Goal: Communication & Community: Answer question/provide support

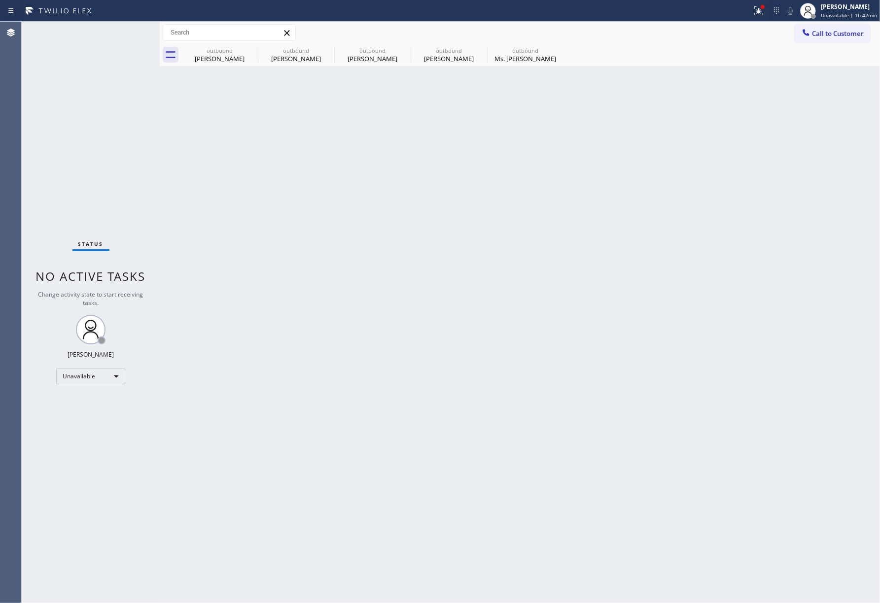
click at [67, 155] on div "Status No active tasks Change activity state to start receiving tasks. [PERSON_…" at bounding box center [91, 313] width 138 height 582
click at [450, 302] on div "Back to Dashboard Change Sender ID Customers Technicians Select a contact Outbo…" at bounding box center [520, 313] width 720 height 582
drag, startPoint x: 450, startPoint y: 302, endPoint x: 455, endPoint y: 292, distance: 10.6
click at [451, 301] on div "Back to Dashboard Change Sender ID Customers Technicians Select a contact Outbo…" at bounding box center [520, 313] width 720 height 582
click at [525, 308] on div "Back to Dashboard Change Sender ID Customers Technicians Select a contact Outbo…" at bounding box center [520, 313] width 720 height 582
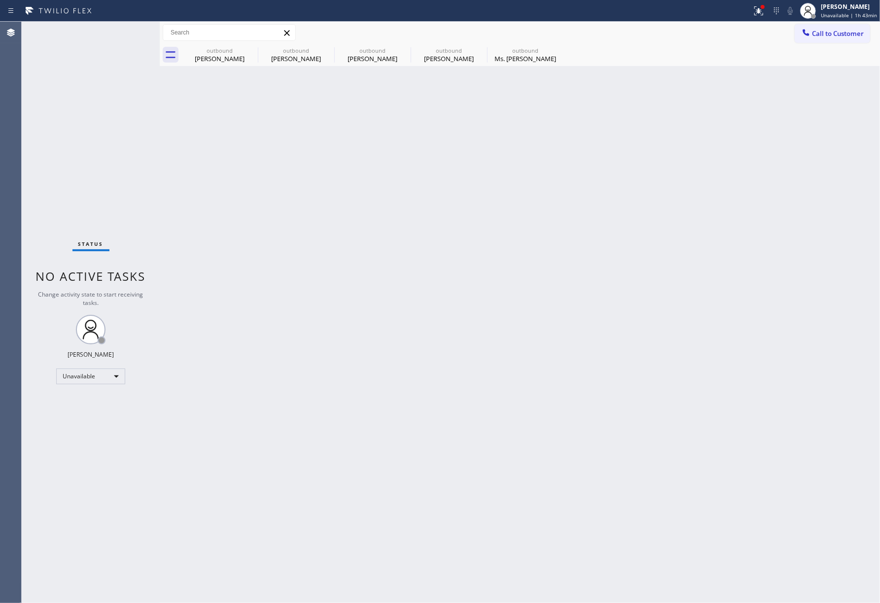
drag, startPoint x: 64, startPoint y: 554, endPoint x: 399, endPoint y: 260, distance: 446.0
click at [64, 554] on div "Status No active tasks Change activity state to start receiving tasks. [PERSON_…" at bounding box center [91, 313] width 138 height 582
click at [832, 34] on span "Call to Customer" at bounding box center [838, 33] width 52 height 9
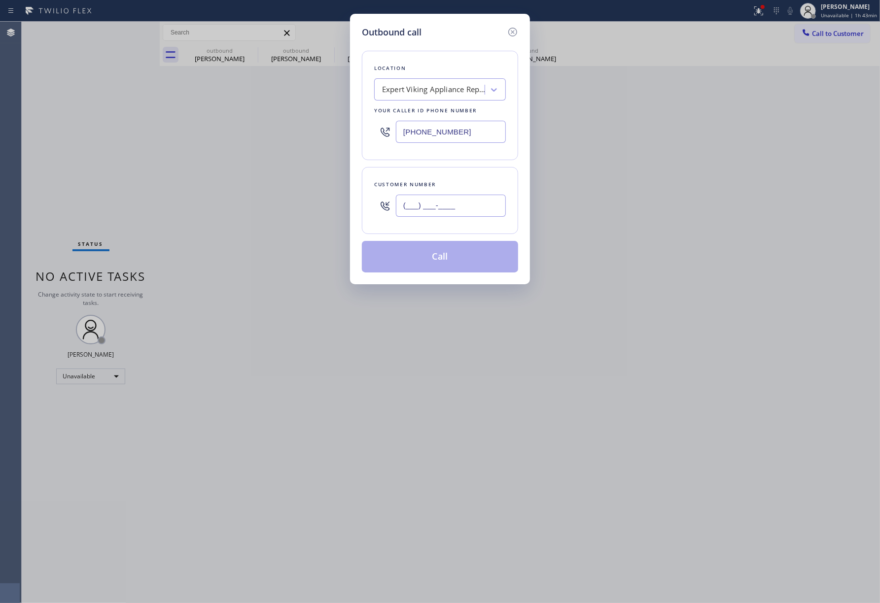
drag, startPoint x: 493, startPoint y: 206, endPoint x: 378, endPoint y: 547, distance: 360.5
click at [492, 206] on input "(___) ___-____" at bounding box center [451, 206] width 110 height 22
paste input "615) 945-4848"
type input "[PHONE_NUMBER]"
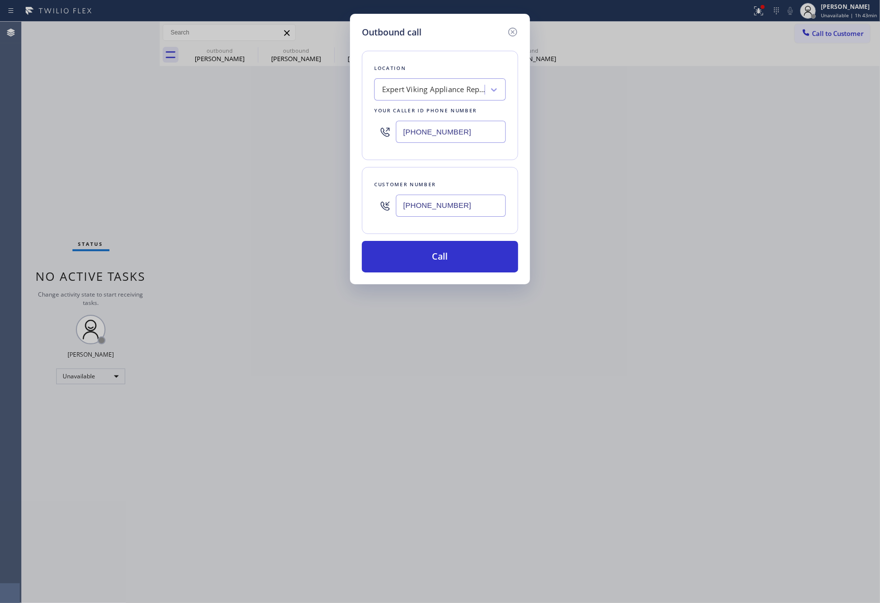
drag, startPoint x: 42, startPoint y: 191, endPoint x: 298, endPoint y: 123, distance: 264.2
click at [42, 191] on div "Outbound call Location Expert Viking Appliance Repair [GEOGRAPHIC_DATA] Your ca…" at bounding box center [440, 301] width 880 height 603
click at [445, 81] on div "Expert Viking Appliance Repair [GEOGRAPHIC_DATA]" at bounding box center [430, 89] width 107 height 17
paste input "Viking Repair Fix"
type input "Viking Repair Fix"
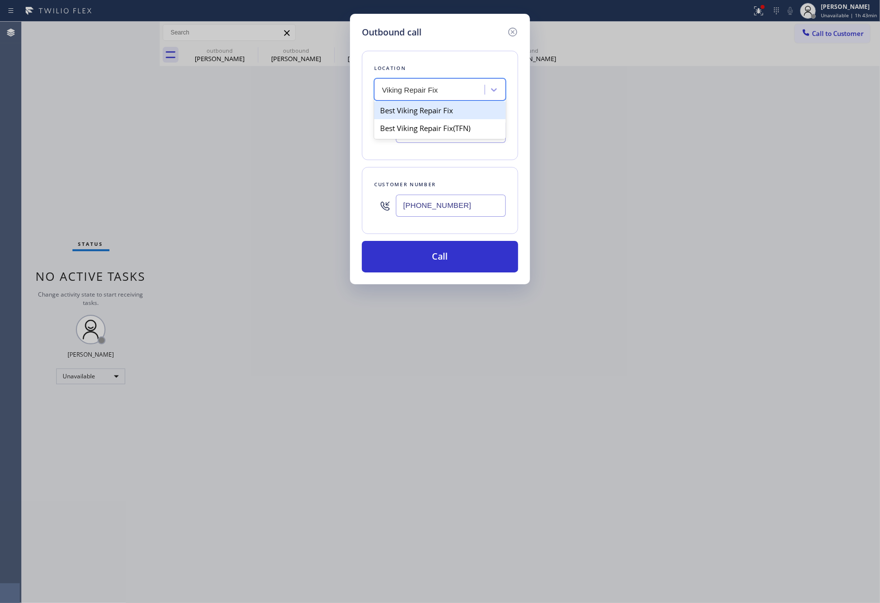
click at [438, 113] on div "Best Viking Repair Fix" at bounding box center [440, 111] width 132 height 18
type input "[PHONE_NUMBER]"
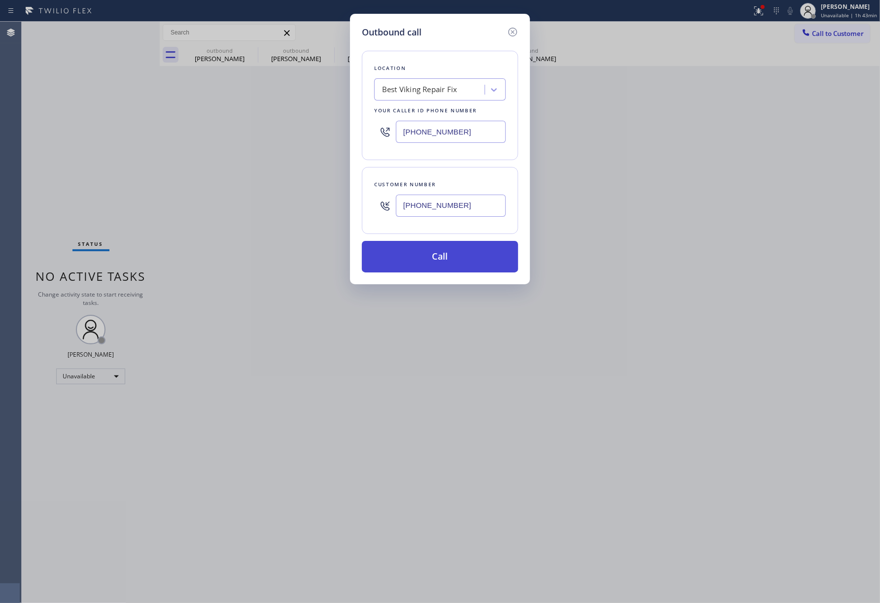
click at [437, 260] on button "Call" at bounding box center [440, 257] width 156 height 32
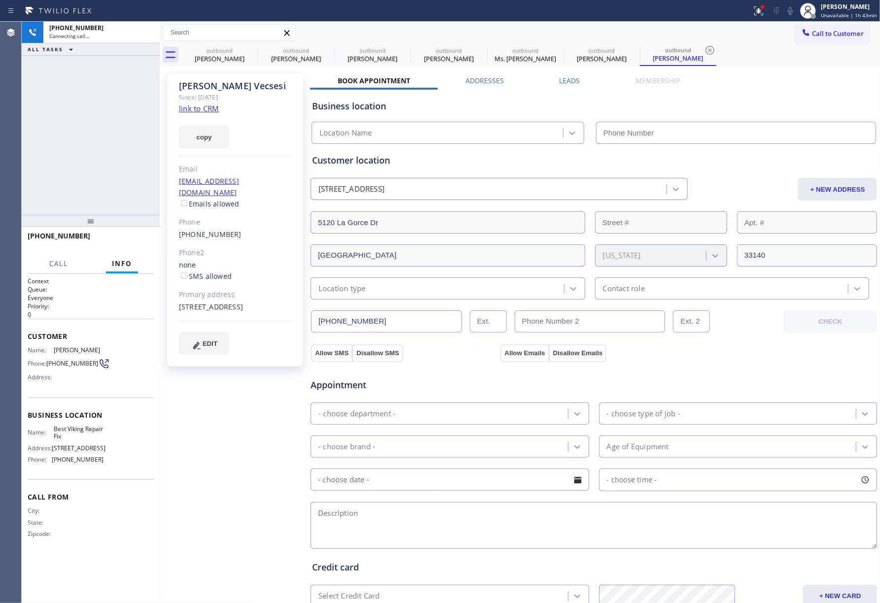
click at [203, 114] on div "copy" at bounding box center [235, 131] width 113 height 34
click at [205, 110] on link "link to CRM" at bounding box center [199, 108] width 40 height 10
type input "[PHONE_NUMBER]"
click at [134, 240] on span "HANG UP" at bounding box center [131, 240] width 30 height 7
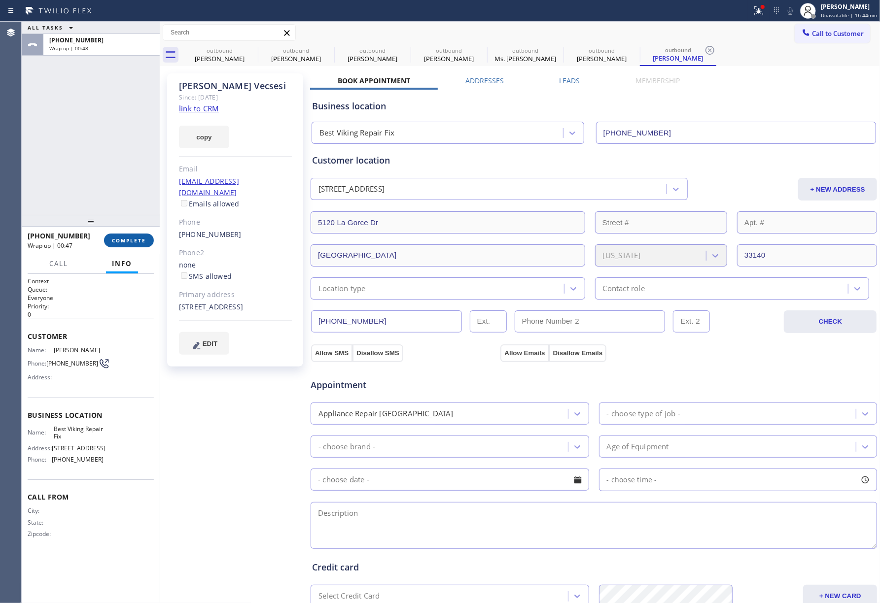
click at [124, 238] on span "COMPLETE" at bounding box center [129, 240] width 34 height 7
click at [111, 178] on div "ALL TASKS ALL TASKS ACTIVE TASKS TASKS IN WRAP UP [PHONE_NUMBER] Wrap up | 00:48" at bounding box center [91, 118] width 138 height 193
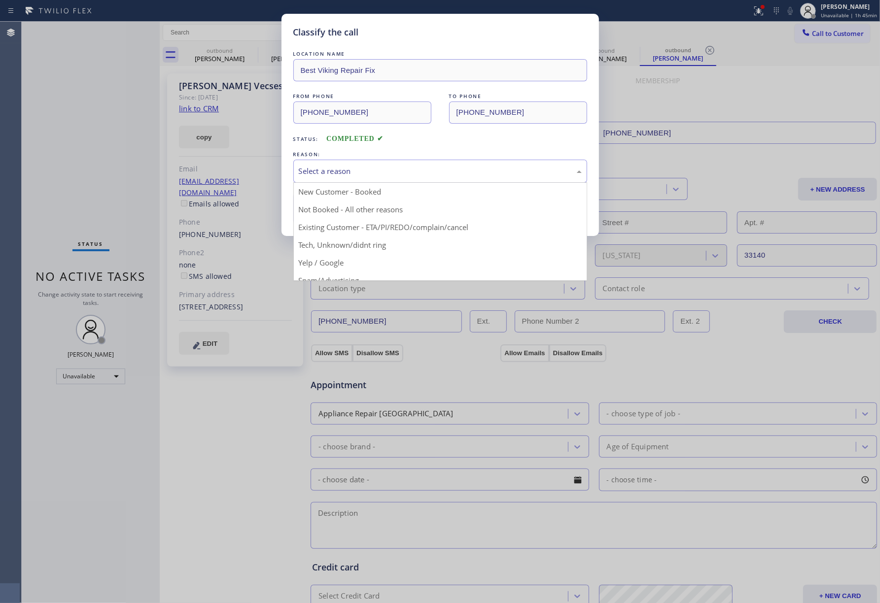
click at [396, 181] on div "Select a reason" at bounding box center [440, 171] width 294 height 23
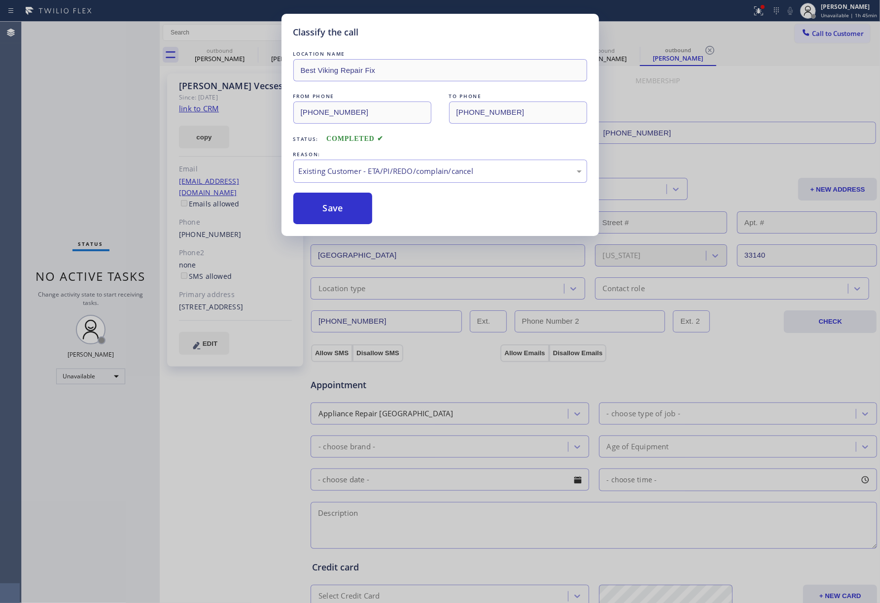
click at [318, 224] on button "Save" at bounding box center [332, 209] width 79 height 32
click at [318, 214] on button "Save" at bounding box center [332, 209] width 79 height 32
type input "[PHONE_NUMBER]"
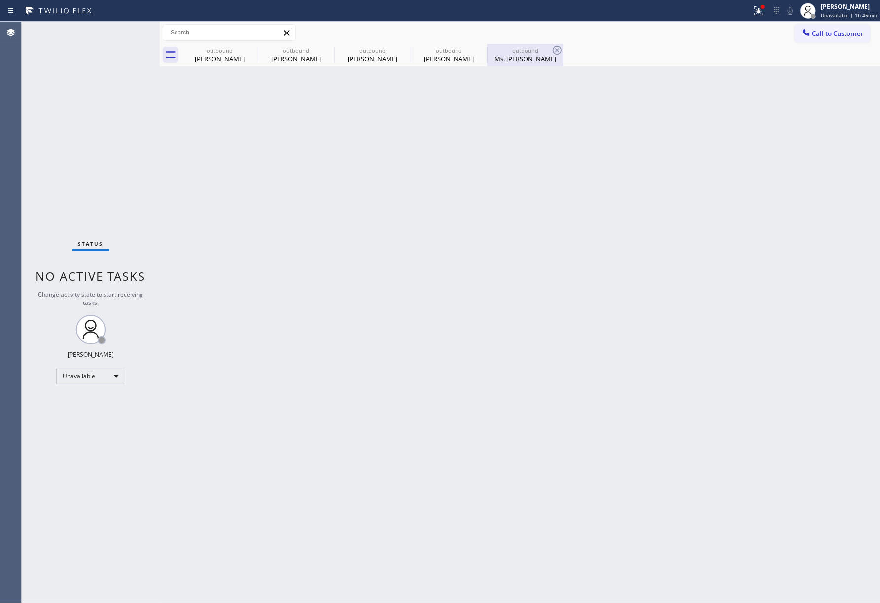
click at [523, 55] on div "Ms. [PERSON_NAME]" at bounding box center [525, 58] width 74 height 9
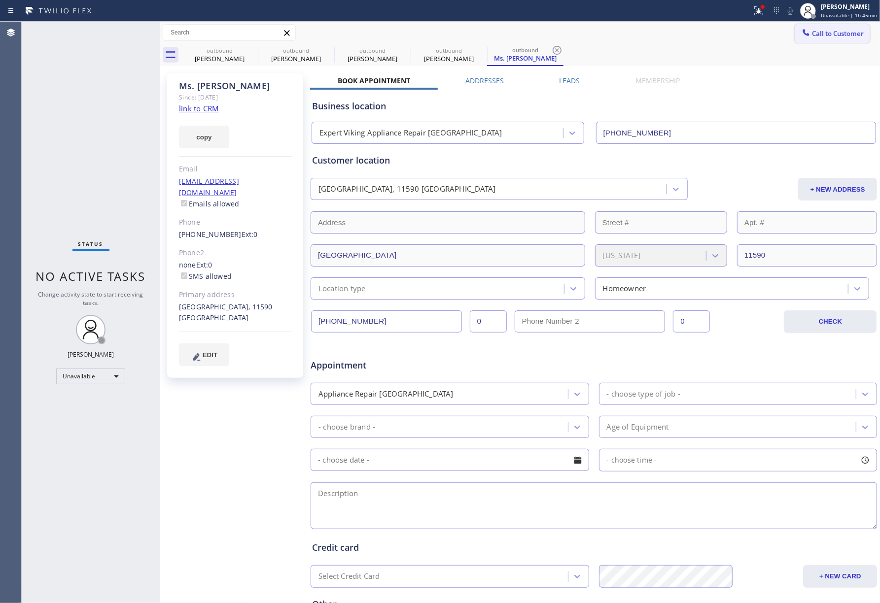
click at [815, 25] on button "Call to Customer" at bounding box center [831, 33] width 75 height 19
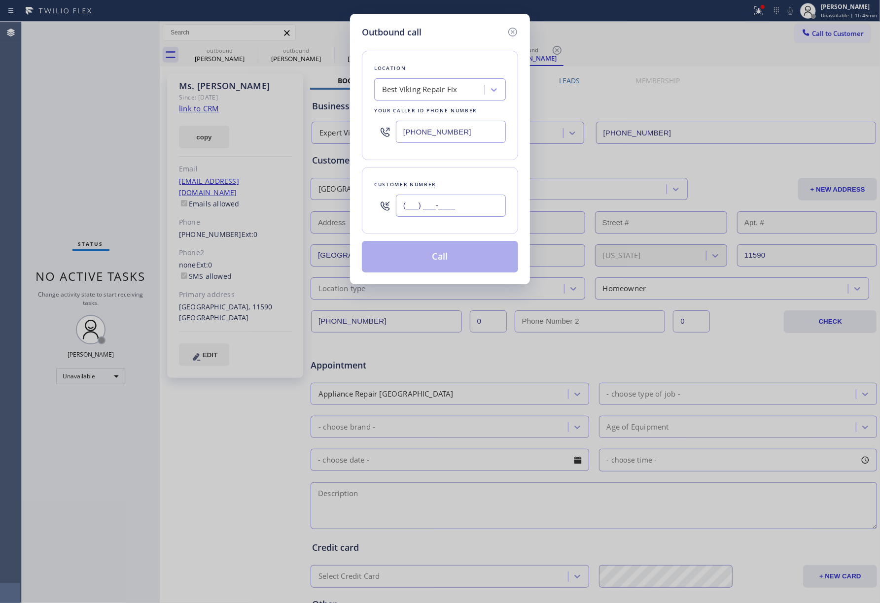
click at [474, 204] on input "(___) ___-____" at bounding box center [451, 206] width 110 height 22
paste input "615) 945-4848"
type input "[PHONE_NUMBER]"
click at [465, 172] on div "Customer number [PHONE_NUMBER]" at bounding box center [440, 200] width 156 height 67
click at [448, 257] on button "Call" at bounding box center [440, 257] width 156 height 32
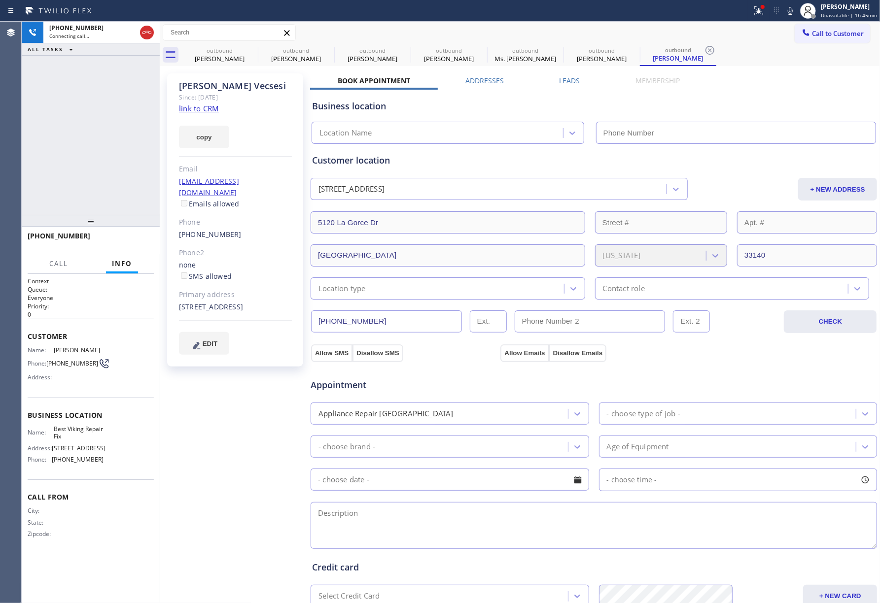
type input "[PHONE_NUMBER]"
click at [227, 461] on div "[PERSON_NAME] Since: [DATE] link to CRM copy Email [EMAIL_ADDRESS][DOMAIN_NAME]…" at bounding box center [236, 398] width 148 height 658
click at [76, 133] on div "[PHONE_NUMBER] Live | 00:02 ALL TASKS ALL TASKS ACTIVE TASKS TASKS IN WRAP UP" at bounding box center [91, 118] width 138 height 193
click at [131, 238] on span "HANG UP" at bounding box center [131, 240] width 30 height 7
click at [123, 184] on div "[PHONE_NUMBER] Live | 00:03 ALL TASKS ALL TASKS ACTIVE TASKS TASKS IN WRAP UP" at bounding box center [91, 118] width 138 height 193
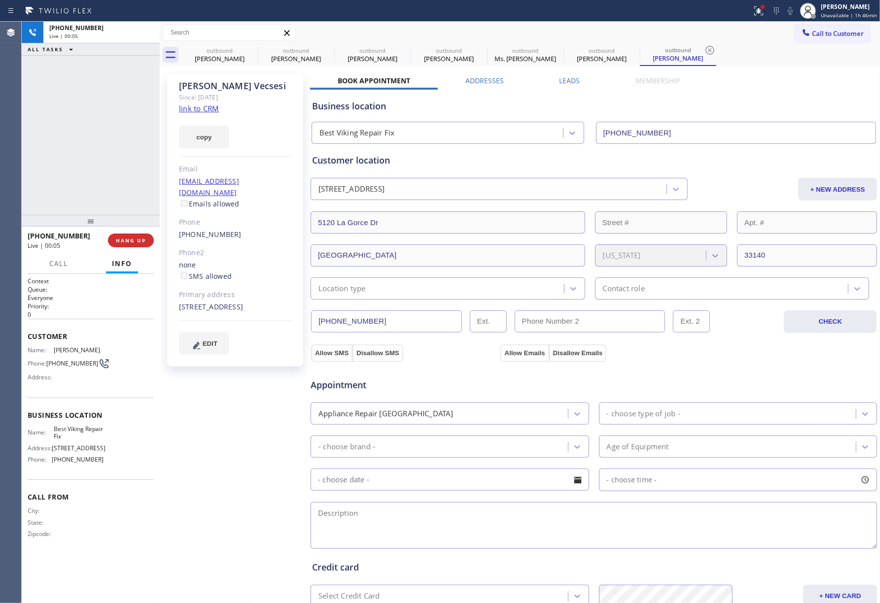
click at [131, 223] on div at bounding box center [91, 221] width 138 height 12
click at [133, 231] on div "[PHONE_NUMBER] Wrap up | 00:00 COMPLETE" at bounding box center [91, 241] width 126 height 26
click at [111, 174] on div "ALL TASKS ALL TASKS ACTIVE TASKS TASKS IN WRAP UP [PHONE_NUMBER] Wrap up | 00:00" at bounding box center [91, 118] width 138 height 193
click at [111, 174] on div "ALL TASKS ALL TASKS ACTIVE TASKS TASKS IN WRAP UP [PHONE_NUMBER] Wrap up | 00:01" at bounding box center [91, 118] width 138 height 193
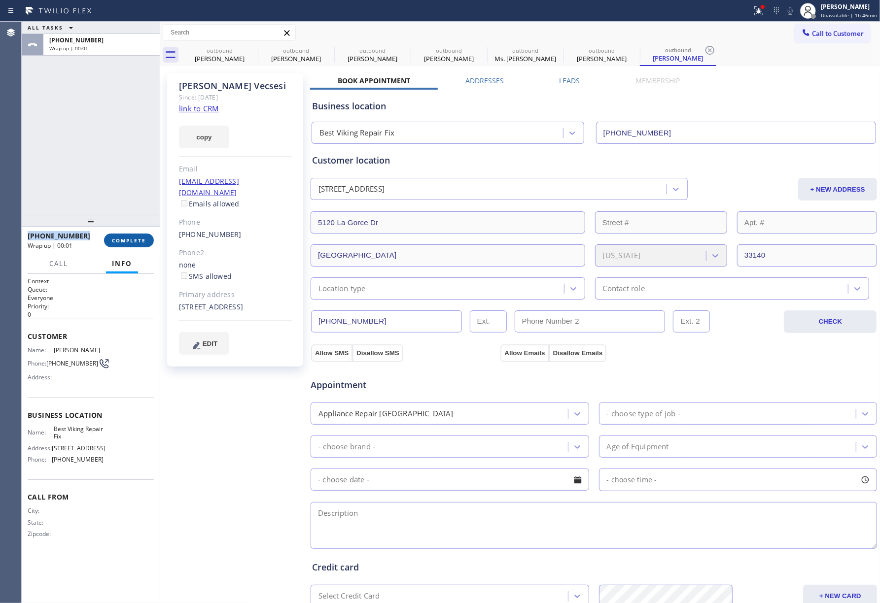
click at [127, 242] on span "COMPLETE" at bounding box center [129, 240] width 34 height 7
click at [111, 194] on div "ALL TASKS ALL TASKS ACTIVE TASKS TASKS IN WRAP UP [PHONE_NUMBER] Wrap up | 00:01" at bounding box center [91, 118] width 138 height 193
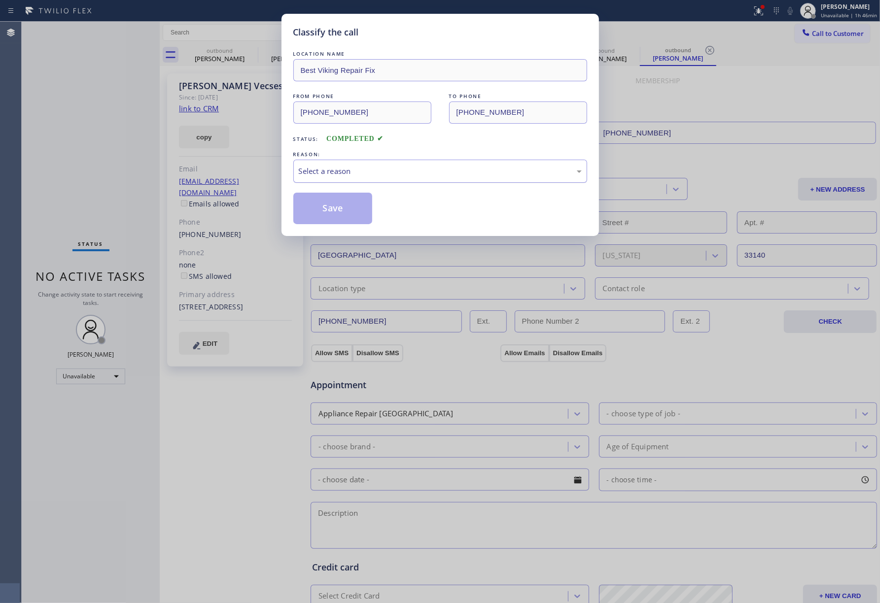
click at [369, 171] on div "Select a reason" at bounding box center [440, 171] width 283 height 11
click at [334, 213] on button "Save" at bounding box center [332, 209] width 79 height 32
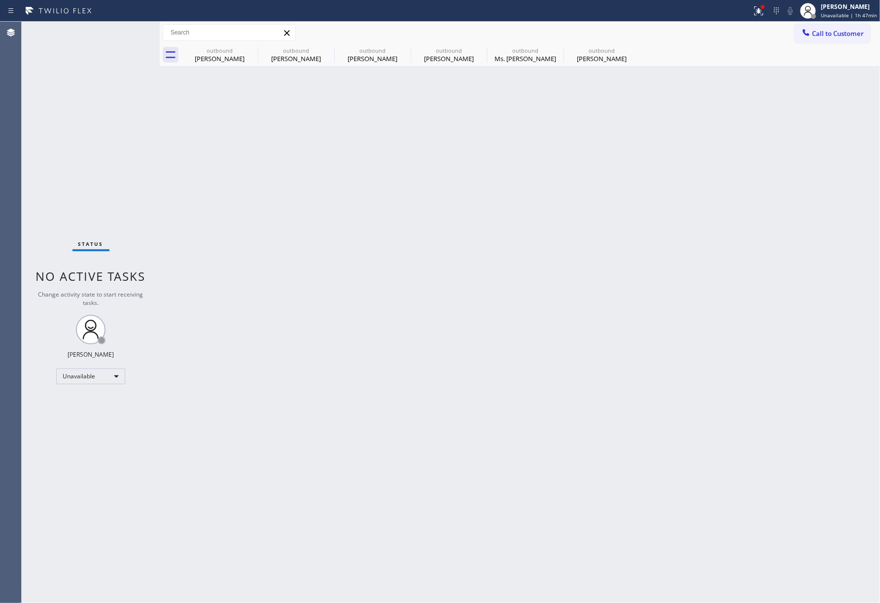
drag, startPoint x: 68, startPoint y: 115, endPoint x: 206, endPoint y: 28, distance: 163.9
click at [68, 115] on div "Status No active tasks Change activity state to start receiving tasks. [PERSON_…" at bounding box center [91, 313] width 138 height 582
click at [386, 301] on div "Back to Dashboard Change Sender ID Customers Technicians Select a contact Outbo…" at bounding box center [520, 313] width 720 height 582
click at [359, 387] on div "Back to Dashboard Change Sender ID Customers Technicians Select a contact Outbo…" at bounding box center [520, 313] width 720 height 582
drag, startPoint x: 493, startPoint y: 352, endPoint x: 487, endPoint y: 347, distance: 7.8
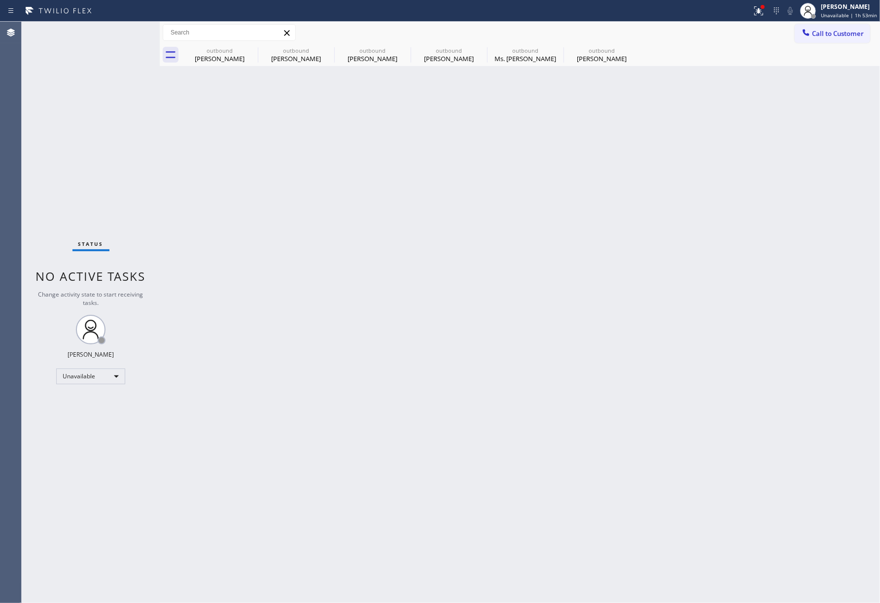
click at [491, 351] on div "Back to Dashboard Change Sender ID Customers Technicians Select a contact Outbo…" at bounding box center [520, 313] width 720 height 582
click at [247, 53] on icon at bounding box center [251, 50] width 12 height 12
click at [0, 0] on icon at bounding box center [0, 0] width 0 height 0
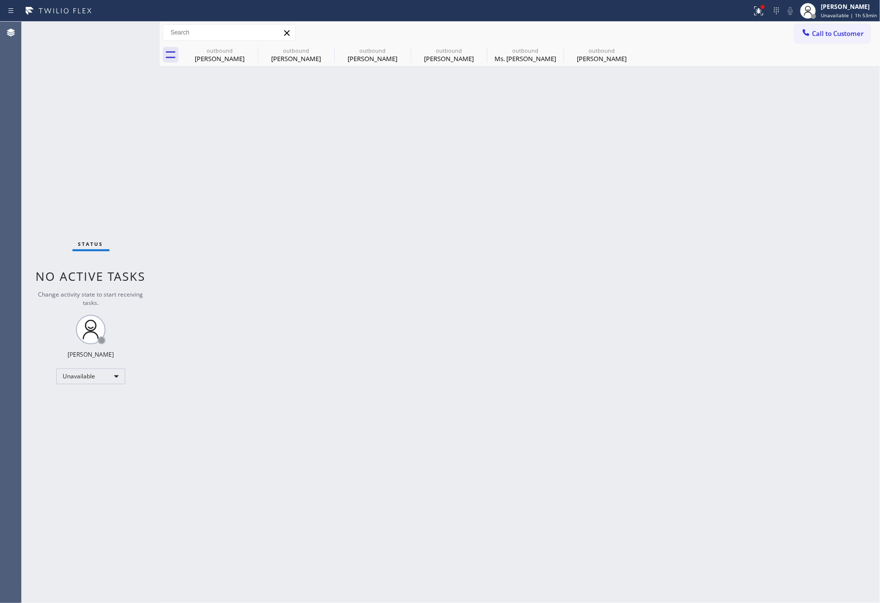
type input "[PHONE_NUMBER]"
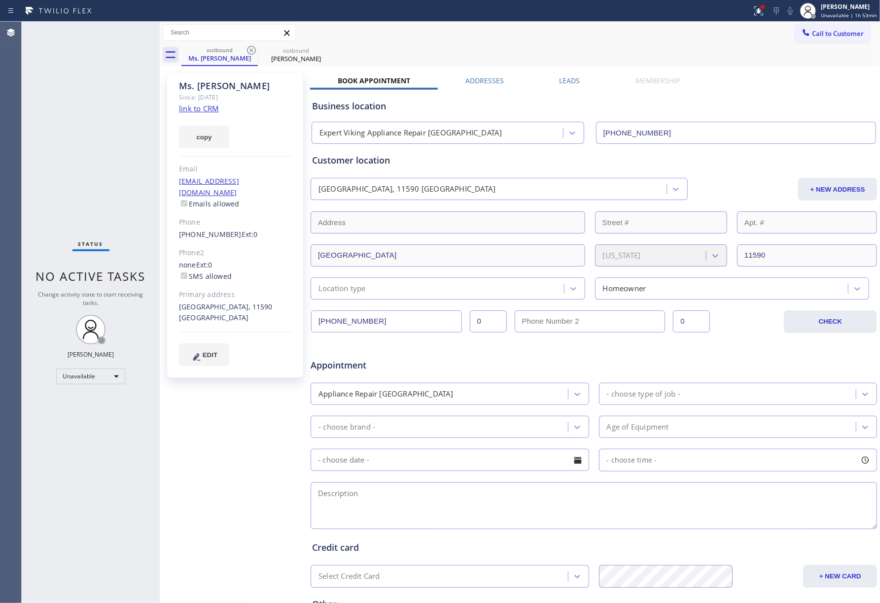
click at [26, 140] on div "Status No active tasks Change activity state to start receiving tasks. [PERSON_…" at bounding box center [91, 313] width 138 height 582
drag, startPoint x: 57, startPoint y: 115, endPoint x: 73, endPoint y: 91, distance: 28.4
click at [57, 115] on div "Status No active tasks Change activity state to start receiving tasks. [PERSON_…" at bounding box center [91, 313] width 138 height 582
click at [73, 146] on div "Status No active tasks Change activity state to start receiving tasks. [PERSON_…" at bounding box center [91, 313] width 138 height 582
click at [66, 201] on div "Status No active tasks Change activity state to start receiving tasks. [PERSON_…" at bounding box center [91, 313] width 138 height 582
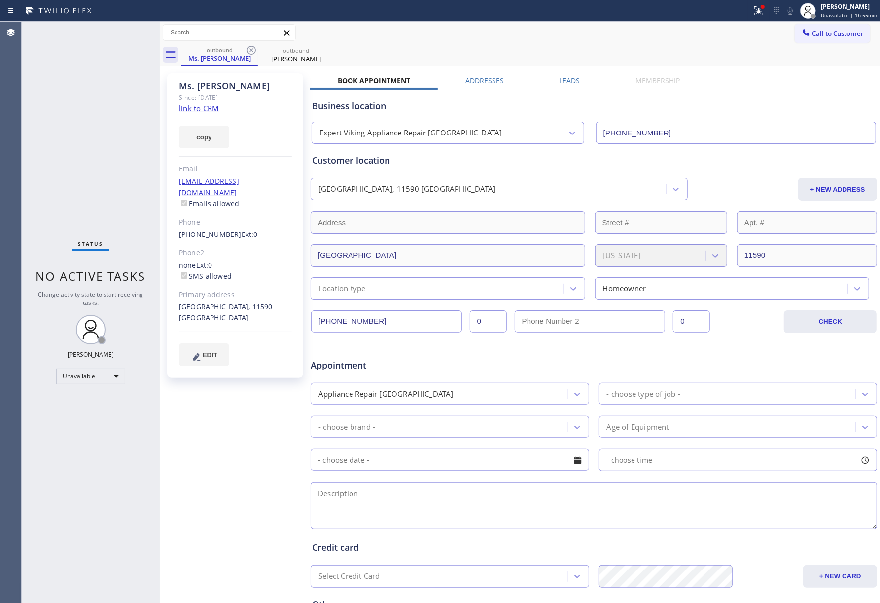
click at [15, 131] on div "Agent Desktop" at bounding box center [10, 313] width 21 height 582
drag, startPoint x: 842, startPoint y: 32, endPoint x: 485, endPoint y: 101, distance: 363.8
click at [839, 34] on span "Call to Customer" at bounding box center [838, 33] width 52 height 9
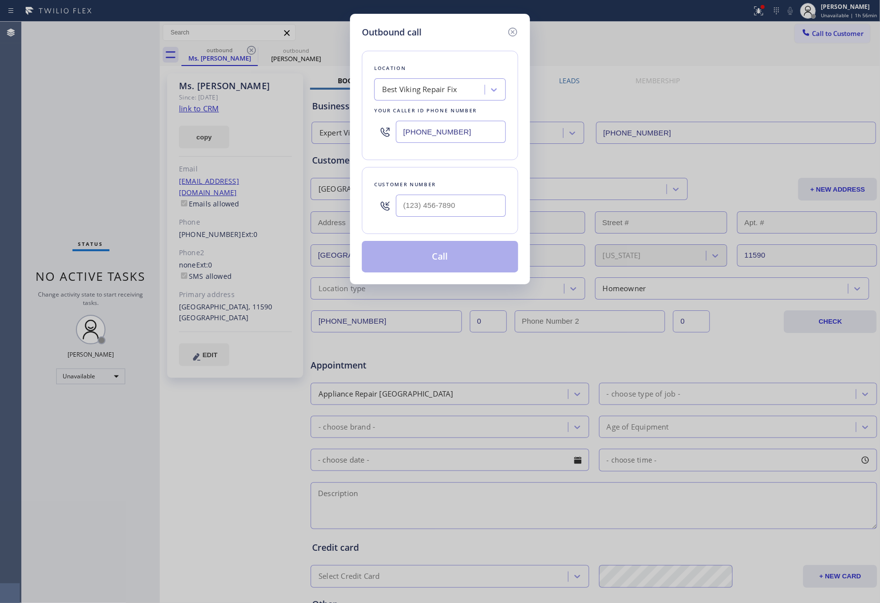
click at [460, 93] on div "Best Viking Repair Fix" at bounding box center [430, 89] width 107 height 17
paste input "[PHONE_NUMBER] Ext. 0"
type input "[PHONE_NUMBER] Ext. 0"
click at [434, 206] on input "(___) ___-____" at bounding box center [451, 206] width 110 height 22
paste input "516) 776-2947"
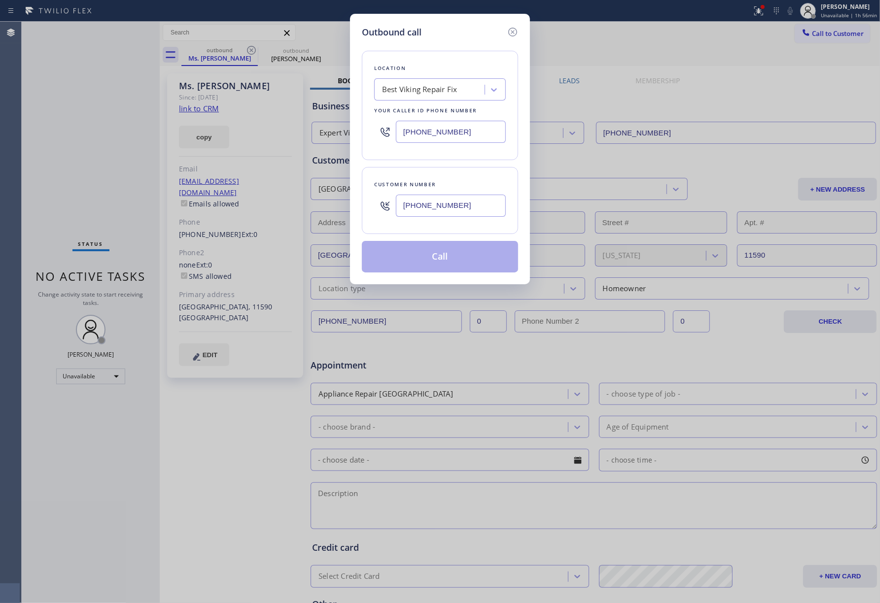
type input "[PHONE_NUMBER]"
drag, startPoint x: 489, startPoint y: 127, endPoint x: 377, endPoint y: 127, distance: 112.4
click at [377, 127] on div "[PHONE_NUMBER]" at bounding box center [440, 132] width 132 height 32
paste input "631) 203-1974"
type input "[PHONE_NUMBER]"
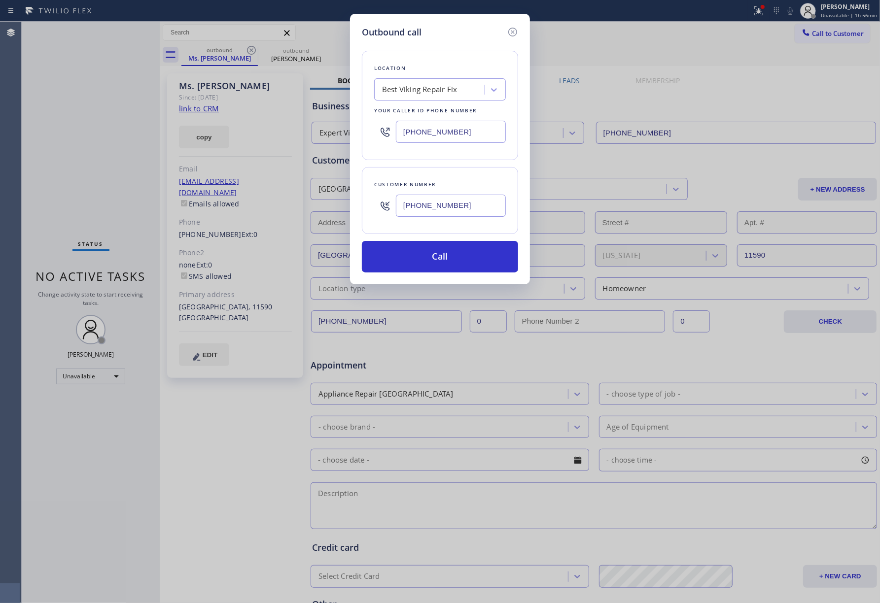
click at [445, 57] on div "Location Best Viking Repair Fix Your caller id phone number [PHONE_NUMBER]" at bounding box center [440, 105] width 156 height 109
click at [442, 262] on button "Call" at bounding box center [440, 257] width 156 height 32
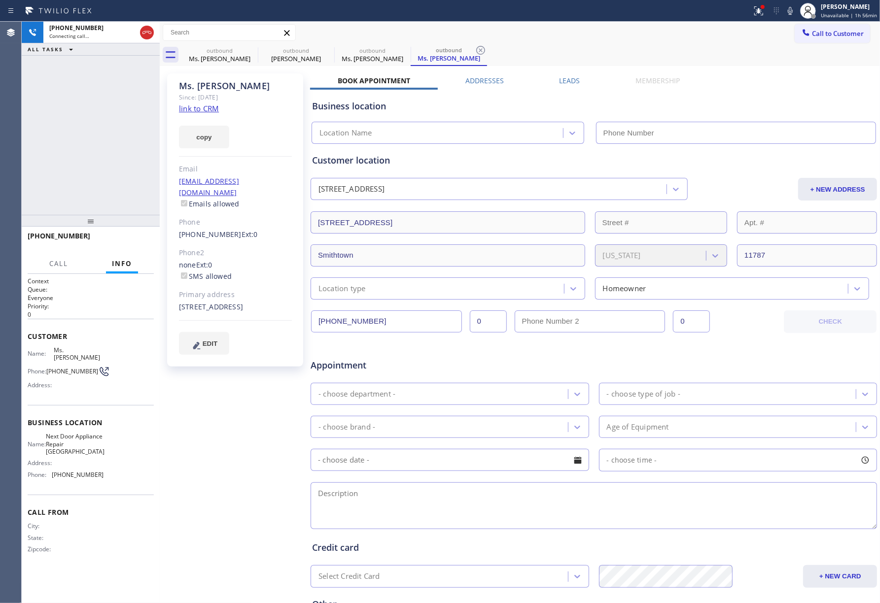
type input "[PHONE_NUMBER]"
click at [125, 235] on button "HANG UP" at bounding box center [131, 241] width 46 height 14
drag, startPoint x: 124, startPoint y: 204, endPoint x: 135, endPoint y: 242, distance: 40.4
click at [125, 205] on div "[PHONE_NUMBER] Live | 00:06 ALL TASKS ALL TASKS ACTIVE TASKS TASKS IN WRAP UP" at bounding box center [91, 118] width 138 height 193
click at [135, 242] on span "HANG UP" at bounding box center [131, 240] width 30 height 7
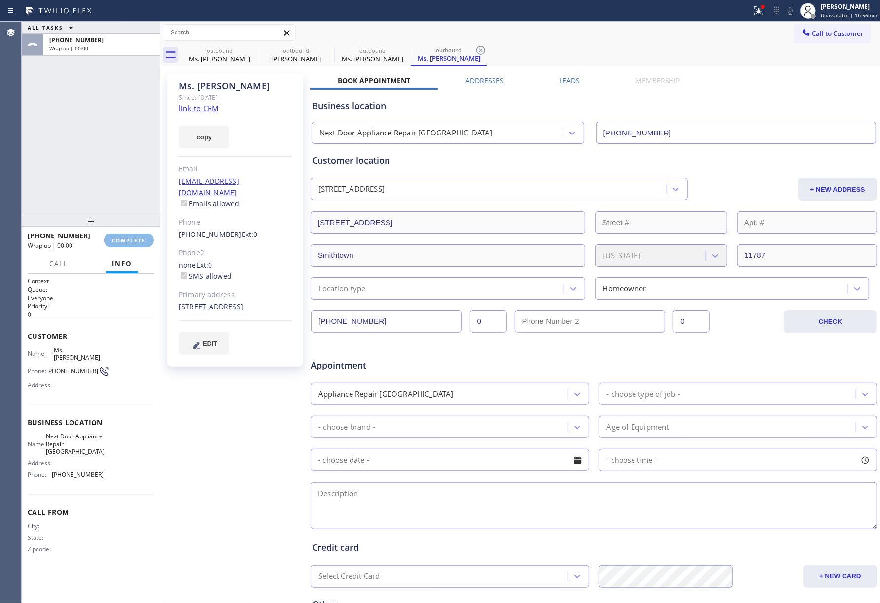
click at [117, 198] on div "ALL TASKS ALL TASKS ACTIVE TASKS TASKS IN WRAP UP [PHONE_NUMBER] Wrap up | 00:00" at bounding box center [91, 118] width 138 height 193
click at [140, 241] on span "COMPLETE" at bounding box center [129, 240] width 34 height 7
click at [126, 179] on div "ALL TASKS ALL TASKS ACTIVE TASKS TASKS IN WRAP UP [PHONE_NUMBER] Wrap up | 00:01" at bounding box center [91, 118] width 138 height 193
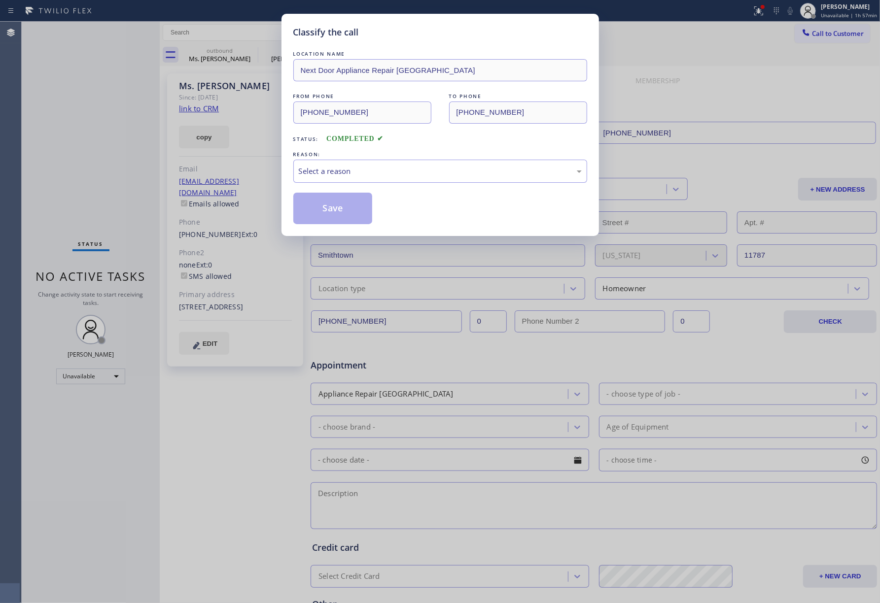
click at [379, 158] on div "REASON:" at bounding box center [440, 154] width 294 height 10
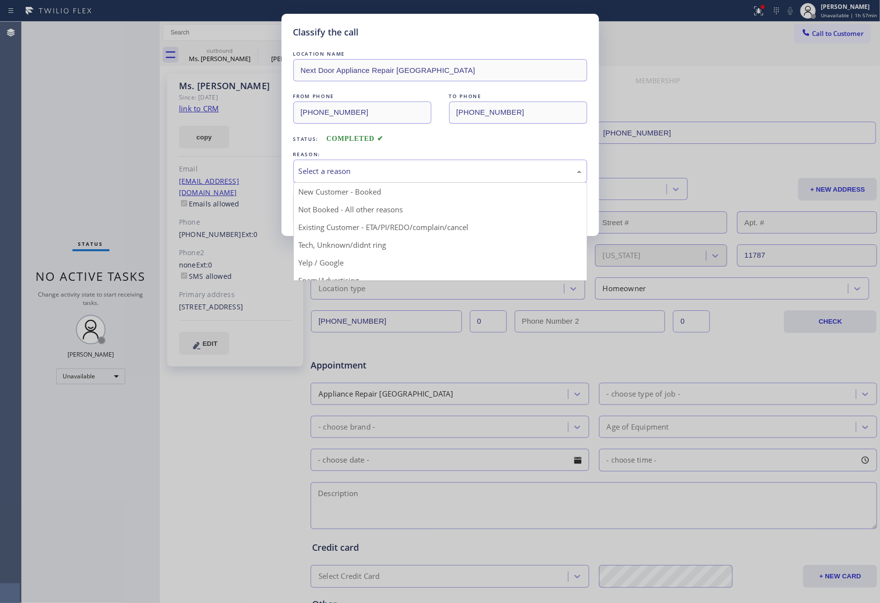
click at [337, 178] on div "Select a reason" at bounding box center [440, 171] width 294 height 23
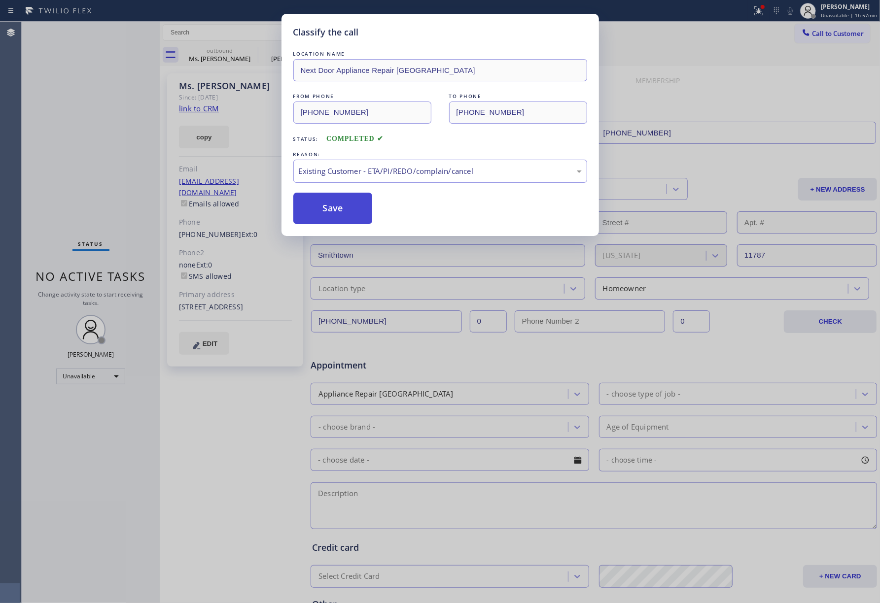
click at [343, 215] on button "Save" at bounding box center [332, 209] width 79 height 32
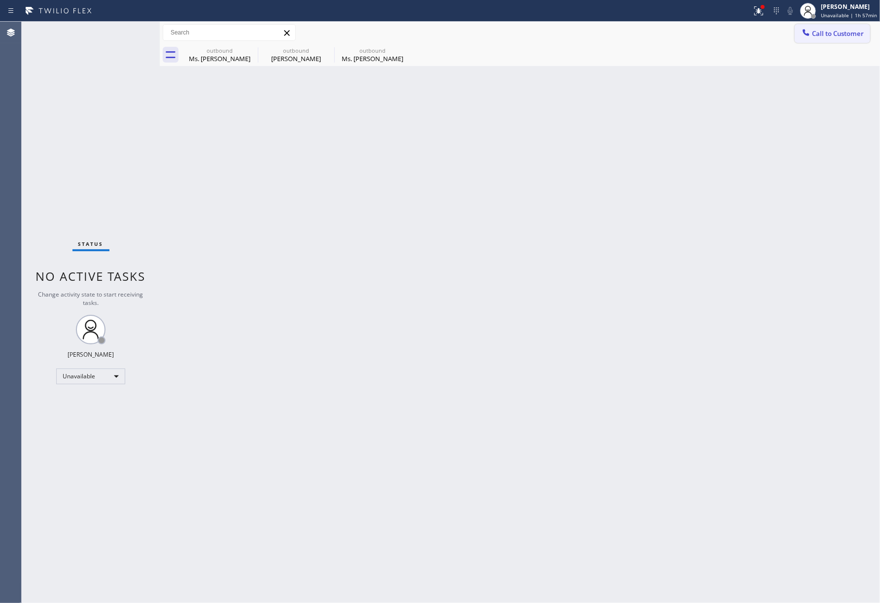
click at [811, 31] on div at bounding box center [806, 34] width 12 height 12
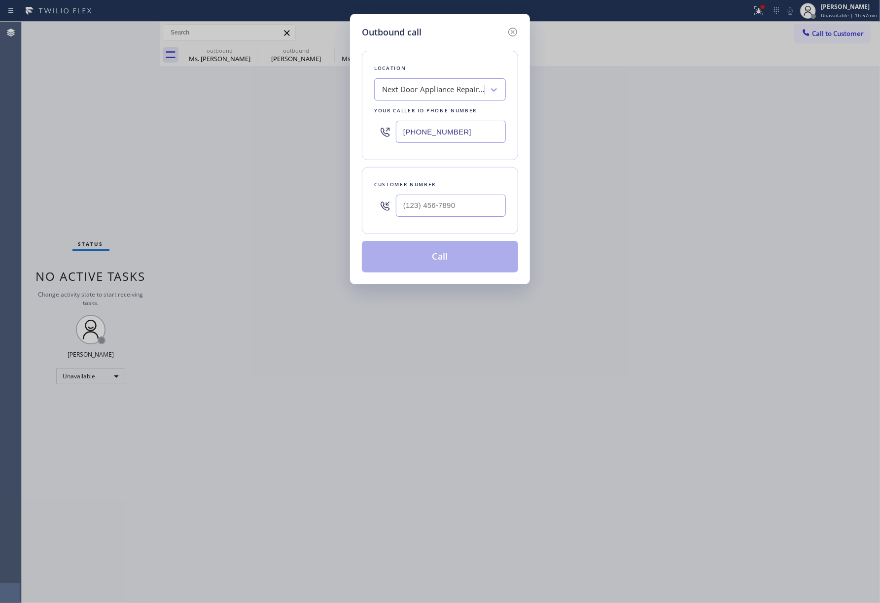
click at [435, 184] on div "Customer number" at bounding box center [440, 184] width 132 height 10
click at [435, 197] on input "(___) ___-____" at bounding box center [451, 206] width 110 height 22
paste input "323) 246-7778"
type input "[PHONE_NUMBER]"
click at [33, 125] on div "Outbound call Location Next Door Appliance Repair [GEOGRAPHIC_DATA] Your caller…" at bounding box center [440, 301] width 880 height 603
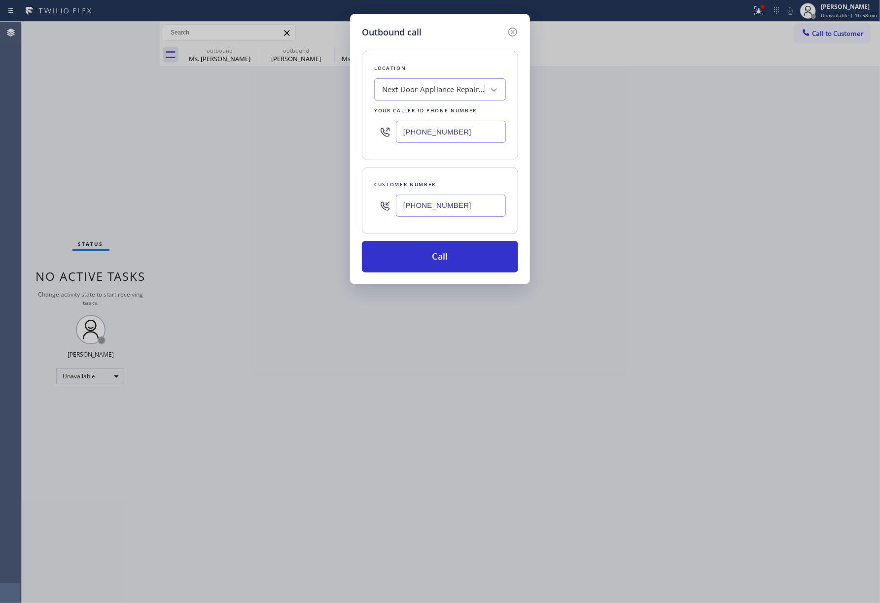
click at [446, 87] on div "Next Door Appliance Repair [GEOGRAPHIC_DATA]" at bounding box center [433, 89] width 103 height 11
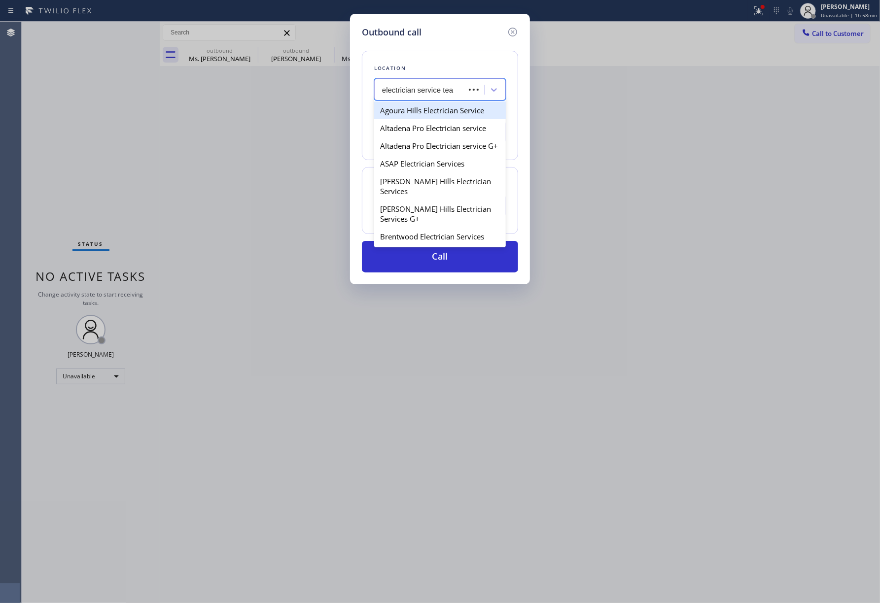
type input "electrician service team"
click at [440, 105] on div "Electrician Service Team" at bounding box center [440, 111] width 132 height 18
type input "[PHONE_NUMBER]"
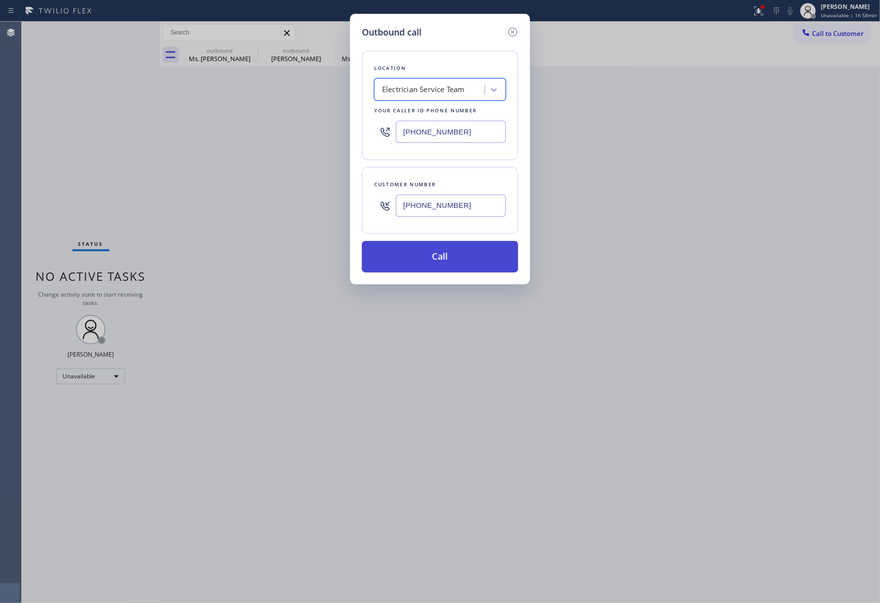
click at [435, 260] on button "Call" at bounding box center [440, 257] width 156 height 32
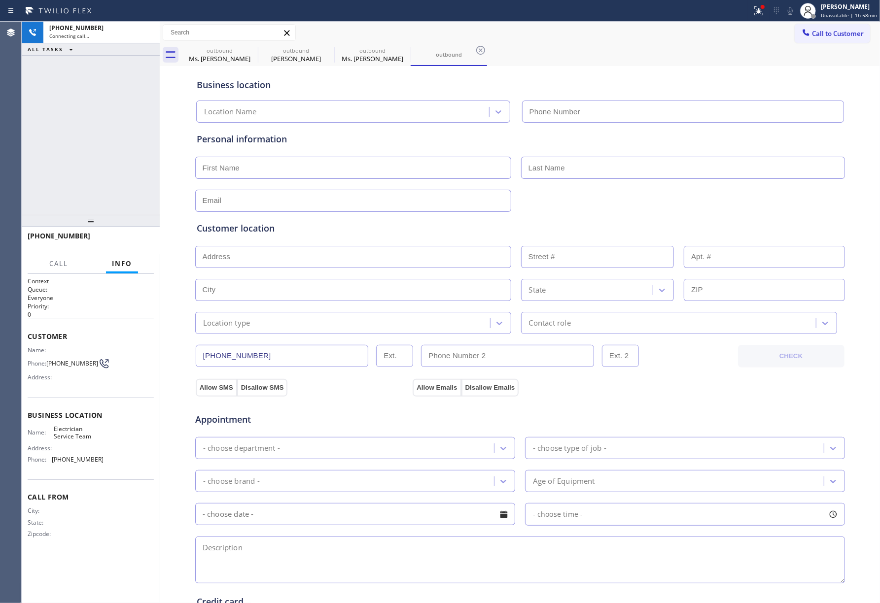
type input "[PHONE_NUMBER]"
drag, startPoint x: 59, startPoint y: 148, endPoint x: 253, endPoint y: 8, distance: 239.4
click at [59, 146] on div "[PHONE_NUMBER] Live | 00:00 ALL TASKS ALL TASKS ACTIVE TASKS TASKS IN WRAP UP" at bounding box center [91, 118] width 138 height 193
click at [580, 222] on div "Customer location" at bounding box center [520, 228] width 647 height 13
drag, startPoint x: 127, startPoint y: 160, endPoint x: 156, endPoint y: 255, distance: 98.9
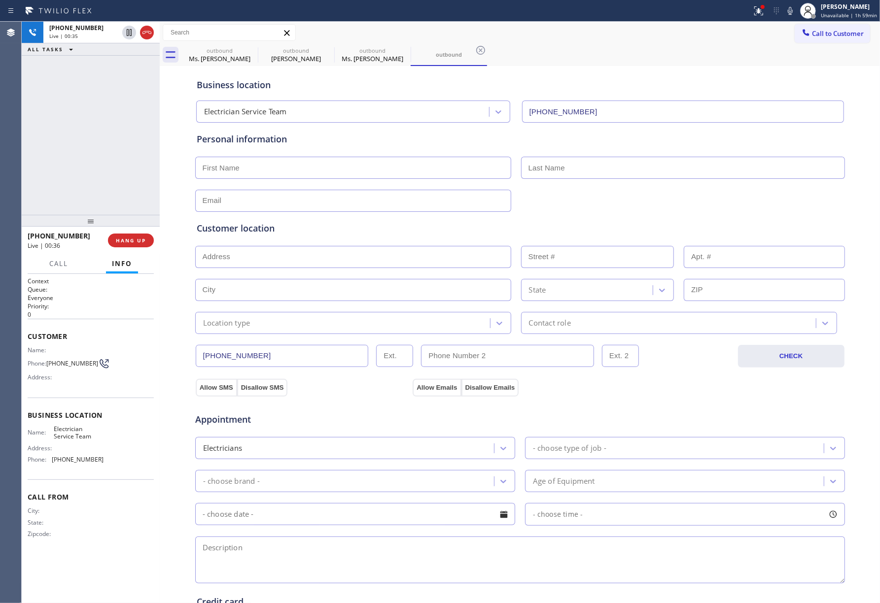
click at [127, 160] on div "[PHONE_NUMBER] Live | 00:35 ALL TASKS ALL TASKS ACTIVE TASKS TASKS IN WRAP UP" at bounding box center [91, 118] width 138 height 193
click at [133, 241] on span "HANG UP" at bounding box center [131, 240] width 30 height 7
click at [119, 238] on span "COMPLETE" at bounding box center [129, 240] width 34 height 7
click at [125, 171] on div "ALL TASKS ALL TASKS ACTIVE TASKS TASKS IN WRAP UP [PHONE_NUMBER] Wrap up | 00:26" at bounding box center [91, 118] width 138 height 193
click at [125, 170] on div "ALL TASKS ALL TASKS ACTIVE TASKS TASKS IN WRAP UP [PHONE_NUMBER] Wrap up | 00:26" at bounding box center [91, 118] width 138 height 193
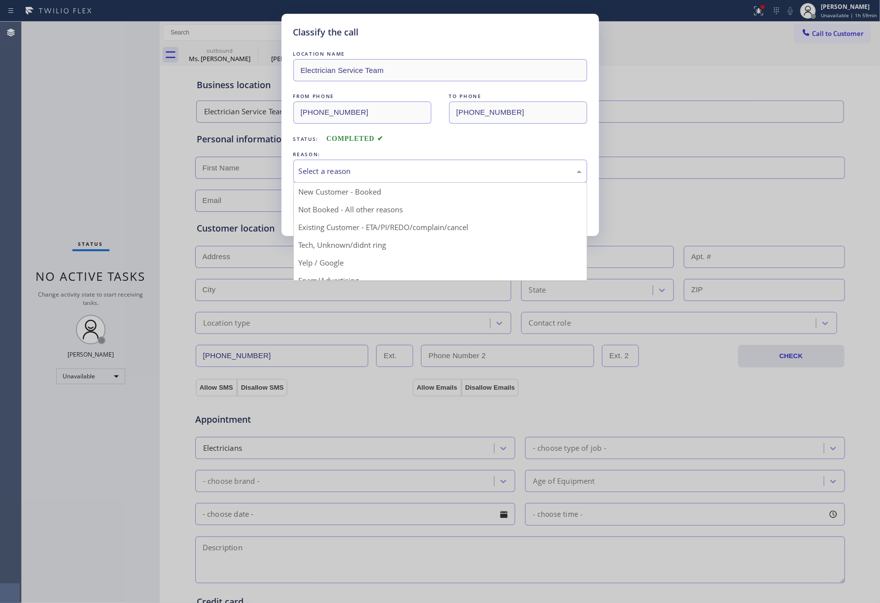
click at [360, 172] on div "Select a reason" at bounding box center [440, 171] width 283 height 11
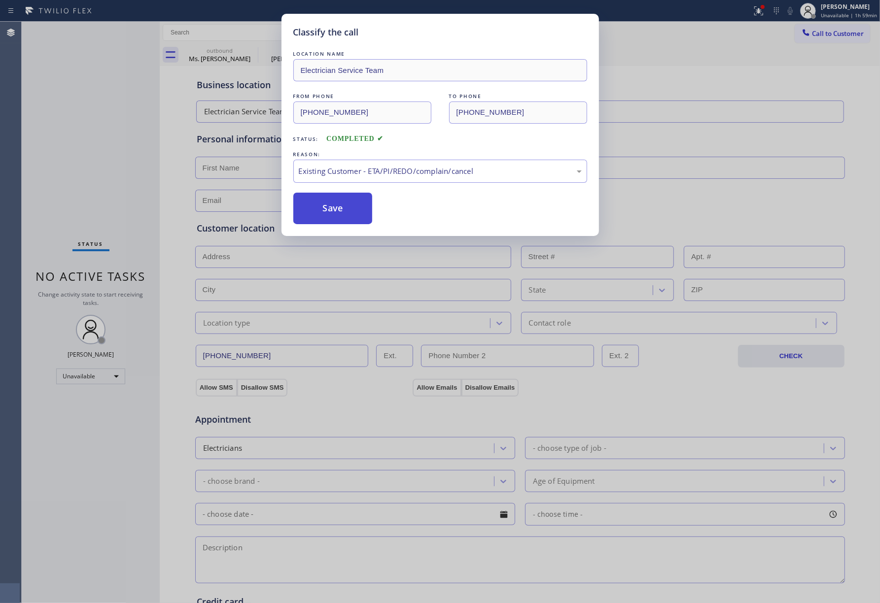
click at [318, 203] on button "Save" at bounding box center [332, 209] width 79 height 32
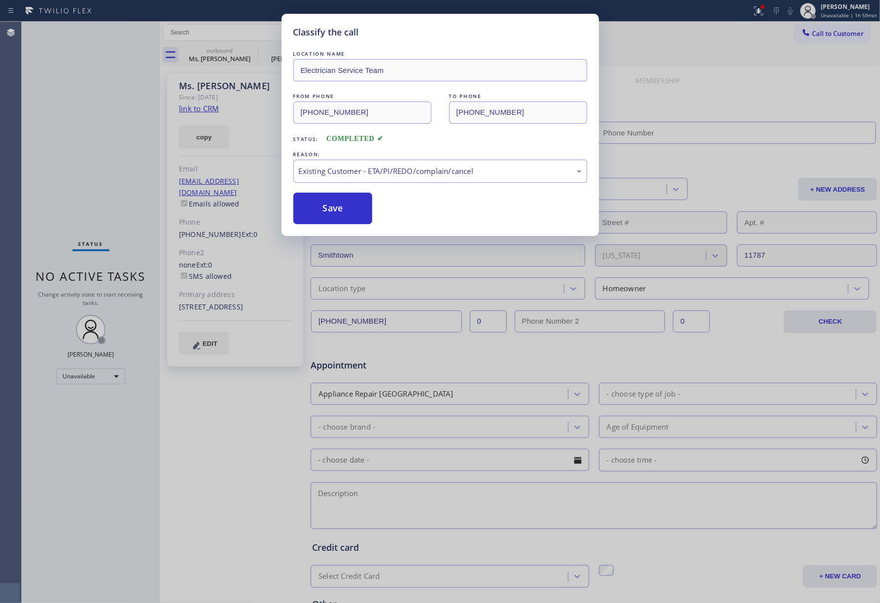
type input "[PHONE_NUMBER]"
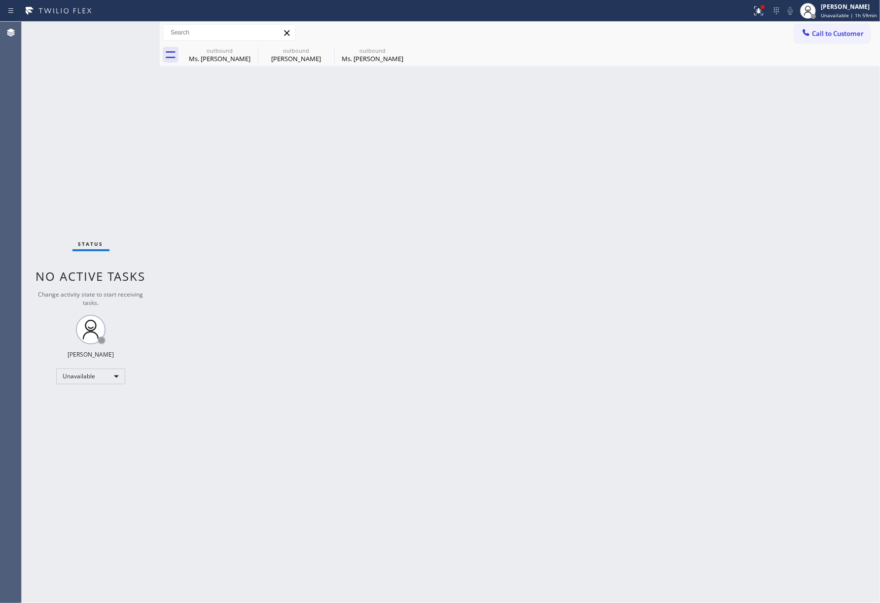
click at [822, 28] on button "Call to Customer" at bounding box center [831, 33] width 75 height 19
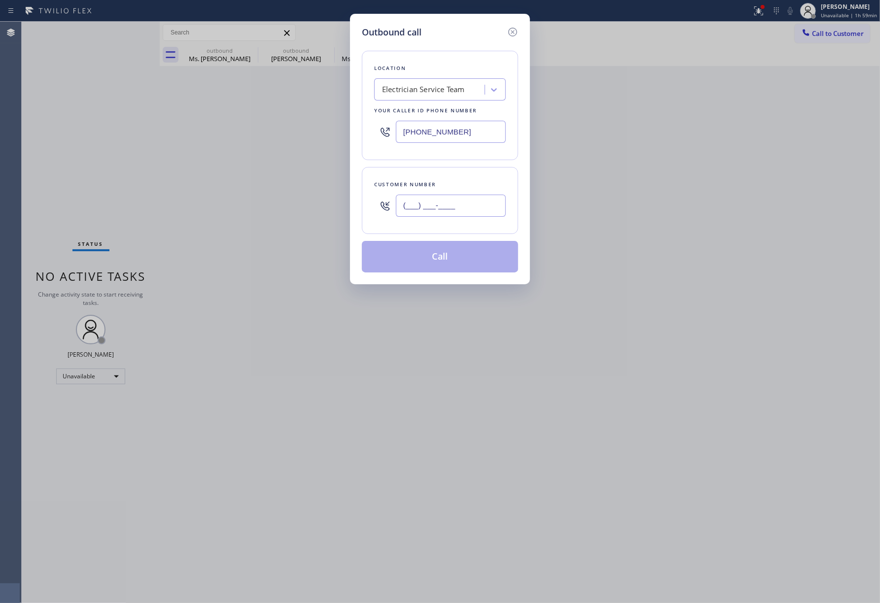
click at [424, 203] on input "(___) ___-____" at bounding box center [451, 206] width 110 height 22
paste input "323) 974-9356"
type input "[PHONE_NUMBER]"
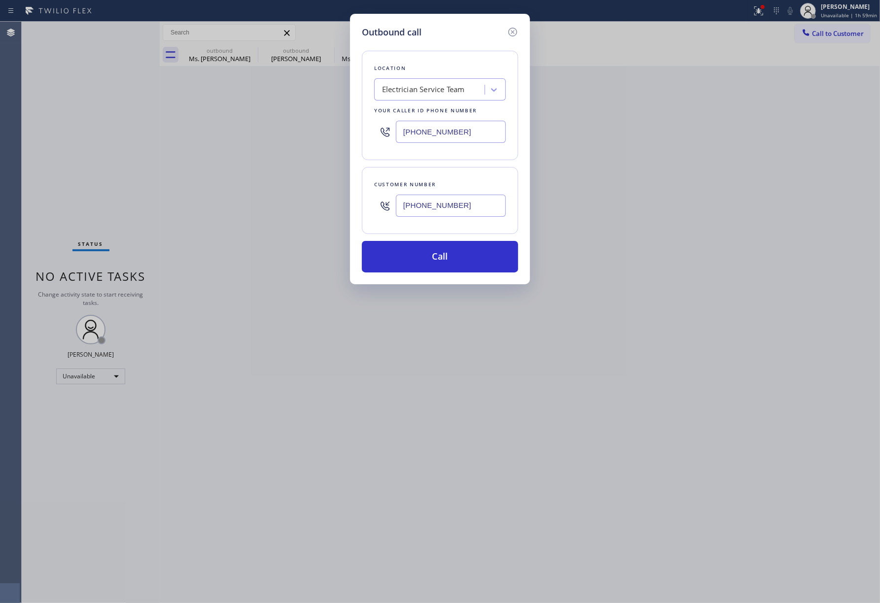
drag, startPoint x: 66, startPoint y: 166, endPoint x: 397, endPoint y: 147, distance: 332.2
click at [66, 166] on div "Outbound call Location Electrician Service Team Your caller id phone number [PH…" at bounding box center [440, 301] width 880 height 603
click at [465, 95] on div "Electrician Service Team" at bounding box center [423, 89] width 83 height 11
paste input "Blue Moon Electrical [GEOGRAPHIC_DATA]"
type input "Blue Moon Electrical [GEOGRAPHIC_DATA]"
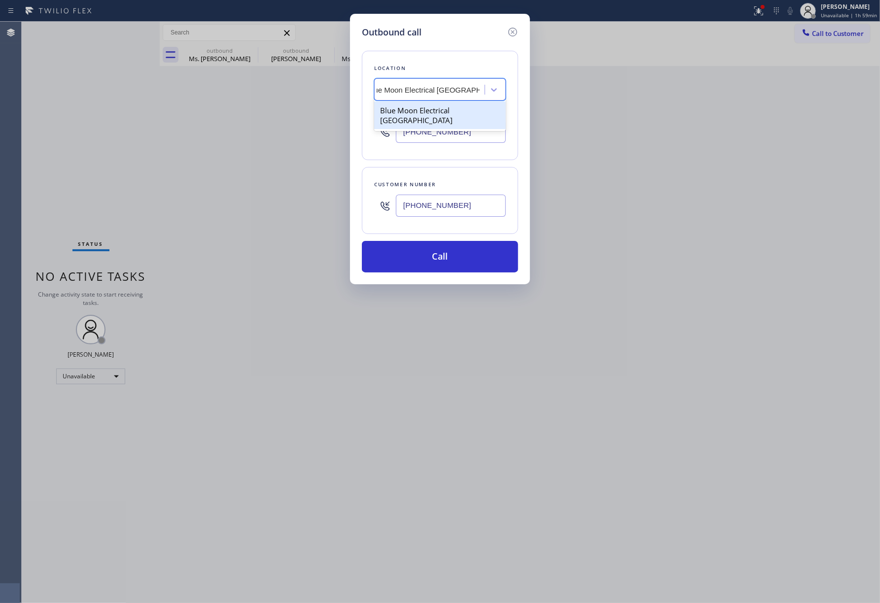
click at [458, 110] on div "Blue Moon Electrical [GEOGRAPHIC_DATA]" at bounding box center [440, 116] width 132 height 28
type input "[PHONE_NUMBER]"
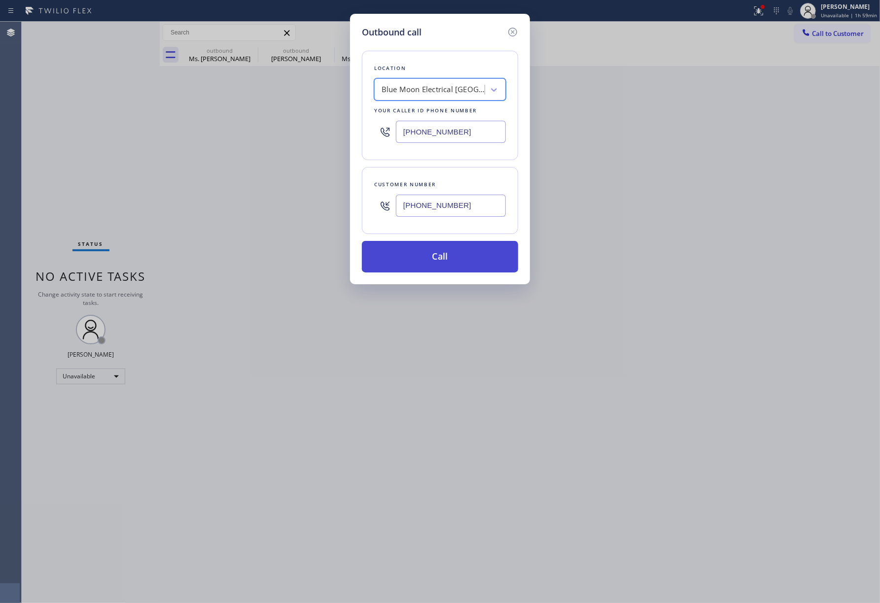
click at [448, 266] on button "Call" at bounding box center [440, 257] width 156 height 32
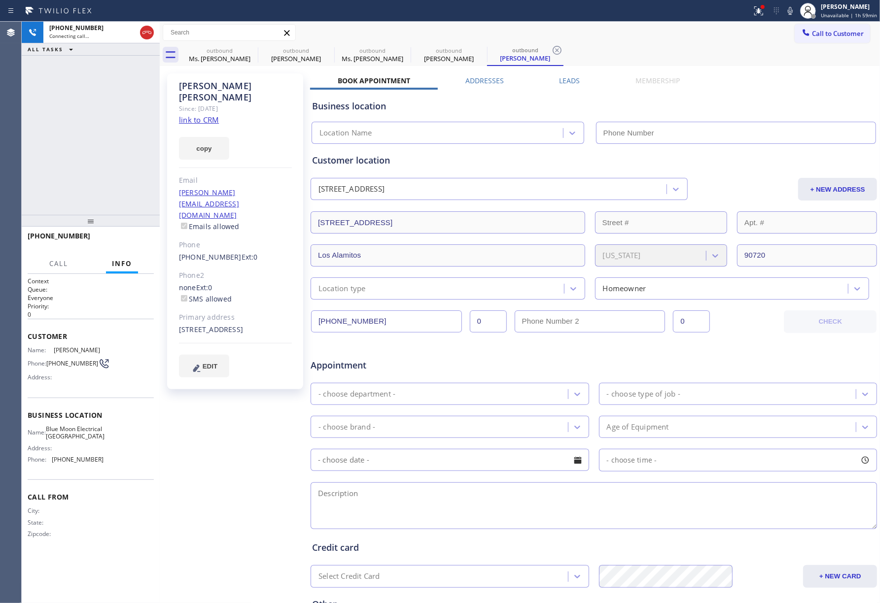
click at [202, 115] on link "link to CRM" at bounding box center [199, 120] width 40 height 10
type input "[PHONE_NUMBER]"
click at [127, 237] on span "HANG UP" at bounding box center [131, 240] width 30 height 7
click at [131, 235] on button "HANG UP" at bounding box center [131, 241] width 46 height 14
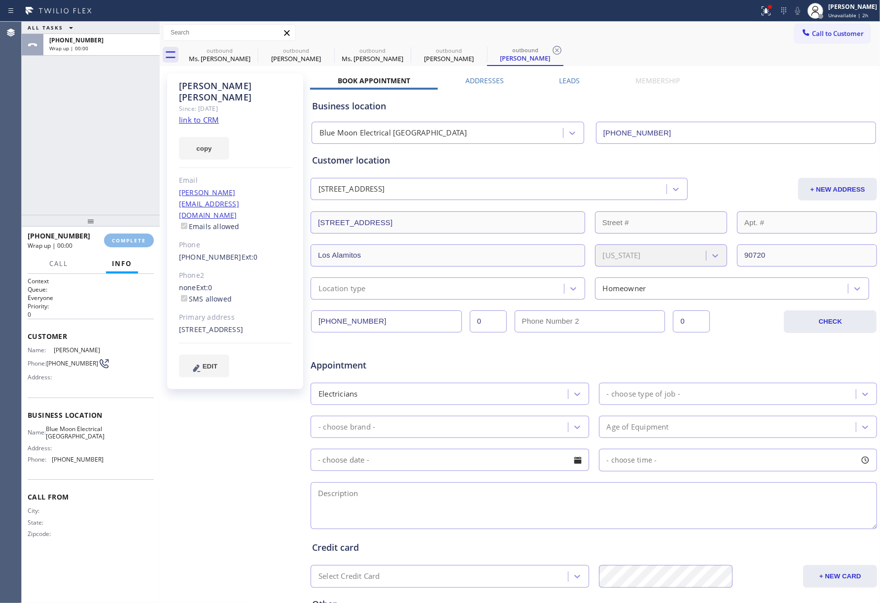
click at [115, 167] on div "ALL TASKS ALL TASKS ACTIVE TASKS TASKS IN WRAP UP [PHONE_NUMBER] Wrap up | 00:00" at bounding box center [91, 118] width 138 height 193
drag, startPoint x: 115, startPoint y: 167, endPoint x: 131, endPoint y: 235, distance: 70.2
click at [115, 167] on div "ALL TASKS ALL TASKS ACTIVE TASKS TASKS IN WRAP UP [PHONE_NUMBER] Wrap up | 00:00" at bounding box center [91, 118] width 138 height 193
click at [133, 242] on span "COMPLETE" at bounding box center [129, 240] width 34 height 7
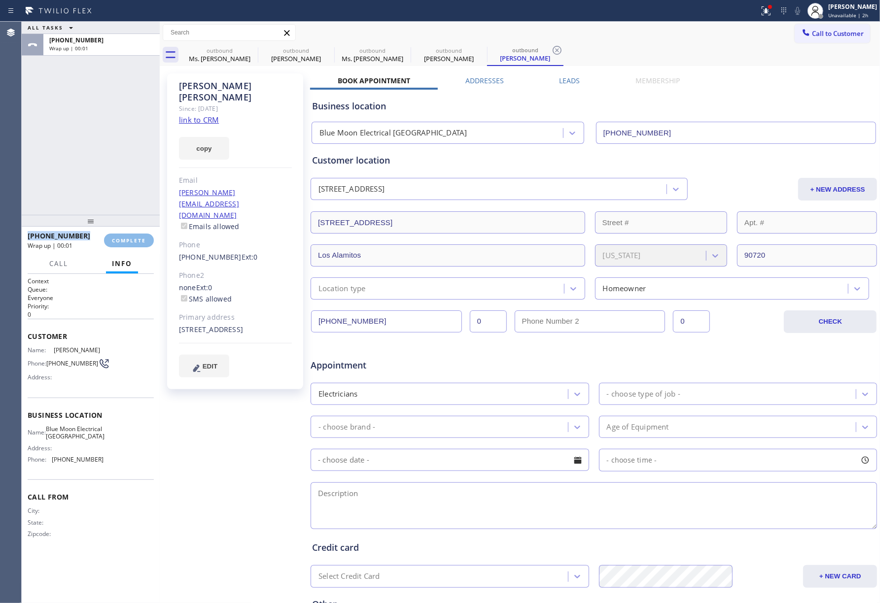
click at [113, 168] on div "ALL TASKS ALL TASKS ACTIVE TASKS TASKS IN WRAP UP [PHONE_NUMBER] Wrap up | 00:01" at bounding box center [91, 118] width 138 height 193
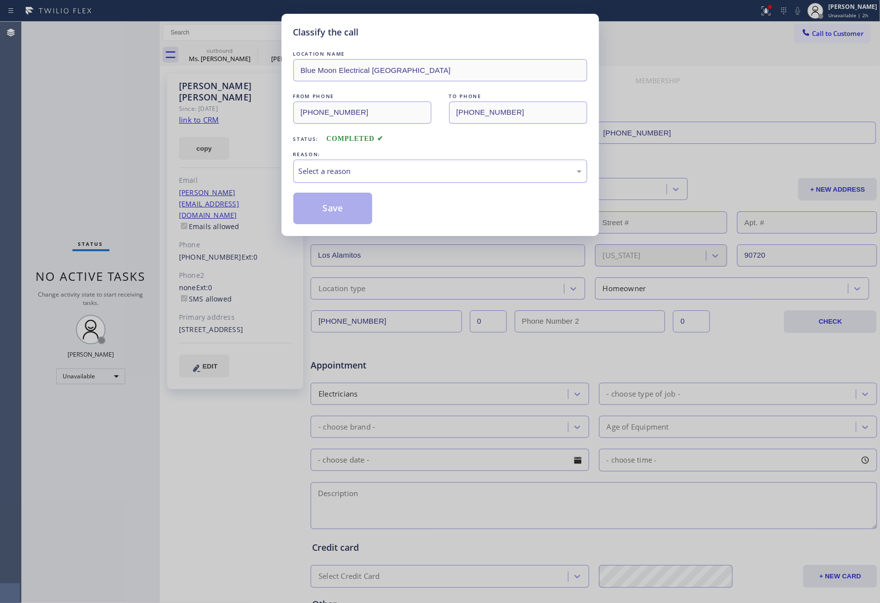
drag, startPoint x: 409, startPoint y: 158, endPoint x: 401, endPoint y: 178, distance: 21.4
click at [410, 158] on div "REASON:" at bounding box center [440, 154] width 294 height 10
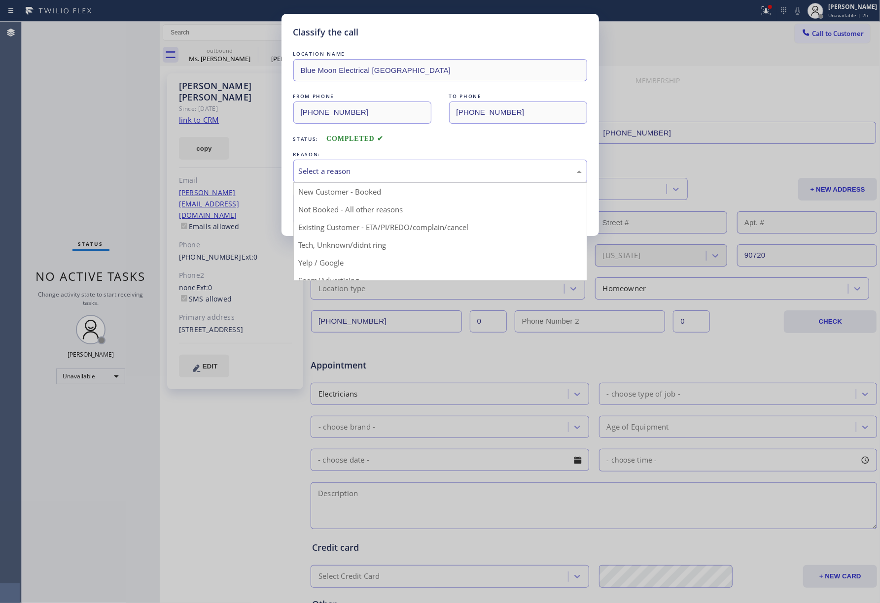
click at [392, 173] on div "Select a reason" at bounding box center [440, 171] width 283 height 11
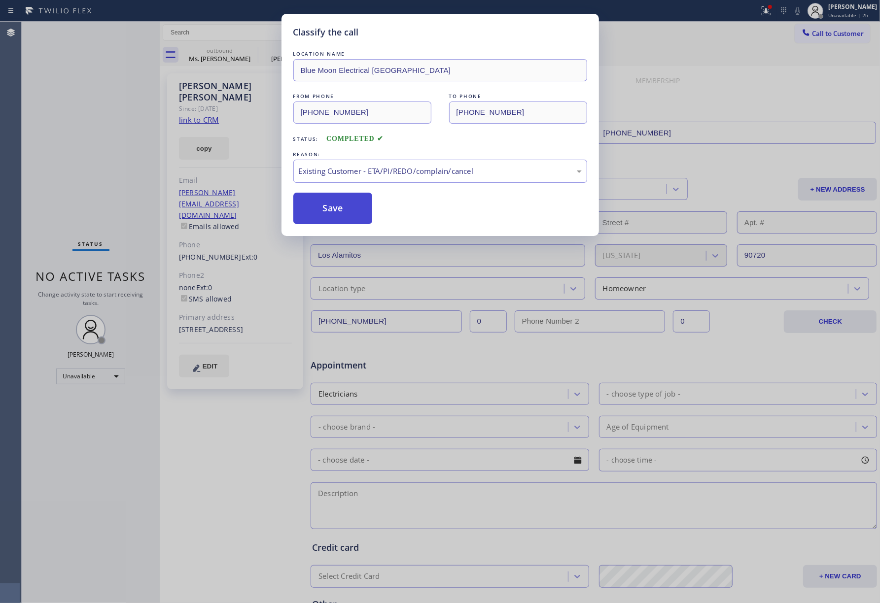
click at [334, 214] on button "Save" at bounding box center [332, 209] width 79 height 32
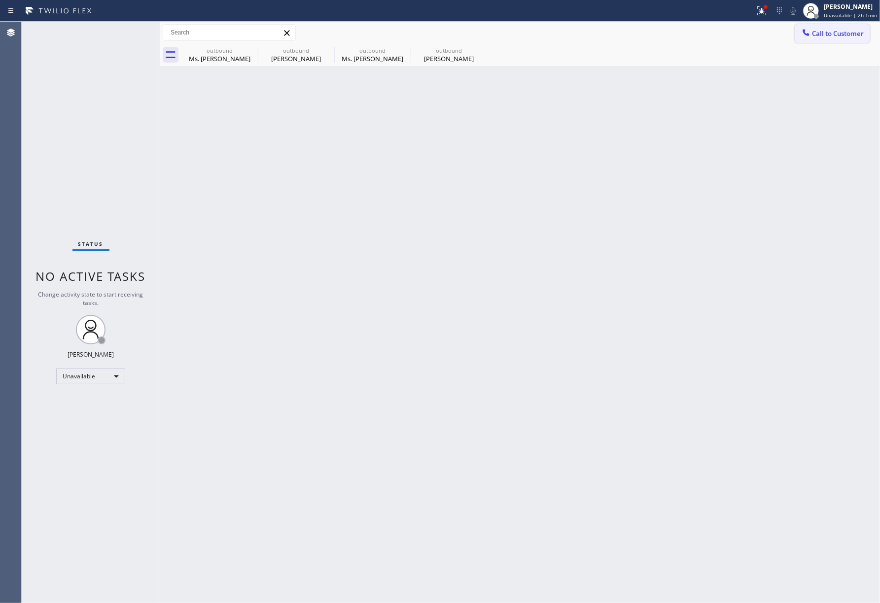
click at [839, 42] on button "Call to Customer" at bounding box center [831, 33] width 75 height 19
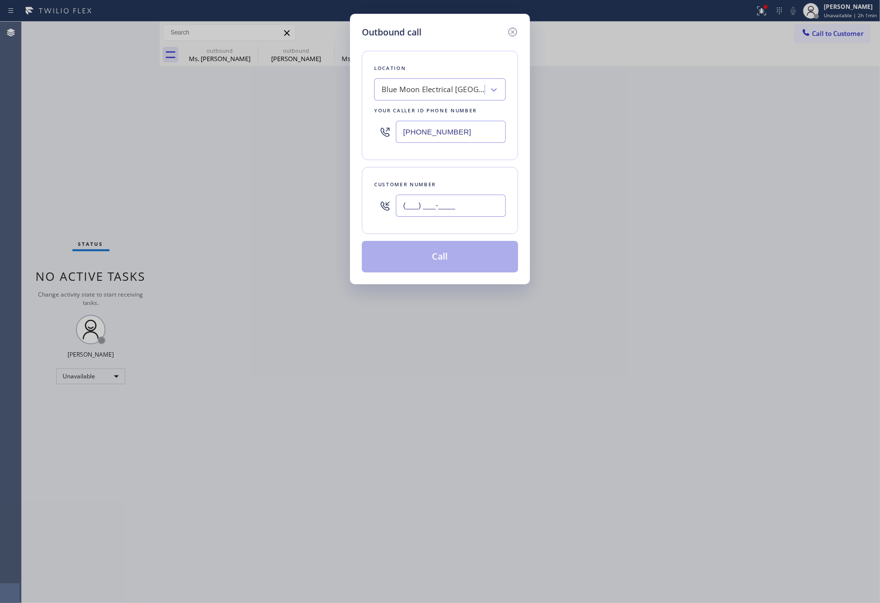
click at [431, 207] on input "(___) ___-____" at bounding box center [451, 206] width 110 height 22
paste input "719) 331-5575"
type input "[PHONE_NUMBER]"
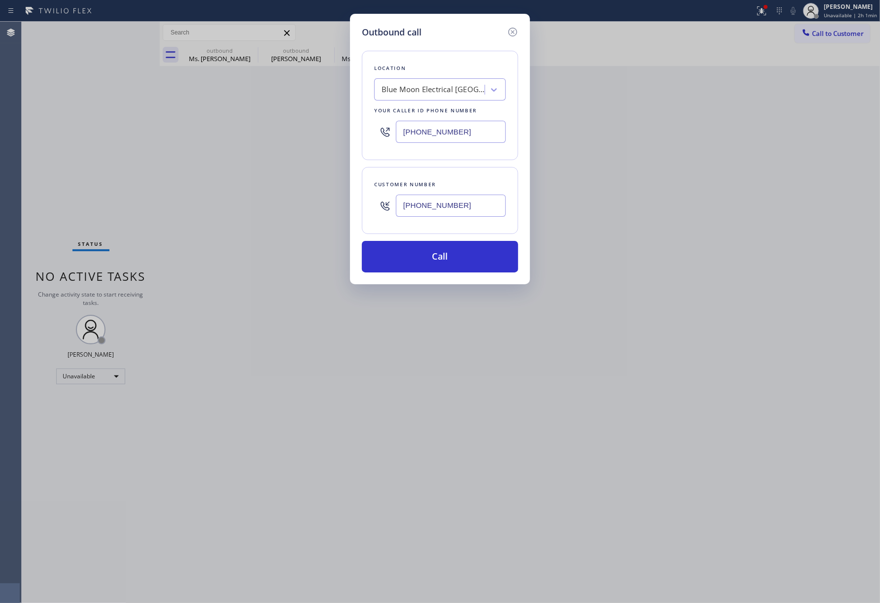
drag, startPoint x: 469, startPoint y: 126, endPoint x: 345, endPoint y: 99, distance: 127.2
click at [302, 133] on div "Outbound call Location Blue Moon Electrical [GEOGRAPHIC_DATA] Your caller id ph…" at bounding box center [440, 301] width 880 height 603
paste input "855) 731-4952"
type input "[PHONE_NUMBER]"
click at [401, 59] on div "Location Blue Moon Electrical [GEOGRAPHIC_DATA] Your caller id phone number [PH…" at bounding box center [440, 105] width 156 height 109
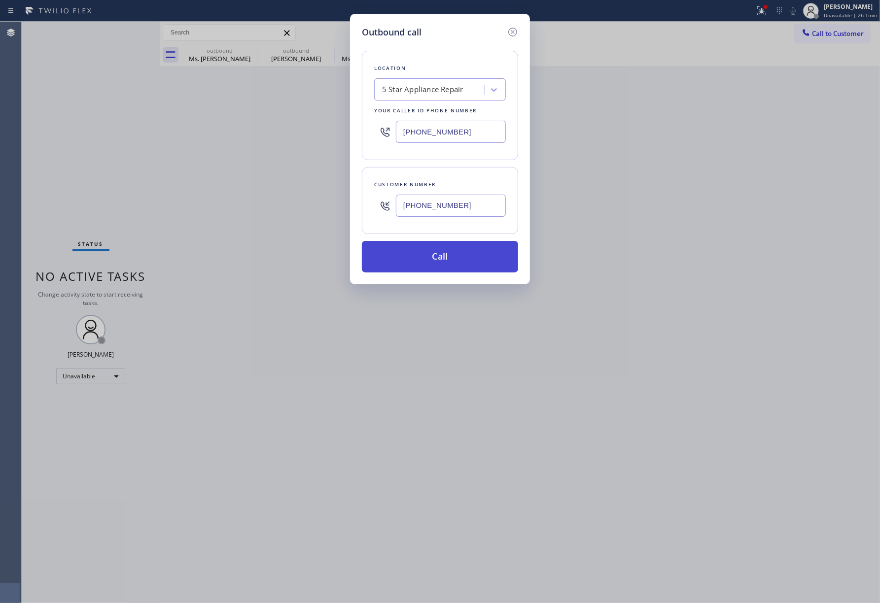
click at [417, 266] on button "Call" at bounding box center [440, 257] width 156 height 32
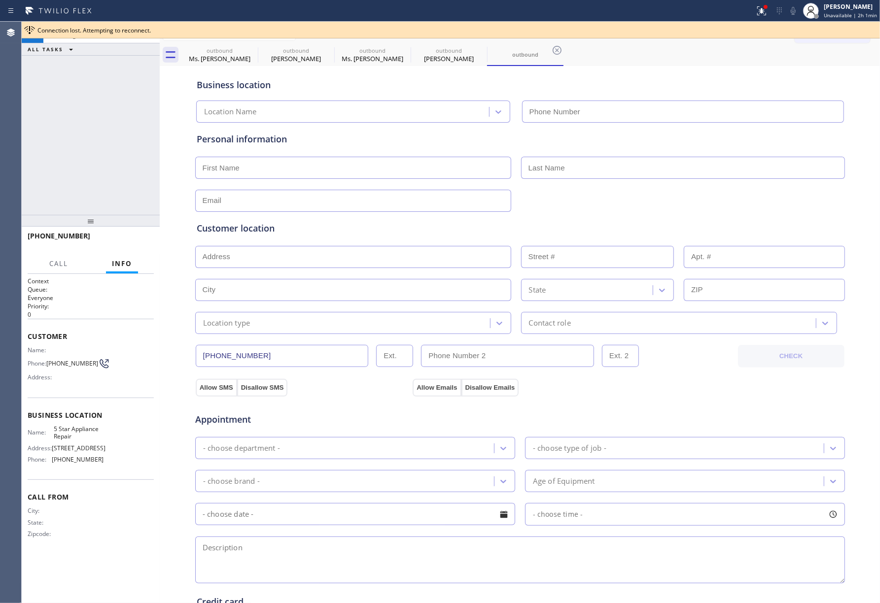
type input "[PHONE_NUMBER]"
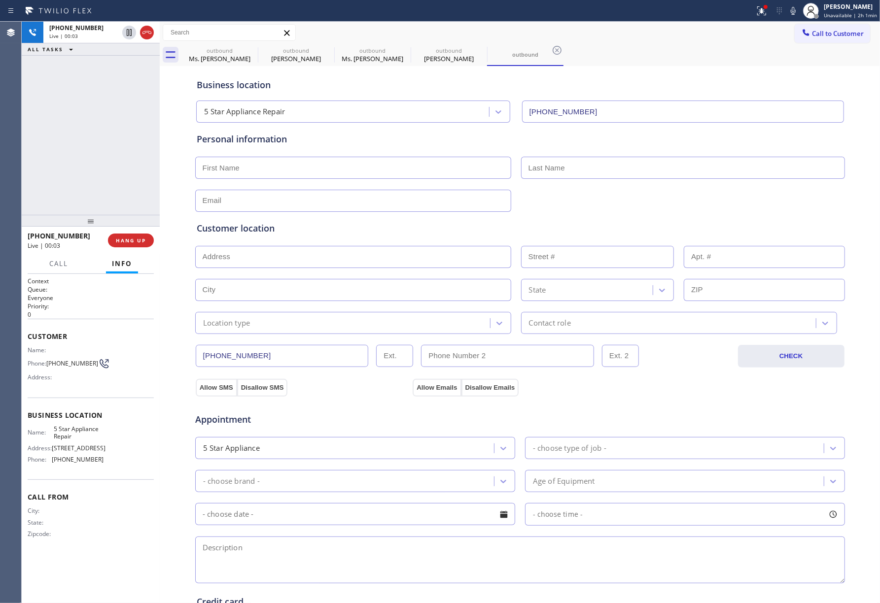
click at [70, 144] on div "[PHONE_NUMBER] Live | 00:03 ALL TASKS ALL TASKS ACTIVE TASKS TASKS IN WRAP UP" at bounding box center [91, 118] width 138 height 193
click at [123, 241] on span "HANG UP" at bounding box center [131, 240] width 30 height 7
click at [123, 239] on span "HANG UP" at bounding box center [131, 240] width 30 height 7
click at [89, 158] on div "ALL TASKS ALL TASKS ACTIVE TASKS TASKS IN WRAP UP [PHONE_NUMBER] Wrap up | 00:00" at bounding box center [91, 118] width 138 height 193
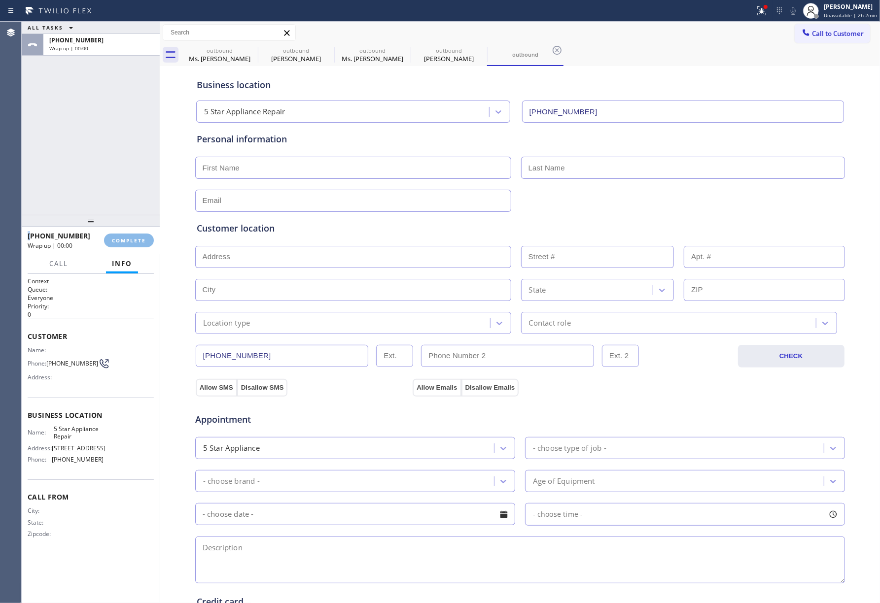
click at [89, 158] on div "ALL TASKS ALL TASKS ACTIVE TASKS TASKS IN WRAP UP [PHONE_NUMBER] Wrap up | 00:00" at bounding box center [91, 118] width 138 height 193
drag, startPoint x: 140, startPoint y: 238, endPoint x: 138, endPoint y: 233, distance: 5.3
click at [140, 238] on span "COMPLETE" at bounding box center [129, 240] width 34 height 7
click at [95, 144] on div "ALL TASKS ALL TASKS ACTIVE TASKS TASKS IN WRAP UP [PHONE_NUMBER] Wrap up | 00:01" at bounding box center [91, 118] width 138 height 193
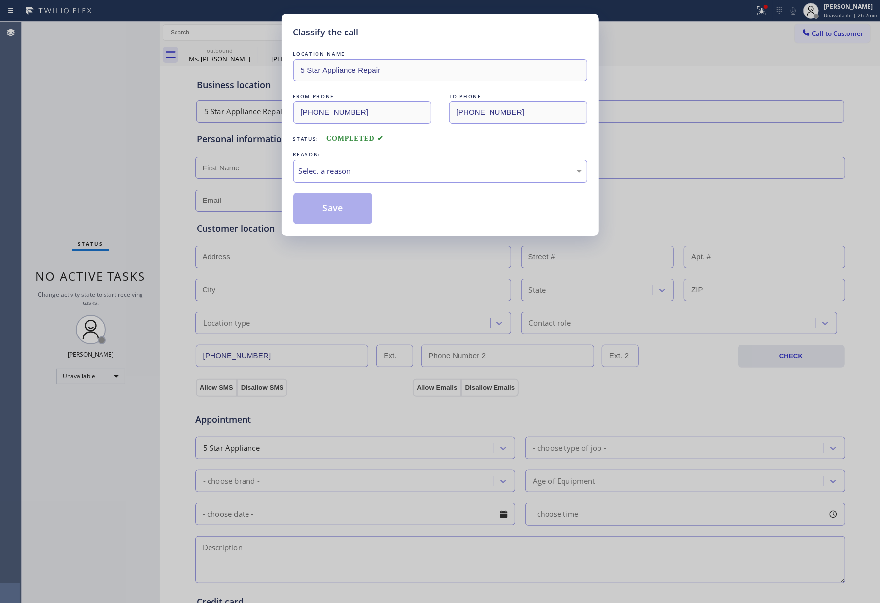
click at [351, 170] on div "Select a reason" at bounding box center [440, 171] width 283 height 11
click at [316, 203] on button "Save" at bounding box center [332, 209] width 79 height 32
type input "[PHONE_NUMBER]"
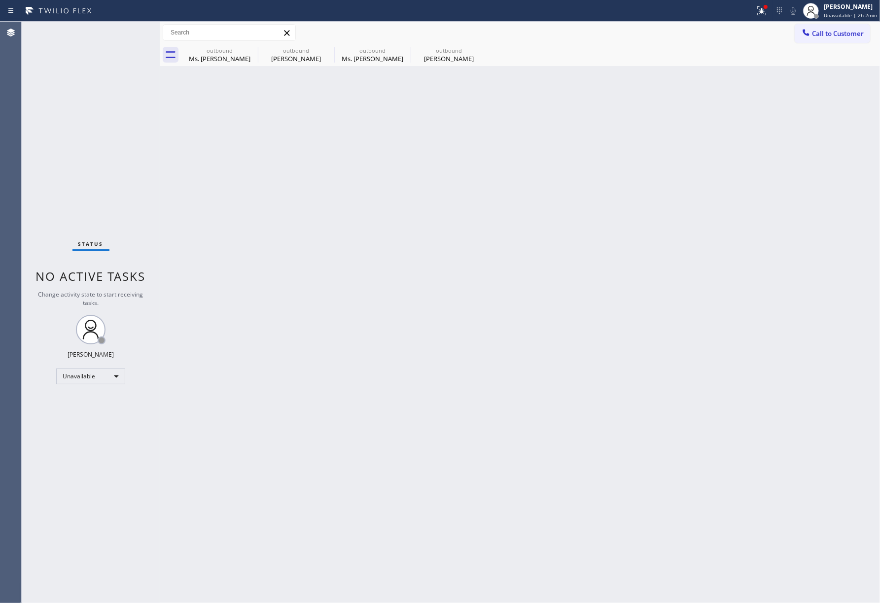
drag, startPoint x: 58, startPoint y: 129, endPoint x: 324, endPoint y: 8, distance: 292.7
click at [57, 127] on div "Status No active tasks Change activity state to start receiving tasks. [PERSON_…" at bounding box center [91, 313] width 138 height 582
drag, startPoint x: 865, startPoint y: 37, endPoint x: 528, endPoint y: 81, distance: 339.9
click at [863, 37] on button "Call to Customer" at bounding box center [831, 33] width 75 height 19
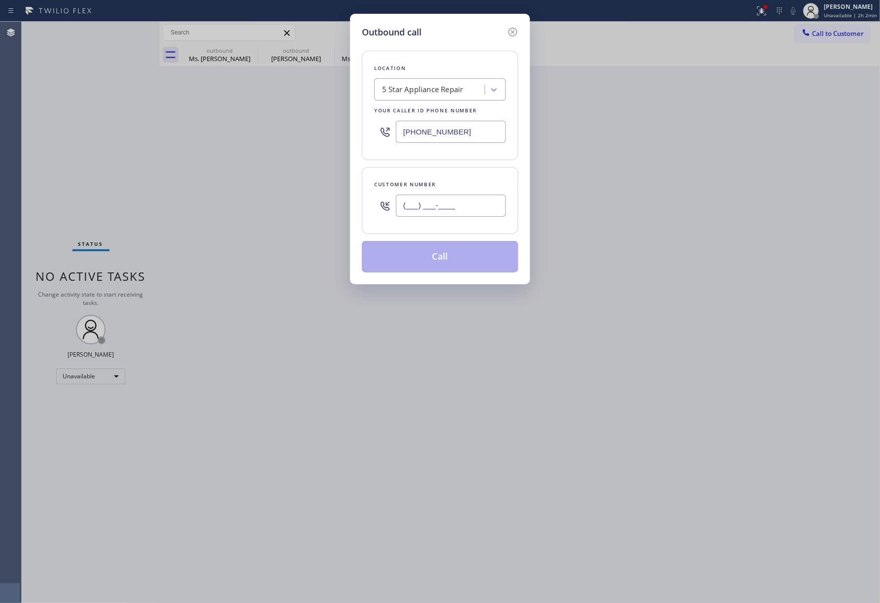
click at [439, 209] on input "(___) ___-____" at bounding box center [451, 206] width 110 height 22
paste input "832) 971-1268"
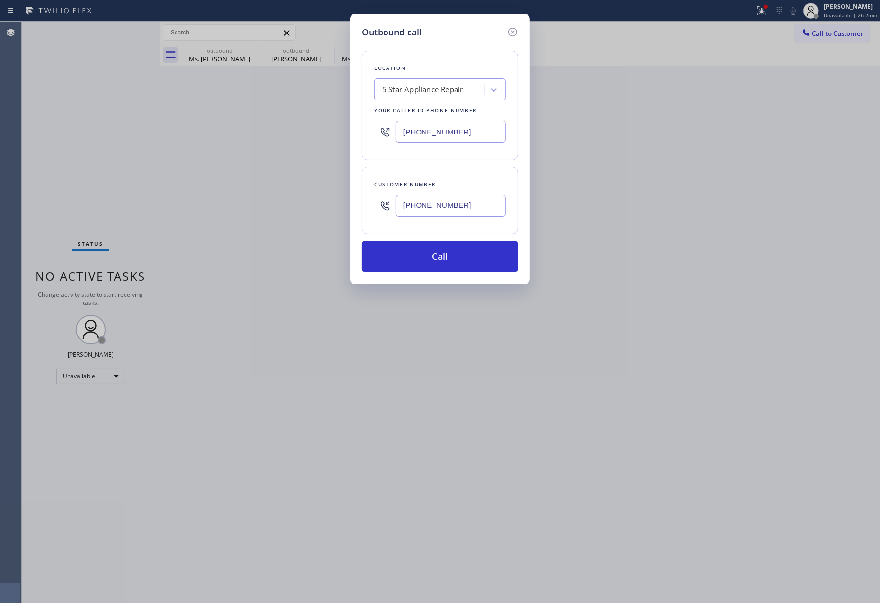
type input "[PHONE_NUMBER]"
click at [74, 128] on div "Outbound call Location 5 Star Appliance Repair Your caller id phone number [PHO…" at bounding box center [440, 301] width 880 height 603
click at [438, 273] on button "Call" at bounding box center [440, 257] width 156 height 32
click at [464, 255] on button "Call" at bounding box center [440, 257] width 156 height 32
click at [446, 263] on button "Call" at bounding box center [440, 257] width 156 height 32
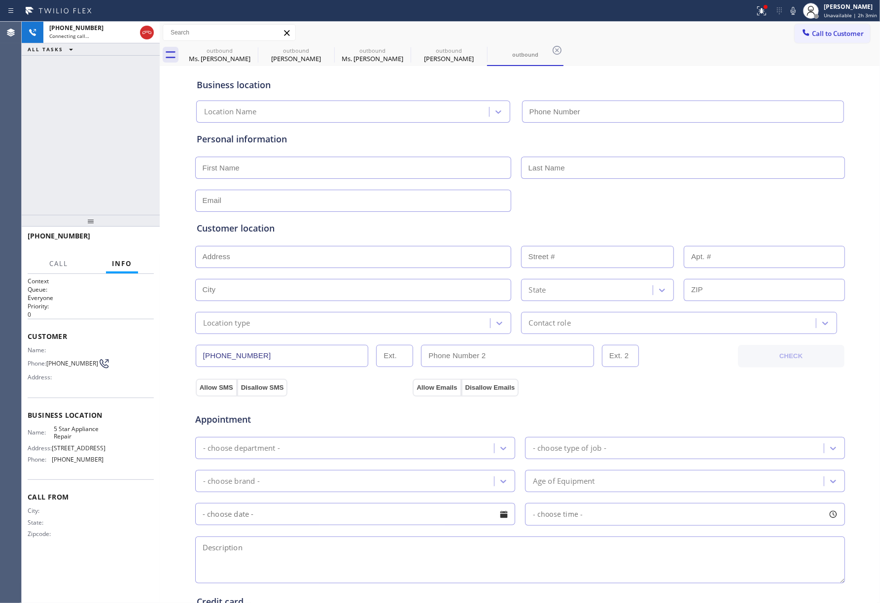
type input "[PHONE_NUMBER]"
drag, startPoint x: 40, startPoint y: 118, endPoint x: 79, endPoint y: 151, distance: 50.7
click at [40, 118] on div "[PHONE_NUMBER] Live | 00:06 ALL TASKS ALL TASKS ACTIVE TASKS TASKS IN WRAP UP" at bounding box center [91, 118] width 138 height 193
click at [128, 237] on span "HANG UP" at bounding box center [131, 240] width 30 height 7
drag, startPoint x: 127, startPoint y: 197, endPoint x: 127, endPoint y: 212, distance: 14.8
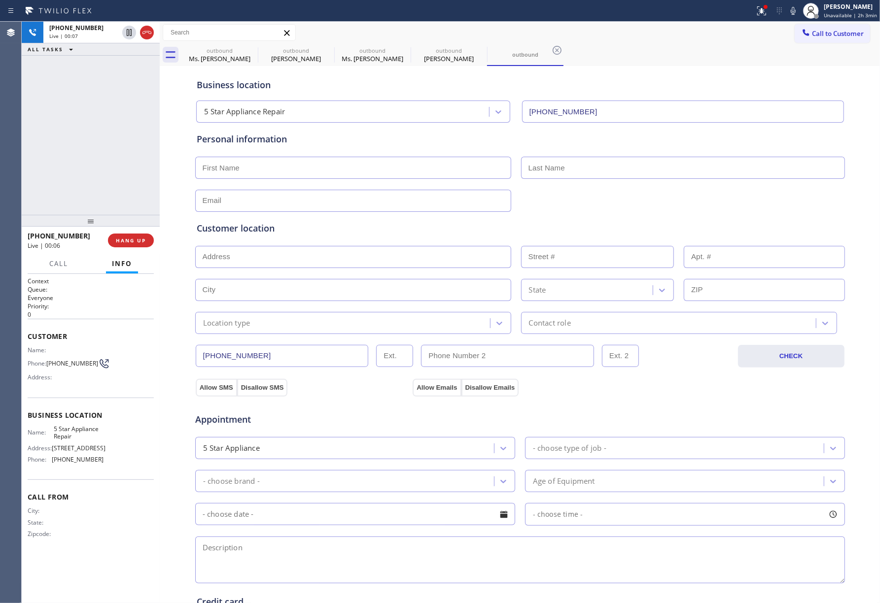
click at [127, 202] on div "[PHONE_NUMBER] Live | 00:07 ALL TASKS ALL TASKS ACTIVE TASKS TASKS IN WRAP UP" at bounding box center [91, 118] width 138 height 193
click at [132, 235] on button "HANG UP" at bounding box center [131, 241] width 46 height 14
click at [109, 177] on div "[PHONE_NUMBER] Live | 00:07 ALL TASKS ALL TASKS ACTIVE TASKS TASKS IN WRAP UP" at bounding box center [91, 118] width 138 height 193
click at [109, 177] on div "ALL TASKS ALL TASKS ACTIVE TASKS TASKS IN WRAP UP [PHONE_NUMBER] Wrap up | 00:00" at bounding box center [91, 118] width 138 height 193
click at [109, 177] on div "ALL TASKS ALL TASKS ACTIVE TASKS TASKS IN WRAP UP [PHONE_NUMBER] Wrap up | 00:01" at bounding box center [91, 118] width 138 height 193
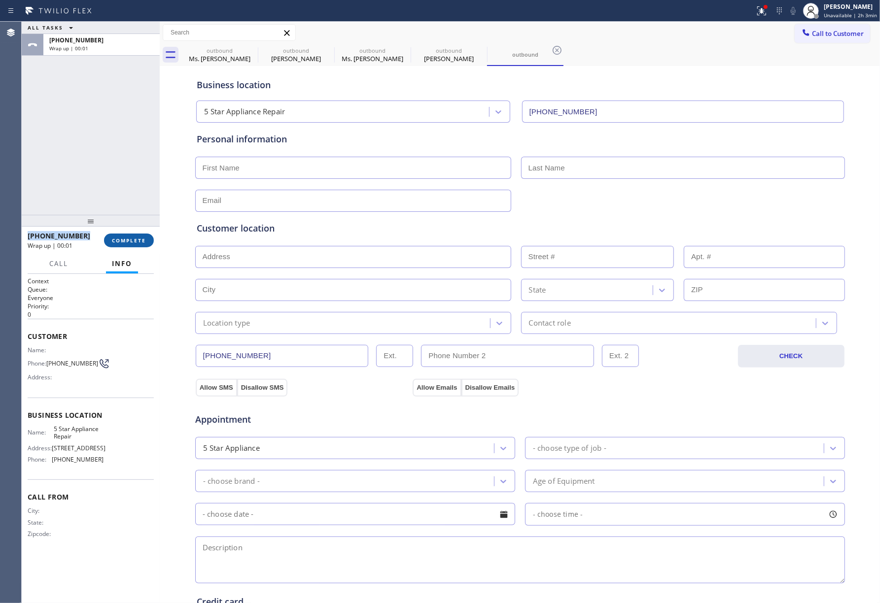
click at [121, 239] on span "COMPLETE" at bounding box center [129, 240] width 34 height 7
click at [95, 188] on div "ALL TASKS ALL TASKS ACTIVE TASKS TASKS IN WRAP UP [PHONE_NUMBER] Wrap up | 00:01" at bounding box center [91, 118] width 138 height 193
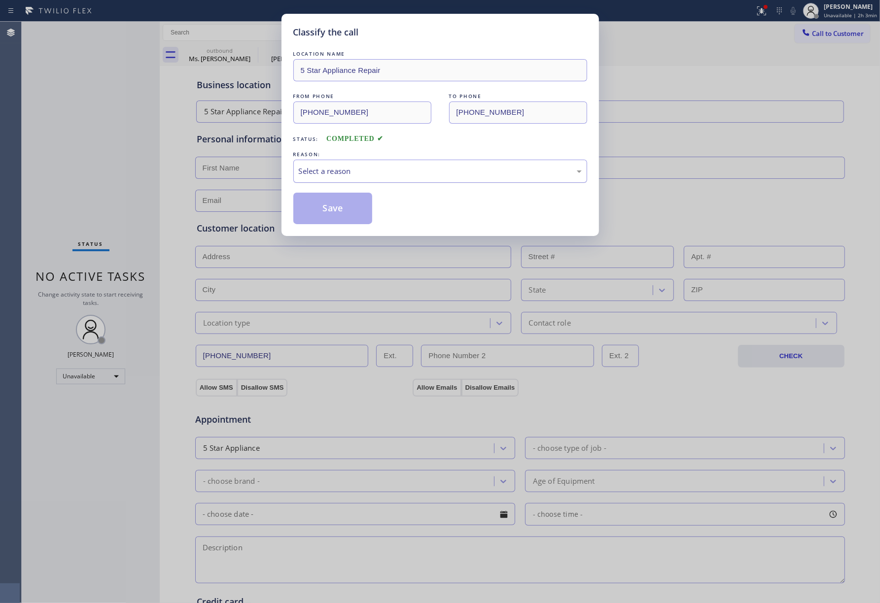
click at [332, 165] on div "Select a reason" at bounding box center [440, 171] width 294 height 23
click at [334, 208] on button "Save" at bounding box center [332, 209] width 79 height 32
type input "[PHONE_NUMBER]"
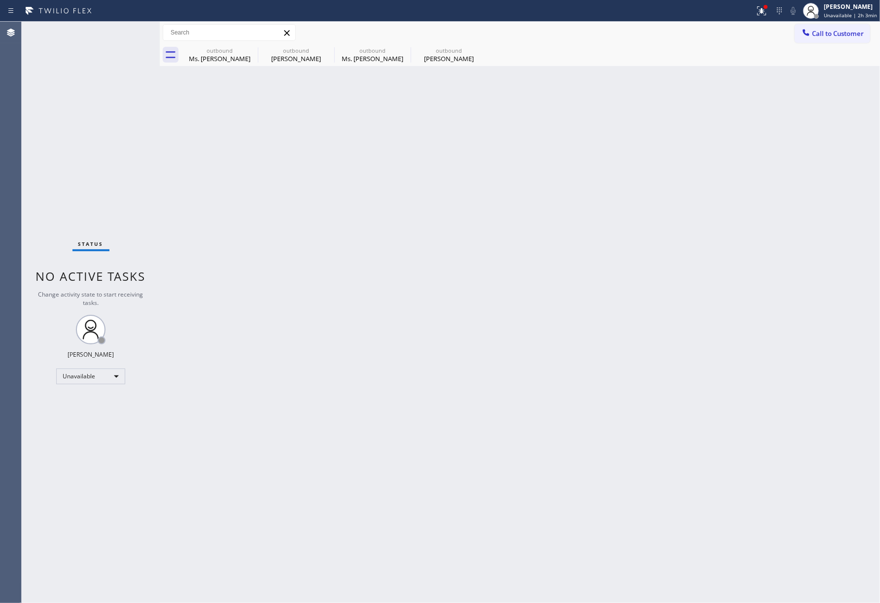
click at [62, 132] on div "Status No active tasks Change activity state to start receiving tasks. [PERSON_…" at bounding box center [91, 313] width 138 height 582
click at [377, 146] on div "Back to Dashboard Change Sender ID Customers Technicians Select a contact Outbo…" at bounding box center [520, 313] width 720 height 582
drag, startPoint x: 377, startPoint y: 146, endPoint x: 354, endPoint y: 15, distance: 133.0
click at [377, 142] on div "Back to Dashboard Change Sender ID Customers Technicians Select a contact Outbo…" at bounding box center [520, 313] width 720 height 582
click at [829, 30] on span "Call to Customer" at bounding box center [838, 33] width 52 height 9
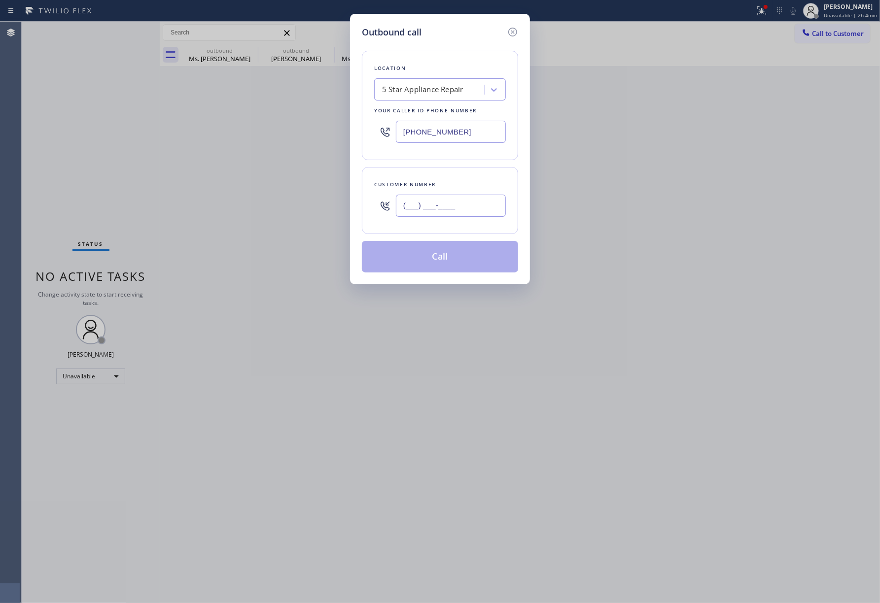
click at [466, 209] on input "(___) ___-____" at bounding box center [451, 206] width 110 height 22
paste input "818) 640-5981"
type input "[PHONE_NUMBER]"
click at [455, 186] on div "Customer number" at bounding box center [440, 184] width 132 height 10
click at [439, 268] on button "Call" at bounding box center [440, 257] width 156 height 32
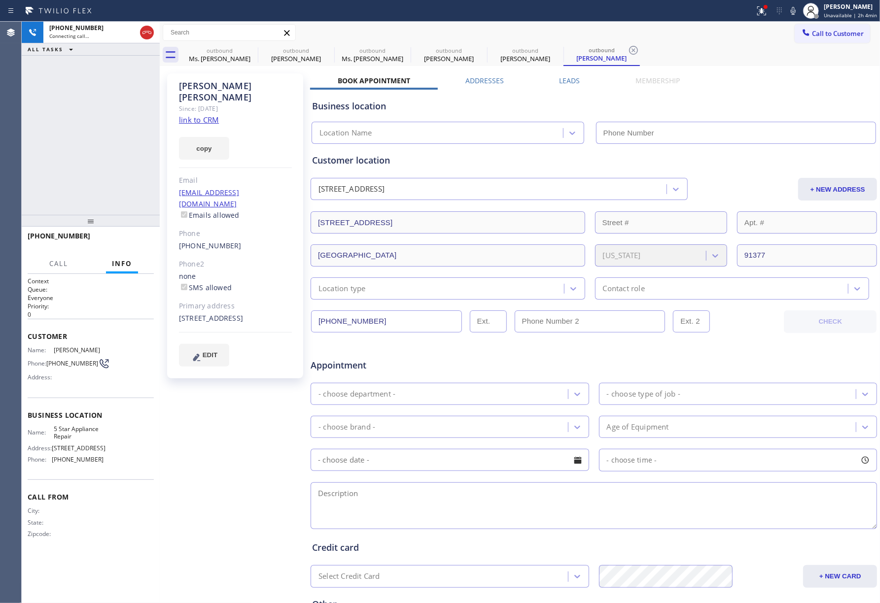
type input "[PHONE_NUMBER]"
drag, startPoint x: 58, startPoint y: 113, endPoint x: 105, endPoint y: 140, distance: 55.0
click at [58, 113] on div "[PHONE_NUMBER] Live | 00:01 ALL TASKS ALL TASKS ACTIVE TASKS TASKS IN WRAP UP" at bounding box center [91, 118] width 138 height 193
click at [133, 241] on span "HANG UP" at bounding box center [131, 240] width 30 height 7
drag, startPoint x: 118, startPoint y: 199, endPoint x: 118, endPoint y: 209, distance: 10.3
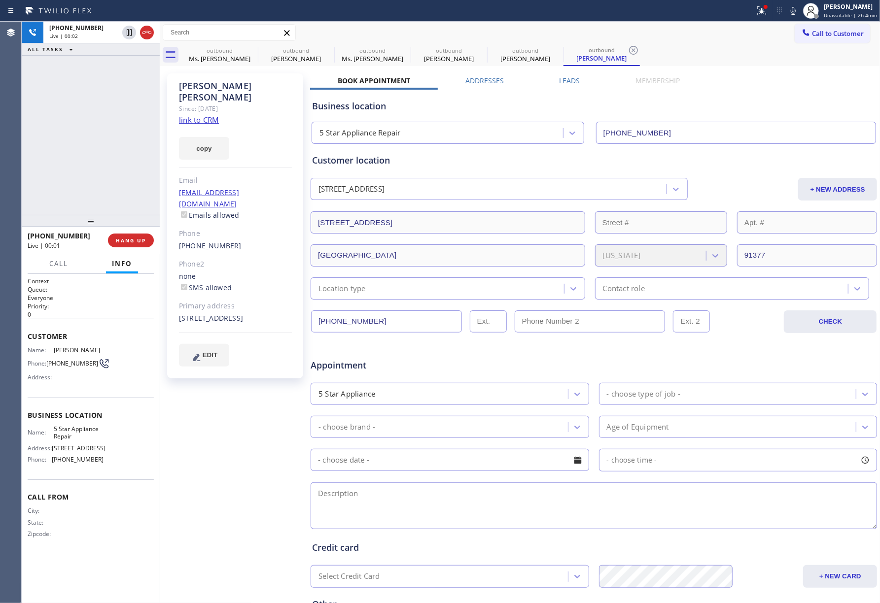
click at [118, 204] on div "[PHONE_NUMBER] Live | 00:02 ALL TASKS ALL TASKS ACTIVE TASKS TASKS IN WRAP UP" at bounding box center [91, 118] width 138 height 193
click at [119, 237] on span "HANG UP" at bounding box center [131, 240] width 30 height 7
click at [109, 239] on button "COMPLETE" at bounding box center [129, 241] width 50 height 14
drag, startPoint x: 85, startPoint y: 171, endPoint x: 52, endPoint y: 152, distance: 37.7
click at [85, 170] on div "ALL TASKS ALL TASKS ACTIVE TASKS TASKS IN WRAP UP [PHONE_NUMBER] Wrap up | 00:01" at bounding box center [91, 118] width 138 height 193
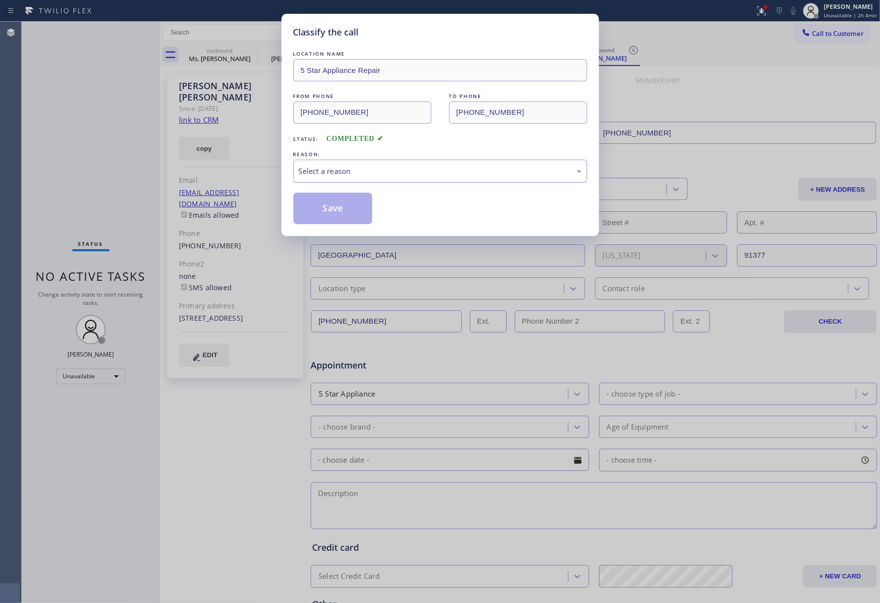
click at [363, 183] on div "Select a reason" at bounding box center [440, 171] width 294 height 23
click at [332, 223] on button "Save" at bounding box center [332, 209] width 79 height 32
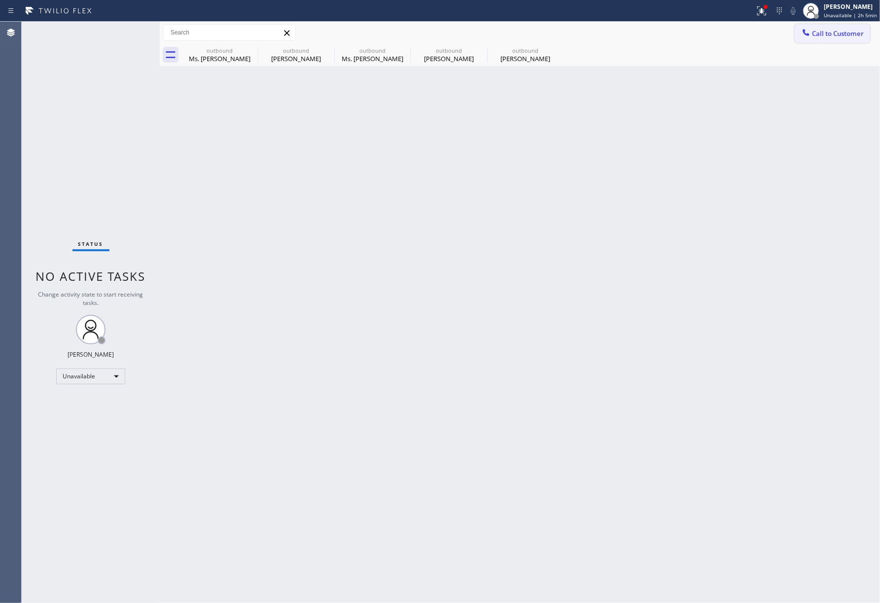
click at [840, 32] on span "Call to Customer" at bounding box center [838, 33] width 52 height 9
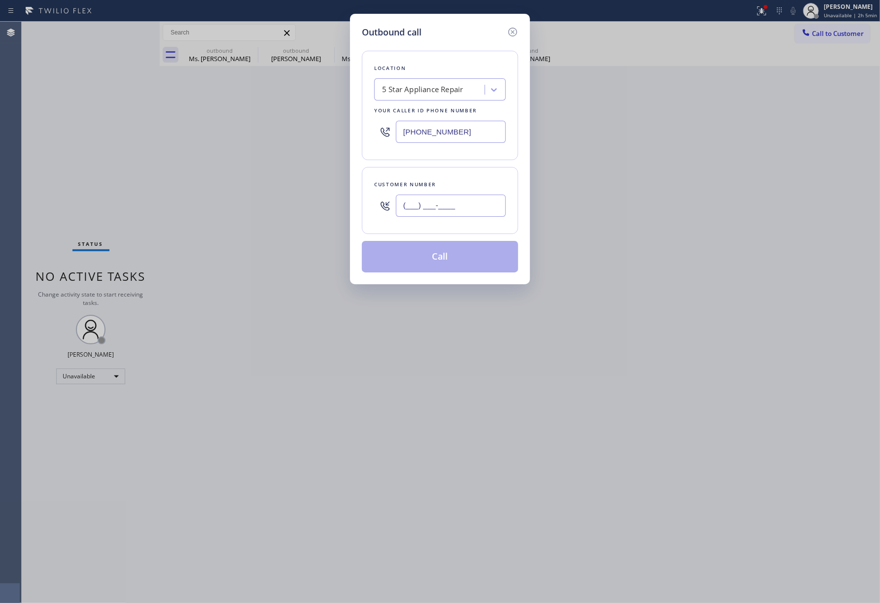
click at [476, 212] on input "(___) ___-____" at bounding box center [451, 206] width 110 height 22
paste input "408) 355-4628"
type input "[PHONE_NUMBER]"
click at [442, 255] on button "Call" at bounding box center [440, 257] width 156 height 32
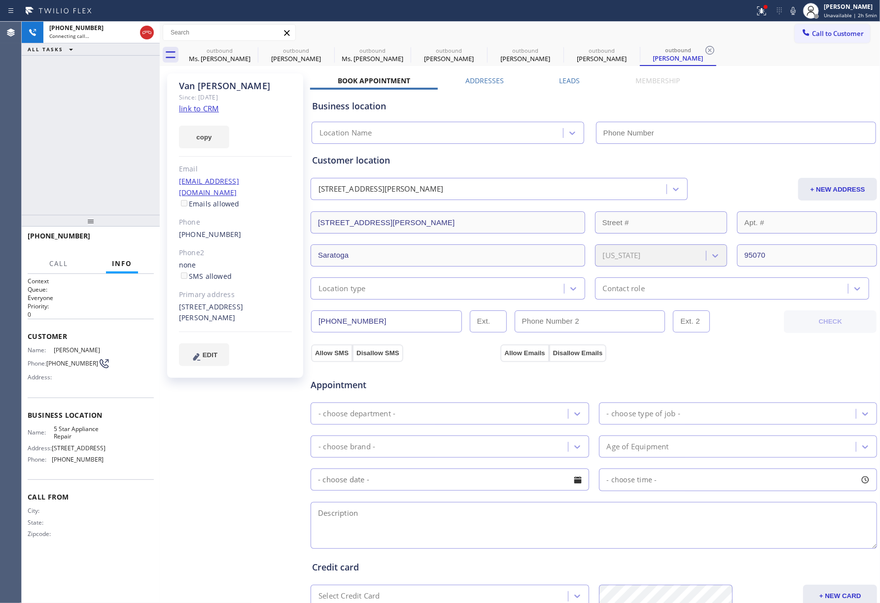
type input "[PHONE_NUMBER]"
click at [64, 121] on div "[PHONE_NUMBER] Connecting call… ALL TASKS ALL TASKS ACTIVE TASKS TASKS IN WRAP …" at bounding box center [91, 118] width 138 height 193
click at [137, 244] on button "HANG UP" at bounding box center [131, 241] width 46 height 14
click at [127, 225] on div "[PHONE_NUMBER] Live | 00:10 ALL TASKS ALL TASKS ACTIVE TASKS TASKS IN WRAP UP […" at bounding box center [91, 313] width 138 height 582
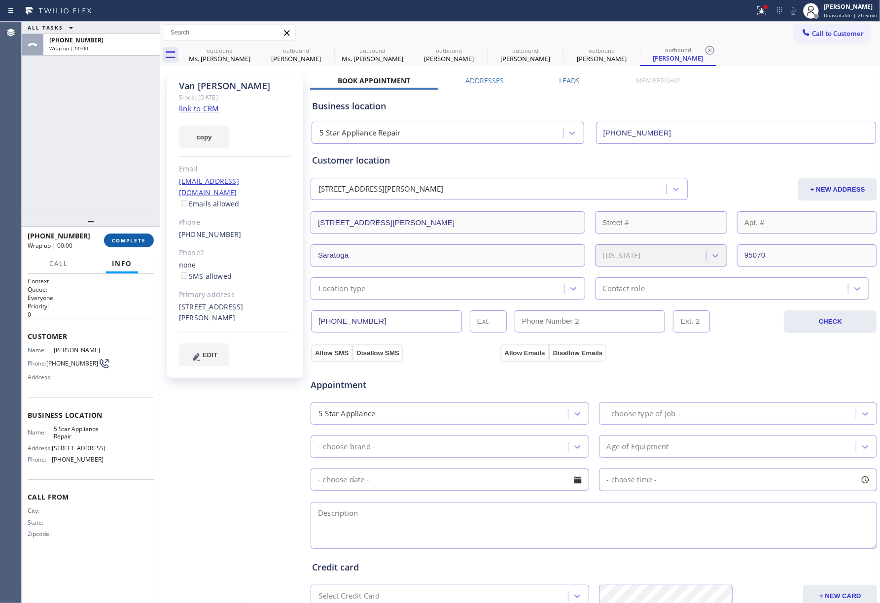
click at [129, 241] on span "COMPLETE" at bounding box center [129, 240] width 34 height 7
click at [89, 156] on div "ALL TASKS ALL TASKS ACTIVE TASKS TASKS IN WRAP UP [PHONE_NUMBER] Wrap up | 00:00" at bounding box center [91, 118] width 138 height 193
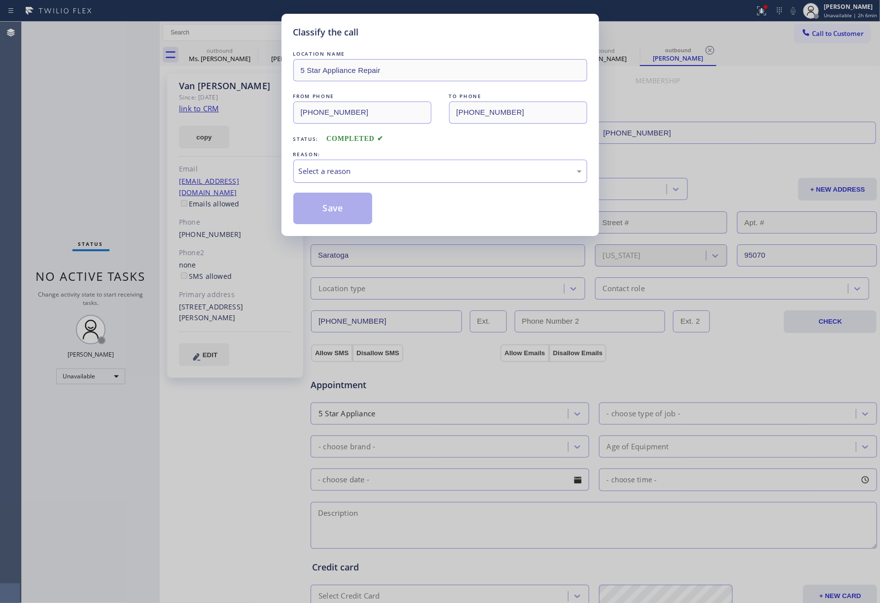
click at [350, 170] on div "Select a reason" at bounding box center [440, 171] width 283 height 11
click at [314, 199] on button "Save" at bounding box center [332, 209] width 79 height 32
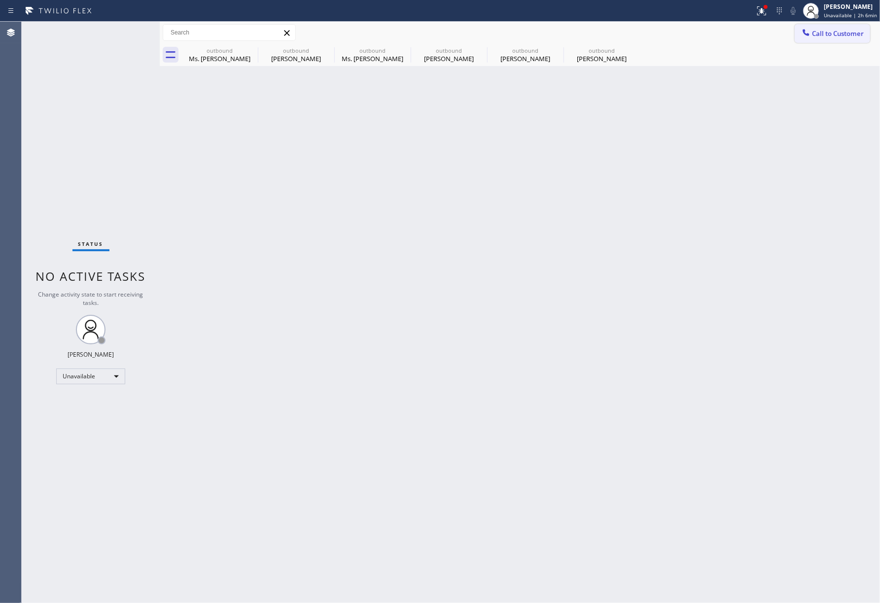
click at [818, 28] on button "Call to Customer" at bounding box center [831, 33] width 75 height 19
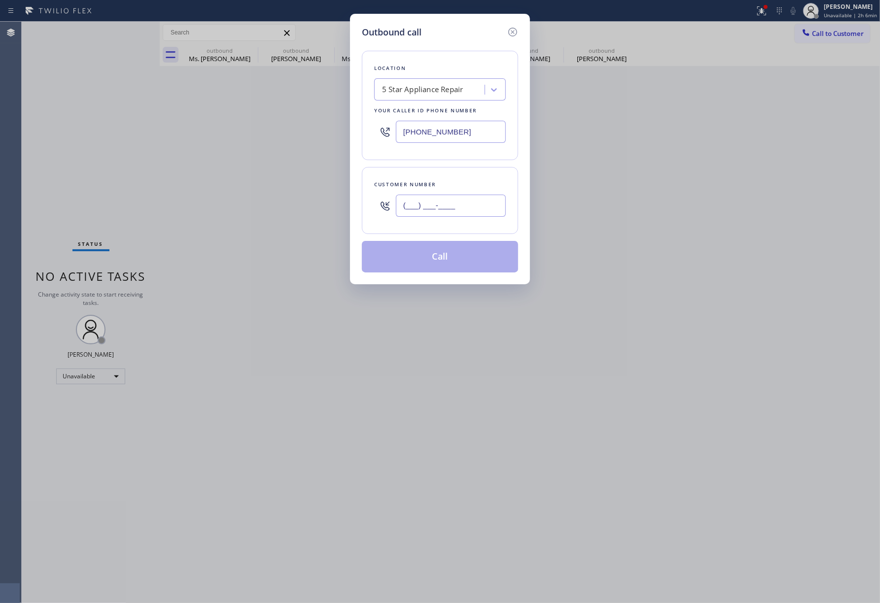
click at [445, 217] on input "(___) ___-____" at bounding box center [451, 206] width 110 height 22
paste input "347) 986-0650"
type input "[PHONE_NUMBER]"
click at [451, 184] on div "Customer number" at bounding box center [440, 184] width 132 height 10
click at [439, 248] on button "Call" at bounding box center [440, 257] width 156 height 32
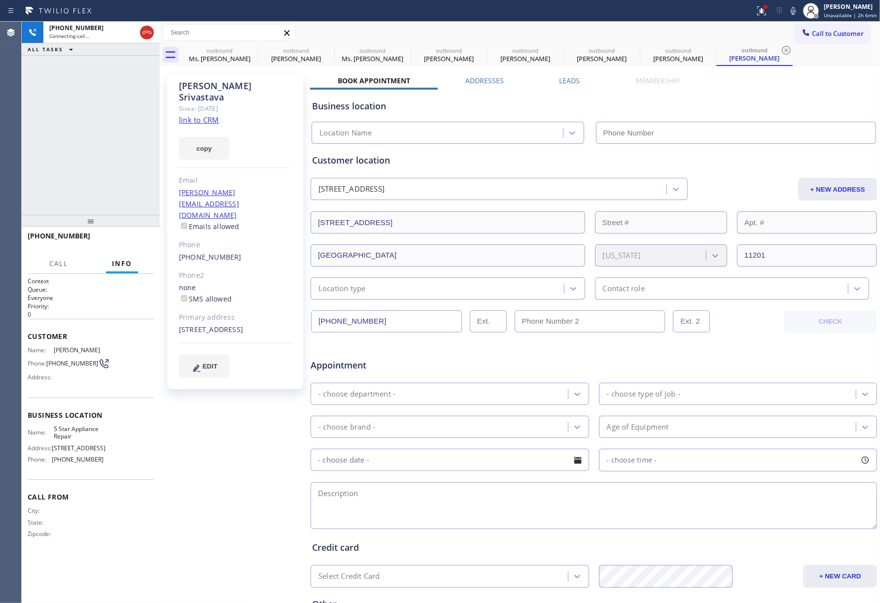
type input "[PHONE_NUMBER]"
click at [67, 112] on div "[PHONE_NUMBER] Live | 00:00 ALL TASKS ALL TASKS ACTIVE TASKS TASKS IN WRAP UP" at bounding box center [91, 118] width 138 height 193
click at [119, 239] on span "HANG UP" at bounding box center [131, 240] width 30 height 7
click at [137, 239] on span "HANG UP" at bounding box center [131, 240] width 30 height 7
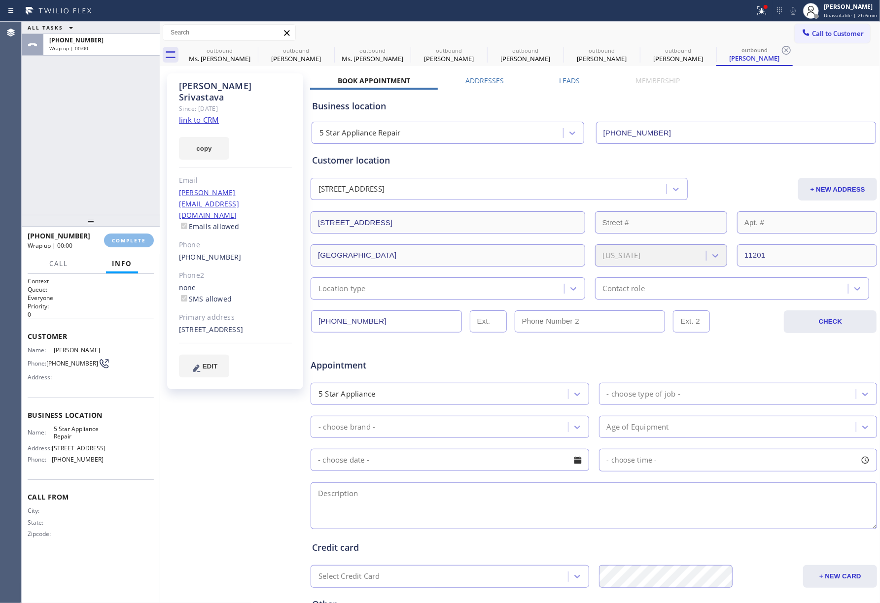
click at [106, 168] on div "ALL TASKS ALL TASKS ACTIVE TASKS TASKS IN WRAP UP [PHONE_NUMBER] Wrap up | 00:00" at bounding box center [91, 118] width 138 height 193
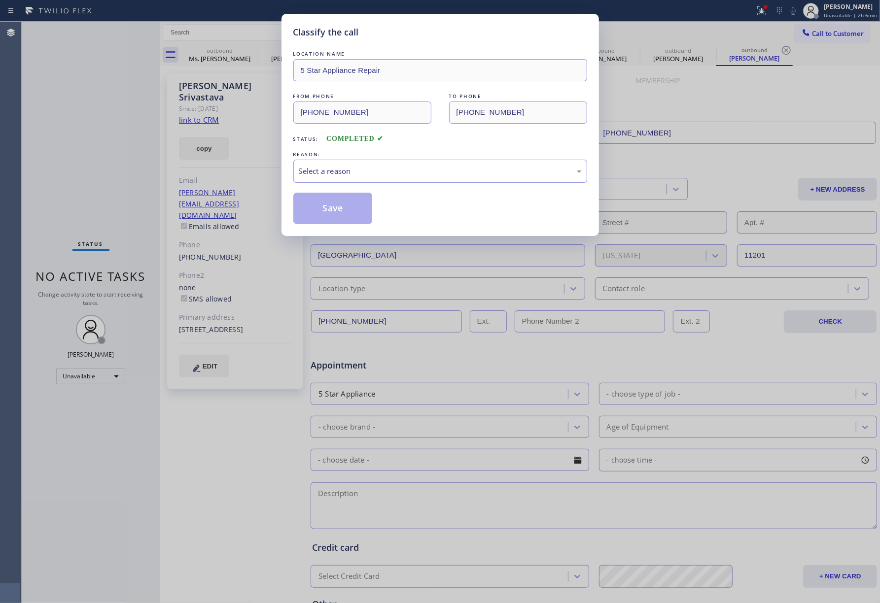
click at [387, 165] on div "Select a reason" at bounding box center [440, 171] width 294 height 23
click at [316, 202] on button "Save" at bounding box center [332, 209] width 79 height 32
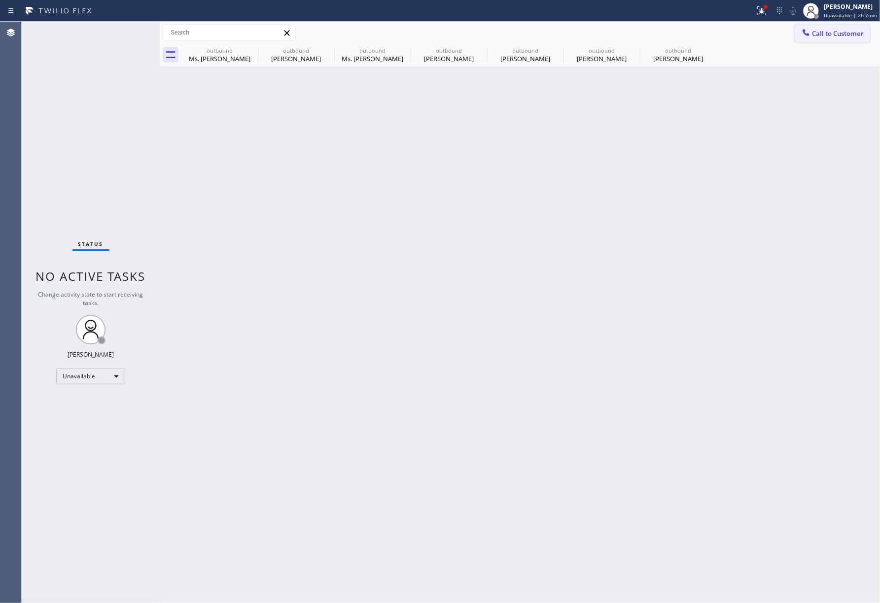
click at [821, 28] on button "Call to Customer" at bounding box center [831, 33] width 75 height 19
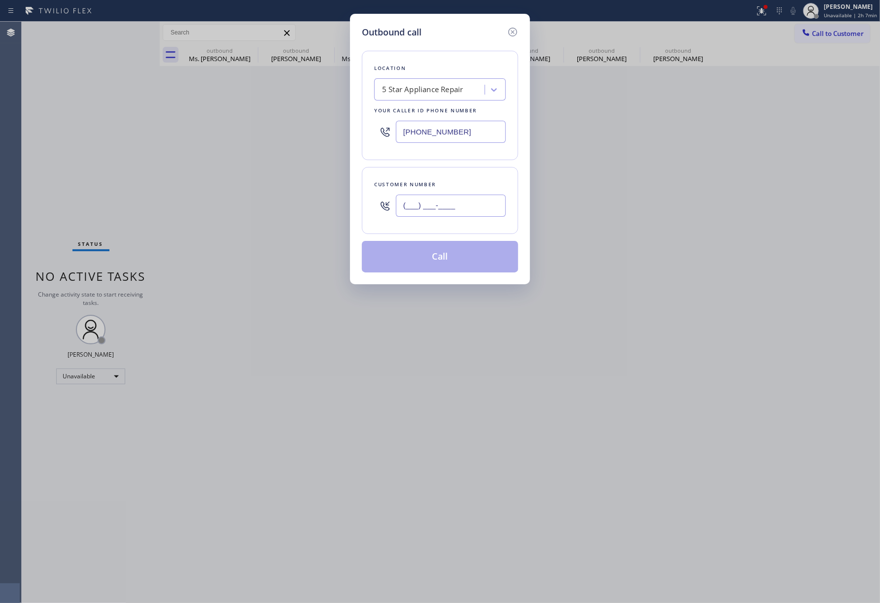
click at [461, 216] on input "(___) ___-____" at bounding box center [451, 206] width 110 height 22
paste input "805) 583-0629"
type input "[PHONE_NUMBER]"
click at [449, 169] on div "Customer number [PHONE_NUMBER]" at bounding box center [440, 200] width 156 height 67
click at [446, 253] on button "Call" at bounding box center [440, 257] width 156 height 32
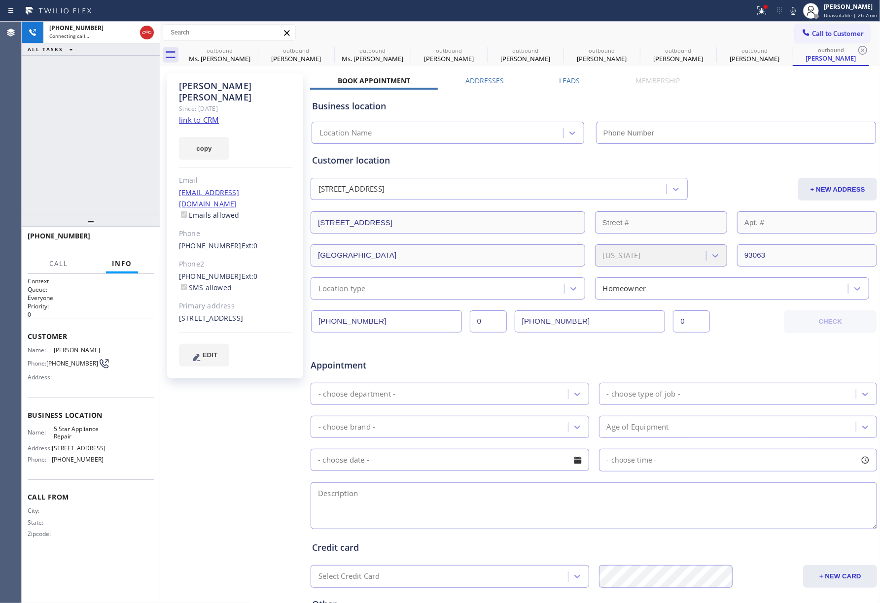
type input "[PHONE_NUMBER]"
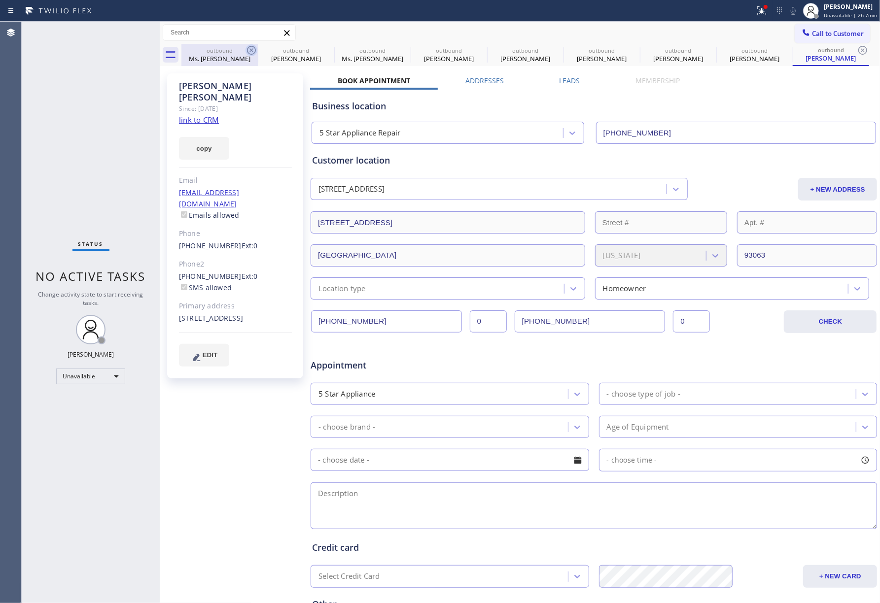
click at [249, 48] on icon at bounding box center [251, 50] width 9 height 9
click at [0, 0] on icon at bounding box center [0, 0] width 0 height 0
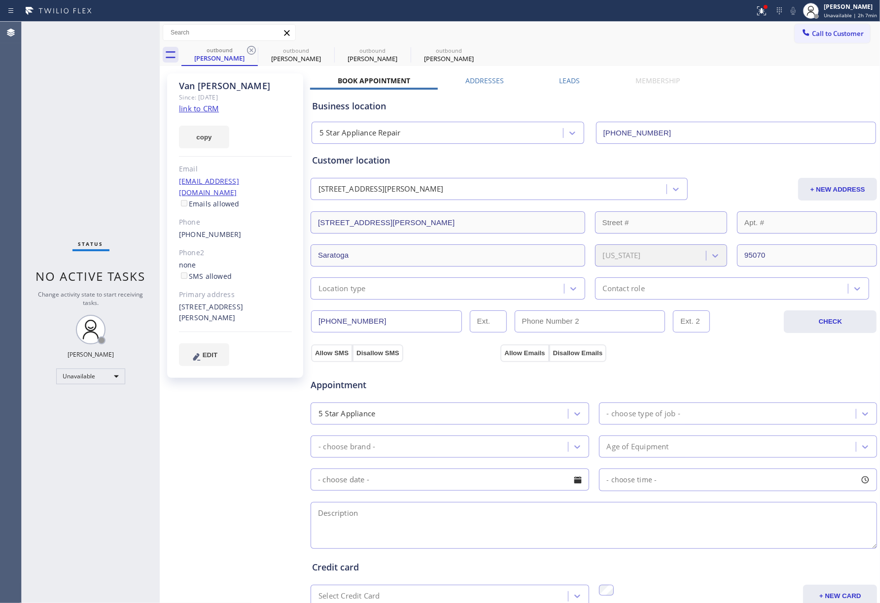
click at [249, 48] on icon at bounding box center [251, 50] width 9 height 9
click at [0, 0] on icon at bounding box center [0, 0] width 0 height 0
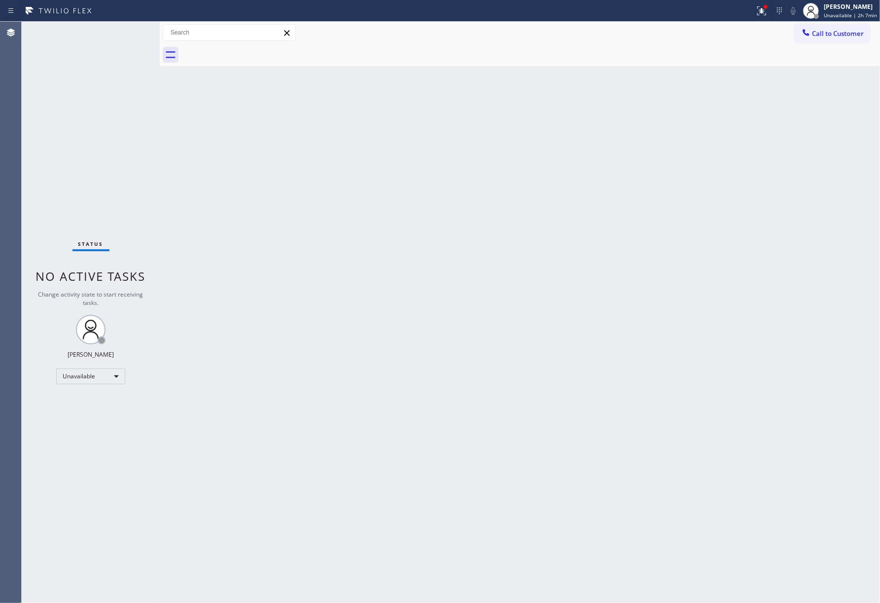
click at [831, 30] on span "Call to Customer" at bounding box center [838, 33] width 52 height 9
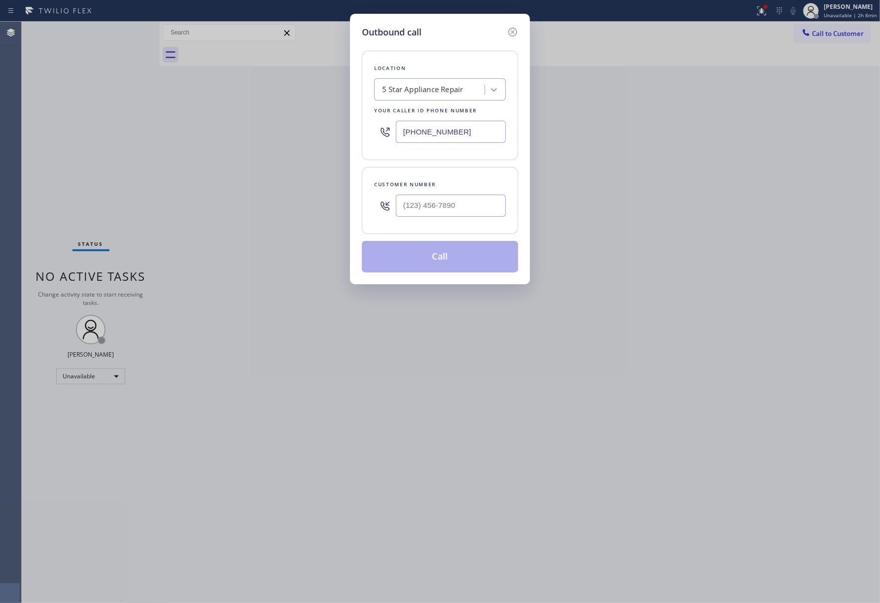
click at [458, 220] on div at bounding box center [451, 206] width 110 height 32
click at [461, 204] on input "(___) ___-____" at bounding box center [451, 206] width 110 height 22
paste input "562) 225-1175"
type input "[PHONE_NUMBER]"
click at [456, 182] on div "Customer number" at bounding box center [440, 184] width 132 height 10
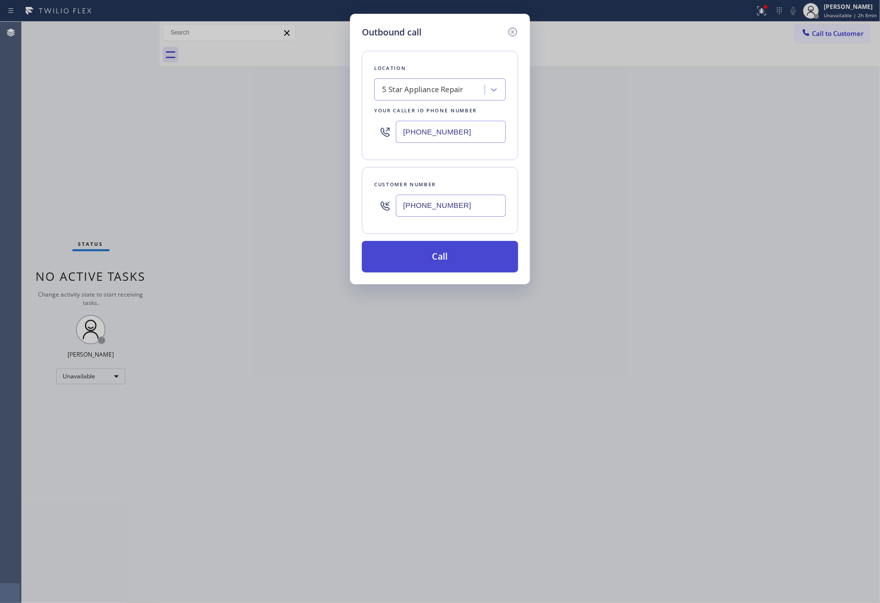
click at [432, 265] on button "Call" at bounding box center [440, 257] width 156 height 32
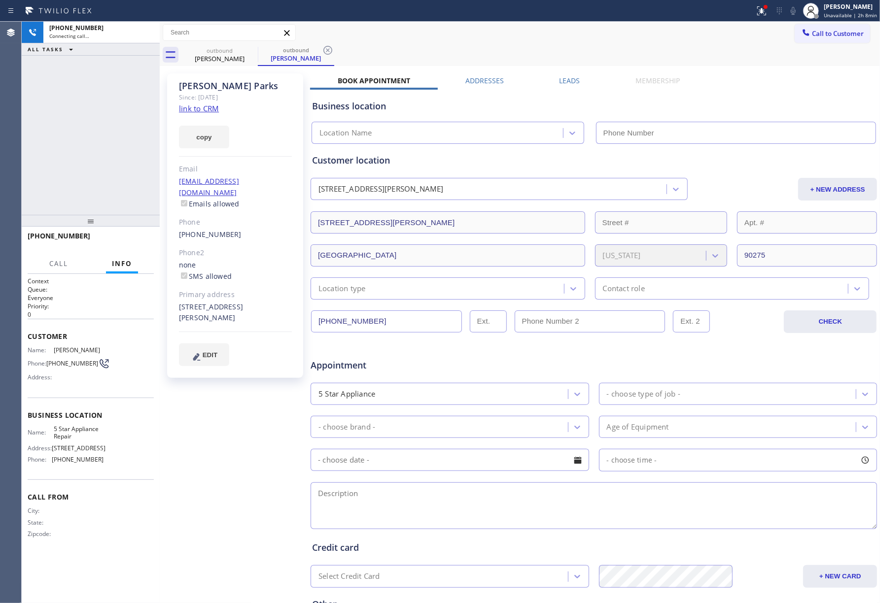
type input "[PHONE_NUMBER]"
click at [80, 125] on div "[PHONE_NUMBER] Connecting call… ALL TASKS ALL TASKS ACTIVE TASKS TASKS IN WRAP …" at bounding box center [91, 118] width 138 height 193
click at [213, 418] on div "[PERSON_NAME] Since: [DATE] link to CRM copy Email [EMAIL_ADDRESS][DOMAIN_NAME]…" at bounding box center [236, 388] width 148 height 639
click at [211, 466] on div "[PERSON_NAME] Since: [DATE] link to CRM copy Email [EMAIL_ADDRESS][DOMAIN_NAME]…" at bounding box center [236, 388] width 148 height 639
click at [203, 423] on div "[PERSON_NAME] Since: [DATE] link to CRM copy Email [EMAIL_ADDRESS][DOMAIN_NAME]…" at bounding box center [236, 388] width 148 height 639
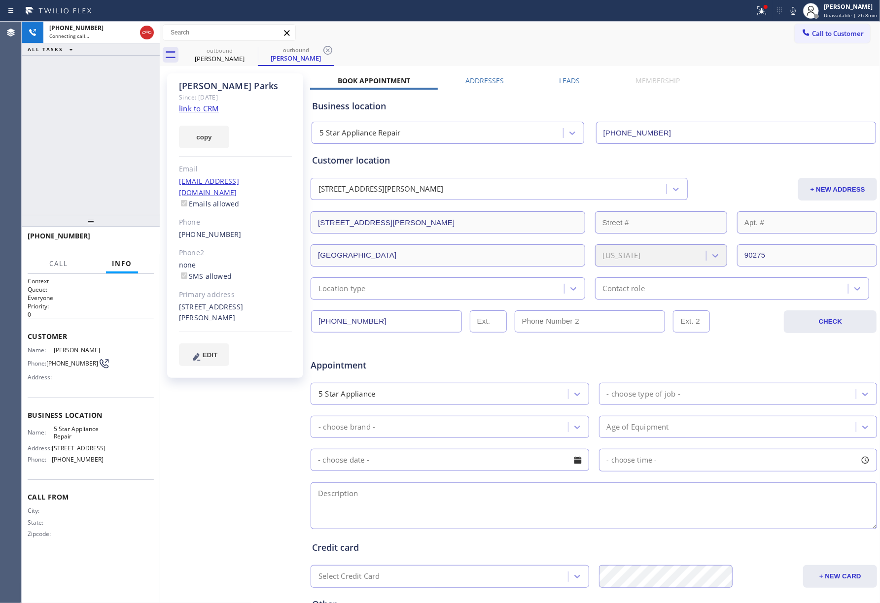
click at [219, 414] on div "[PERSON_NAME] Since: [DATE] link to CRM copy Email [EMAIL_ADDRESS][DOMAIN_NAME]…" at bounding box center [236, 388] width 148 height 639
click at [101, 146] on div "[PHONE_NUMBER] Connecting call… ALL TASKS ALL TASKS ACTIVE TASKS TASKS IN WRAP …" at bounding box center [91, 118] width 138 height 193
click at [119, 243] on span "HANG UP" at bounding box center [131, 240] width 30 height 7
click at [117, 168] on div "[PHONE_NUMBER] Live | 00:08 ALL TASKS ALL TASKS ACTIVE TASKS TASKS IN WRAP UP" at bounding box center [91, 118] width 138 height 193
click at [142, 239] on span "COMPLETE" at bounding box center [129, 240] width 34 height 7
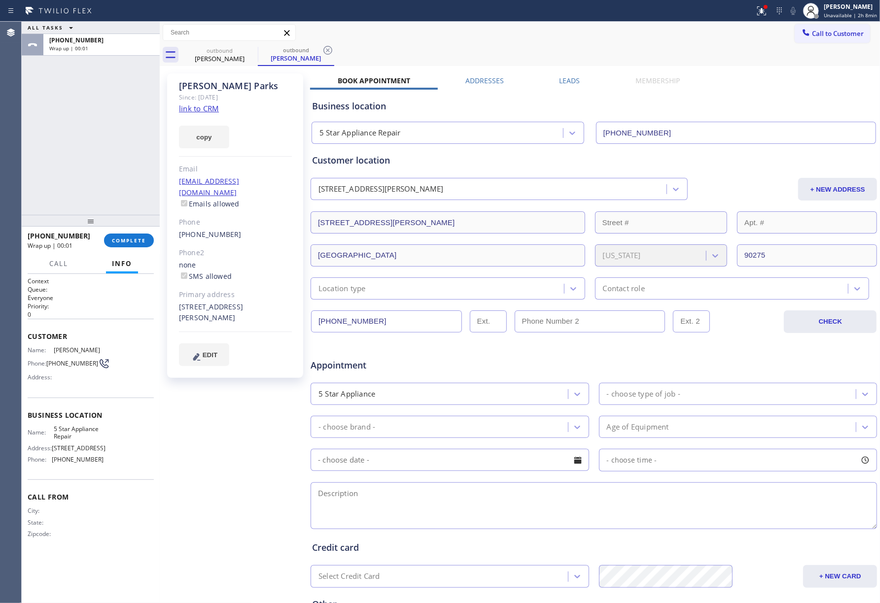
click at [93, 152] on div "ALL TASKS ALL TASKS ACTIVE TASKS TASKS IN WRAP UP [PHONE_NUMBER] Wrap up | 00:01" at bounding box center [91, 118] width 138 height 193
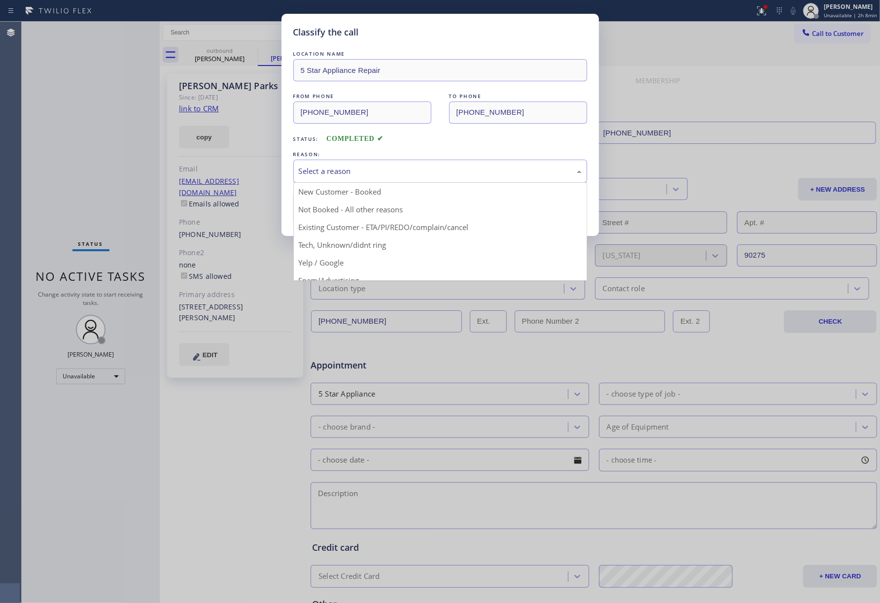
click at [330, 166] on div "Select a reason" at bounding box center [440, 171] width 283 height 11
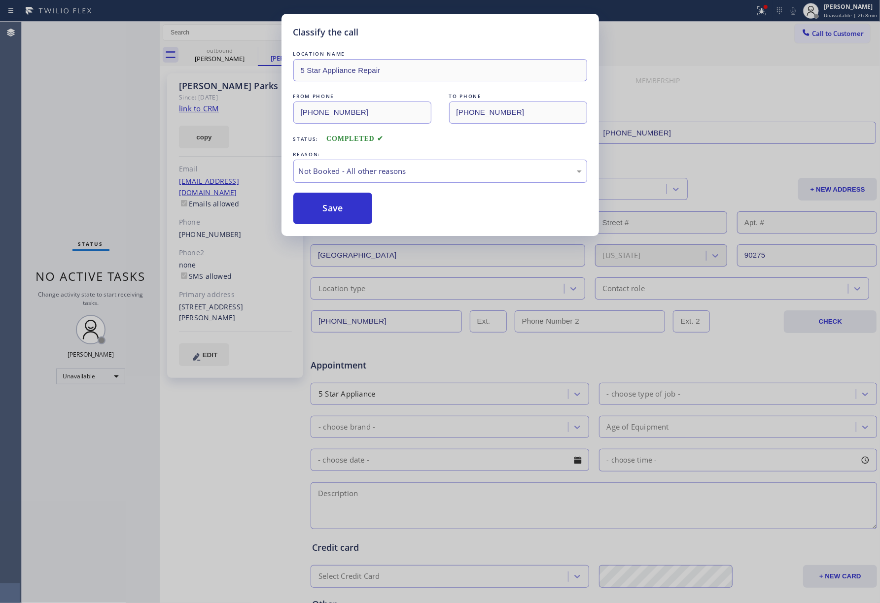
drag, startPoint x: 329, startPoint y: 208, endPoint x: 274, endPoint y: 5, distance: 210.4
click at [328, 207] on button "Save" at bounding box center [332, 209] width 79 height 32
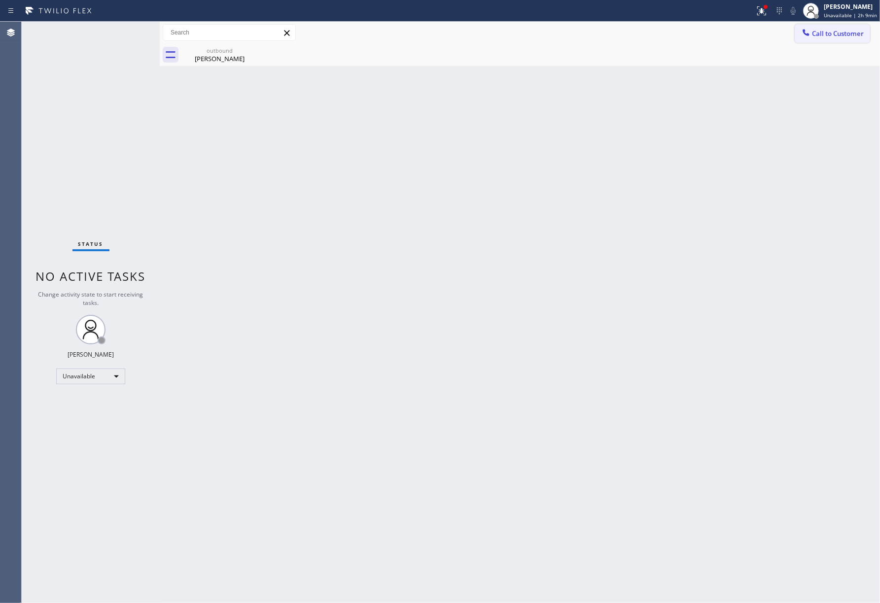
click at [847, 38] on button "Call to Customer" at bounding box center [831, 33] width 75 height 19
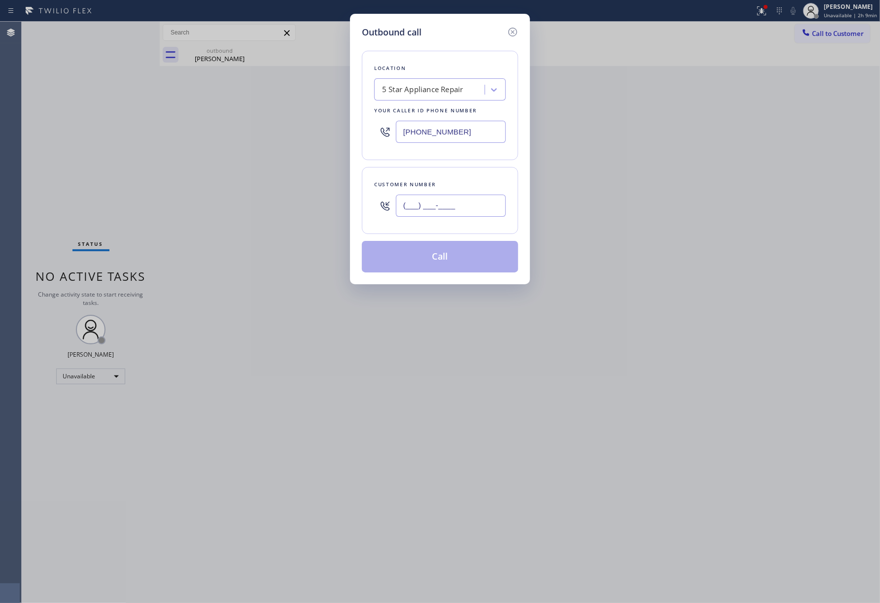
click at [470, 195] on input "(___) ___-____" at bounding box center [451, 206] width 110 height 22
paste input "661) 201-1423"
type input "[PHONE_NUMBER]"
click at [442, 255] on button "Call" at bounding box center [440, 257] width 156 height 32
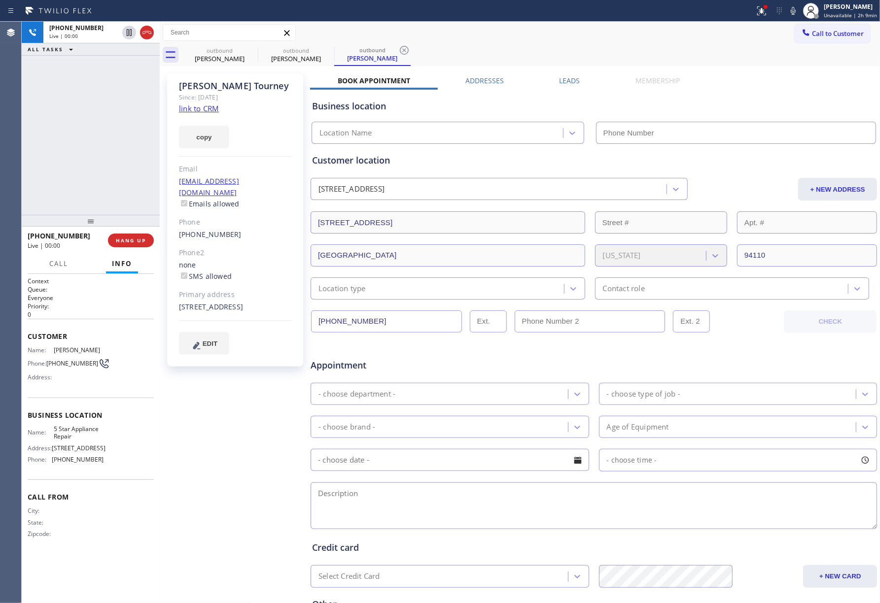
type input "[PHONE_NUMBER]"
click at [137, 245] on button "HANG UP" at bounding box center [131, 241] width 46 height 14
click at [122, 186] on div "[PHONE_NUMBER] Live | 00:05 ALL TASKS ALL TASKS ACTIVE TASKS TASKS IN WRAP UP" at bounding box center [91, 118] width 138 height 193
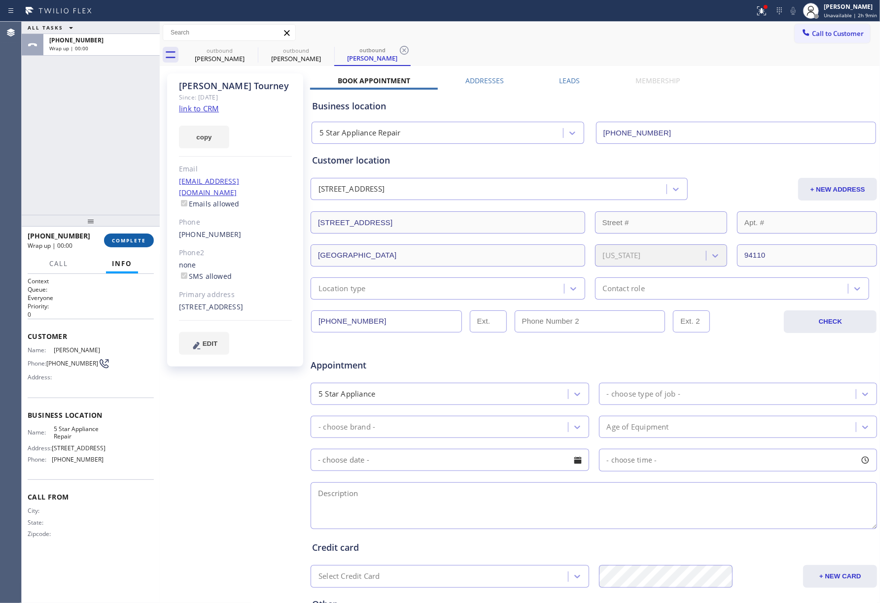
click at [134, 235] on button "COMPLETE" at bounding box center [129, 241] width 50 height 14
click at [117, 185] on div "ALL TASKS ALL TASKS ACTIVE TASKS TASKS IN WRAP UP [PHONE_NUMBER] Wrap up | 00:00" at bounding box center [91, 118] width 138 height 193
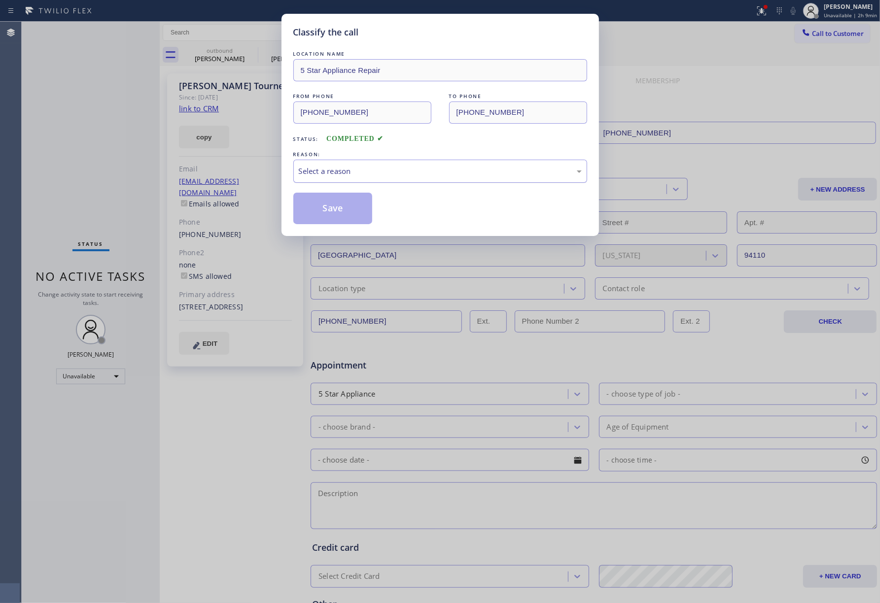
click at [363, 162] on div "Select a reason" at bounding box center [440, 171] width 294 height 23
click at [322, 208] on button "Save" at bounding box center [332, 209] width 79 height 32
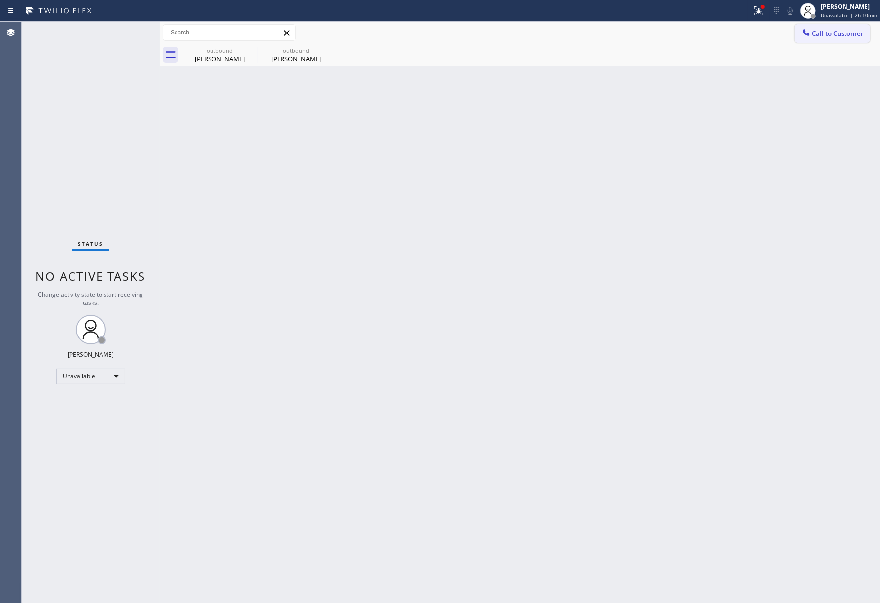
click at [841, 38] on button "Call to Customer" at bounding box center [831, 33] width 75 height 19
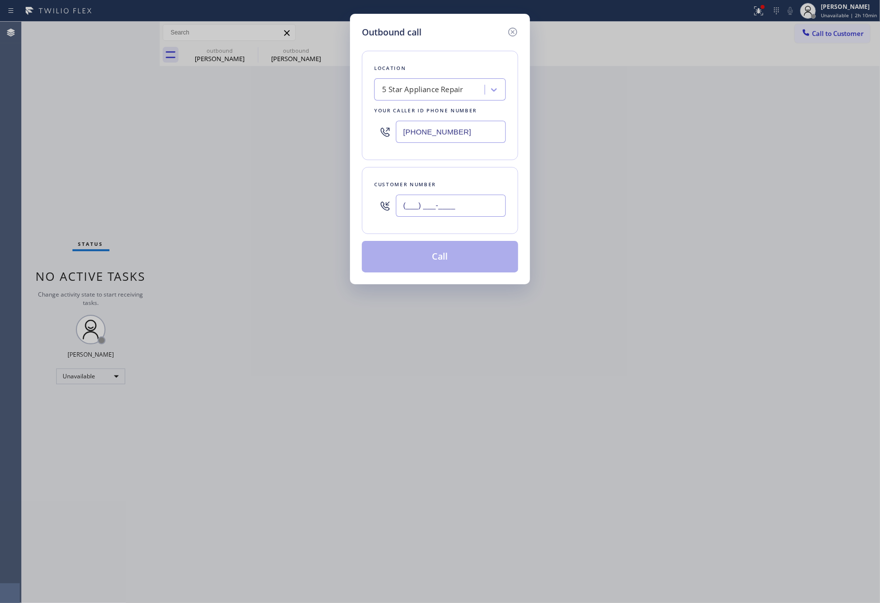
click at [460, 215] on input "(___) ___-____" at bounding box center [451, 206] width 110 height 22
paste input "949) 689-3550"
type input "[PHONE_NUMBER]"
click at [458, 179] on div "Customer number [PHONE_NUMBER]" at bounding box center [440, 200] width 156 height 67
click at [461, 263] on button "Call" at bounding box center [440, 257] width 156 height 32
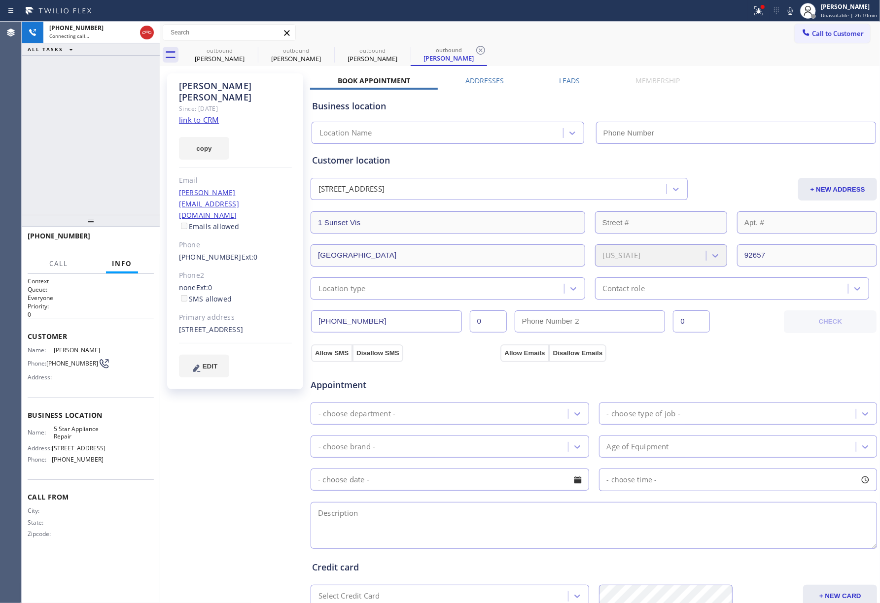
type input "[PHONE_NUMBER]"
click at [58, 145] on div "[PHONE_NUMBER] Connecting call… ALL TASKS ALL TASKS ACTIVE TASKS TASKS IN WRAP …" at bounding box center [91, 118] width 138 height 193
click at [131, 238] on span "HANG UP" at bounding box center [131, 240] width 30 height 7
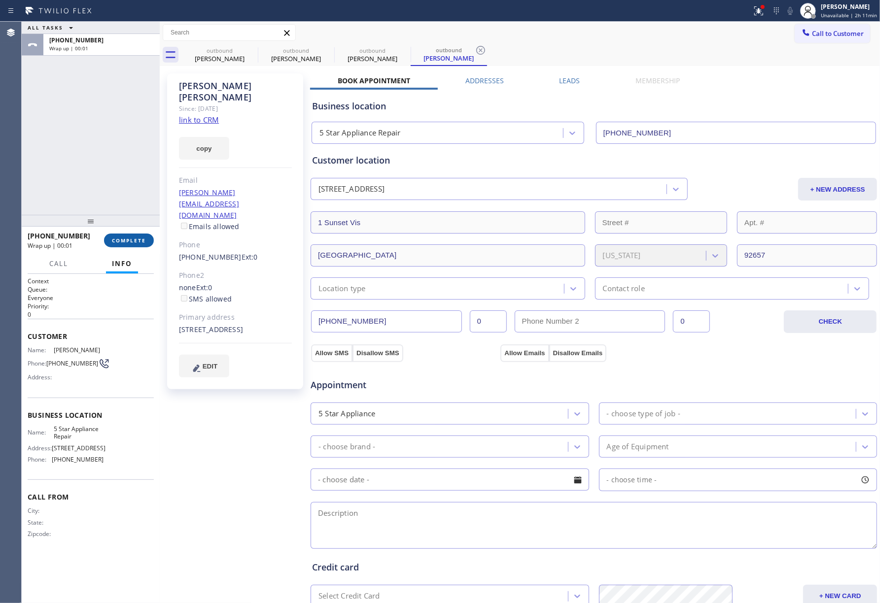
click at [142, 235] on button "COMPLETE" at bounding box center [129, 241] width 50 height 14
click at [109, 172] on div "ALL TASKS ALL TASKS ACTIVE TASKS TASKS IN WRAP UP [PHONE_NUMBER] Wrap up | 00:01" at bounding box center [91, 118] width 138 height 193
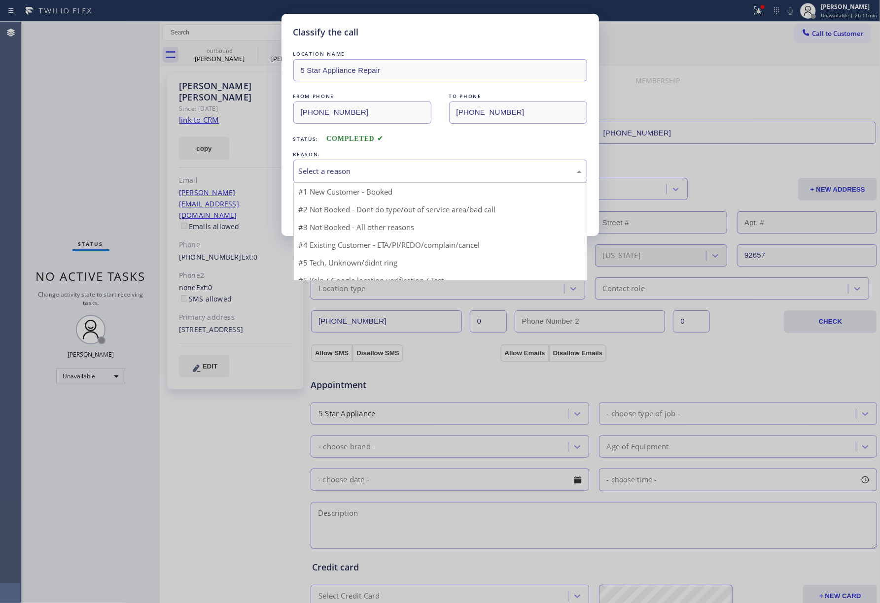
click at [349, 172] on div "Select a reason" at bounding box center [440, 171] width 283 height 11
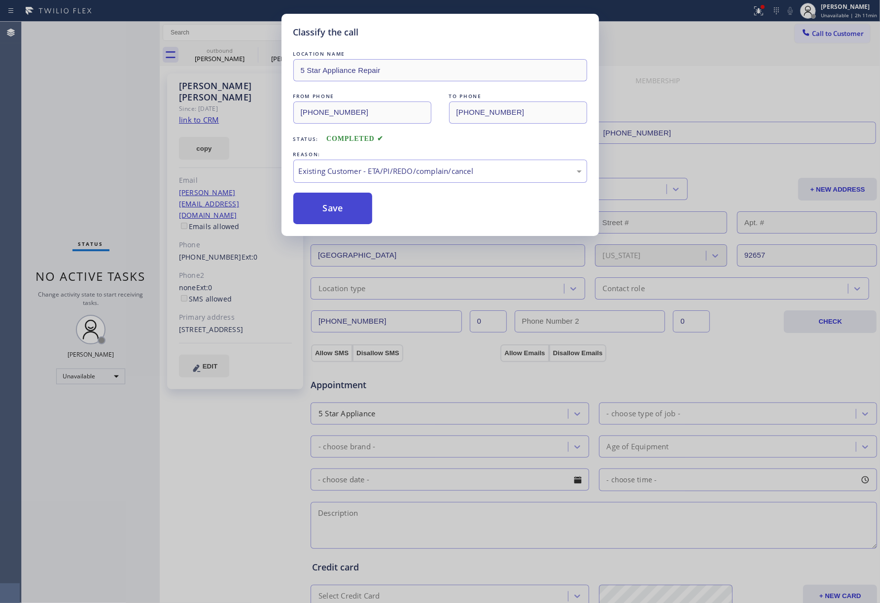
click at [328, 213] on button "Save" at bounding box center [332, 209] width 79 height 32
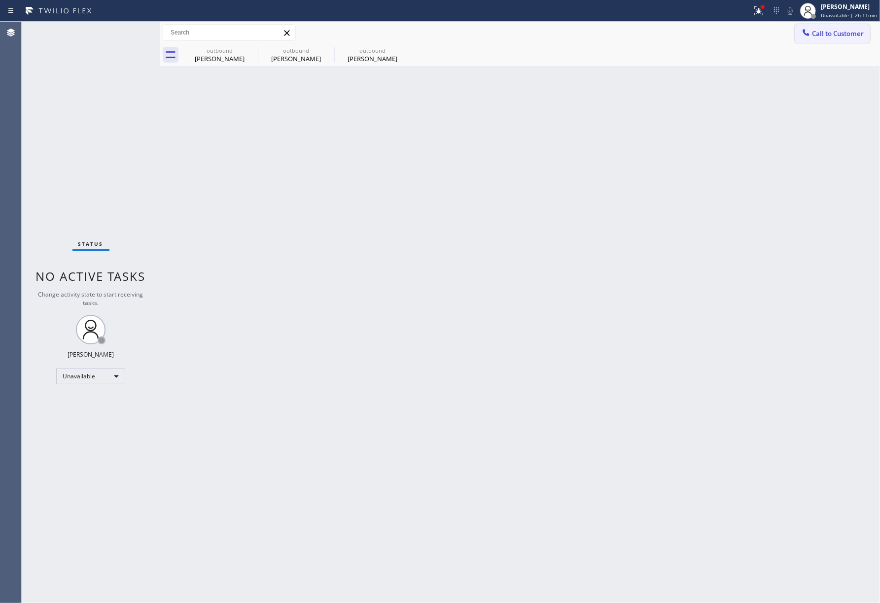
click at [840, 34] on span "Call to Customer" at bounding box center [838, 33] width 52 height 9
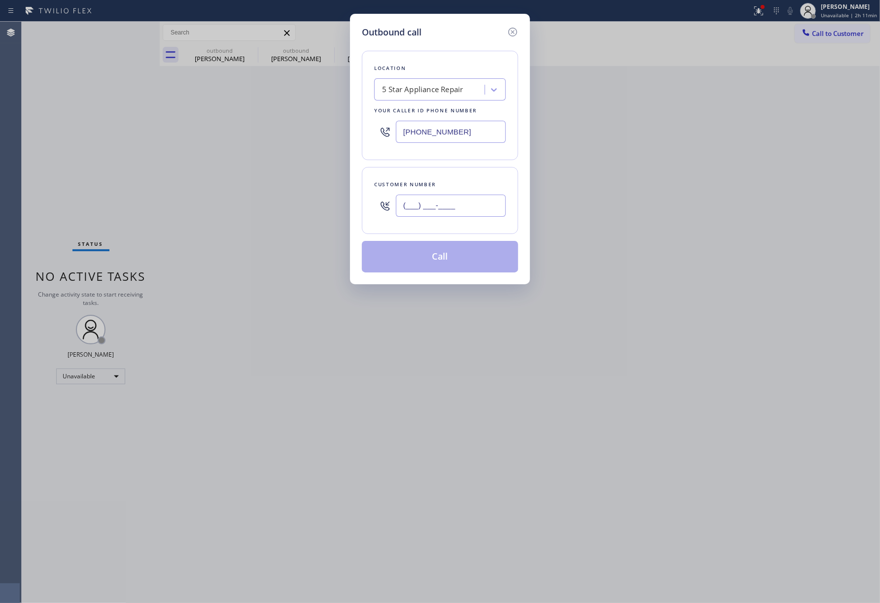
click at [430, 196] on input "(___) ___-____" at bounding box center [451, 206] width 110 height 22
paste input "206) 396-9493"
type input "[PHONE_NUMBER]"
click at [430, 190] on div "[PHONE_NUMBER]" at bounding box center [451, 206] width 110 height 32
click at [426, 255] on button "Call" at bounding box center [440, 257] width 156 height 32
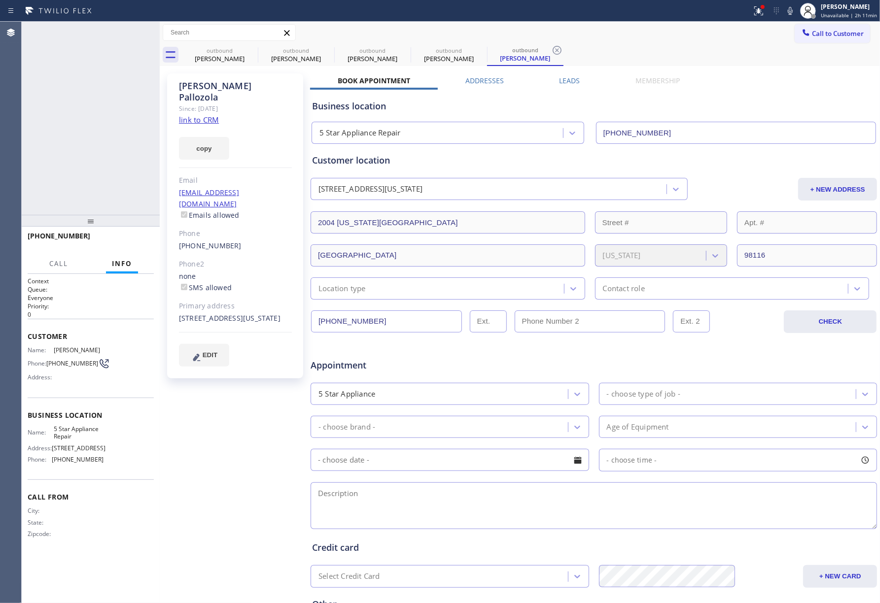
type input "[PHONE_NUMBER]"
click at [140, 238] on span "HANG UP" at bounding box center [131, 240] width 30 height 7
click at [121, 207] on div "[PHONE_NUMBER] Live | 00:07 ALL TASKS ALL TASKS ACTIVE TASKS TASKS IN WRAP UP" at bounding box center [91, 118] width 138 height 193
click at [120, 247] on div "[PHONE_NUMBER] Live | 00:07 HANG UP" at bounding box center [91, 241] width 126 height 26
drag, startPoint x: 123, startPoint y: 236, endPoint x: 122, endPoint y: 208, distance: 27.6
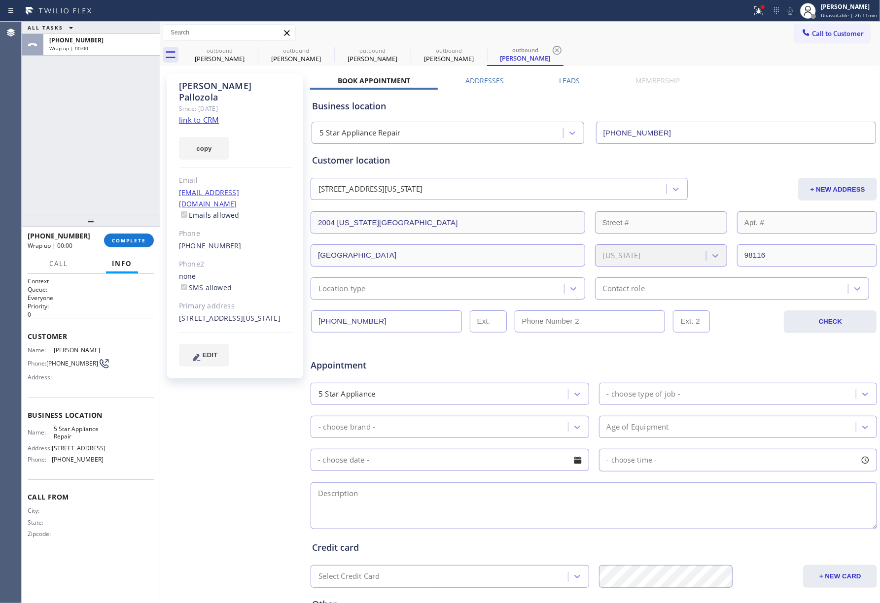
click at [123, 236] on button "COMPLETE" at bounding box center [129, 241] width 50 height 14
click at [107, 172] on div "ALL TASKS ALL TASKS ACTIVE TASKS TASKS IN WRAP UP [PHONE_NUMBER] Wrap up | 00:01" at bounding box center [91, 118] width 138 height 193
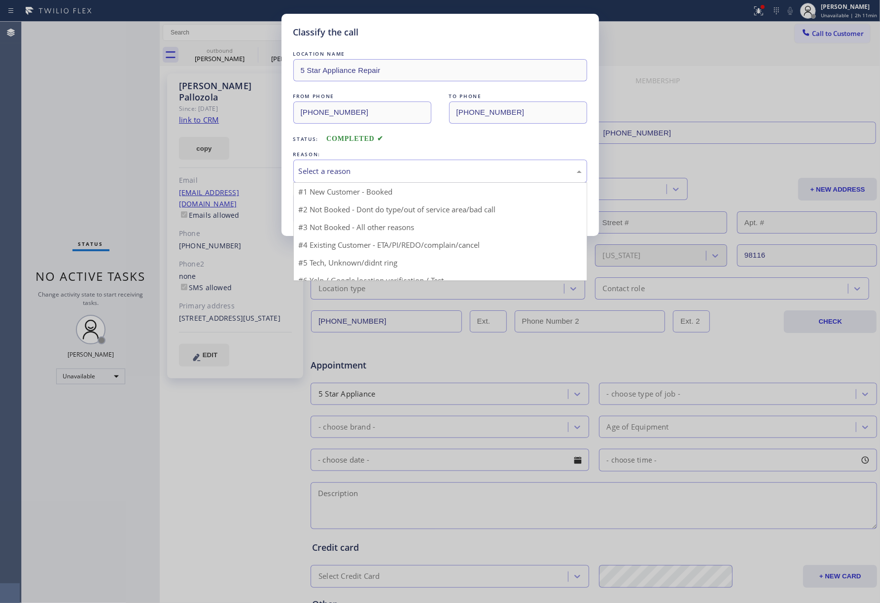
click at [362, 173] on div "Select a reason" at bounding box center [440, 171] width 283 height 11
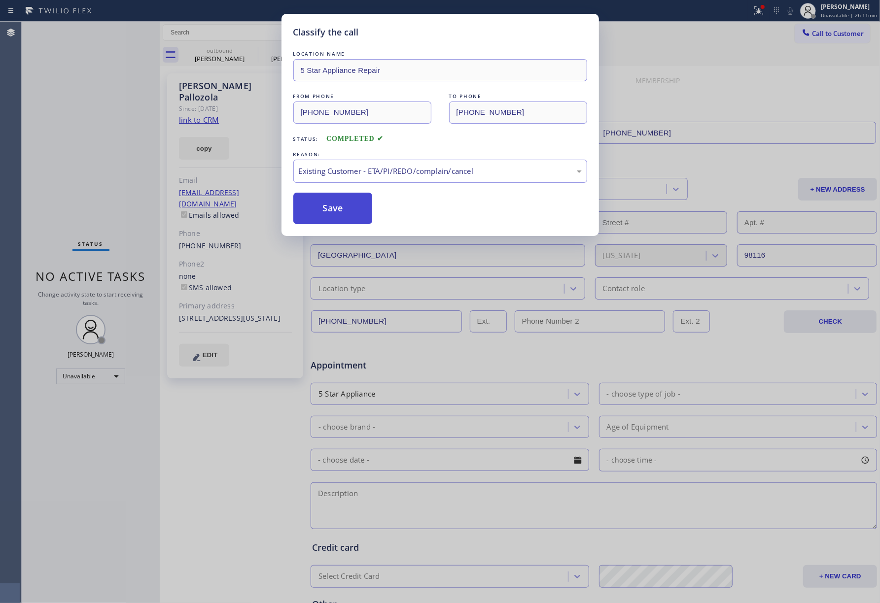
click at [340, 212] on button "Save" at bounding box center [332, 209] width 79 height 32
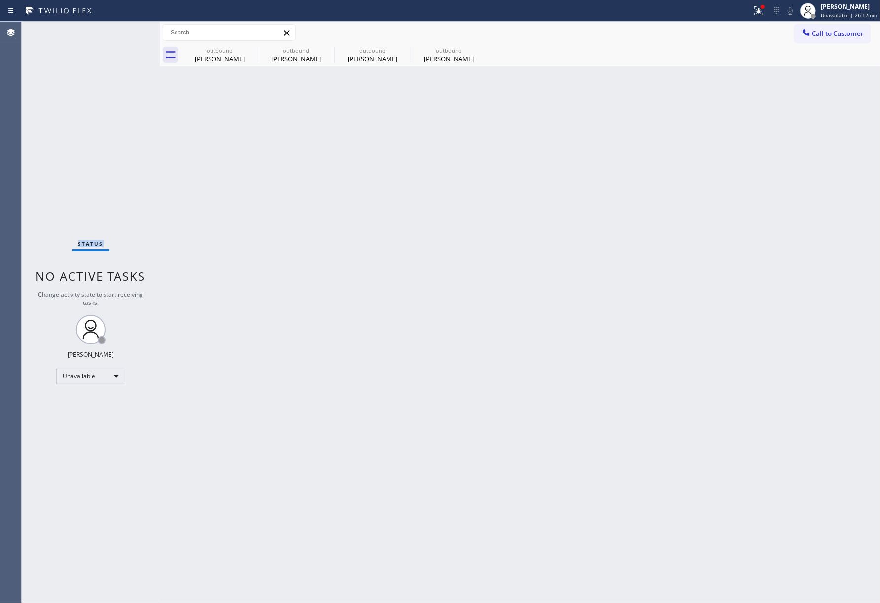
click at [72, 172] on div "Status No active tasks Change activity state to start receiving tasks. [PERSON_…" at bounding box center [91, 313] width 138 height 582
click at [846, 38] on button "Call to Customer" at bounding box center [831, 33] width 75 height 19
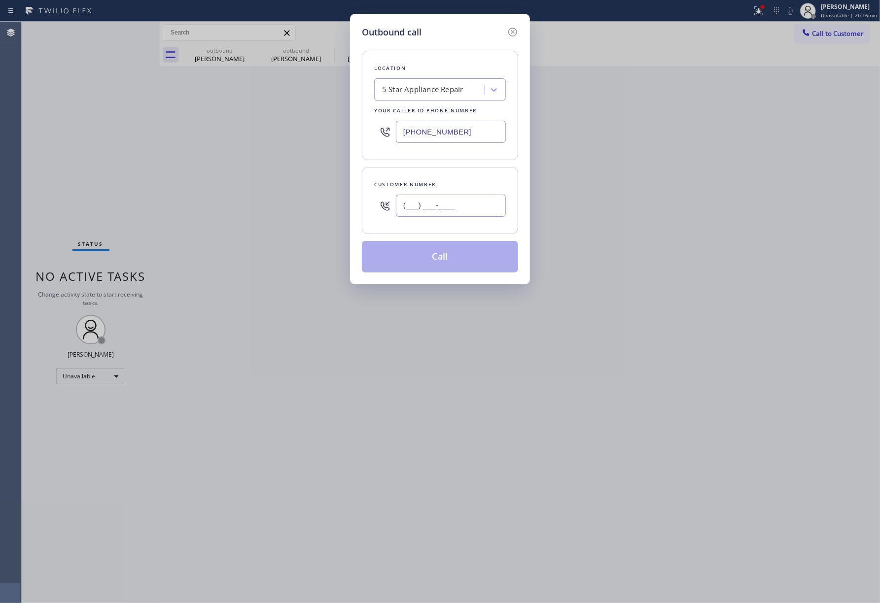
drag, startPoint x: 448, startPoint y: 216, endPoint x: 447, endPoint y: 205, distance: 10.9
click at [447, 217] on input "(___) ___-____" at bounding box center [451, 206] width 110 height 22
paste input "408) 307-0648"
type input "[PHONE_NUMBER]"
click at [448, 176] on div "Customer number [PHONE_NUMBER]" at bounding box center [440, 200] width 156 height 67
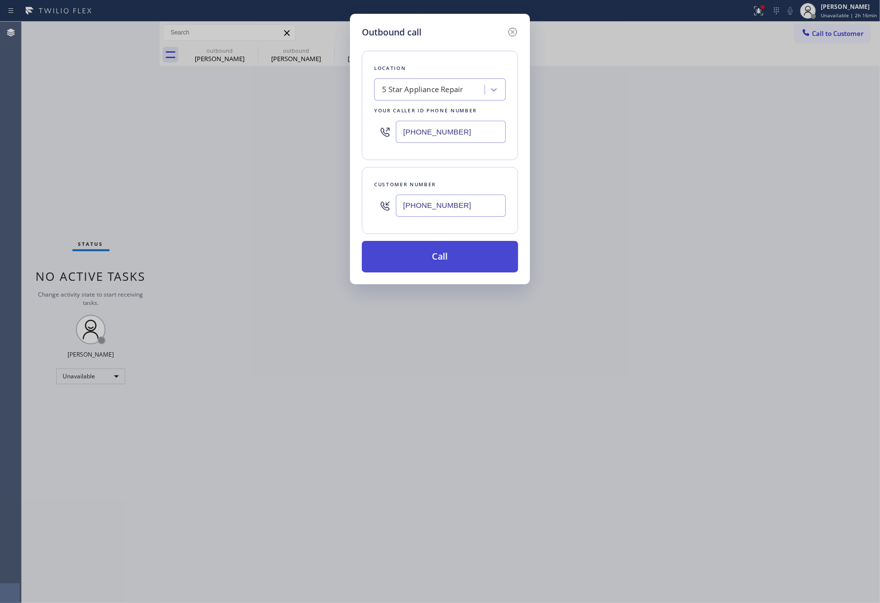
click at [428, 255] on button "Call" at bounding box center [440, 257] width 156 height 32
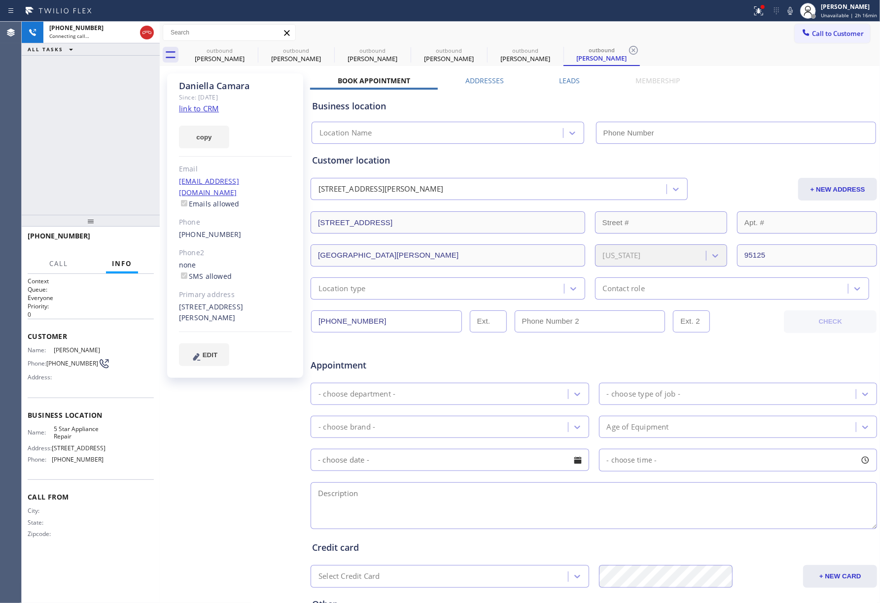
type input "[PHONE_NUMBER]"
click at [36, 129] on div "[PHONE_NUMBER] Live | 00:08 ALL TASKS ALL TASKS ACTIVE TASKS TASKS IN WRAP UP" at bounding box center [91, 118] width 138 height 193
click at [126, 237] on span "HANG UP" at bounding box center [131, 240] width 30 height 7
drag, startPoint x: 119, startPoint y: 186, endPoint x: 131, endPoint y: 237, distance: 52.2
click at [120, 194] on div "[PHONE_NUMBER] Live | 00:09 ALL TASKS ALL TASKS ACTIVE TASKS TASKS IN WRAP UP" at bounding box center [91, 118] width 138 height 193
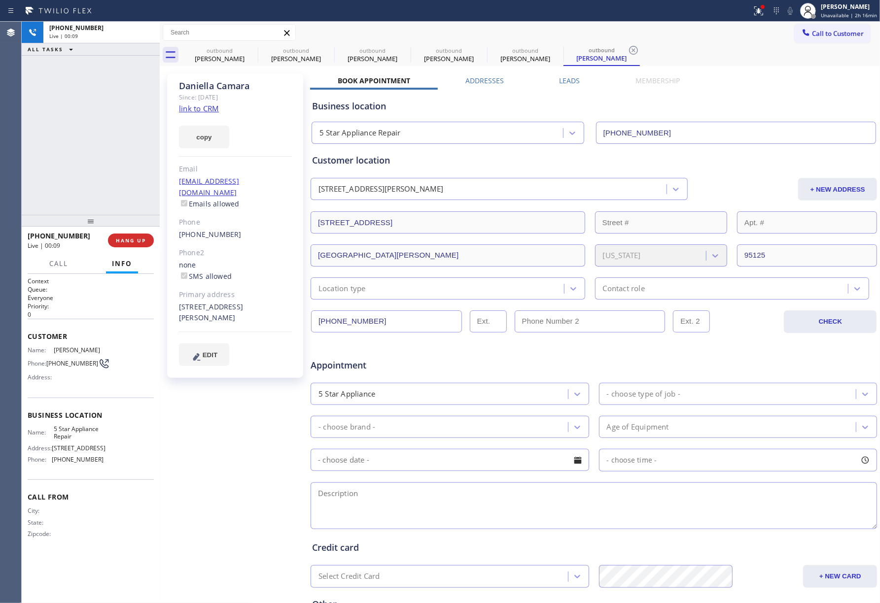
click at [135, 251] on div "[PHONE_NUMBER] Live | 00:09 HANG UP" at bounding box center [91, 241] width 126 height 26
click at [135, 239] on span "COMPLETE" at bounding box center [129, 240] width 34 height 7
click at [117, 161] on div "ALL TASKS ALL TASKS ACTIVE TASKS TASKS IN WRAP UP [PHONE_NUMBER] Wrap up | 00:00" at bounding box center [91, 118] width 138 height 193
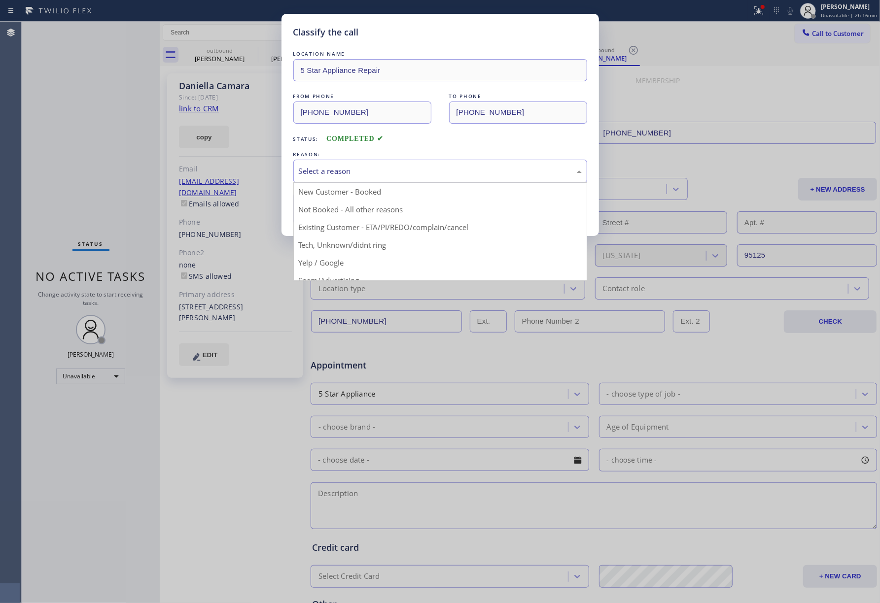
click at [324, 182] on div "Select a reason New Customer - Booked Not Booked - All other reasons Existing C…" at bounding box center [440, 171] width 294 height 23
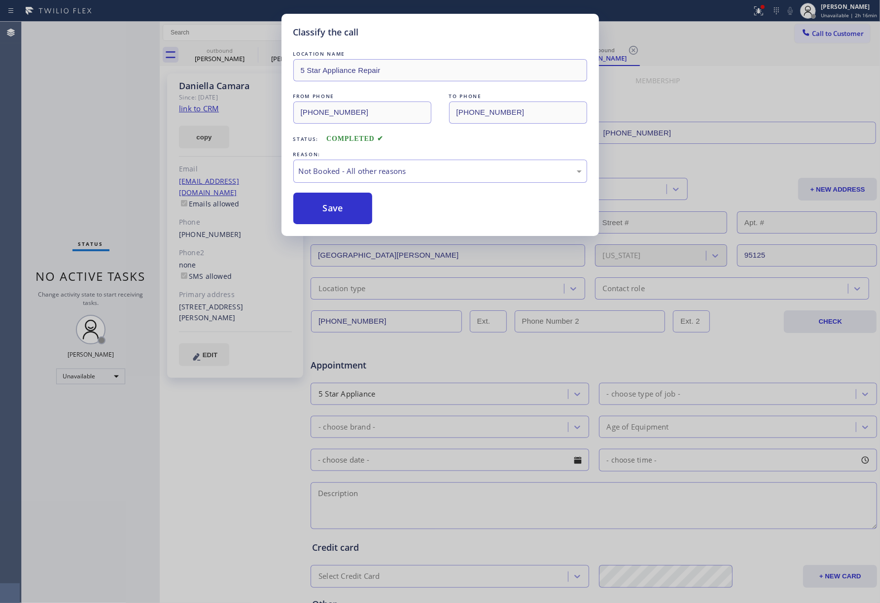
click at [320, 209] on button "Save" at bounding box center [332, 209] width 79 height 32
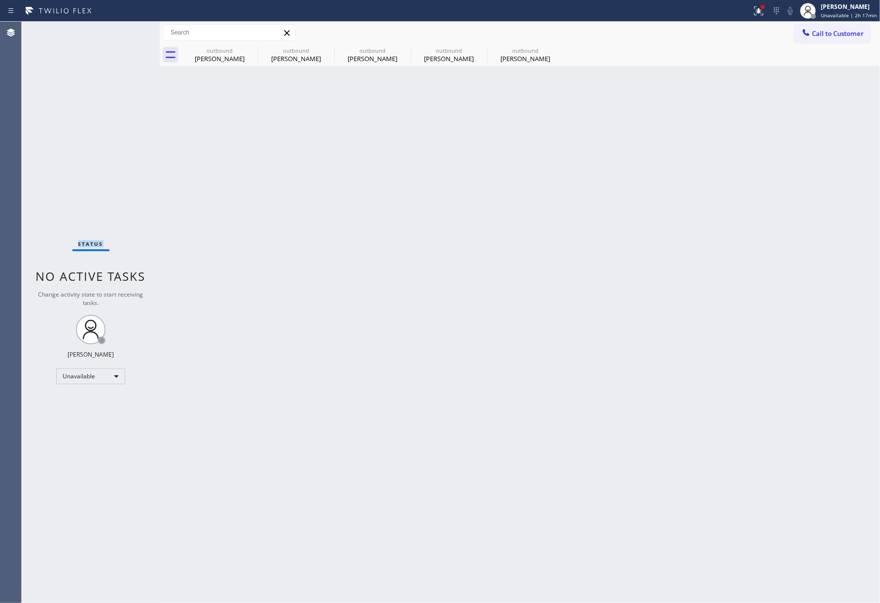
drag, startPoint x: 50, startPoint y: 168, endPoint x: 126, endPoint y: 8, distance: 176.8
click at [54, 160] on div "Status No active tasks Change activity state to start receiving tasks. [PERSON_…" at bounding box center [91, 313] width 138 height 582
click at [825, 11] on div "[PERSON_NAME] Unavailable | 2h 17min" at bounding box center [849, 10] width 61 height 17
click at [812, 73] on button "Break" at bounding box center [830, 77] width 99 height 13
click at [56, 127] on div "Status No active tasks Change activity state to start receiving tasks. [PERSON_…" at bounding box center [91, 313] width 138 height 582
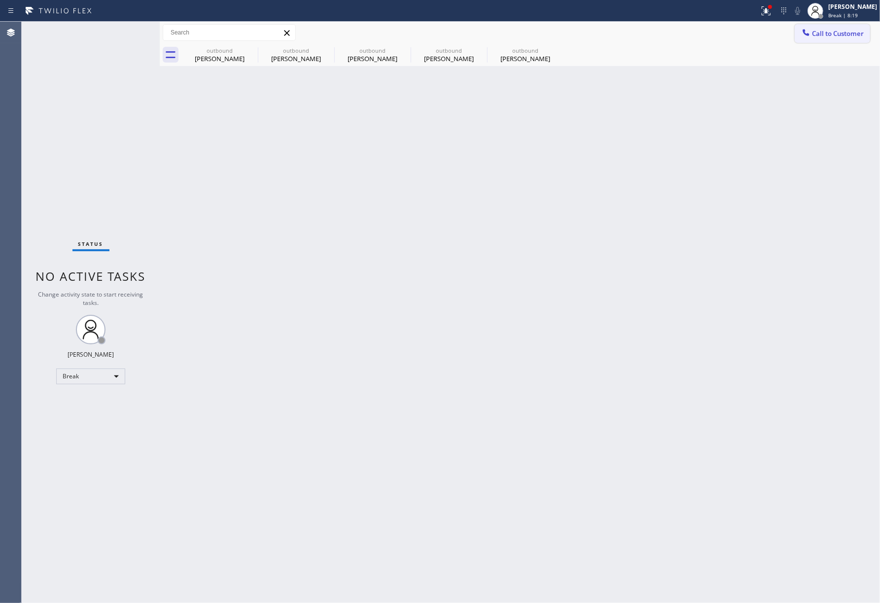
click at [810, 38] on div at bounding box center [806, 34] width 12 height 12
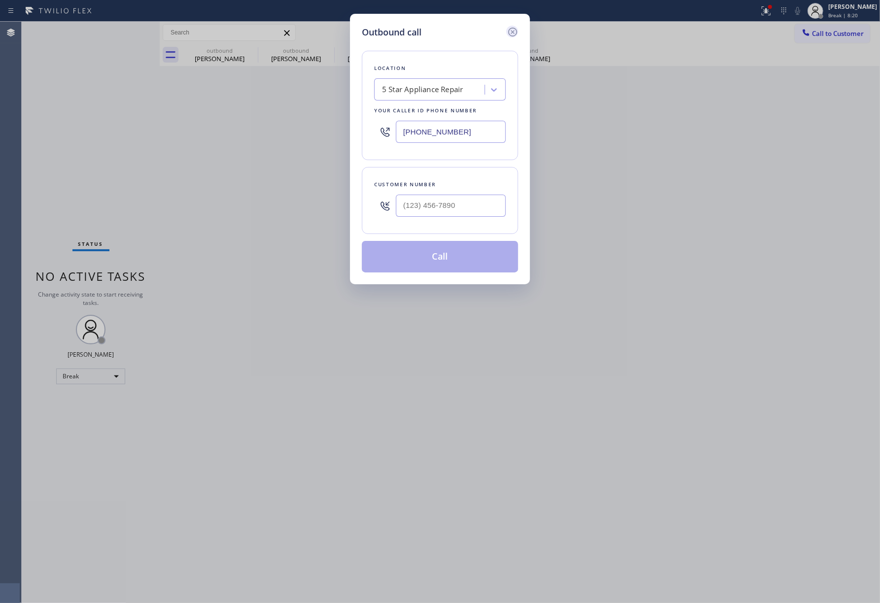
click at [517, 34] on icon at bounding box center [513, 32] width 12 height 12
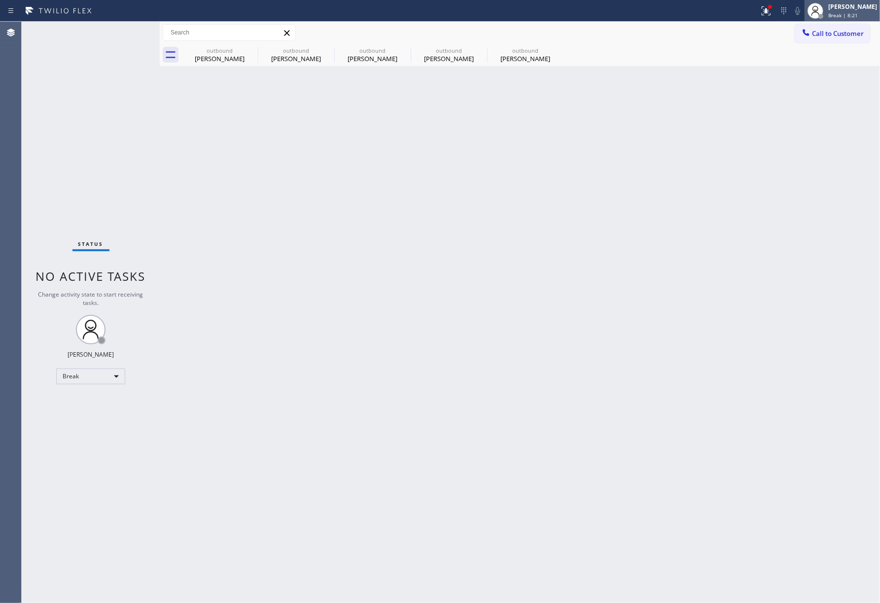
click at [855, 16] on span "Break | 8:21" at bounding box center [843, 15] width 30 height 7
type input "[PHONE_NUMBER]"
click at [832, 68] on button "Unavailable" at bounding box center [830, 65] width 99 height 13
click at [819, 33] on span "Call to Customer" at bounding box center [838, 33] width 52 height 9
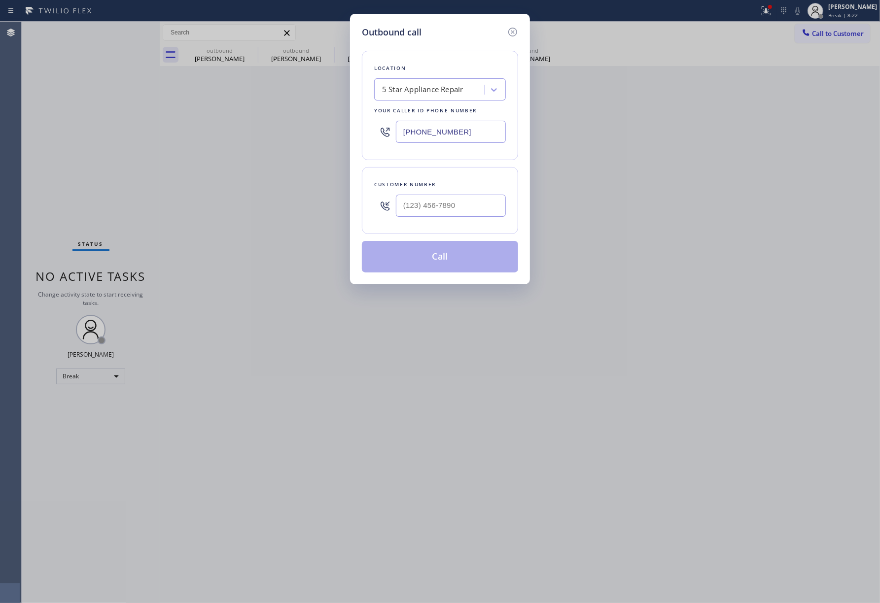
click at [432, 193] on div at bounding box center [451, 206] width 110 height 32
click at [440, 202] on input "(___) ___-____" at bounding box center [451, 206] width 110 height 22
paste input "650) 269-7538"
type input "[PHONE_NUMBER]"
click at [442, 178] on div "Customer number [PHONE_NUMBER]" at bounding box center [440, 200] width 156 height 67
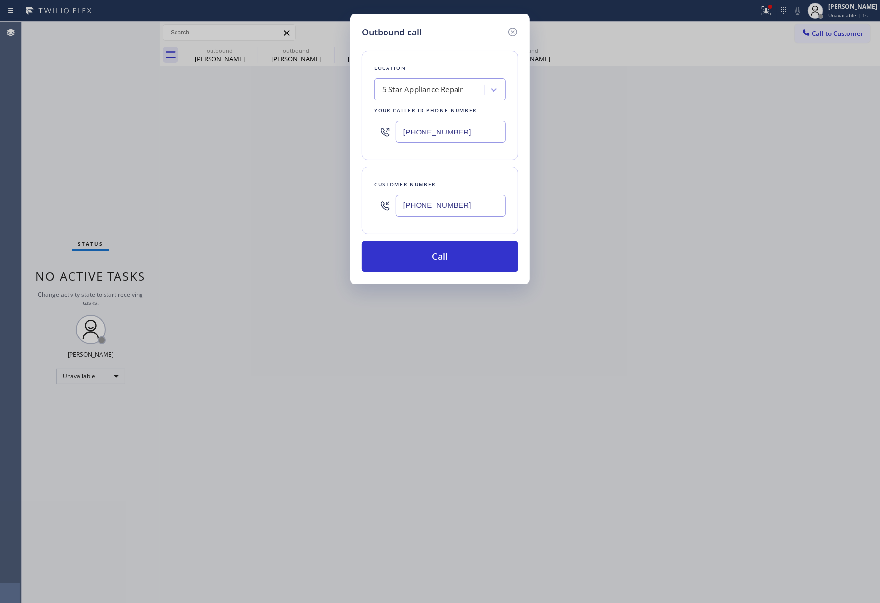
drag, startPoint x: 434, startPoint y: 251, endPoint x: 425, endPoint y: 357, distance: 106.4
click at [434, 254] on button "Call" at bounding box center [440, 257] width 156 height 32
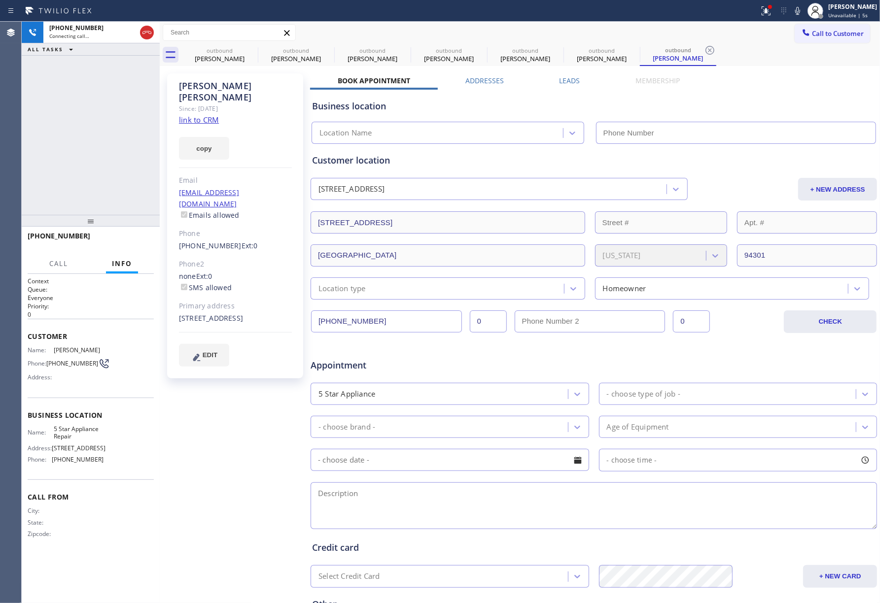
type input "[PHONE_NUMBER]"
drag, startPoint x: 118, startPoint y: 236, endPoint x: 118, endPoint y: 200, distance: 36.0
click at [118, 236] on button "HANG UP" at bounding box center [131, 241] width 46 height 14
drag, startPoint x: 118, startPoint y: 200, endPoint x: 130, endPoint y: 239, distance: 40.7
click at [119, 200] on div "[PHONE_NUMBER] Live | 00:01 ALL TASKS ALL TASKS ACTIVE TASKS TASKS IN WRAP UP" at bounding box center [91, 118] width 138 height 193
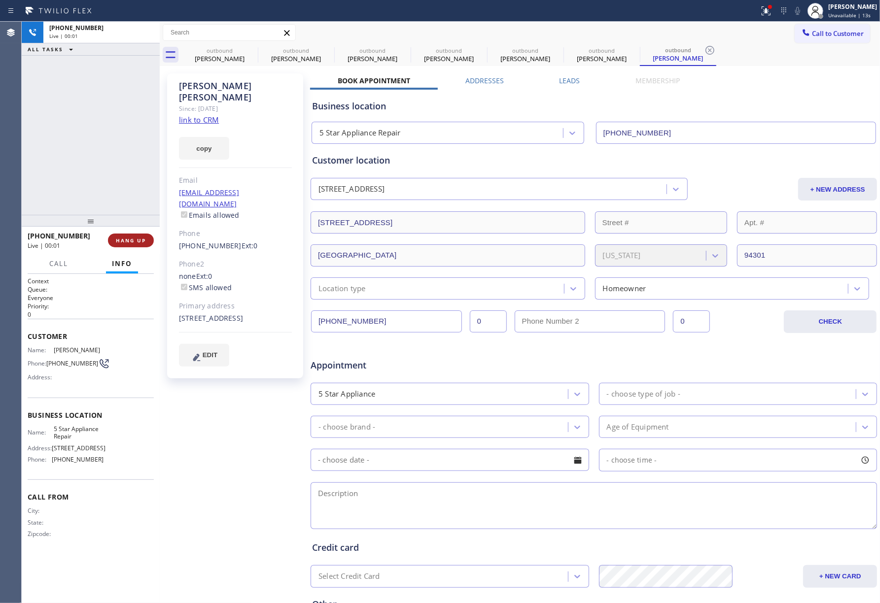
click at [130, 239] on span "HANG UP" at bounding box center [131, 240] width 30 height 7
click at [95, 156] on div "ALL TASKS ALL TASKS ACTIVE TASKS TASKS IN WRAP UP [PHONE_NUMBER] Wrap up | 00:00" at bounding box center [91, 118] width 138 height 193
click at [119, 241] on span "COMPLETE" at bounding box center [129, 240] width 34 height 7
drag, startPoint x: 72, startPoint y: 184, endPoint x: 79, endPoint y: 181, distance: 8.0
click at [73, 184] on div "ALL TASKS ALL TASKS ACTIVE TASKS TASKS IN WRAP UP [PHONE_NUMBER] Wrap up | 00:01" at bounding box center [91, 118] width 138 height 193
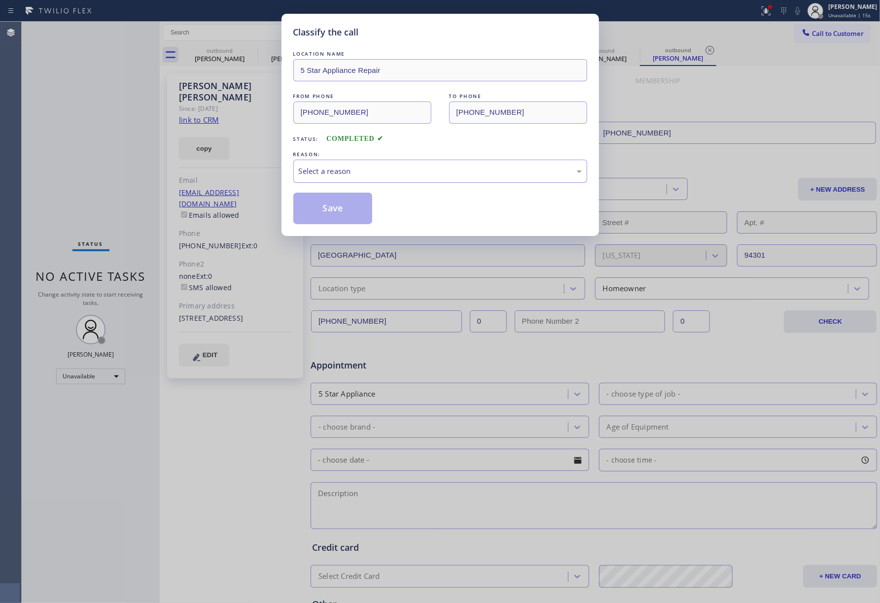
click at [351, 178] on div "Select a reason" at bounding box center [440, 171] width 294 height 23
click at [318, 200] on button "Save" at bounding box center [332, 209] width 79 height 32
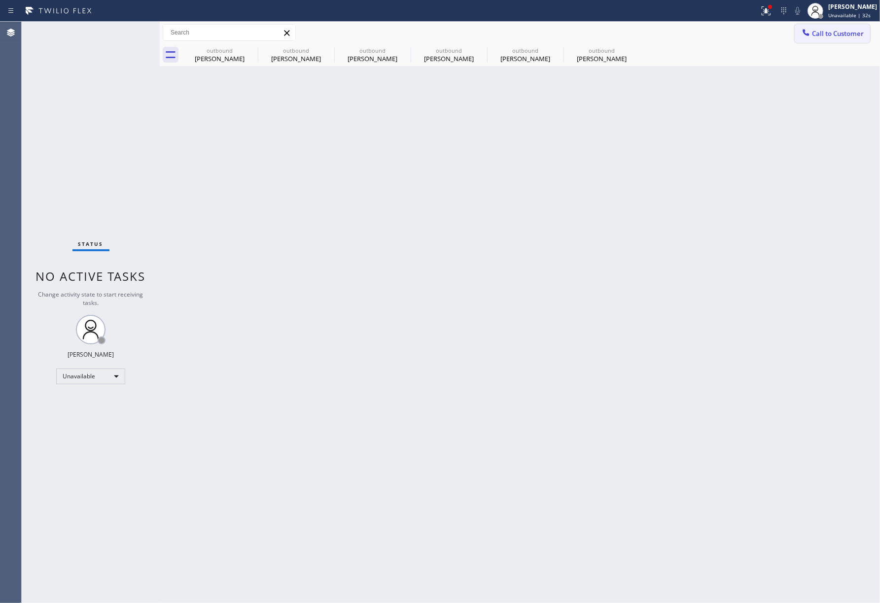
click at [820, 34] on span "Call to Customer" at bounding box center [838, 33] width 52 height 9
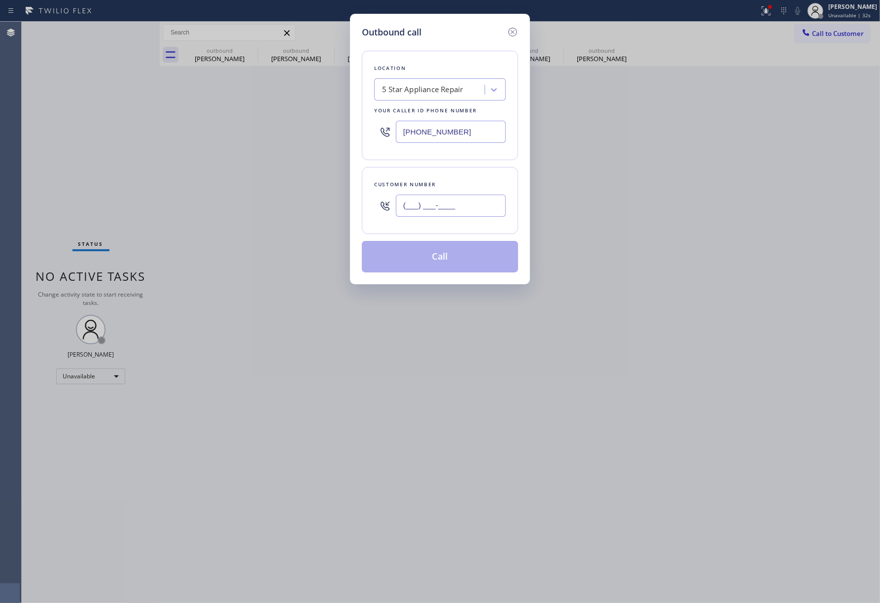
click at [462, 212] on input "(___) ___-____" at bounding box center [451, 206] width 110 height 22
paste input "602) 721-4568"
type input "[PHONE_NUMBER]"
click at [444, 174] on div "Customer number [PHONE_NUMBER]" at bounding box center [440, 200] width 156 height 67
click at [441, 267] on button "Call" at bounding box center [440, 257] width 156 height 32
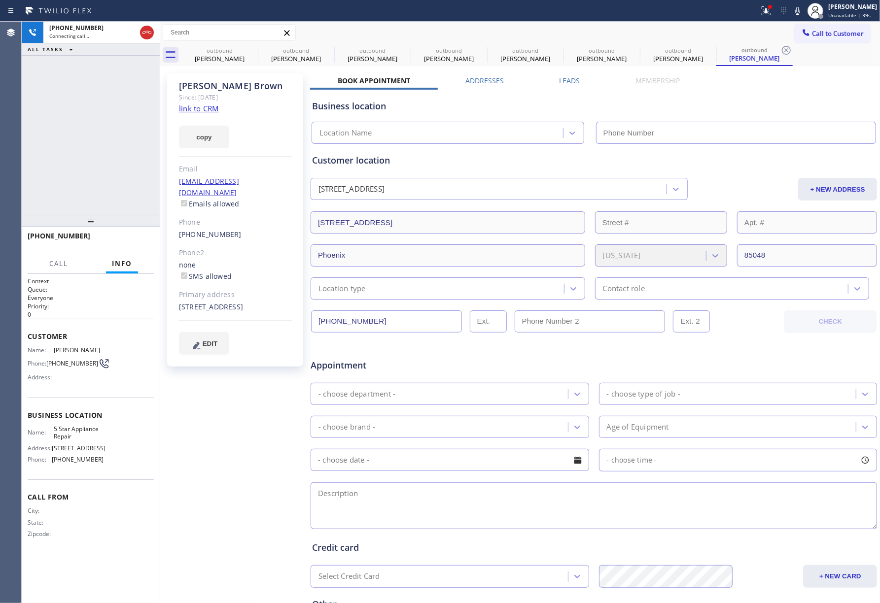
type input "[PHONE_NUMBER]"
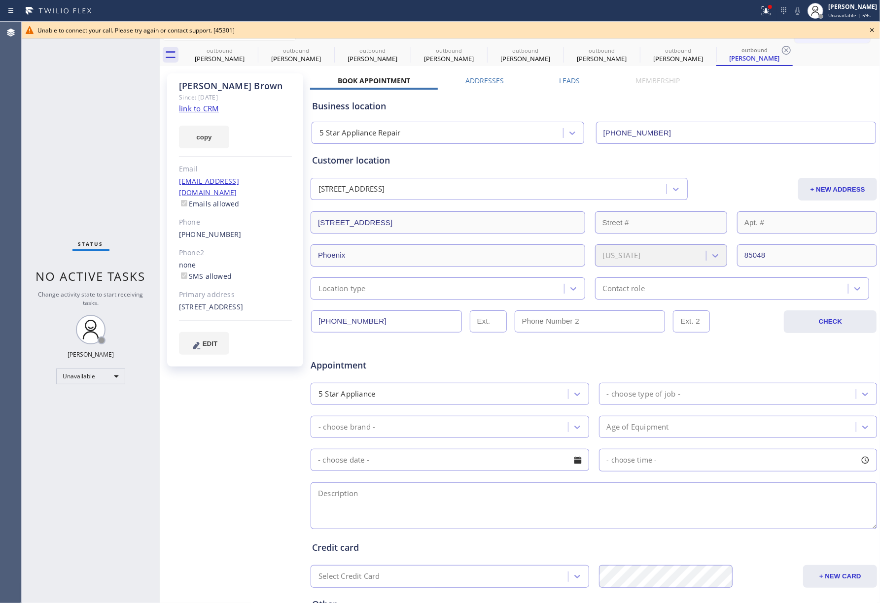
click at [34, 112] on div "Status No active tasks Change activity state to start receiving tasks. [PERSON_…" at bounding box center [91, 313] width 138 height 582
click at [868, 31] on icon at bounding box center [872, 30] width 12 height 12
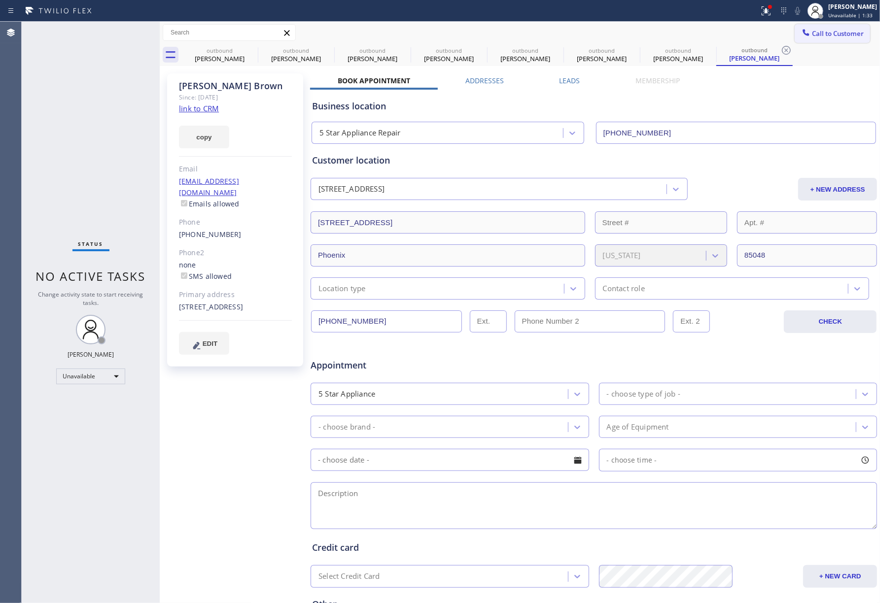
click at [838, 31] on span "Call to Customer" at bounding box center [838, 33] width 52 height 9
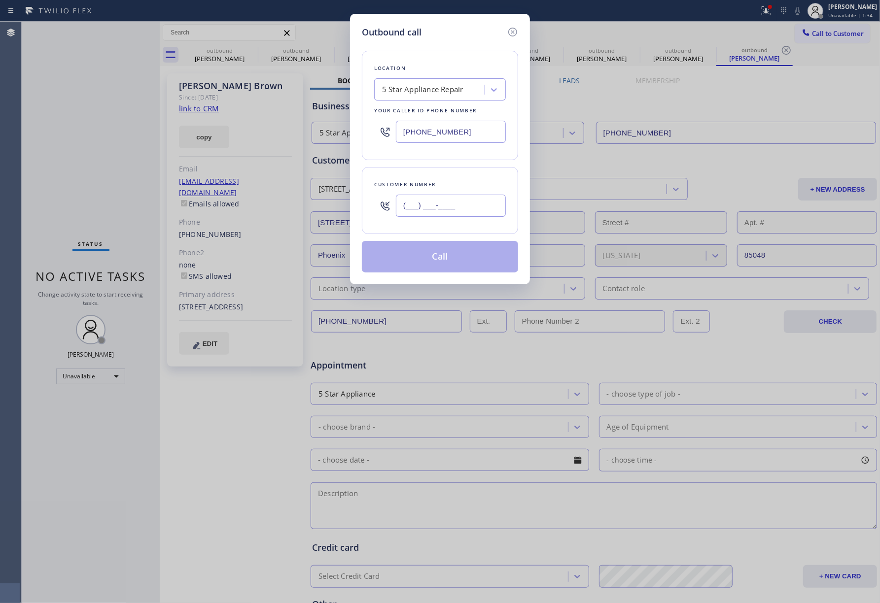
click at [482, 208] on input "(___) ___-____" at bounding box center [451, 206] width 110 height 22
paste input "949) 492-9984"
type input "[PHONE_NUMBER]"
click at [465, 182] on div "Customer number" at bounding box center [440, 184] width 132 height 10
click at [454, 263] on button "Call" at bounding box center [440, 257] width 156 height 32
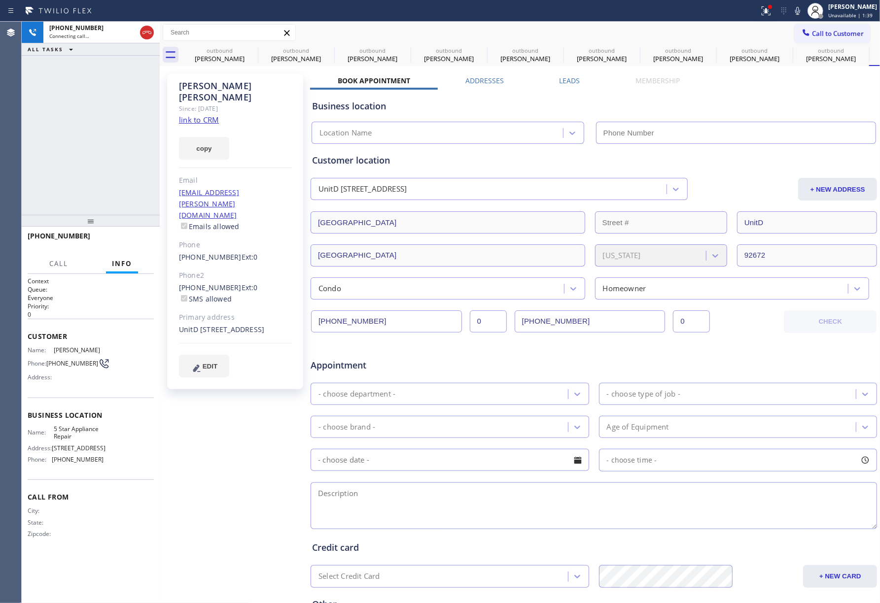
type input "[PHONE_NUMBER]"
click at [55, 265] on span "Call" at bounding box center [58, 263] width 19 height 9
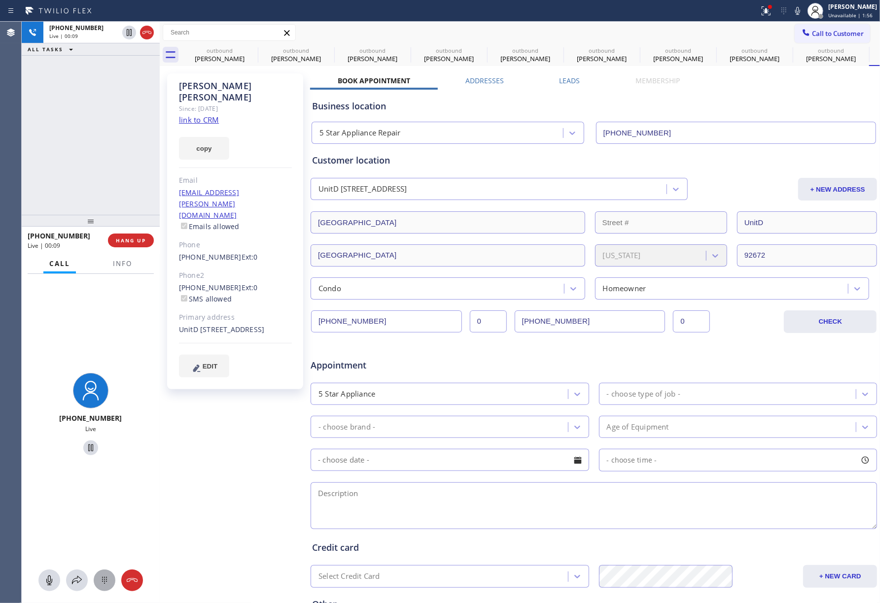
click at [106, 578] on icon at bounding box center [105, 581] width 12 height 12
click at [49, 413] on span "4" at bounding box center [49, 410] width 5 height 12
click at [52, 435] on div "7 PQRS" at bounding box center [49, 441] width 41 height 28
click at [229, 464] on div "[PERSON_NAME] Since: [DATE] link to CRM copy Email [EMAIL_ADDRESS][PERSON_NAME]…" at bounding box center [236, 388] width 148 height 639
click at [114, 262] on span "Info" at bounding box center [122, 263] width 19 height 9
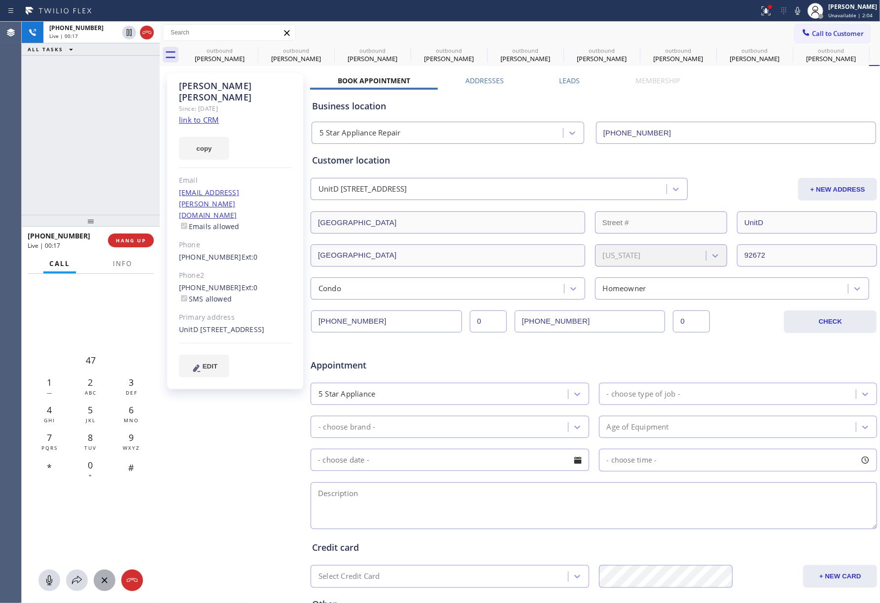
click at [98, 158] on div "[PHONE_NUMBER] Live | 00:17 ALL TASKS ALL TASKS ACTIVE TASKS TASKS IN WRAP UP" at bounding box center [91, 118] width 138 height 193
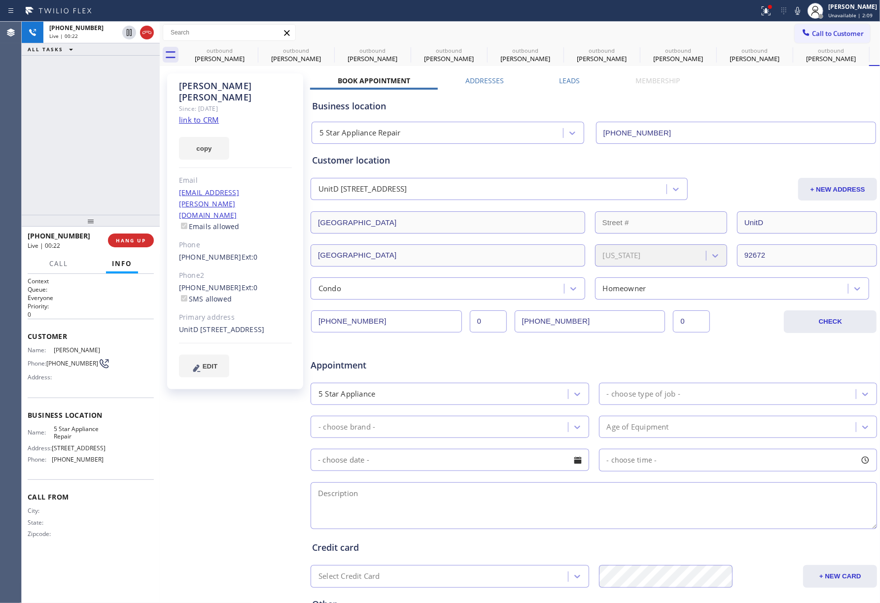
click at [48, 141] on div "[PHONE_NUMBER] Live | 00:22 ALL TASKS ALL TASKS ACTIVE TASKS TASKS IN WRAP UP" at bounding box center [91, 118] width 138 height 193
click at [131, 245] on button "HANG UP" at bounding box center [131, 241] width 46 height 14
click at [828, 36] on span "Call to Customer" at bounding box center [838, 33] width 52 height 9
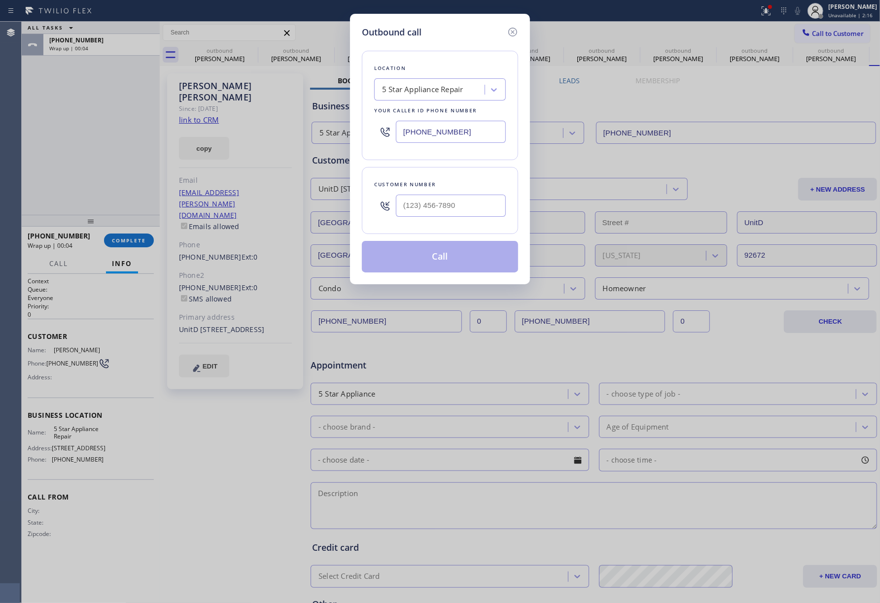
drag, startPoint x: 470, startPoint y: 130, endPoint x: 339, endPoint y: 144, distance: 131.8
click at [339, 144] on div "Outbound call Location 5 Star Appliance Repair Your caller id phone number [PHO…" at bounding box center [440, 301] width 880 height 603
paste input "312) 345-5493"
type input "[PHONE_NUMBER]"
click at [452, 207] on input "text" at bounding box center [451, 206] width 110 height 22
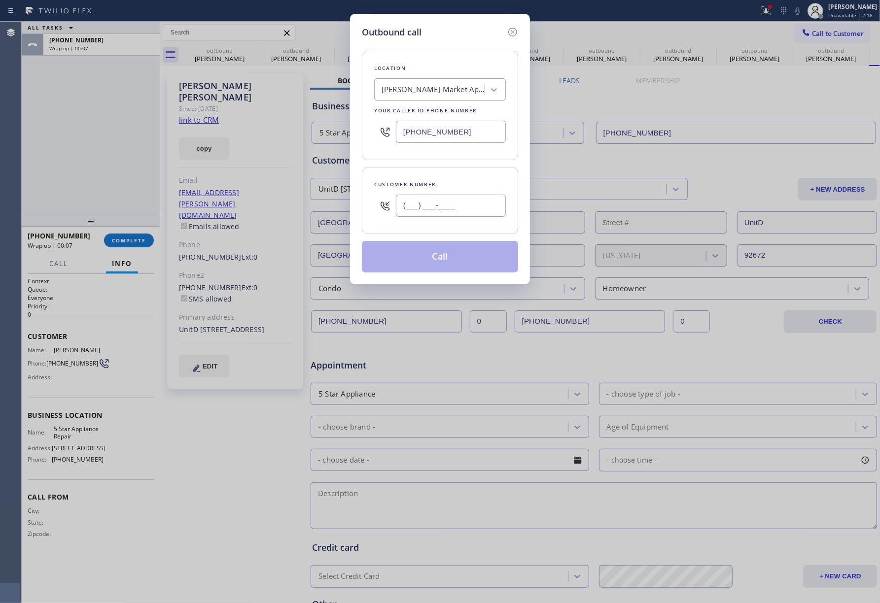
paste input "773) 939-0562"
type input "[PHONE_NUMBER]"
click at [451, 172] on div "Customer number [PHONE_NUMBER]" at bounding box center [440, 200] width 156 height 67
click at [454, 252] on button "Call" at bounding box center [440, 257] width 156 height 32
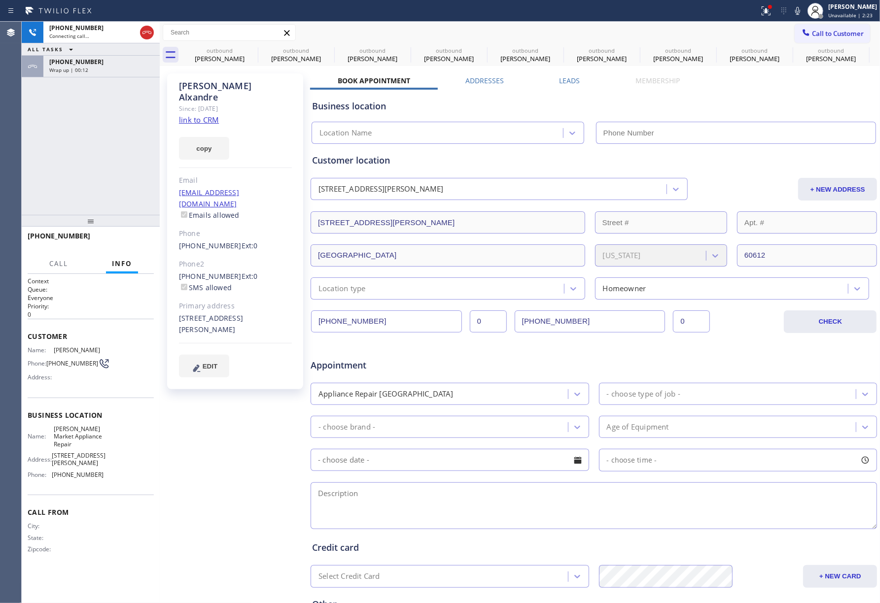
click at [190, 115] on link "link to CRM" at bounding box center [199, 120] width 40 height 10
click at [105, 64] on div "[PHONE_NUMBER]" at bounding box center [101, 62] width 104 height 8
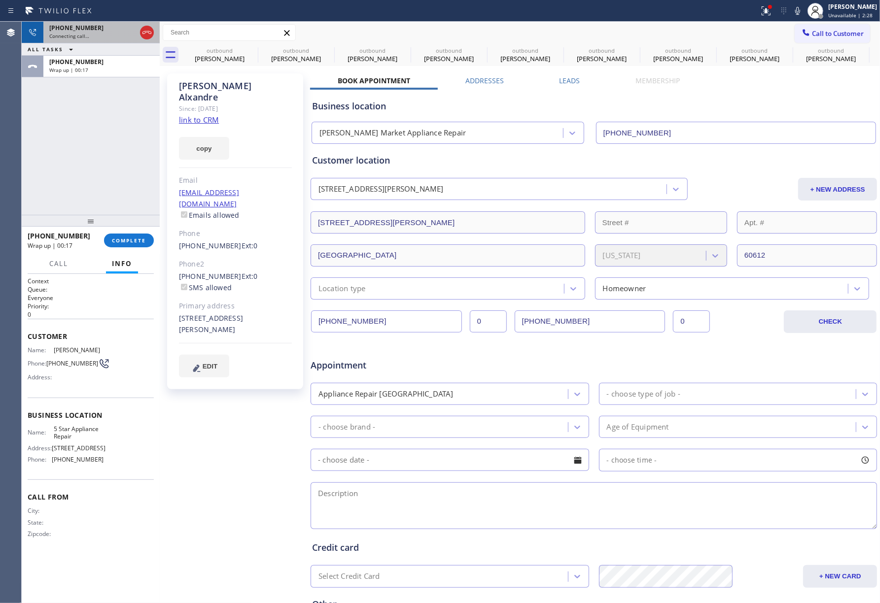
click at [91, 34] on div "Connecting call…" at bounding box center [92, 36] width 87 height 7
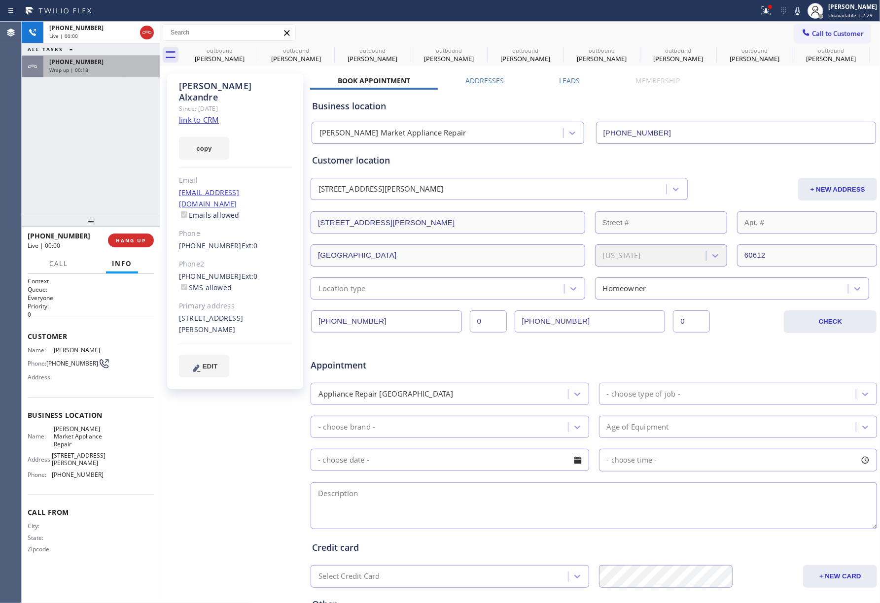
click at [112, 67] on div "Wrap up | 00:18" at bounding box center [101, 70] width 104 height 7
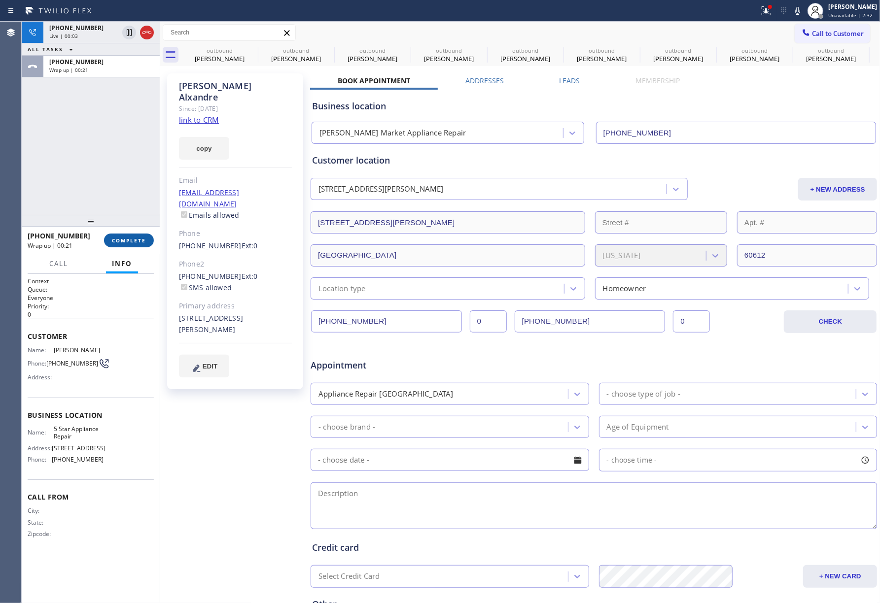
click at [125, 239] on span "COMPLETE" at bounding box center [129, 240] width 34 height 7
click at [105, 180] on div "[PHONE_NUMBER] Live | 00:03 ALL TASKS ALL TASKS ACTIVE TASKS TASKS IN WRAP UP […" at bounding box center [91, 118] width 138 height 193
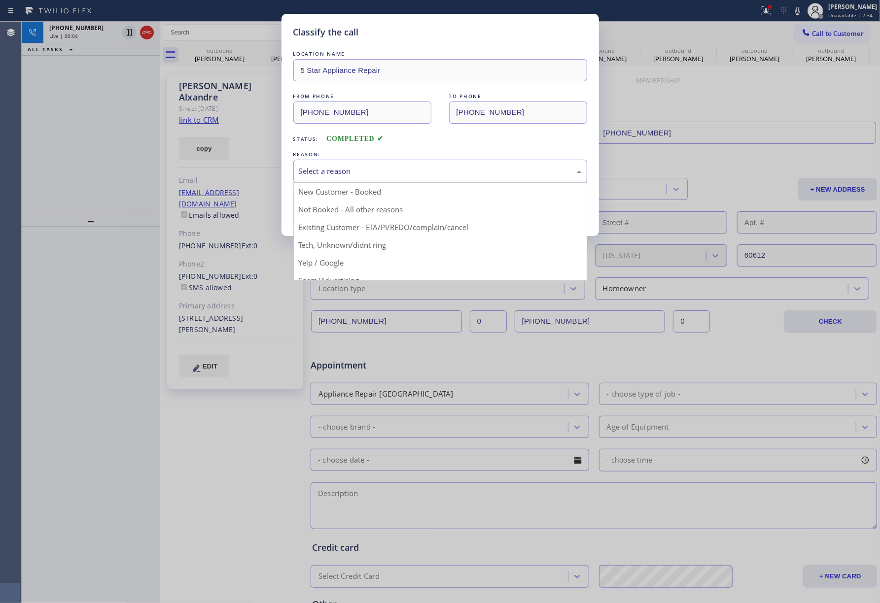
click at [326, 172] on div "Select a reason" at bounding box center [440, 171] width 283 height 11
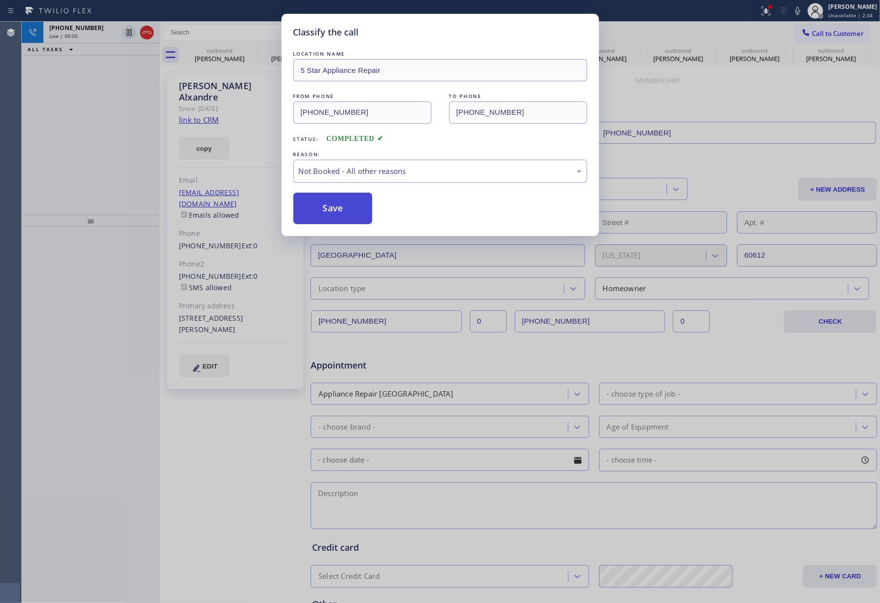
click at [304, 206] on button "Save" at bounding box center [332, 209] width 79 height 32
click at [103, 96] on div "Classify the call LOCATION NAME 5 Star Appliance Repair FROM PHONE [PHONE_NUMBE…" at bounding box center [440, 301] width 880 height 603
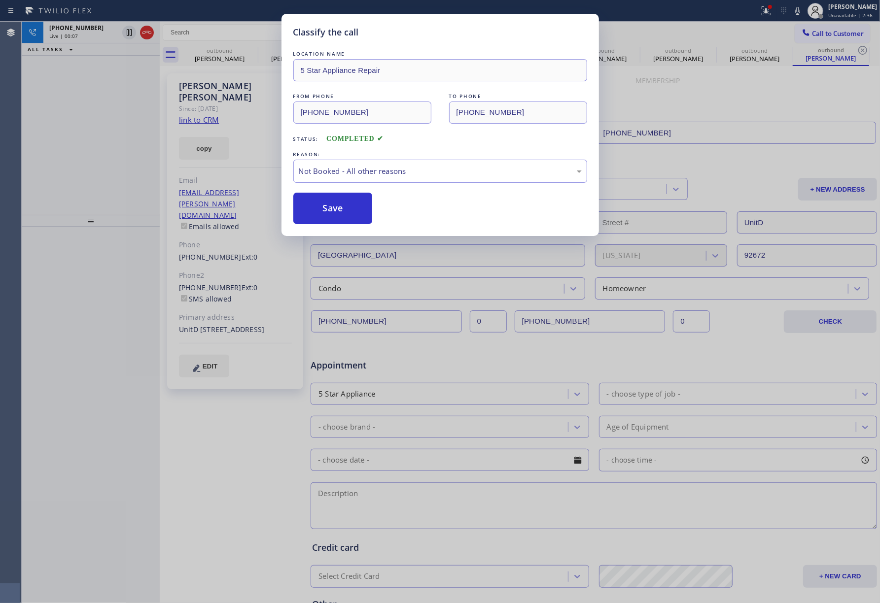
click at [93, 30] on div "Classify the call LOCATION NAME 5 Star Appliance Repair FROM PHONE [PHONE_NUMBE…" at bounding box center [440, 301] width 880 height 603
click at [93, 30] on div "[PHONE_NUMBER]" at bounding box center [83, 28] width 69 height 8
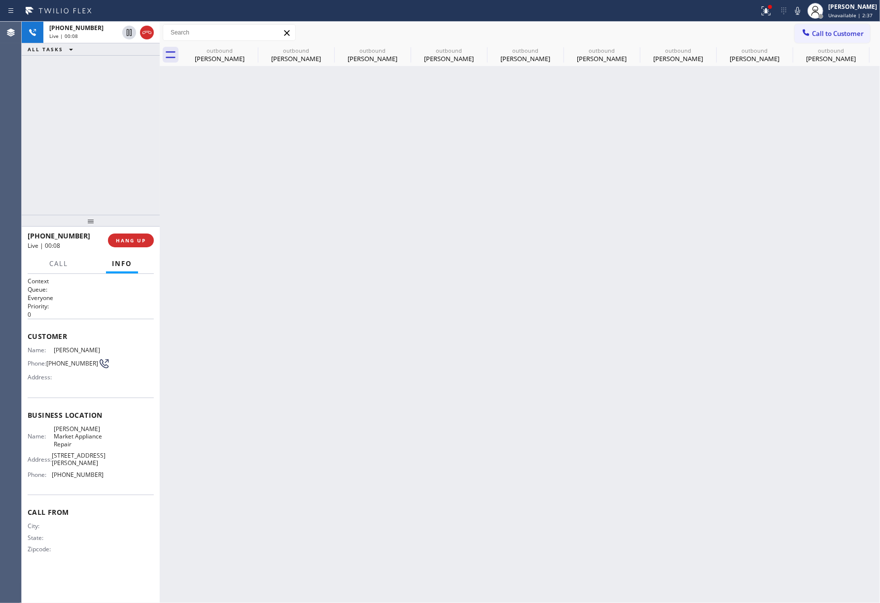
click at [304, 203] on div "Back to Dashboard Change Sender ID Customers Technicians Select a contact Outbo…" at bounding box center [520, 313] width 720 height 582
click at [133, 241] on span "HANG UP" at bounding box center [131, 240] width 30 height 7
drag, startPoint x: 128, startPoint y: 188, endPoint x: 130, endPoint y: 202, distance: 13.9
click at [128, 189] on div "[PHONE_NUMBER] Live | 00:09 ALL TASKS ALL TASKS ACTIVE TASKS TASKS IN WRAP UP" at bounding box center [91, 118] width 138 height 193
click at [144, 241] on span "COMPLETE" at bounding box center [129, 240] width 34 height 7
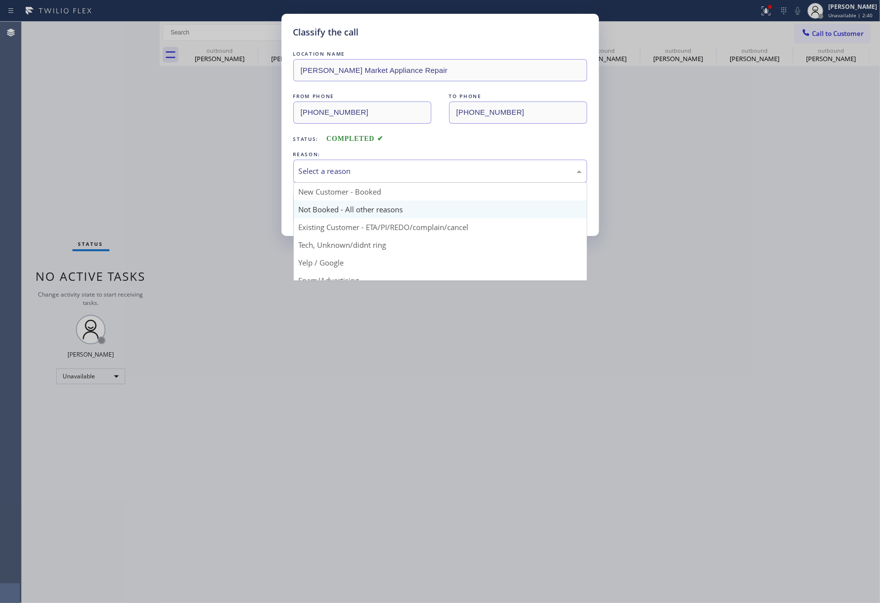
drag, startPoint x: 354, startPoint y: 172, endPoint x: 316, endPoint y: 210, distance: 53.3
click at [352, 172] on div "Select a reason" at bounding box center [440, 171] width 283 height 11
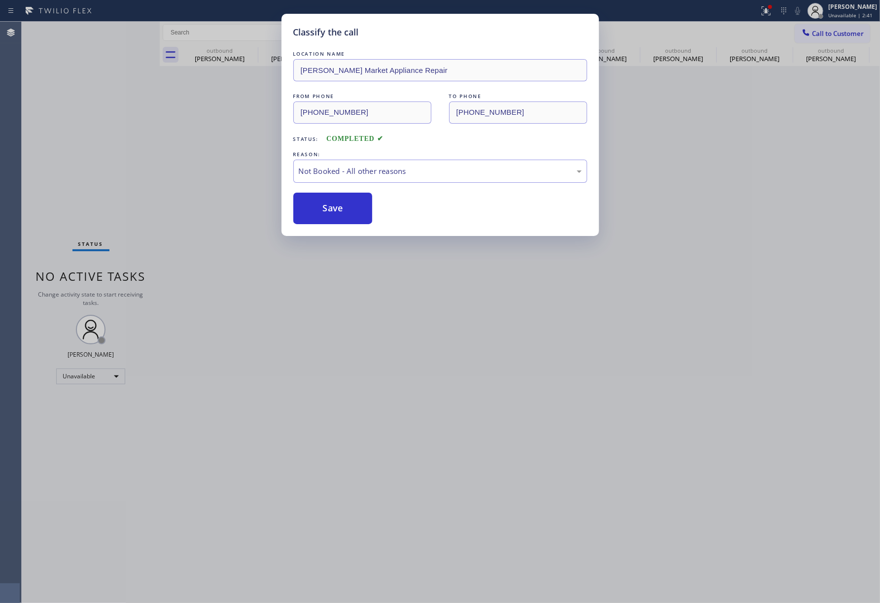
click at [314, 211] on button "Save" at bounding box center [332, 209] width 79 height 32
type input "[PHONE_NUMBER]"
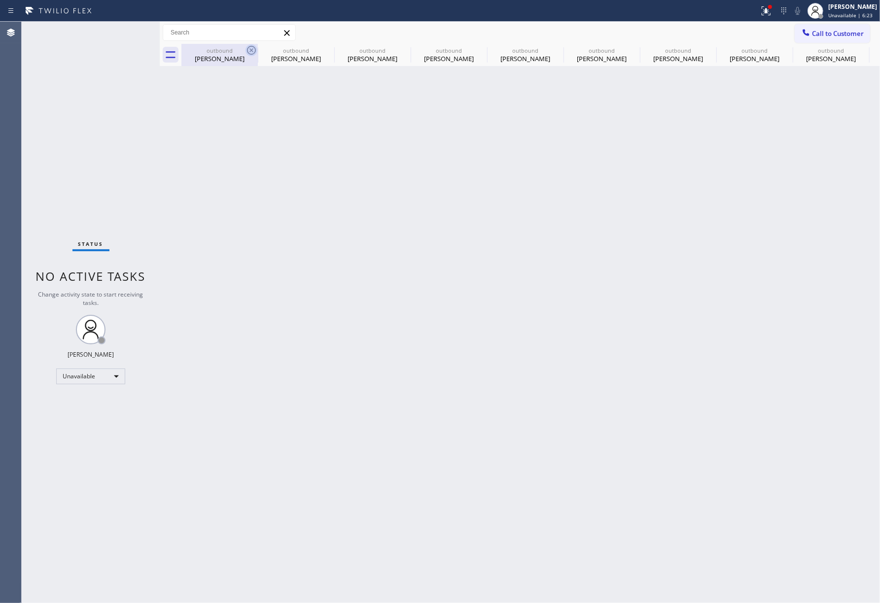
click at [254, 48] on icon at bounding box center [251, 50] width 9 height 9
click at [0, 0] on icon at bounding box center [0, 0] width 0 height 0
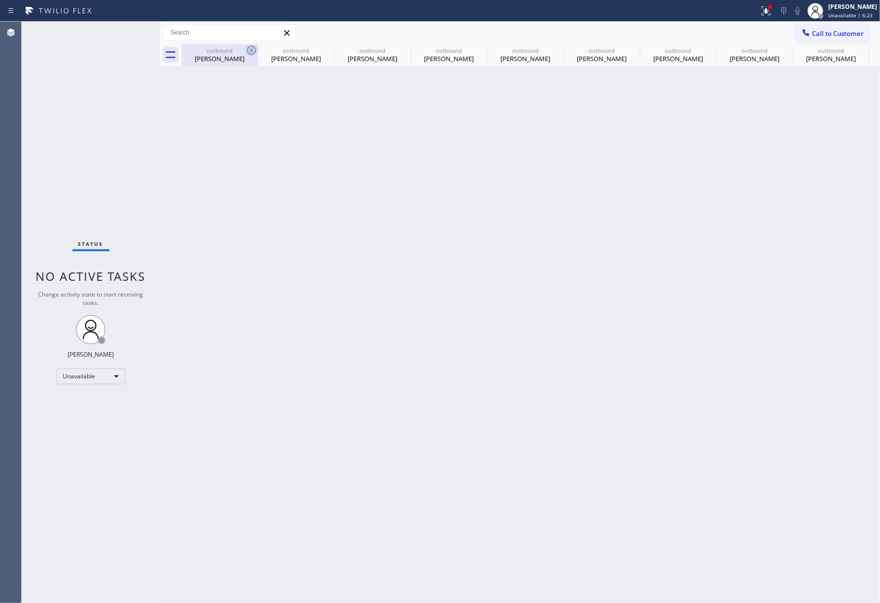
click at [0, 0] on icon at bounding box center [0, 0] width 0 height 0
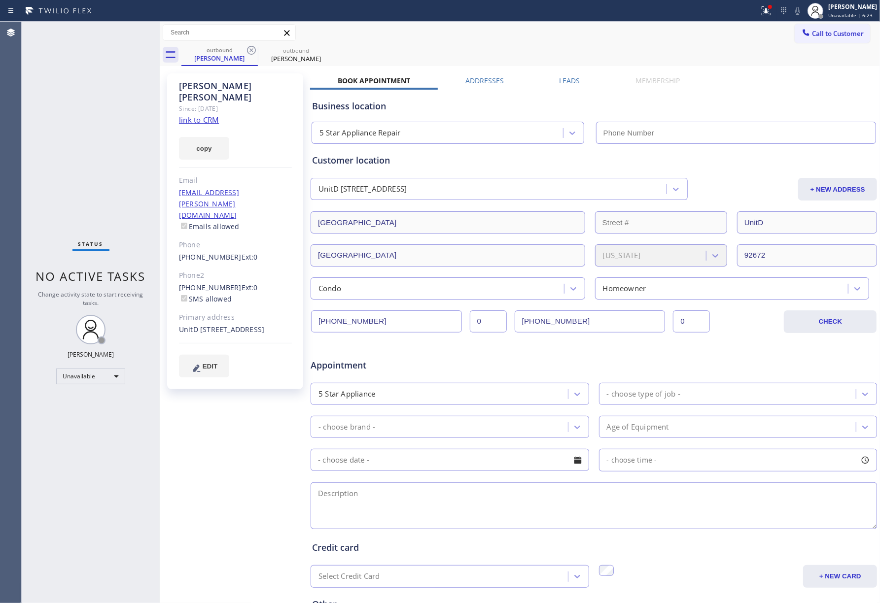
type input "[PHONE_NUMBER]"
click at [254, 48] on icon at bounding box center [251, 50] width 9 height 9
type input "[PHONE_NUMBER]"
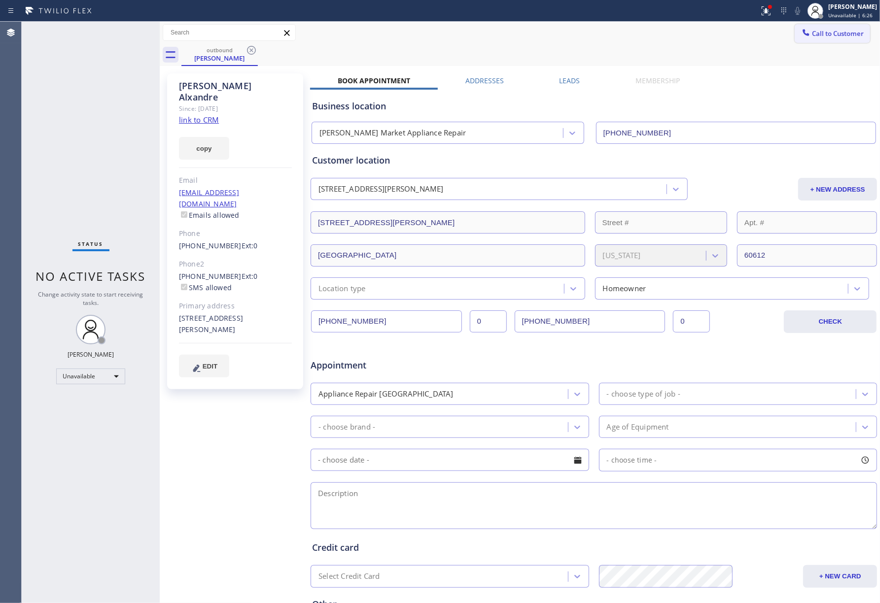
drag, startPoint x: 834, startPoint y: 37, endPoint x: 635, endPoint y: 104, distance: 210.6
click at [834, 36] on span "Call to Customer" at bounding box center [838, 33] width 52 height 9
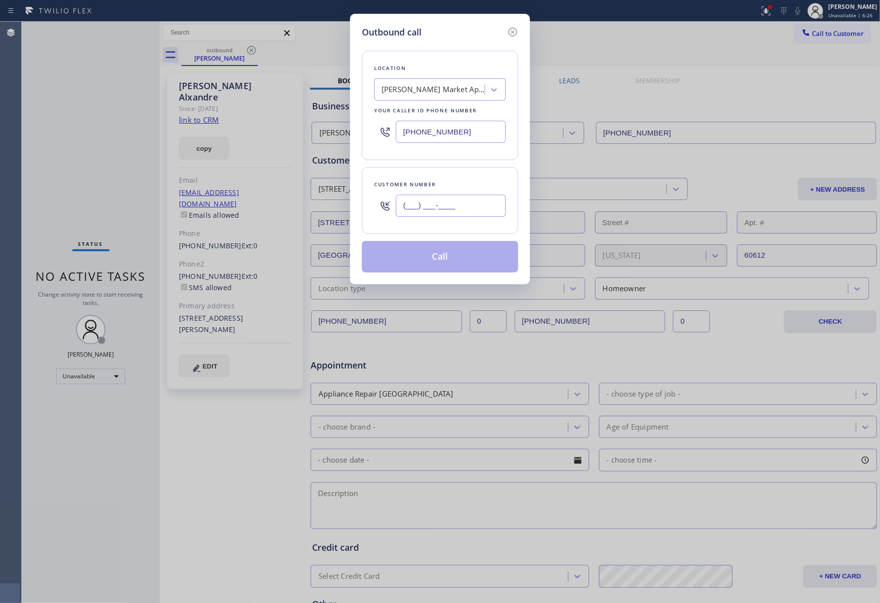
click at [488, 208] on input "(___) ___-____" at bounding box center [451, 206] width 110 height 22
paste input "617) 460-0184"
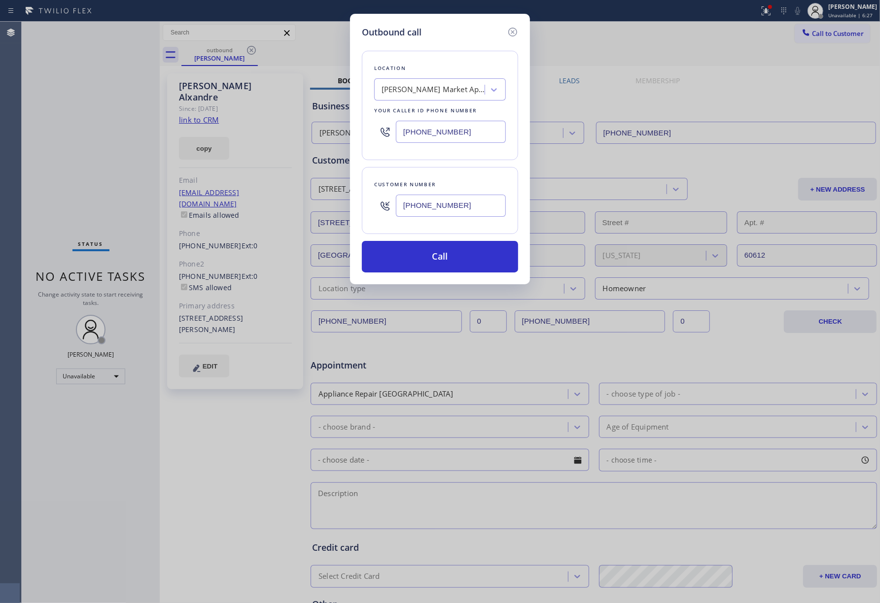
type input "[PHONE_NUMBER]"
drag, startPoint x: 471, startPoint y: 136, endPoint x: 367, endPoint y: 128, distance: 104.8
click at [367, 128] on div "Location [PERSON_NAME][GEOGRAPHIC_DATA] Appliance Repair Your caller id phone n…" at bounding box center [440, 105] width 156 height 109
paste input "855) 731-4952"
type input "[PHONE_NUMBER]"
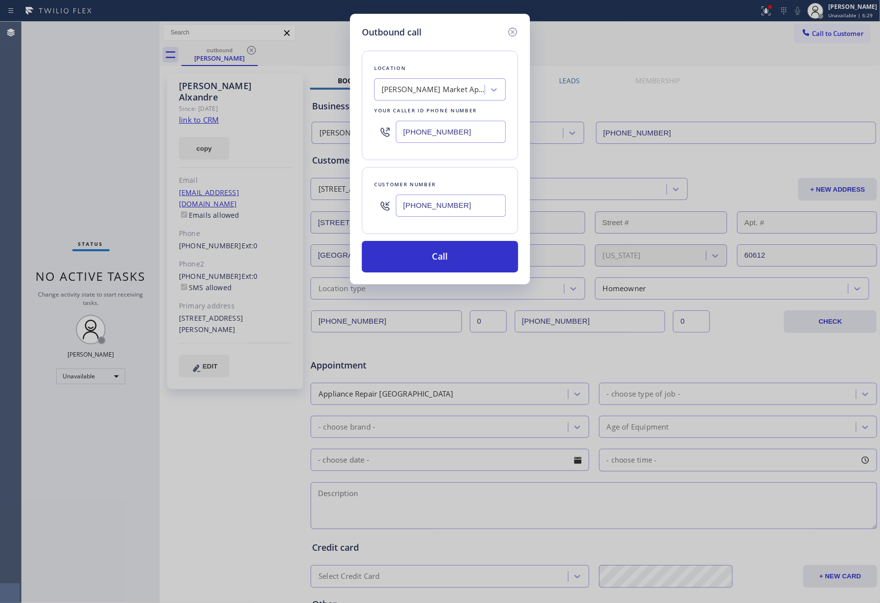
click at [426, 56] on div "Location [PERSON_NAME][GEOGRAPHIC_DATA] Appliance Repair Your caller id phone n…" at bounding box center [440, 105] width 156 height 109
click at [422, 257] on button "Call" at bounding box center [440, 257] width 156 height 32
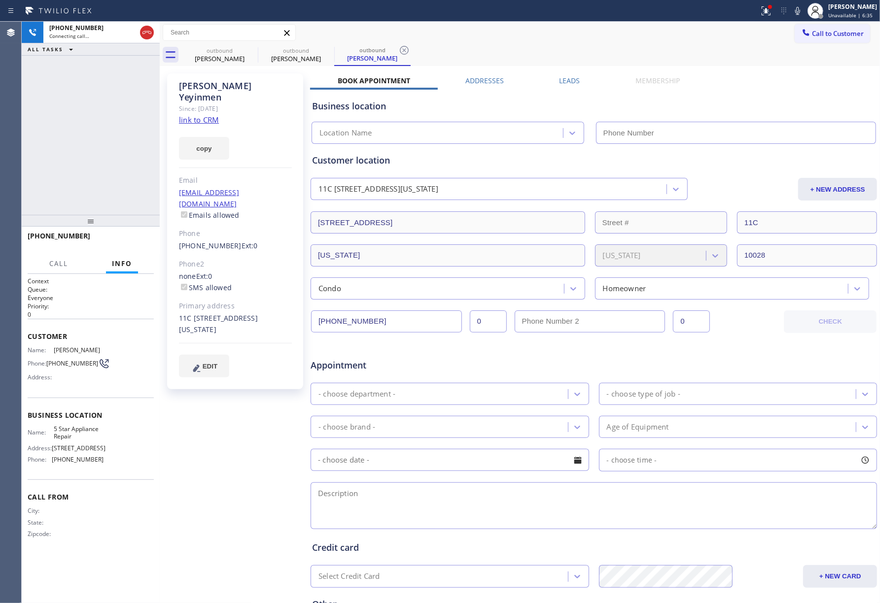
type input "[PHONE_NUMBER]"
drag, startPoint x: 123, startPoint y: 234, endPoint x: 124, endPoint y: 191, distance: 42.4
click at [123, 234] on button "HANG UP" at bounding box center [131, 241] width 46 height 14
click at [124, 191] on div "[PHONE_NUMBER] Live | 00:12 ALL TASKS ALL TASKS ACTIVE TASKS TASKS IN WRAP UP" at bounding box center [91, 118] width 138 height 193
click at [124, 233] on div "[PHONE_NUMBER] Live | 00:13 HANG UP" at bounding box center [91, 241] width 126 height 26
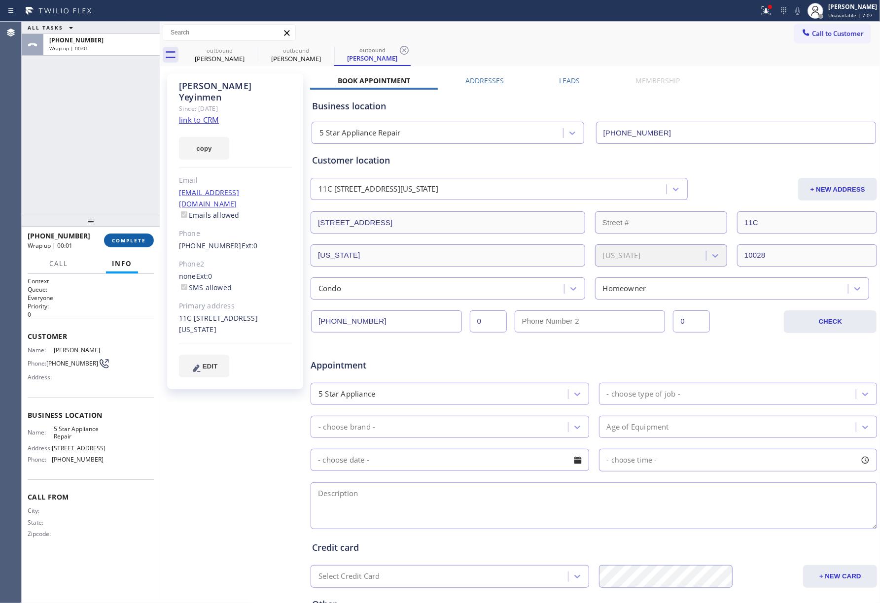
click at [137, 239] on span "COMPLETE" at bounding box center [129, 240] width 34 height 7
click at [107, 158] on div "ALL TASKS ALL TASKS ACTIVE TASKS TASKS IN WRAP UP [PHONE_NUMBER] Wrap up | 00:01" at bounding box center [91, 118] width 138 height 193
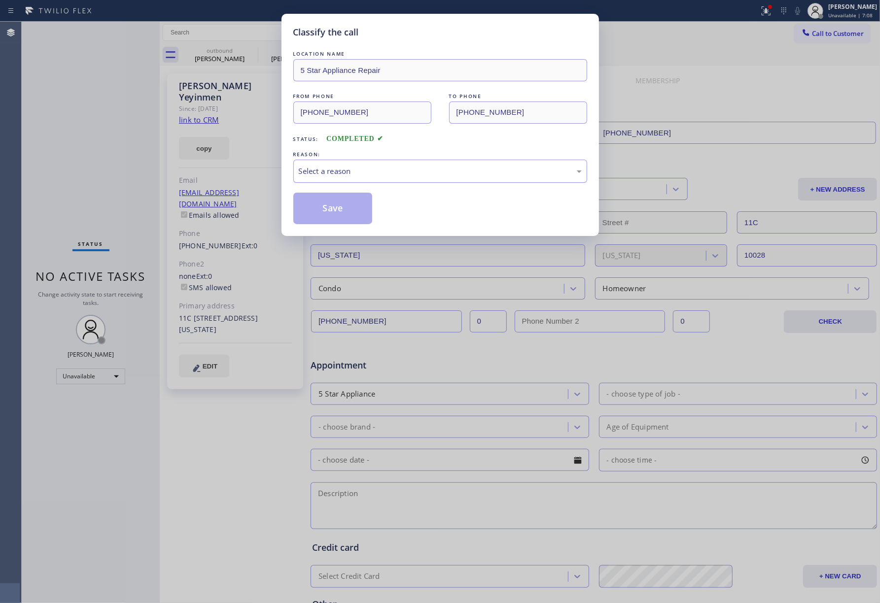
click at [381, 160] on div "Select a reason" at bounding box center [440, 171] width 294 height 23
click at [341, 217] on button "Save" at bounding box center [332, 209] width 79 height 32
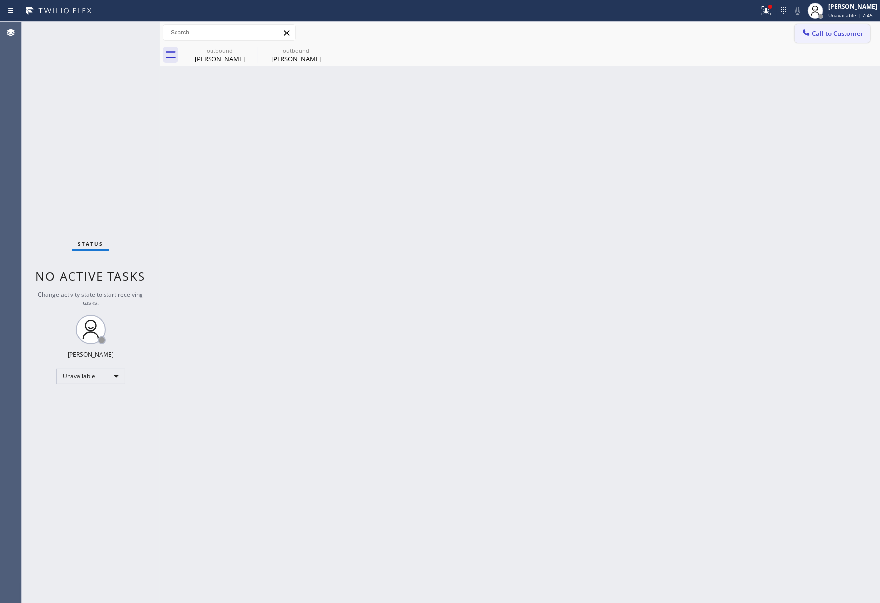
click at [825, 32] on span "Call to Customer" at bounding box center [838, 33] width 52 height 9
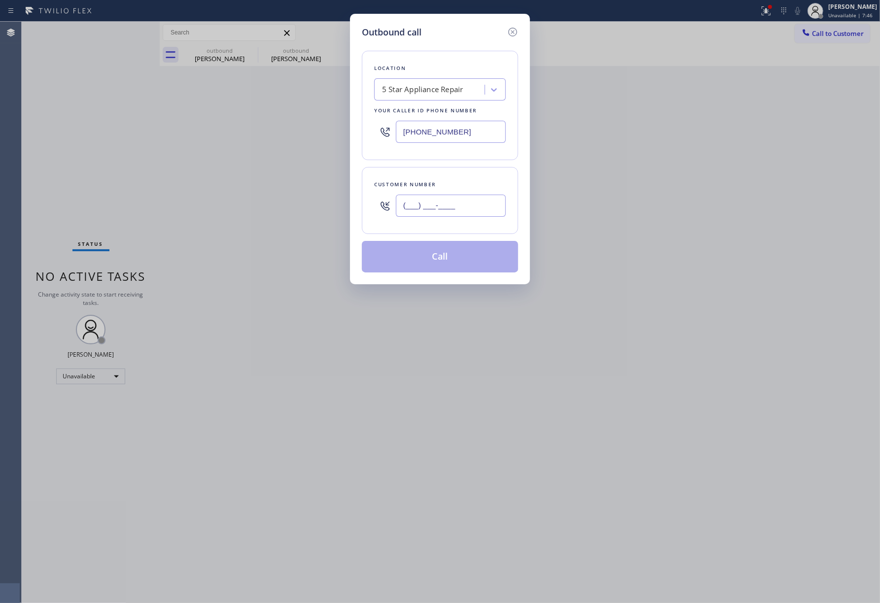
click at [470, 212] on input "(___) ___-____" at bounding box center [451, 206] width 110 height 22
paste input "516) 578-8474"
type input "[PHONE_NUMBER]"
click at [446, 263] on button "Call" at bounding box center [440, 257] width 156 height 32
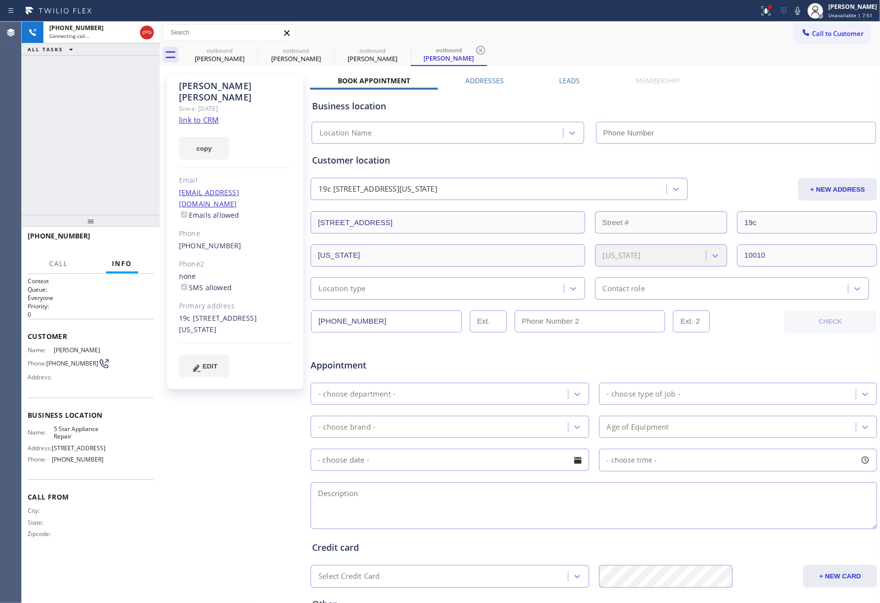
type input "[PHONE_NUMBER]"
drag, startPoint x: 134, startPoint y: 238, endPoint x: 134, endPoint y: 219, distance: 18.7
click at [134, 238] on span "HANG UP" at bounding box center [131, 240] width 30 height 7
click at [133, 188] on div "[PHONE_NUMBER] Live | 00:11 ALL TASKS ALL TASKS ACTIVE TASKS TASKS IN WRAP UP" at bounding box center [91, 118] width 138 height 193
click at [137, 246] on button "HANG UP" at bounding box center [131, 241] width 46 height 14
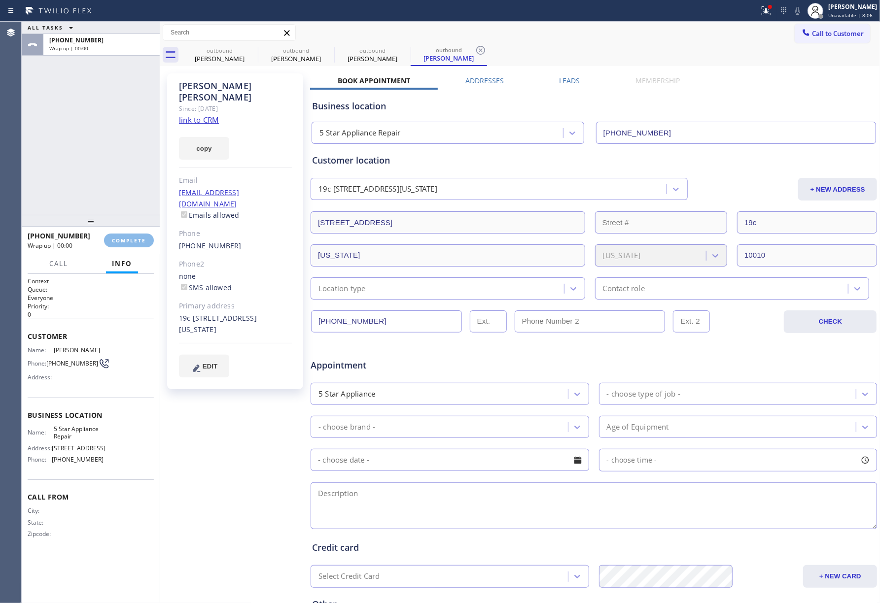
click at [108, 168] on div "ALL TASKS ALL TASKS ACTIVE TASKS TASKS IN WRAP UP [PHONE_NUMBER] Wrap up | 00:00" at bounding box center [91, 118] width 138 height 193
click at [120, 235] on button "COMPLETE" at bounding box center [129, 241] width 50 height 14
click at [106, 161] on div "ALL TASKS ALL TASKS ACTIVE TASKS TASKS IN WRAP UP [PHONE_NUMBER] Wrap up | 00:01" at bounding box center [91, 118] width 138 height 193
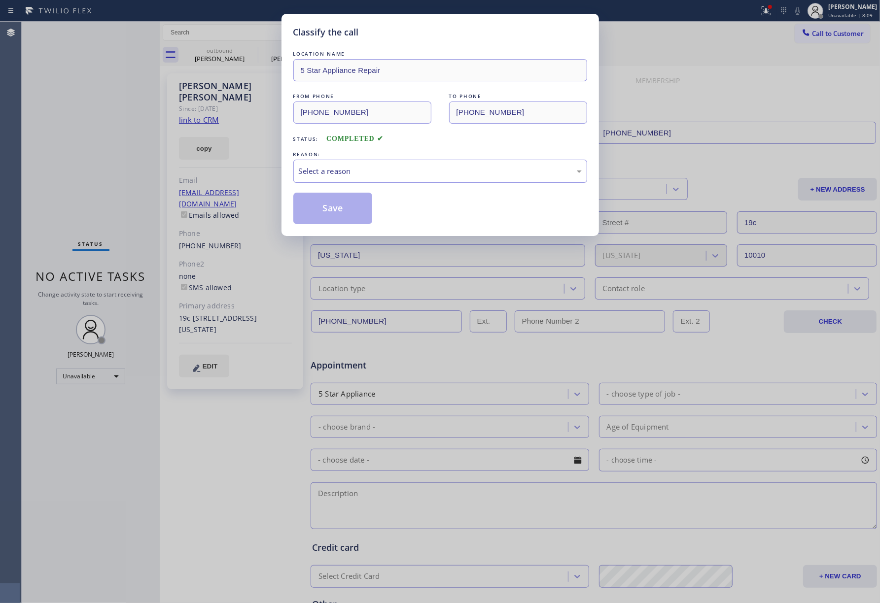
click at [414, 177] on div "Select a reason" at bounding box center [440, 171] width 283 height 11
click at [322, 211] on button "Save" at bounding box center [332, 209] width 79 height 32
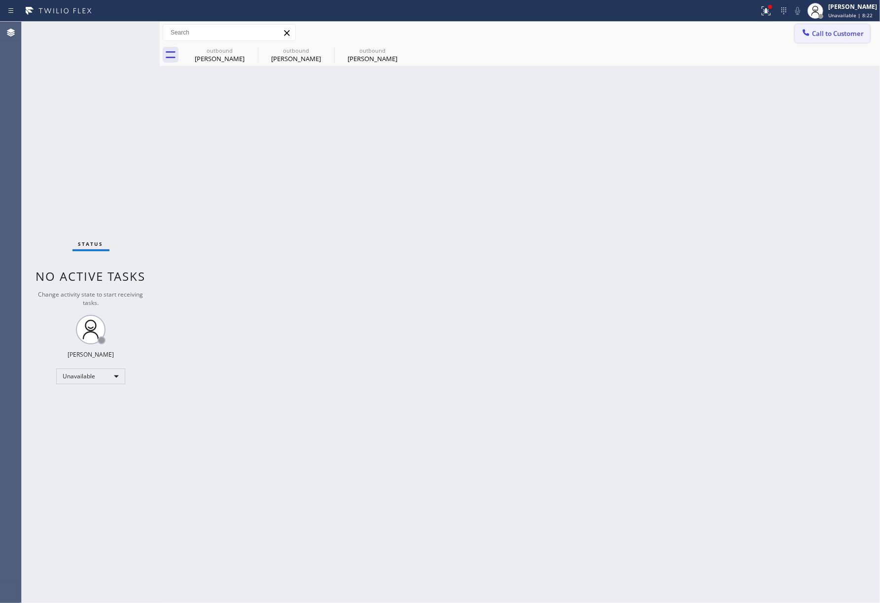
click at [845, 32] on span "Call to Customer" at bounding box center [838, 33] width 52 height 9
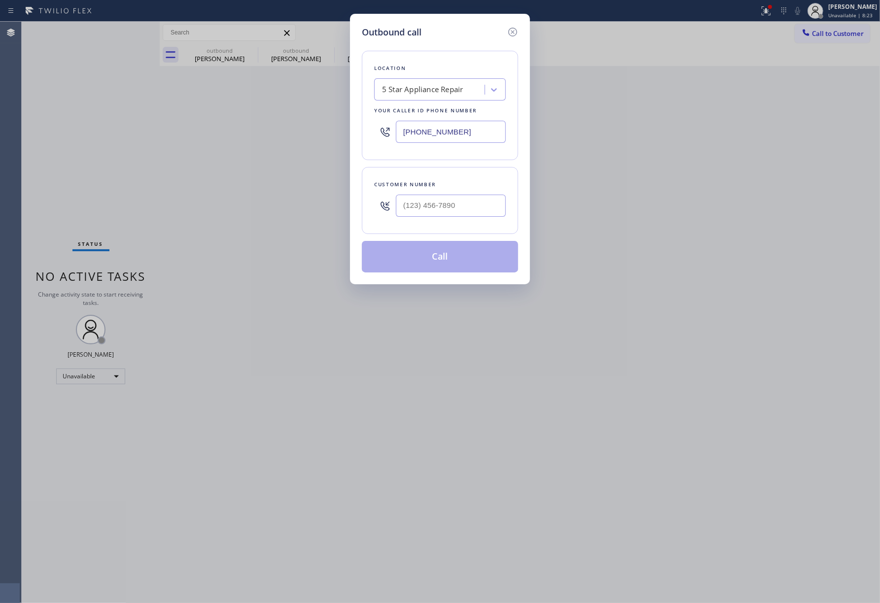
click at [454, 220] on div at bounding box center [451, 206] width 110 height 32
click at [455, 200] on input "(___) ___-____" at bounding box center [451, 206] width 110 height 22
paste input "310) 874-6612"
type input "[PHONE_NUMBER]"
click at [453, 184] on div "Customer number" at bounding box center [440, 184] width 132 height 10
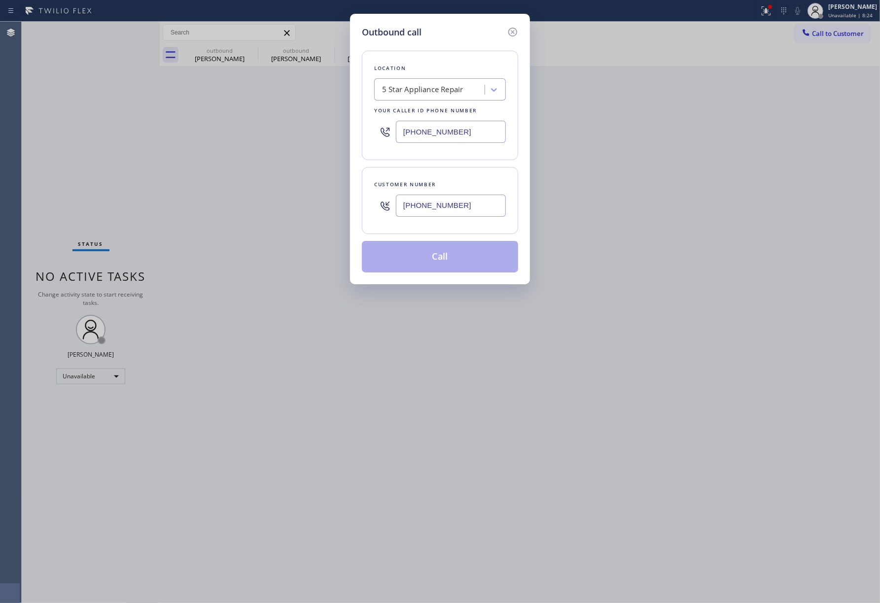
click at [461, 254] on button "Call" at bounding box center [440, 257] width 156 height 32
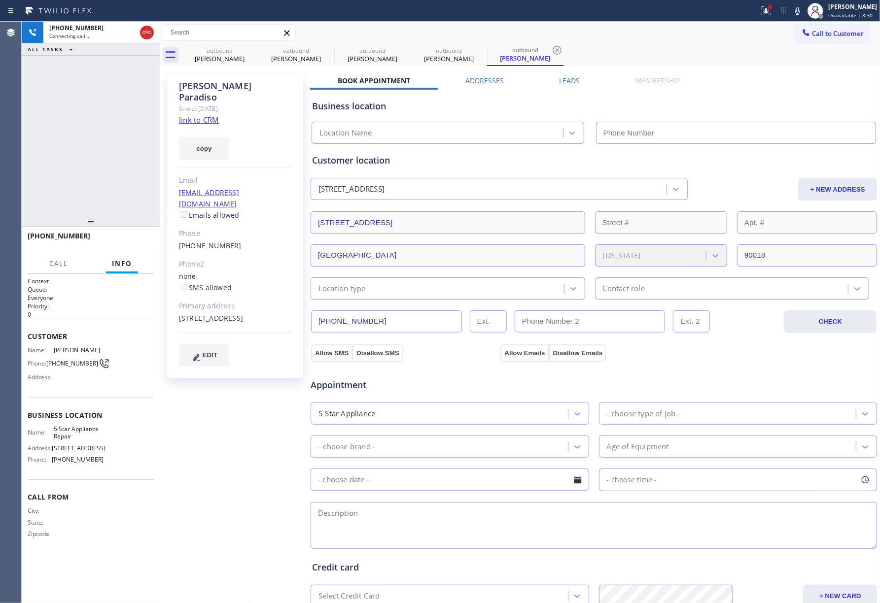
type input "[PHONE_NUMBER]"
click at [50, 174] on div "[PHONE_NUMBER] Connecting call… ALL TASKS ALL TASKS ACTIVE TASKS TASKS IN WRAP …" at bounding box center [91, 118] width 138 height 193
click at [222, 489] on div "[PERSON_NAME] Since: [DATE] link to CRM copy Email [EMAIL_ADDRESS][DOMAIN_NAME]…" at bounding box center [236, 398] width 148 height 658
click at [129, 239] on span "HANG UP" at bounding box center [131, 240] width 30 height 7
click at [113, 243] on span "COMPLETE" at bounding box center [129, 240] width 34 height 7
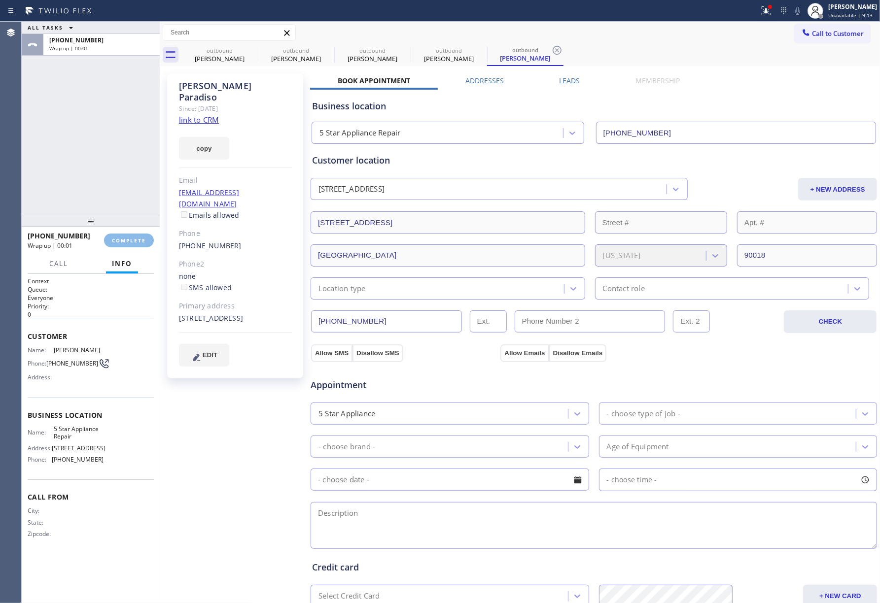
click at [118, 164] on div "ALL TASKS ALL TASKS ACTIVE TASKS TASKS IN WRAP UP [PHONE_NUMBER] Wrap up | 00:01" at bounding box center [91, 118] width 138 height 193
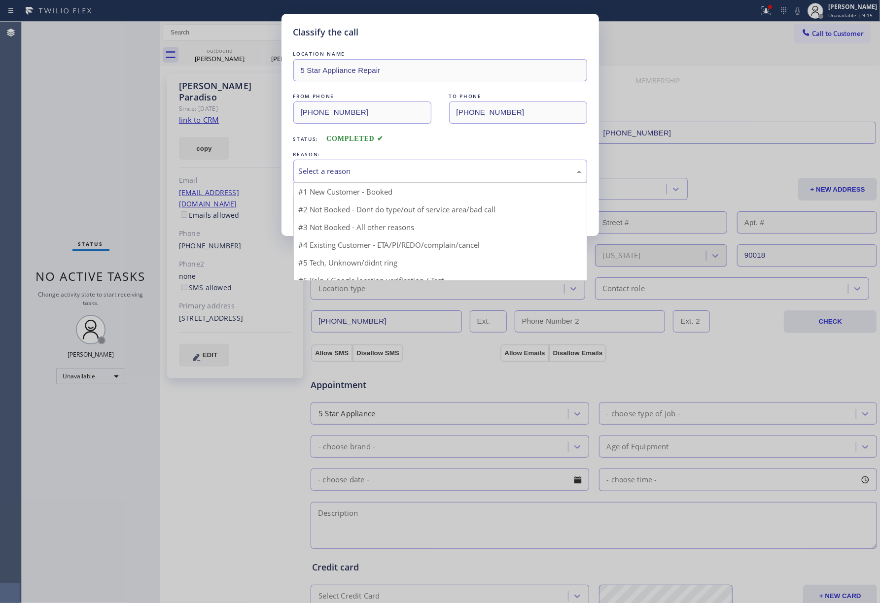
click at [391, 166] on div "Select a reason" at bounding box center [440, 171] width 283 height 11
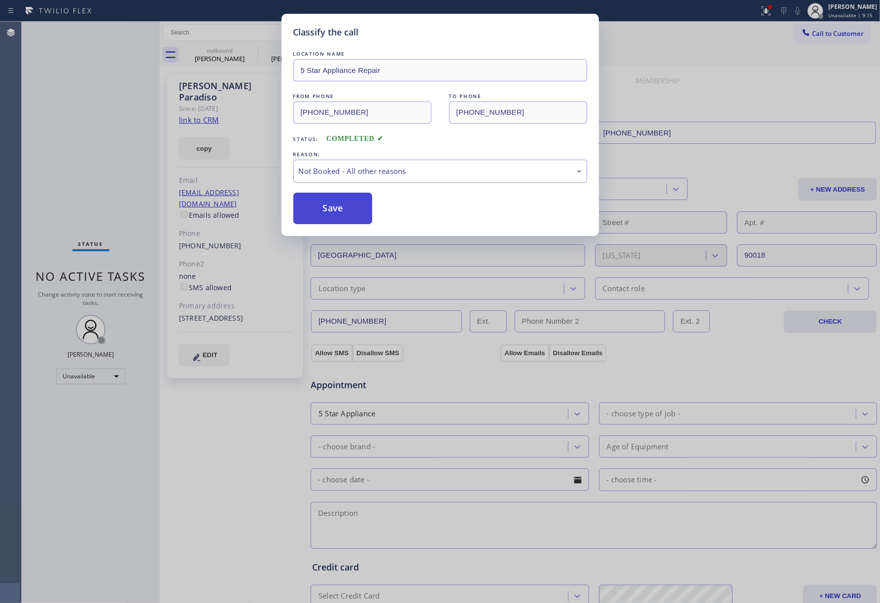
click at [311, 210] on button "Save" at bounding box center [332, 209] width 79 height 32
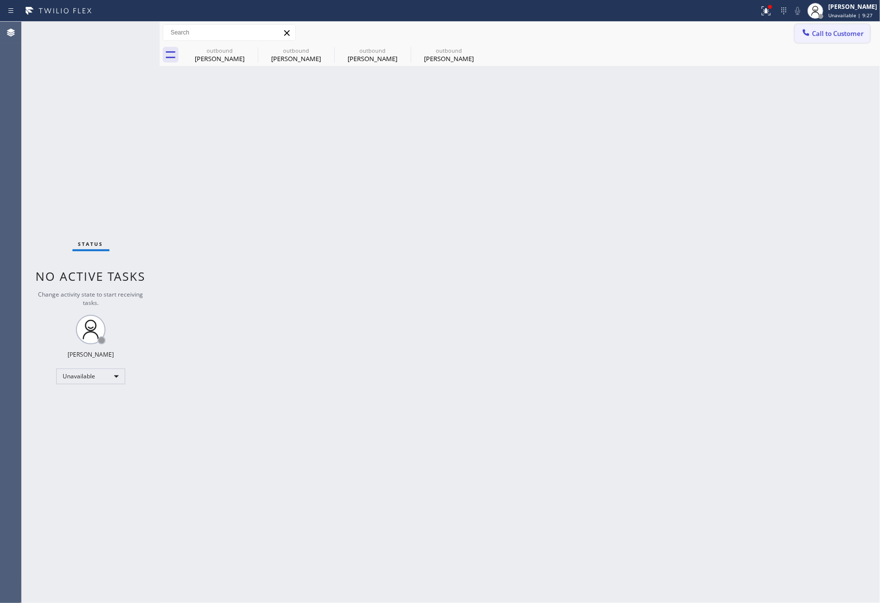
click at [855, 40] on button "Call to Customer" at bounding box center [831, 33] width 75 height 19
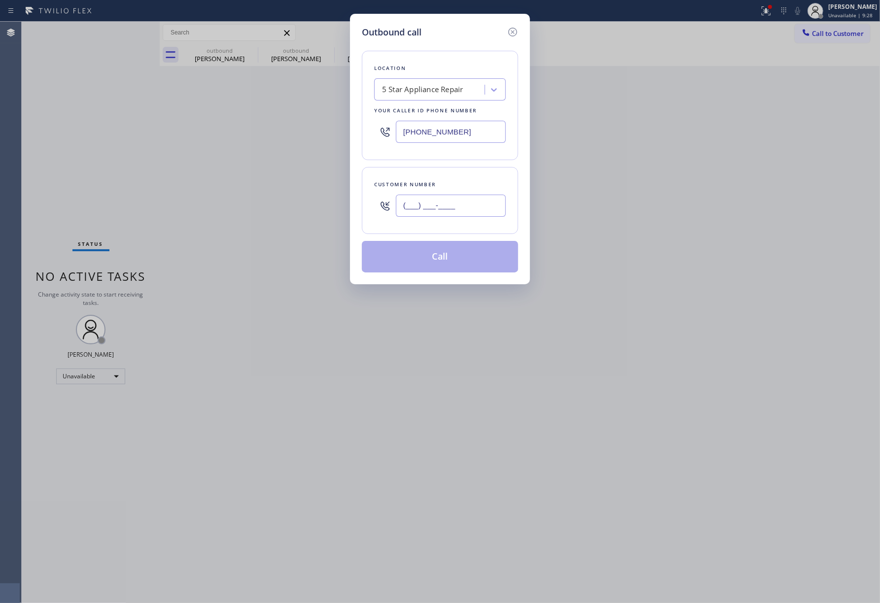
click at [442, 207] on input "(___) ___-____" at bounding box center [451, 206] width 110 height 22
paste input "425) 830-1917"
type input "[PHONE_NUMBER]"
click at [440, 187] on div "Customer number" at bounding box center [440, 184] width 132 height 10
click at [426, 264] on button "Call" at bounding box center [440, 257] width 156 height 32
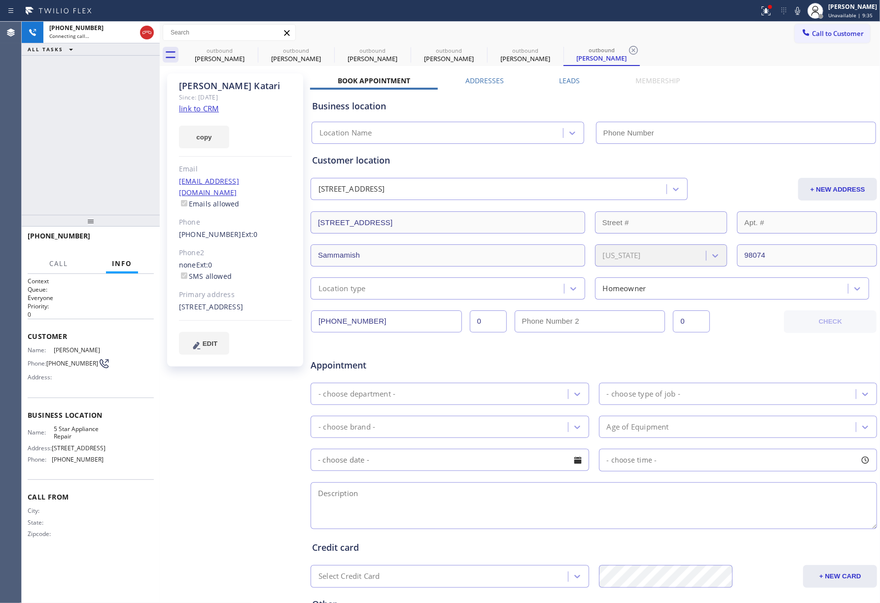
type input "[PHONE_NUMBER]"
click at [44, 105] on div "[PHONE_NUMBER] Connecting call… ALL TASKS ALL TASKS ACTIVE TASKS TASKS IN WRAP …" at bounding box center [91, 118] width 138 height 193
drag, startPoint x: 144, startPoint y: 235, endPoint x: 125, endPoint y: 154, distance: 83.0
click at [144, 235] on button "HANG UP" at bounding box center [131, 241] width 46 height 14
click at [125, 154] on div "[PHONE_NUMBER] Live | 00:25 ALL TASKS ALL TASKS ACTIVE TASKS TASKS IN WRAP UP" at bounding box center [91, 118] width 138 height 193
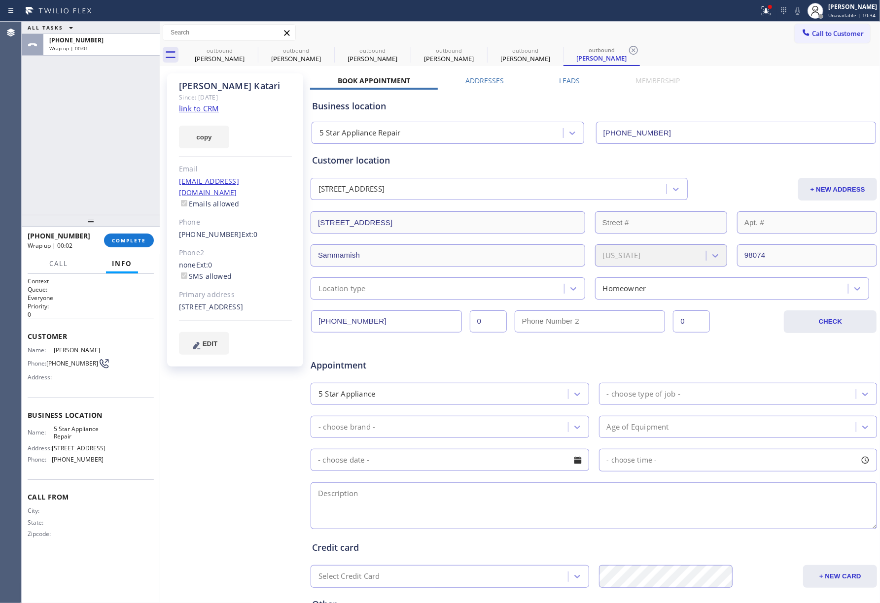
click at [144, 185] on div "ALL TASKS ALL TASKS ACTIVE TASKS TASKS IN WRAP UP [PHONE_NUMBER] Wrap up | 00:01" at bounding box center [91, 118] width 138 height 193
click at [125, 236] on button "COMPLETE" at bounding box center [129, 241] width 50 height 14
click at [91, 128] on div "ALL TASKS ALL TASKS ACTIVE TASKS TASKS IN WRAP UP [PHONE_NUMBER] Wrap up | 00:02" at bounding box center [91, 118] width 138 height 193
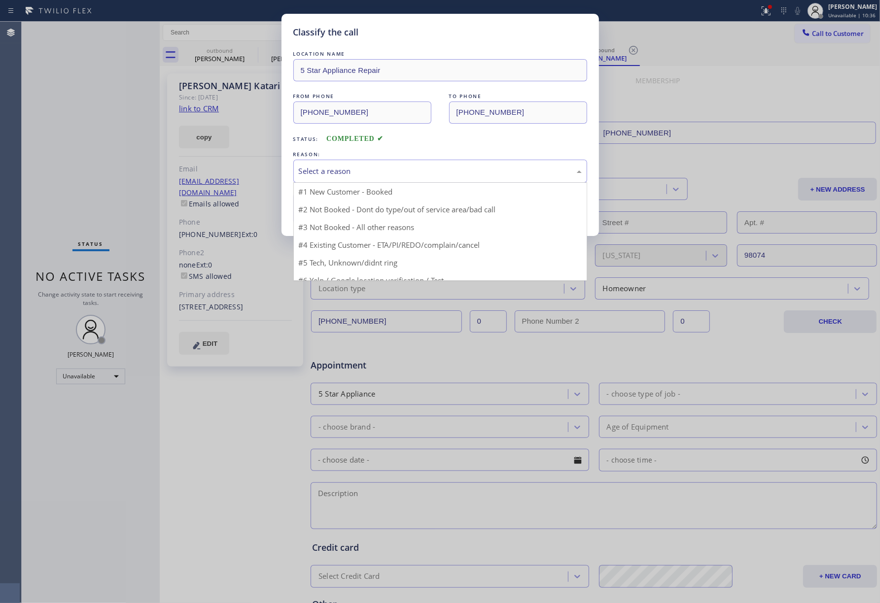
click at [379, 172] on div "Select a reason" at bounding box center [440, 171] width 283 height 11
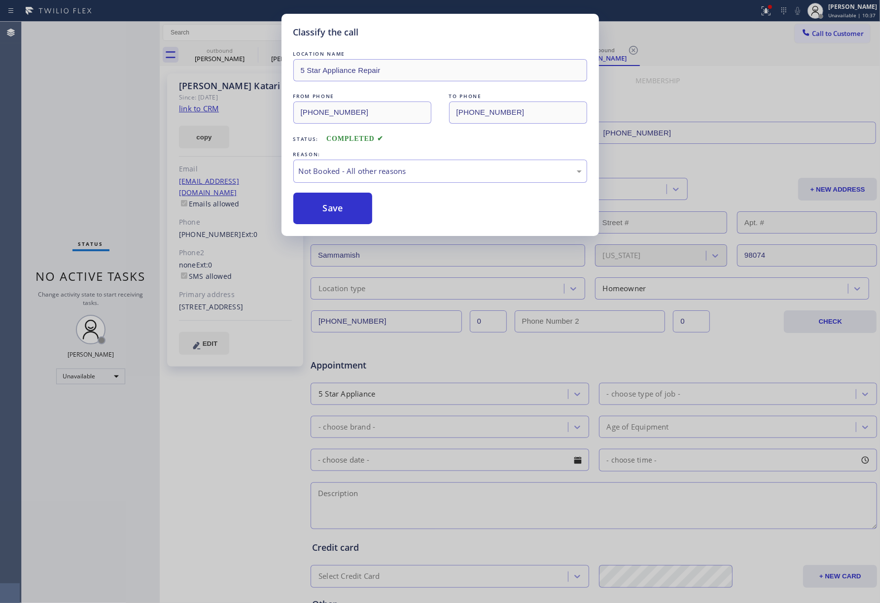
click at [331, 209] on button "Save" at bounding box center [332, 209] width 79 height 32
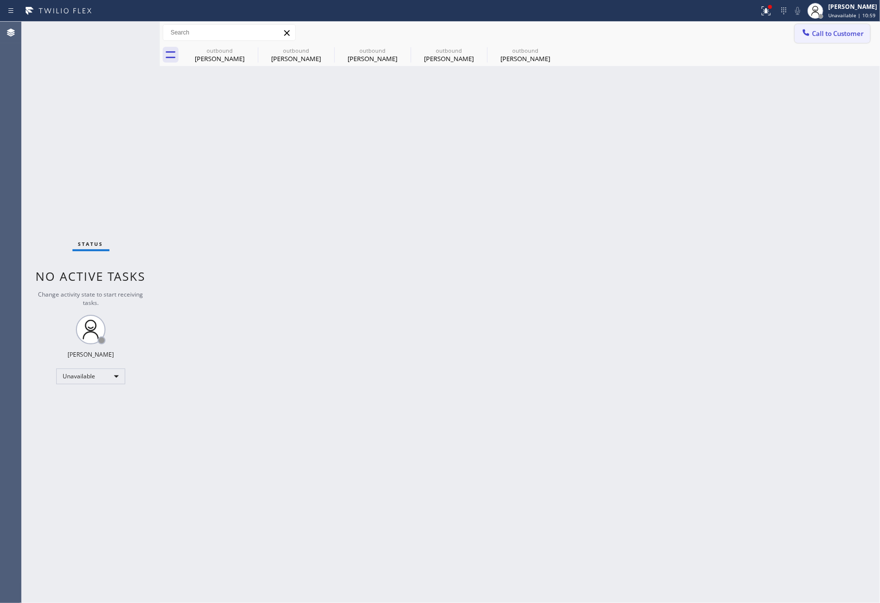
click at [846, 27] on button "Call to Customer" at bounding box center [831, 33] width 75 height 19
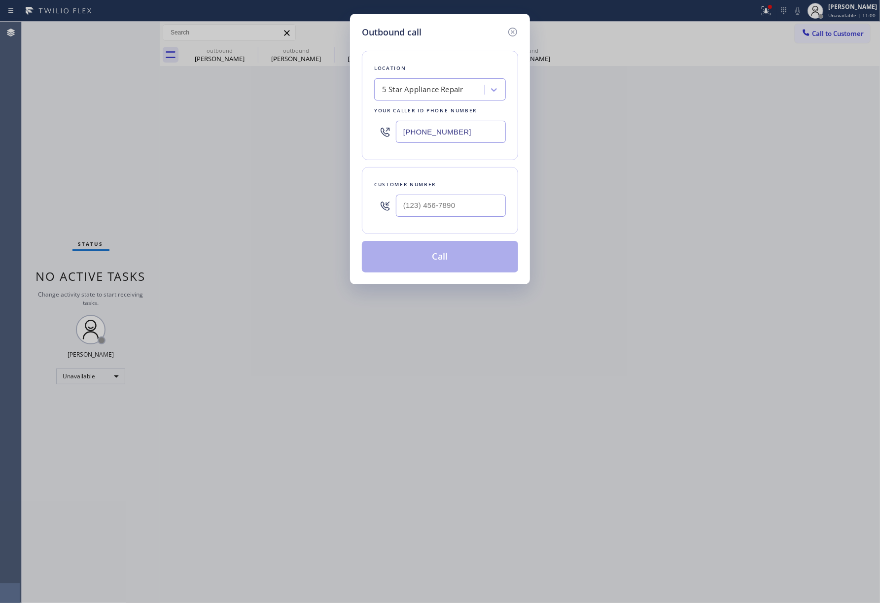
click at [459, 219] on div at bounding box center [451, 206] width 110 height 32
click at [459, 204] on input "(___) ___-____" at bounding box center [451, 206] width 110 height 22
paste input "954) 588-9587"
type input "[PHONE_NUMBER]"
click at [454, 186] on div "Customer number" at bounding box center [440, 184] width 132 height 10
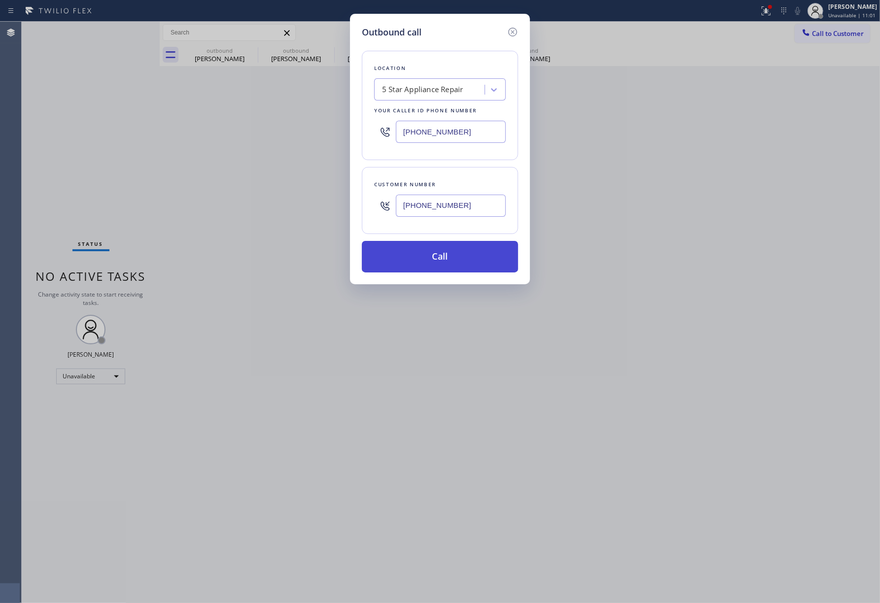
click at [446, 264] on button "Call" at bounding box center [440, 257] width 156 height 32
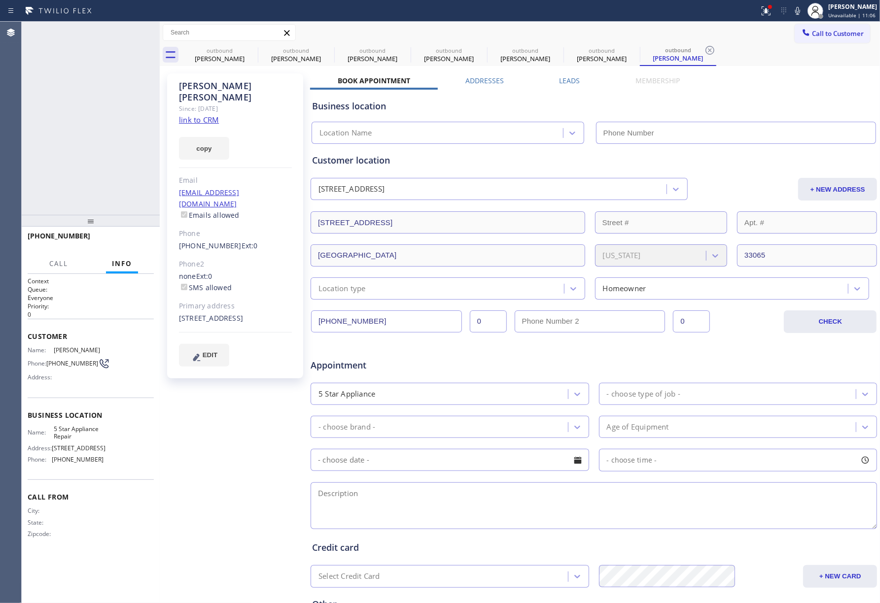
type input "[PHONE_NUMBER]"
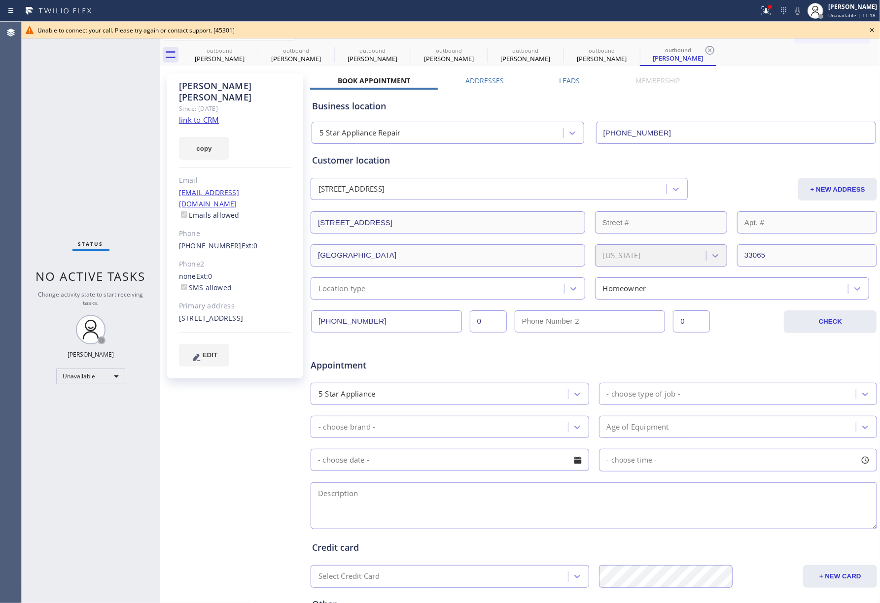
click at [870, 29] on icon at bounding box center [872, 30] width 4 height 4
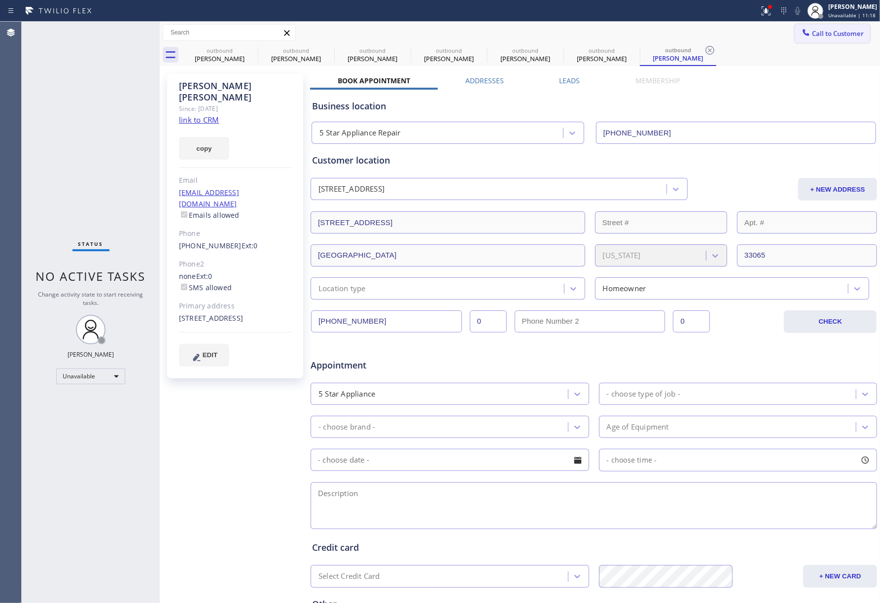
click at [830, 36] on span "Call to Customer" at bounding box center [838, 33] width 52 height 9
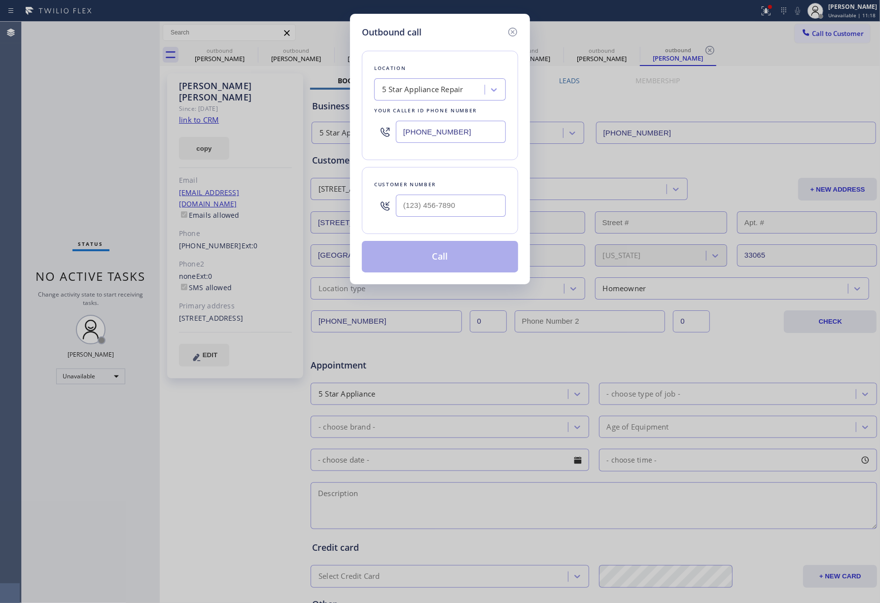
click at [432, 186] on div "Customer number" at bounding box center [440, 184] width 132 height 10
click at [431, 204] on input "(___) ___-____" at bounding box center [451, 206] width 110 height 22
paste input "954) 588-9587"
type input "[PHONE_NUMBER]"
click at [429, 177] on div "Customer number [PHONE_NUMBER]" at bounding box center [440, 200] width 156 height 67
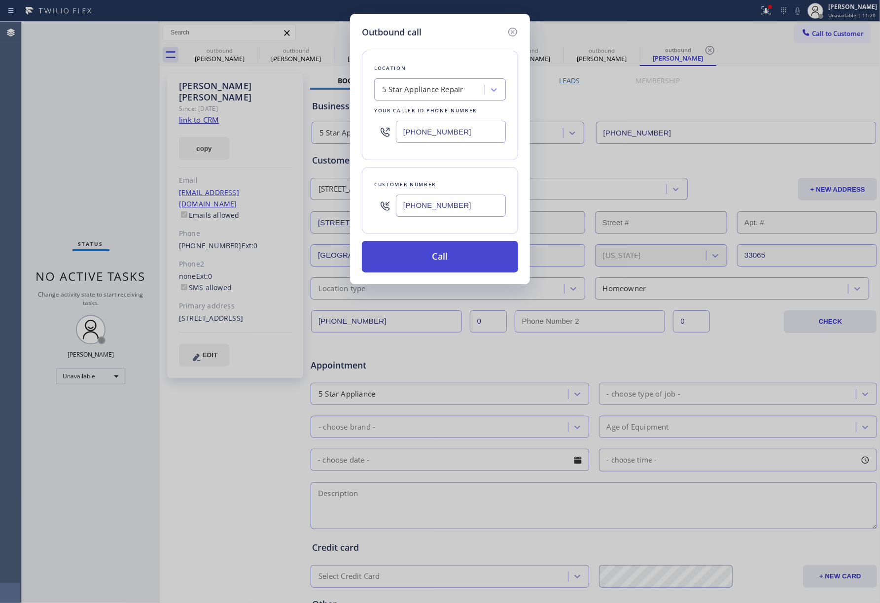
click at [415, 260] on button "Call" at bounding box center [440, 257] width 156 height 32
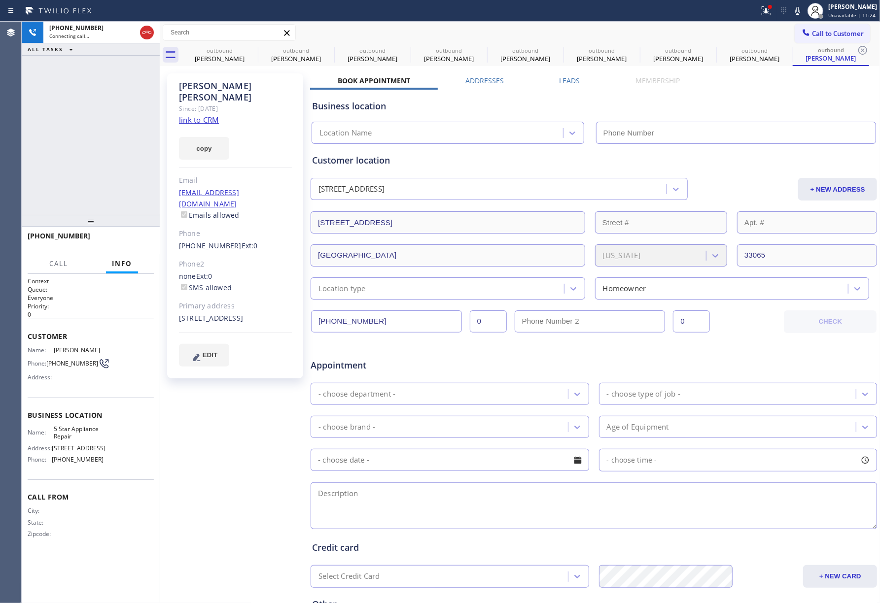
type input "[PHONE_NUMBER]"
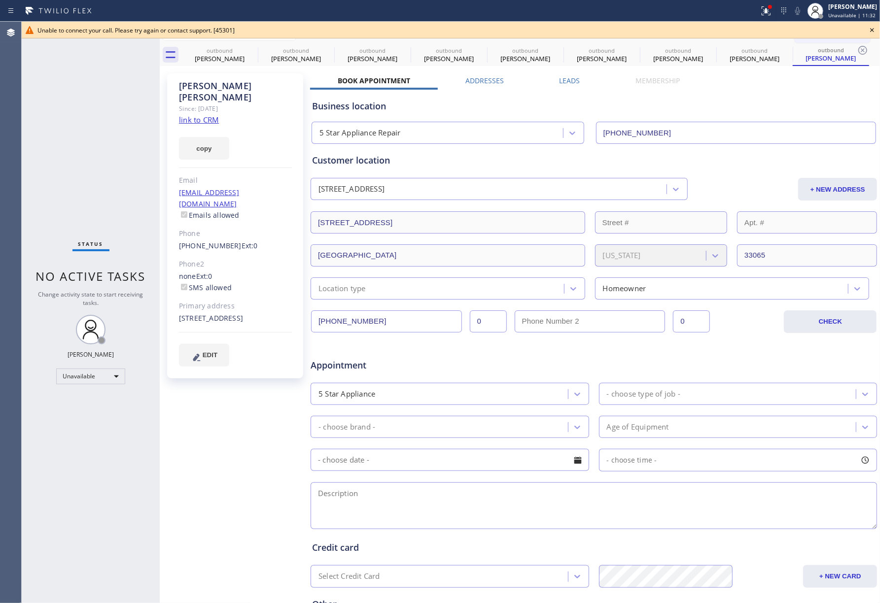
click at [66, 154] on div "Status No active tasks Change activity state to start receiving tasks. [PERSON_…" at bounding box center [91, 313] width 138 height 582
click at [223, 50] on div "outbound" at bounding box center [219, 50] width 74 height 7
click at [245, 50] on icon at bounding box center [251, 50] width 12 height 12
click at [0, 0] on icon at bounding box center [0, 0] width 0 height 0
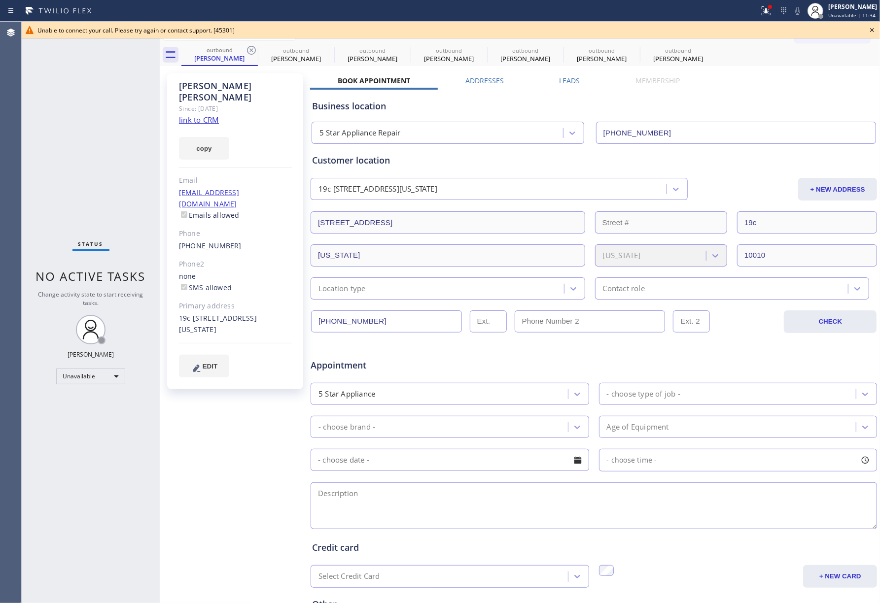
click at [245, 50] on icon at bounding box center [251, 50] width 12 height 12
click at [0, 0] on icon at bounding box center [0, 0] width 0 height 0
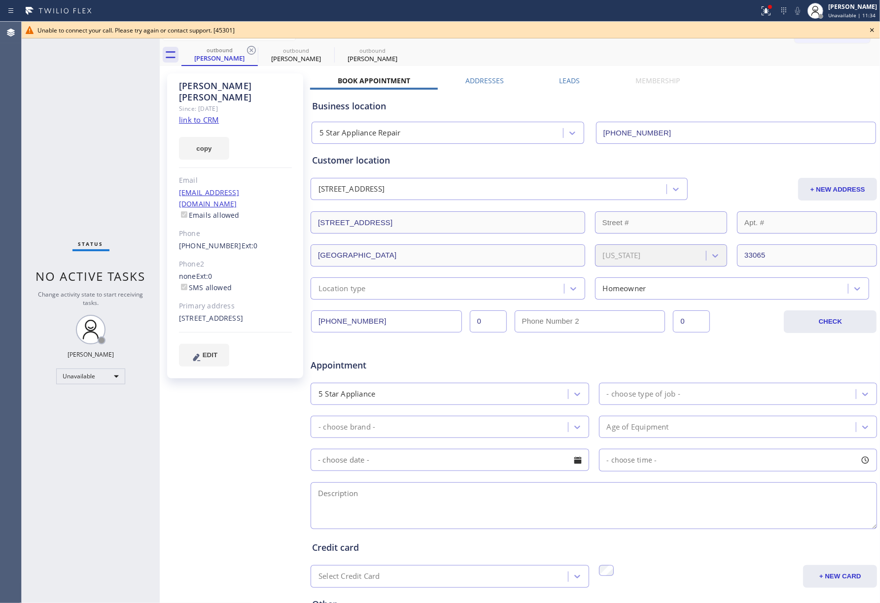
type input "[PHONE_NUMBER]"
click at [245, 50] on icon at bounding box center [251, 50] width 12 height 12
click at [876, 28] on icon at bounding box center [872, 30] width 12 height 12
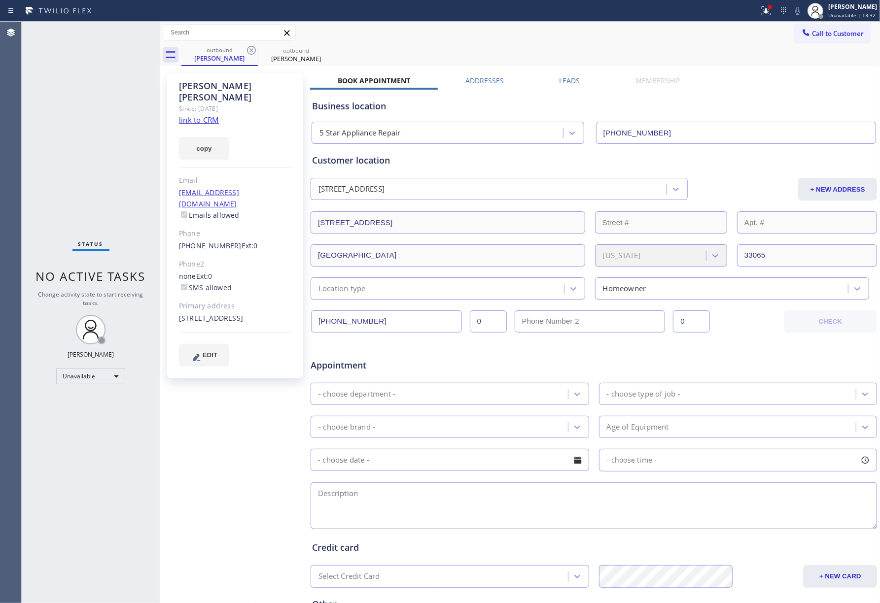
click at [845, 32] on span "Call to Customer" at bounding box center [838, 33] width 52 height 9
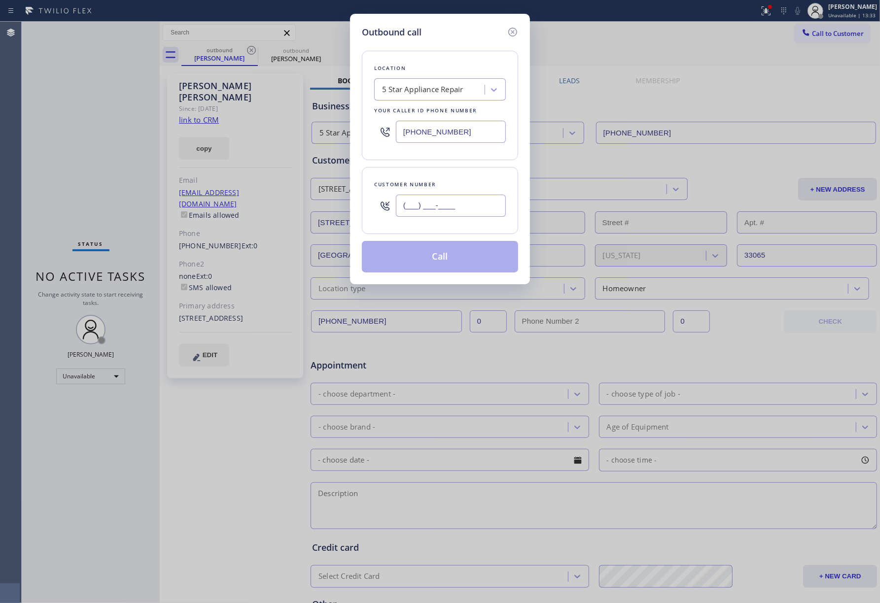
click at [459, 217] on input "(___) ___-____" at bounding box center [451, 206] width 110 height 22
paste input "425) 830-1917"
type input "[PHONE_NUMBER]"
click at [454, 184] on div "Customer number" at bounding box center [440, 184] width 132 height 10
click at [472, 264] on button "Call" at bounding box center [440, 257] width 156 height 32
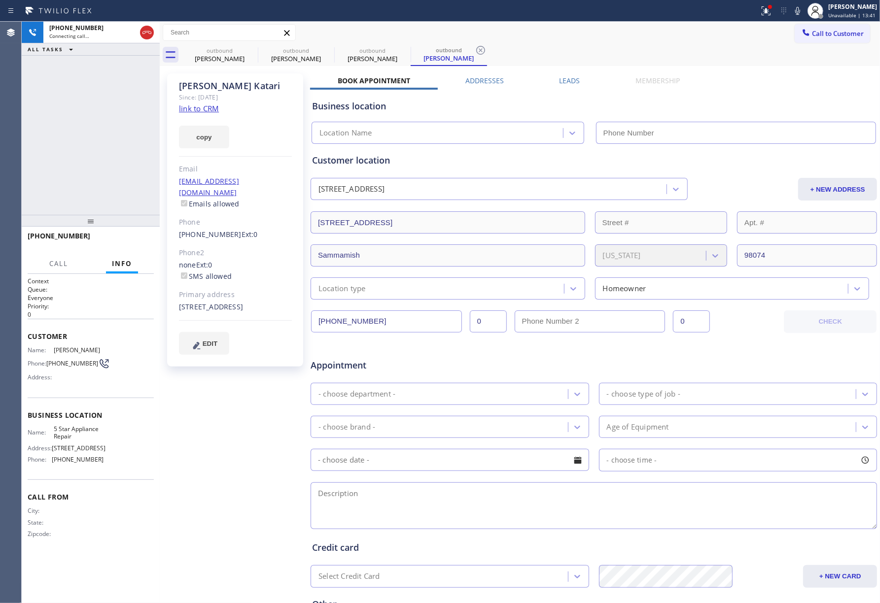
type input "[PHONE_NUMBER]"
click at [36, 150] on div "[PHONE_NUMBER] Connecting call… ALL TASKS ALL TASKS ACTIVE TASKS TASKS IN WRAP …" at bounding box center [91, 118] width 138 height 193
click at [125, 240] on span "HANG UP" at bounding box center [131, 240] width 30 height 7
drag, startPoint x: 123, startPoint y: 192, endPoint x: 130, endPoint y: 241, distance: 49.3
click at [123, 196] on div "[PHONE_NUMBER] Live | 00:10 ALL TASKS ALL TASKS ACTIVE TASKS TASKS IN WRAP UP" at bounding box center [91, 118] width 138 height 193
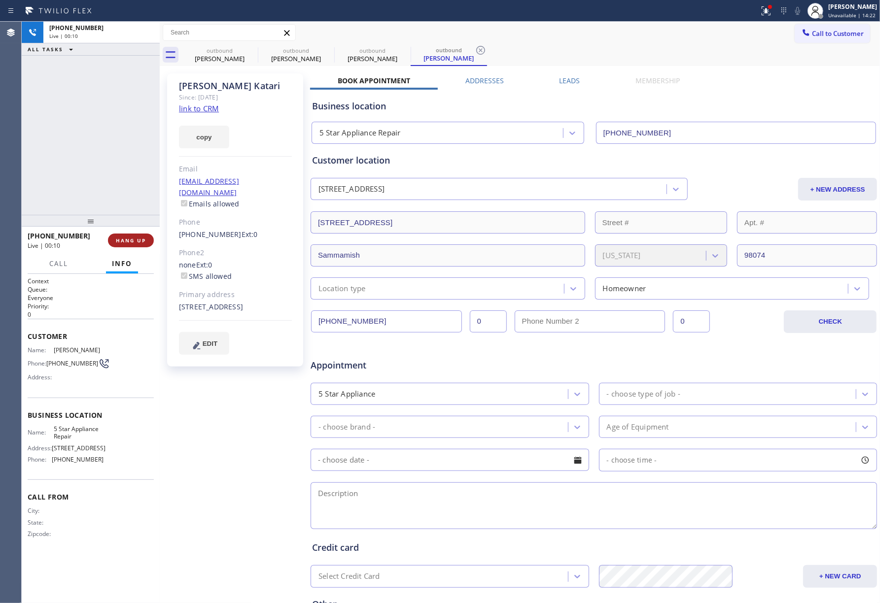
click at [130, 241] on span "HANG UP" at bounding box center [131, 240] width 30 height 7
click at [105, 165] on div "[PHONE_NUMBER] Live | 00:10 ALL TASKS ALL TASKS ACTIVE TASKS TASKS IN WRAP UP" at bounding box center [91, 118] width 138 height 193
click at [105, 165] on div "ALL TASKS ALL TASKS ACTIVE TASKS TASKS IN WRAP UP [PHONE_NUMBER] Wrap up | 00:01" at bounding box center [91, 118] width 138 height 193
click at [140, 247] on div "[PHONE_NUMBER] Wrap up | 00:01 COMPLETE" at bounding box center [91, 241] width 126 height 26
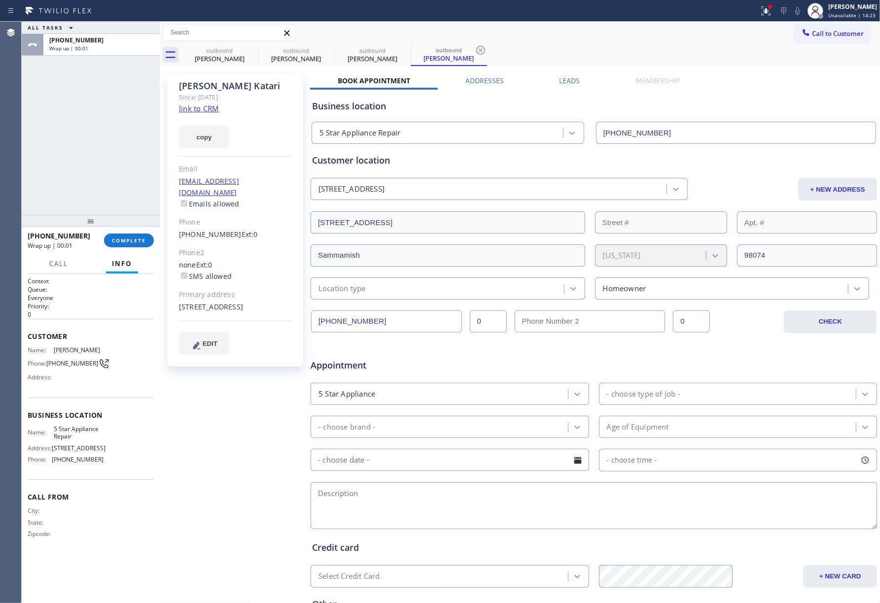
click at [132, 221] on div at bounding box center [91, 221] width 138 height 12
click at [138, 243] on button "COMPLETE" at bounding box center [129, 241] width 50 height 14
click at [107, 172] on div "ALL TASKS ALL TASKS ACTIVE TASKS TASKS IN WRAP UP [PHONE_NUMBER] Wrap up | 00:02" at bounding box center [91, 118] width 138 height 193
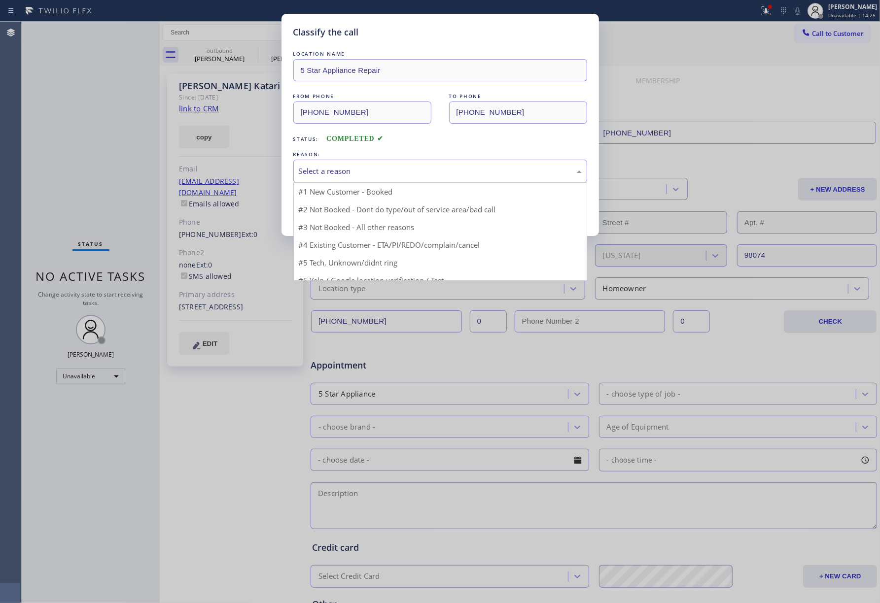
click at [398, 170] on div "Select a reason" at bounding box center [440, 171] width 283 height 11
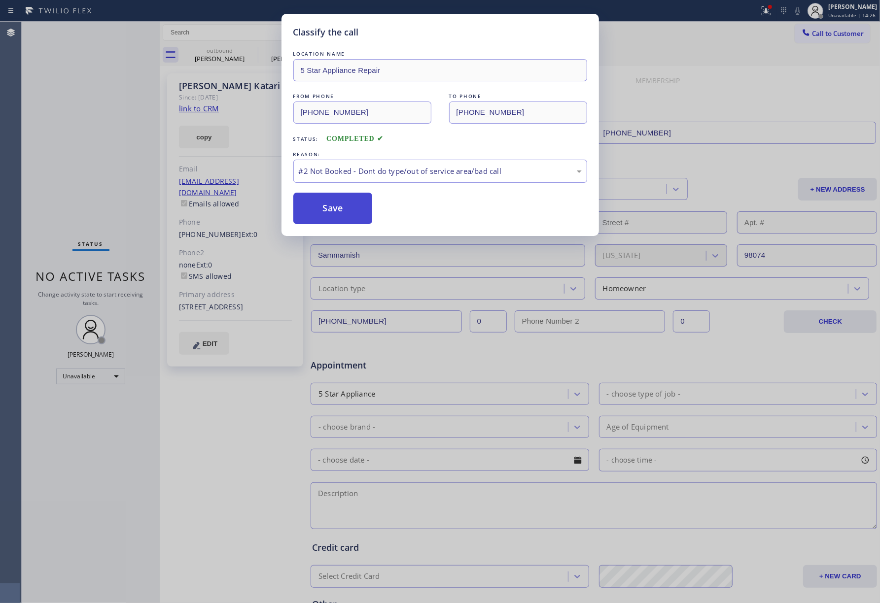
click at [327, 211] on button "Save" at bounding box center [332, 209] width 79 height 32
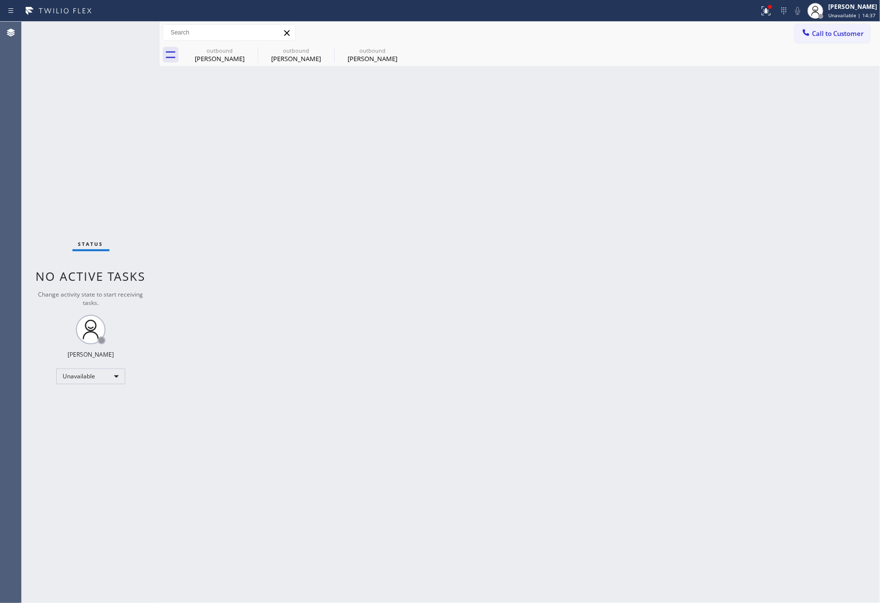
drag, startPoint x: 522, startPoint y: 241, endPoint x: 509, endPoint y: 198, distance: 44.6
click at [515, 219] on div "Back to Dashboard Change Sender ID Customers Technicians Select a contact Outbo…" at bounding box center [520, 313] width 720 height 582
click at [824, 35] on span "Call to Customer" at bounding box center [838, 33] width 52 height 9
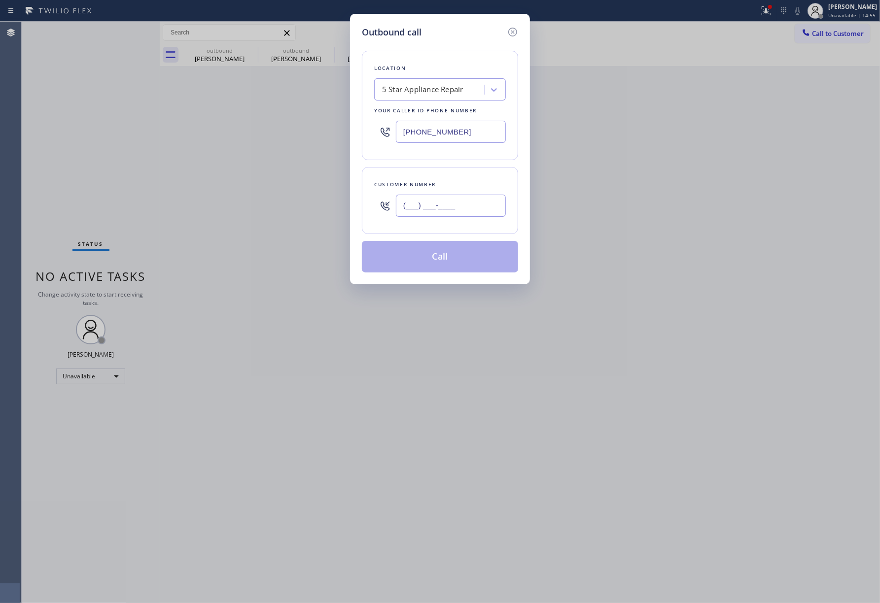
click at [456, 207] on input "(___) ___-____" at bounding box center [451, 206] width 110 height 22
paste input "650) 685-4130"
type input "[PHONE_NUMBER]"
click at [457, 178] on div "Customer number [PHONE_NUMBER]" at bounding box center [440, 200] width 156 height 67
click at [440, 262] on button "Call" at bounding box center [440, 257] width 156 height 32
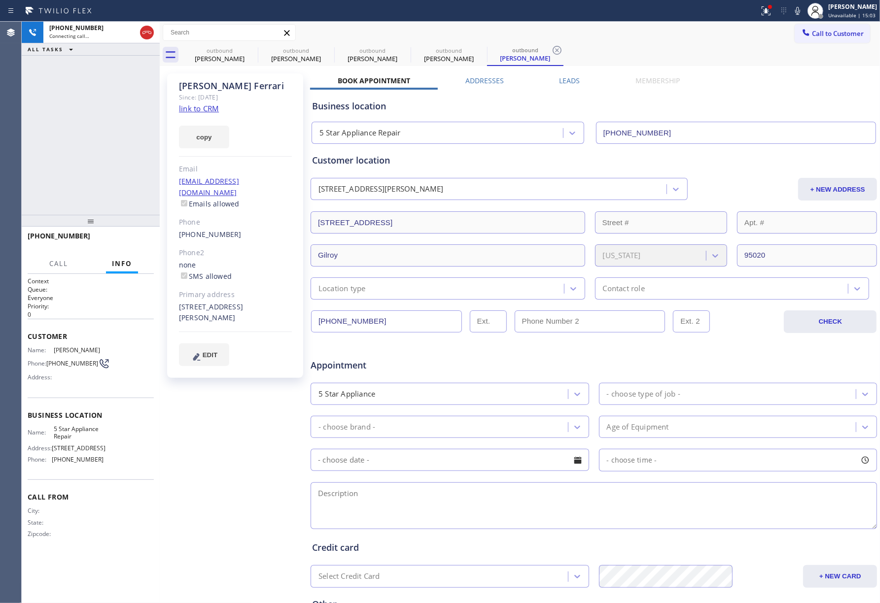
type input "[PHONE_NUMBER]"
click at [32, 110] on div "[PHONE_NUMBER] Live | 00:03 ALL TASKS ALL TASKS ACTIVE TASKS TASKS IN WRAP UP" at bounding box center [91, 118] width 138 height 193
click at [140, 249] on div "[PHONE_NUMBER] Live | 00:03 HANG UP" at bounding box center [91, 241] width 126 height 26
click at [125, 243] on button "HANG UP" at bounding box center [131, 241] width 46 height 14
click at [116, 190] on div "[PHONE_NUMBER] Live | 00:05 ALL TASKS ALL TASKS ACTIVE TASKS TASKS IN WRAP UP" at bounding box center [91, 118] width 138 height 193
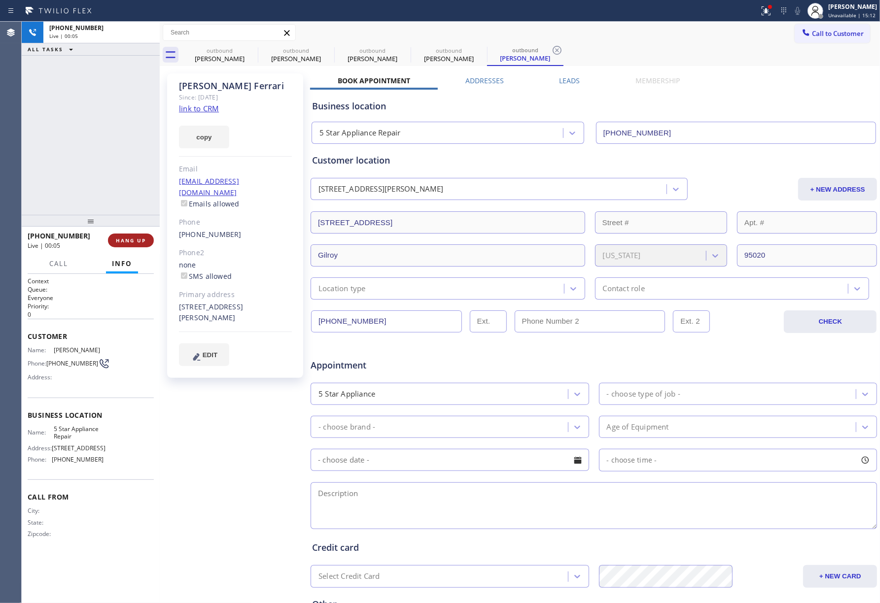
click at [129, 243] on span "HANG UP" at bounding box center [131, 240] width 30 height 7
click at [115, 186] on div "ALL TASKS ALL TASKS ACTIVE TASKS TASKS IN WRAP UP [PHONE_NUMBER] Wrap up | 00:00" at bounding box center [91, 118] width 138 height 193
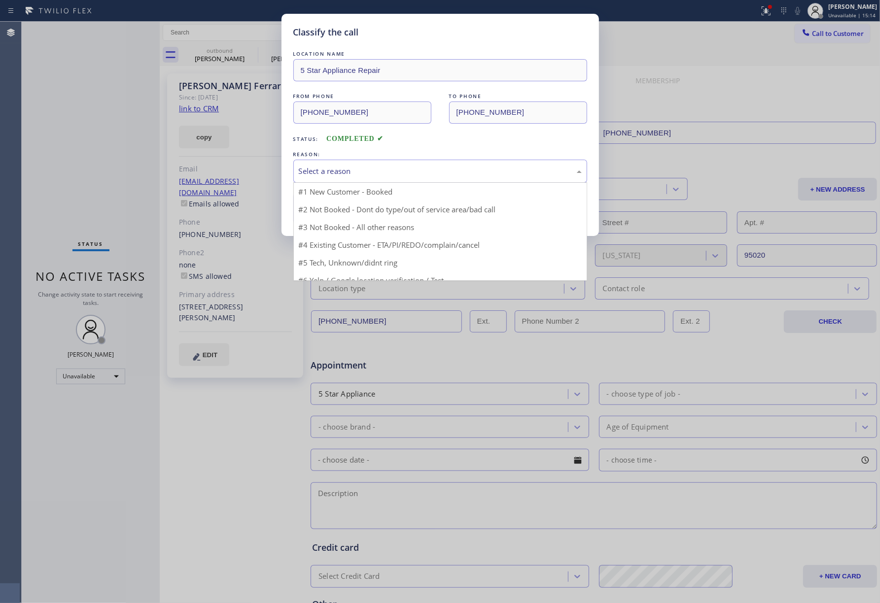
click at [314, 178] on div "Select a reason" at bounding box center [440, 171] width 294 height 23
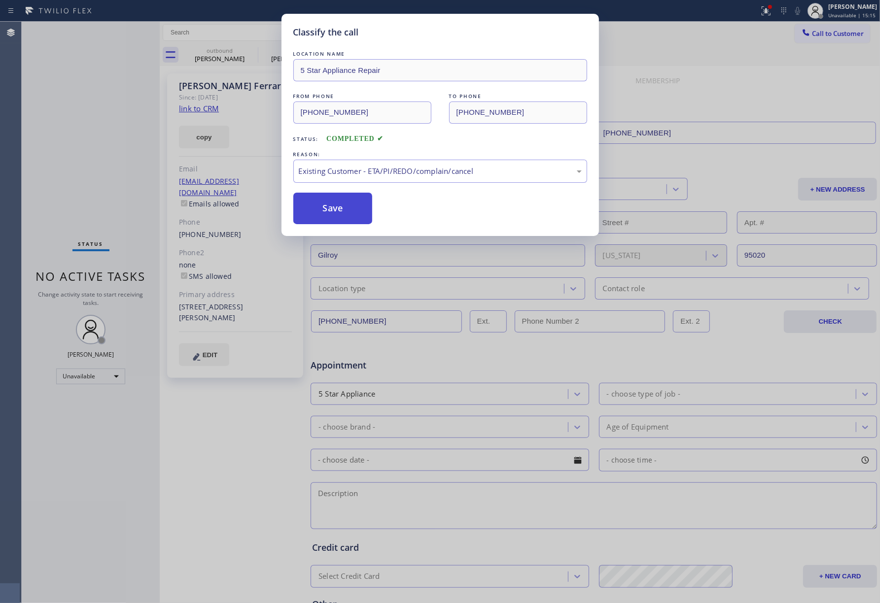
click at [319, 207] on button "Save" at bounding box center [332, 209] width 79 height 32
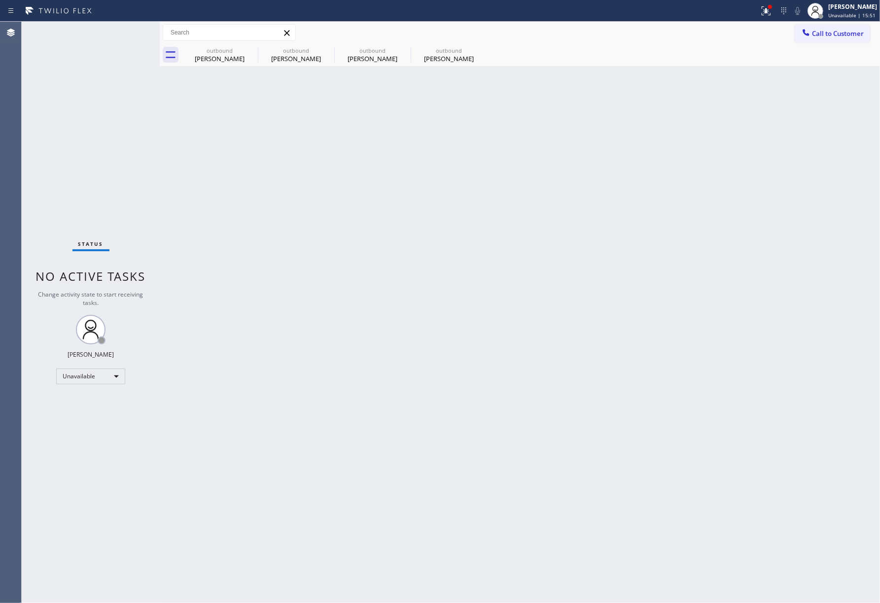
click at [390, 164] on div "Back to Dashboard Change Sender ID Customers Technicians Select a contact Outbo…" at bounding box center [520, 313] width 720 height 582
click at [852, 38] on button "Call to Customer" at bounding box center [831, 33] width 75 height 19
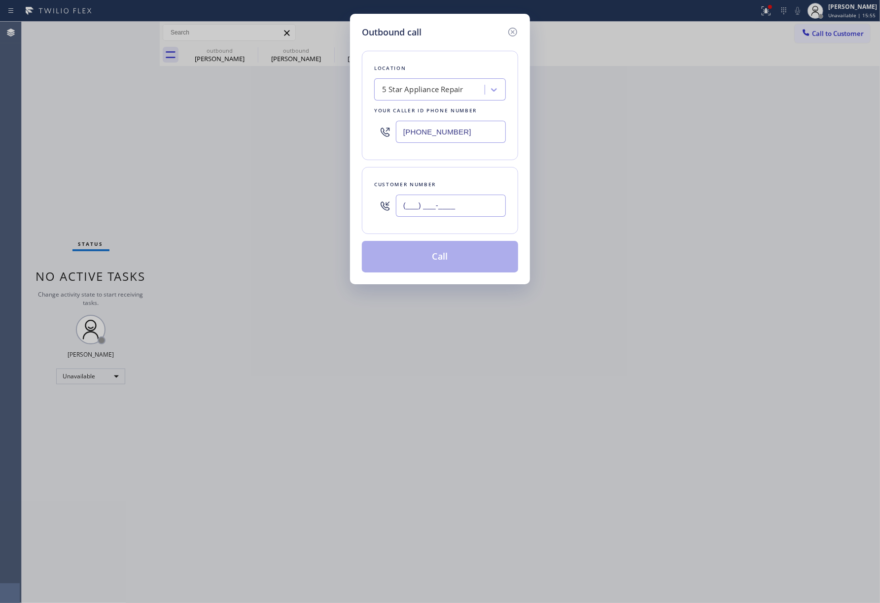
click at [490, 205] on input "(___) ___-____" at bounding box center [451, 206] width 110 height 22
paste input "480) 338-2187"
type input "[PHONE_NUMBER]"
click at [464, 182] on div "Customer number" at bounding box center [440, 184] width 132 height 10
click at [397, 257] on button "Call" at bounding box center [440, 257] width 156 height 32
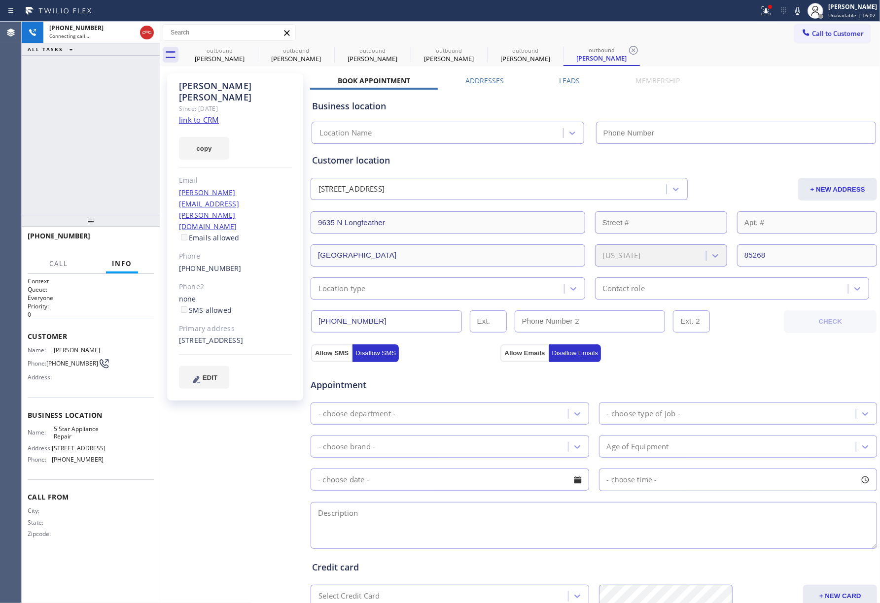
type input "[PHONE_NUMBER]"
click at [131, 239] on span "HANG UP" at bounding box center [131, 240] width 30 height 7
click at [120, 178] on div "[PHONE_NUMBER] Live | 00:02 ALL TASKS ALL TASKS ACTIVE TASKS TASKS IN WRAP UP" at bounding box center [91, 118] width 138 height 193
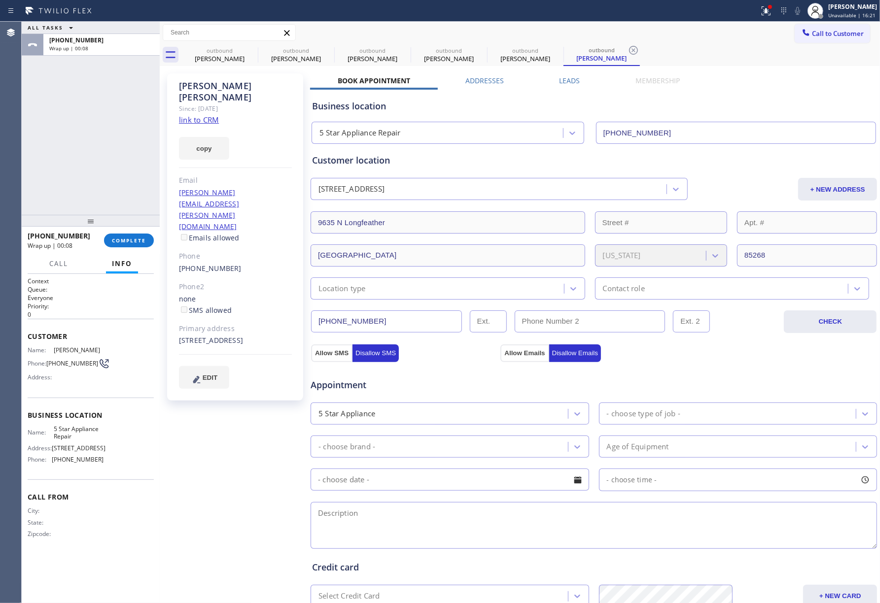
click at [135, 156] on div "ALL TASKS ALL TASKS ACTIVE TASKS TASKS IN WRAP UP [PHONE_NUMBER] Wrap up | 00:08" at bounding box center [91, 118] width 138 height 193
click at [139, 241] on span "COMPLETE" at bounding box center [129, 240] width 34 height 7
click at [99, 148] on div "ALL TASKS ALL TASKS ACTIVE TASKS TASKS IN WRAP UP [PHONE_NUMBER] Wrap up | 00:09" at bounding box center [91, 118] width 138 height 193
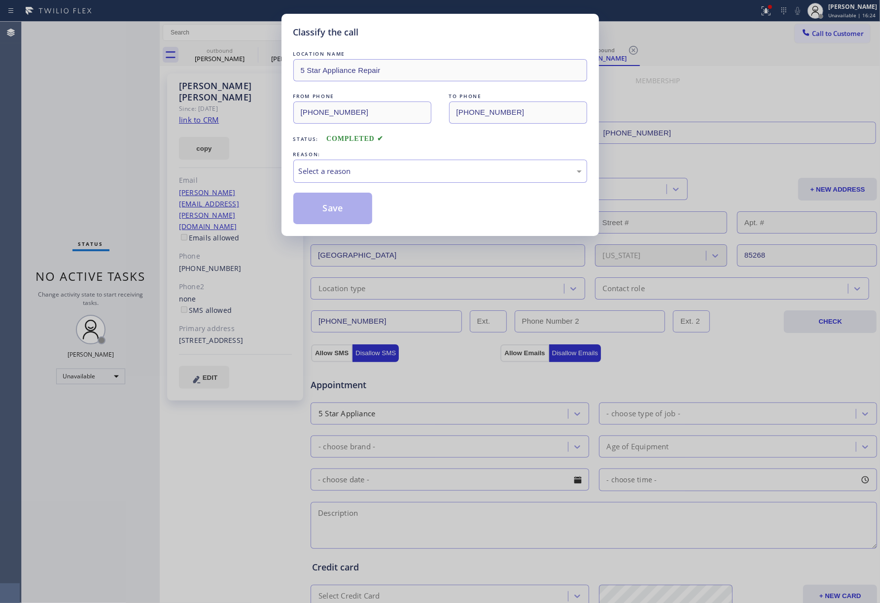
click at [337, 150] on div "REASON:" at bounding box center [440, 154] width 294 height 10
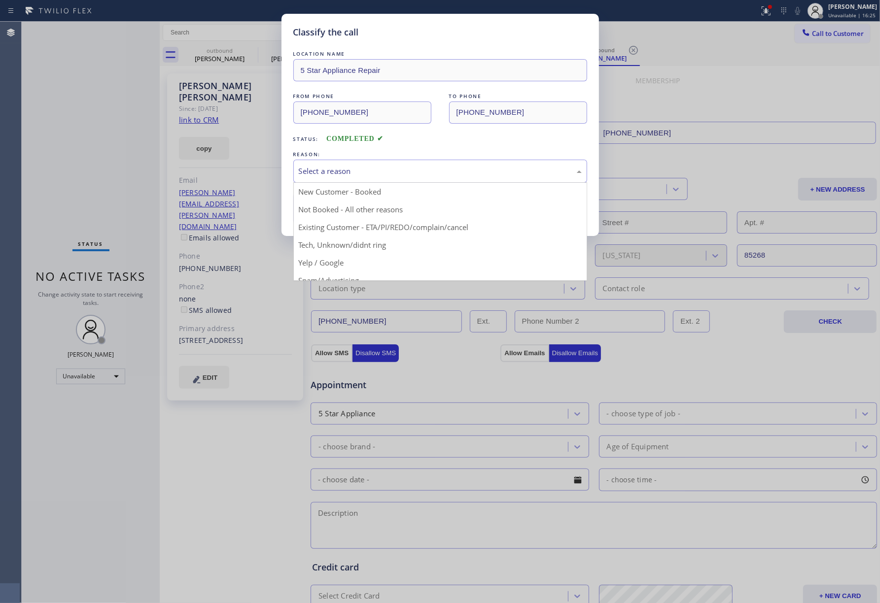
click at [331, 172] on div "Select a reason" at bounding box center [440, 171] width 283 height 11
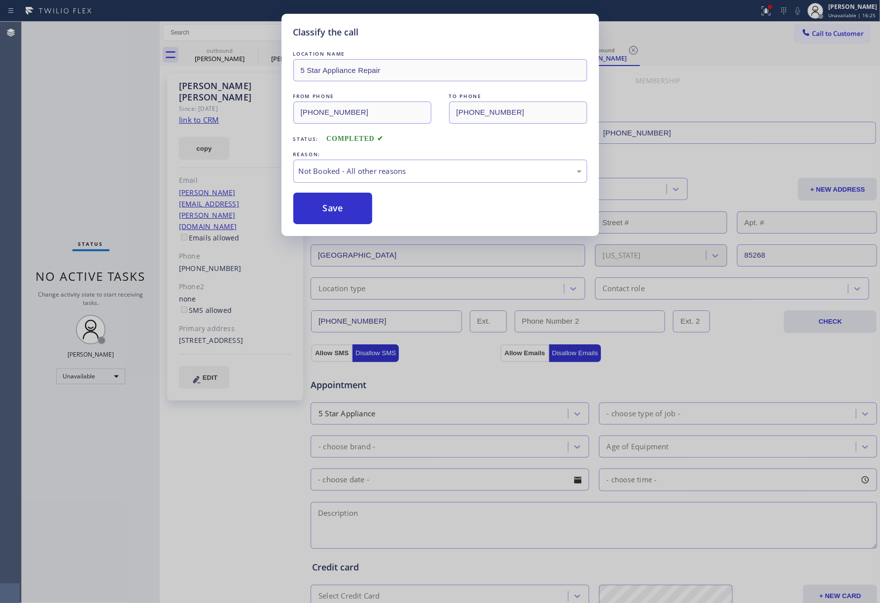
click at [325, 208] on button "Save" at bounding box center [332, 209] width 79 height 32
drag, startPoint x: 768, startPoint y: 54, endPoint x: 816, endPoint y: 37, distance: 51.0
click at [769, 53] on div "Classify the call LOCATION NAME 5 Star Appliance Repair FROM PHONE [PHONE_NUMBE…" at bounding box center [440, 301] width 880 height 603
click at [824, 34] on div "Classify the call LOCATION NAME 5 Star Appliance Repair FROM PHONE [PHONE_NUMBE…" at bounding box center [440, 301] width 880 height 603
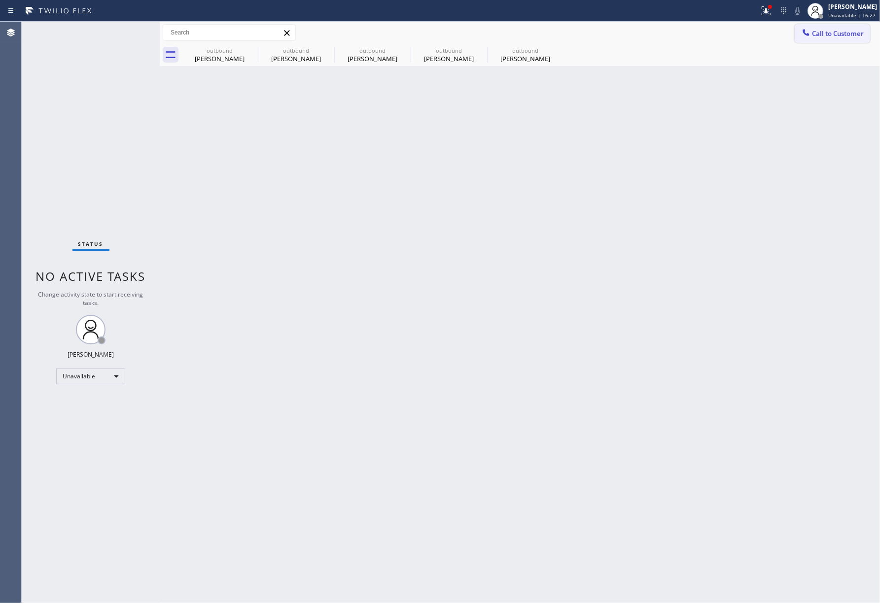
click at [834, 33] on span "Call to Customer" at bounding box center [838, 33] width 52 height 9
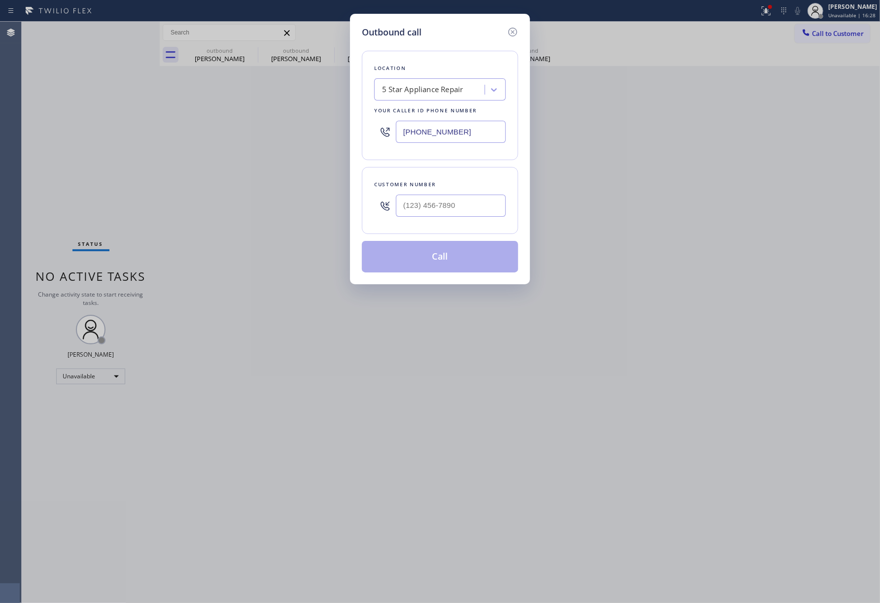
drag, startPoint x: 473, startPoint y: 135, endPoint x: 314, endPoint y: 135, distance: 159.2
click at [314, 135] on div "Outbound call Location 5 Star Appliance Repair Your caller id phone number [PHO…" at bounding box center [440, 301] width 880 height 603
paste input "77) 777-0796"
type input "[PHONE_NUMBER]"
click at [475, 200] on input "text" at bounding box center [451, 206] width 110 height 22
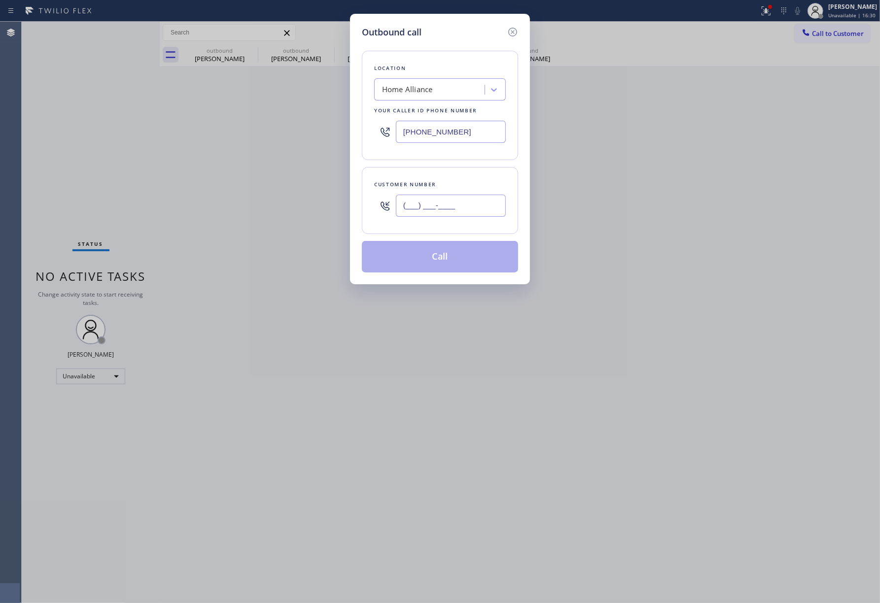
paste input "971) 570-1388"
type input "[PHONE_NUMBER]"
click at [464, 182] on div "Customer number" at bounding box center [440, 184] width 132 height 10
click at [438, 257] on button "Call" at bounding box center [440, 257] width 156 height 32
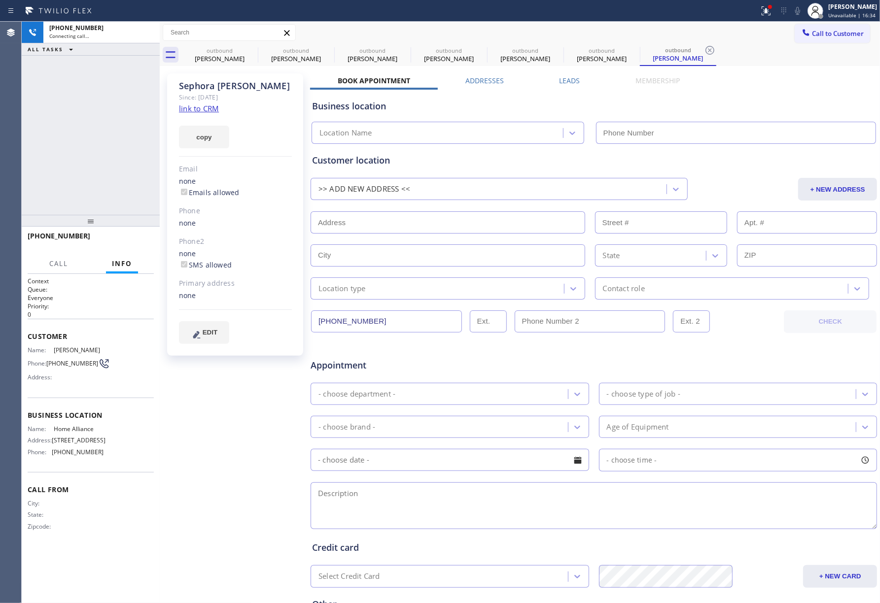
click at [196, 107] on link "link to CRM" at bounding box center [199, 108] width 40 height 10
type input "[PHONE_NUMBER]"
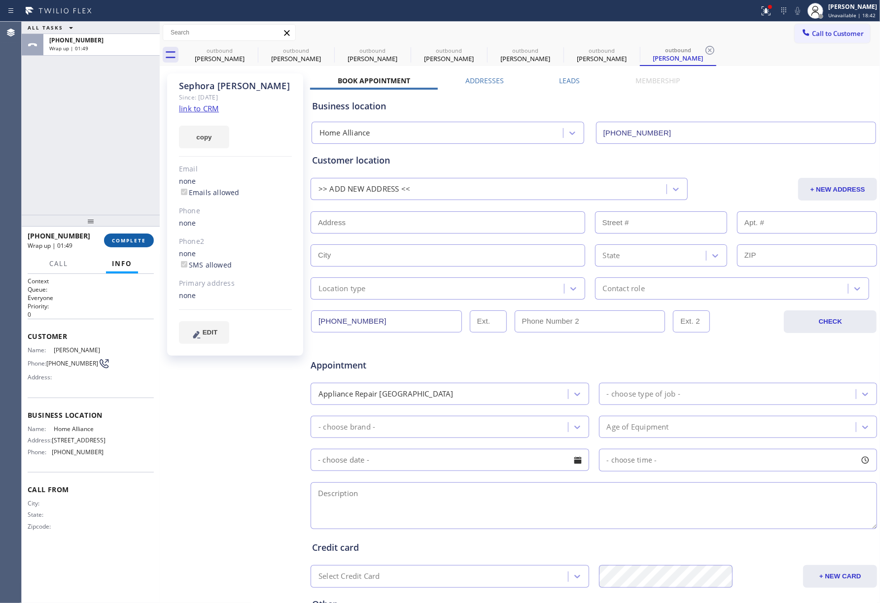
click at [127, 239] on span "COMPLETE" at bounding box center [129, 240] width 34 height 7
click at [106, 167] on div "ALL TASKS ALL TASKS ACTIVE TASKS TASKS IN WRAP UP [PHONE_NUMBER] Wrap up | 01:50" at bounding box center [91, 118] width 138 height 193
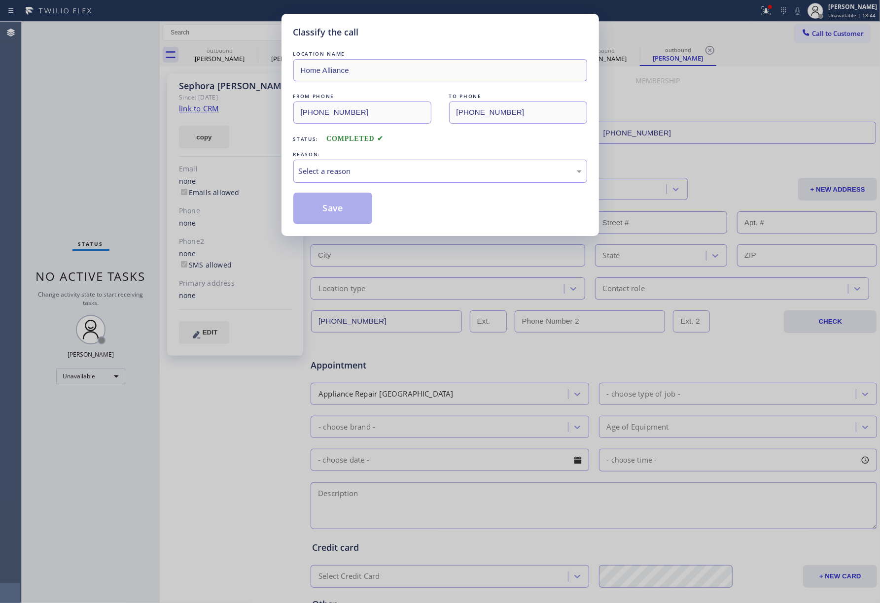
click at [376, 174] on div "Select a reason" at bounding box center [440, 171] width 283 height 11
click at [318, 211] on button "Save" at bounding box center [332, 209] width 79 height 32
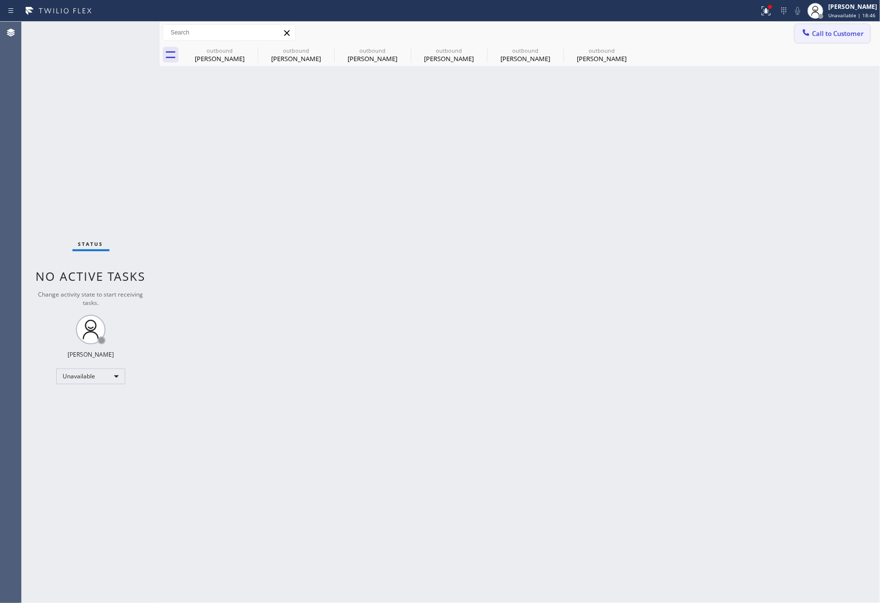
click at [850, 39] on button "Call to Customer" at bounding box center [831, 33] width 75 height 19
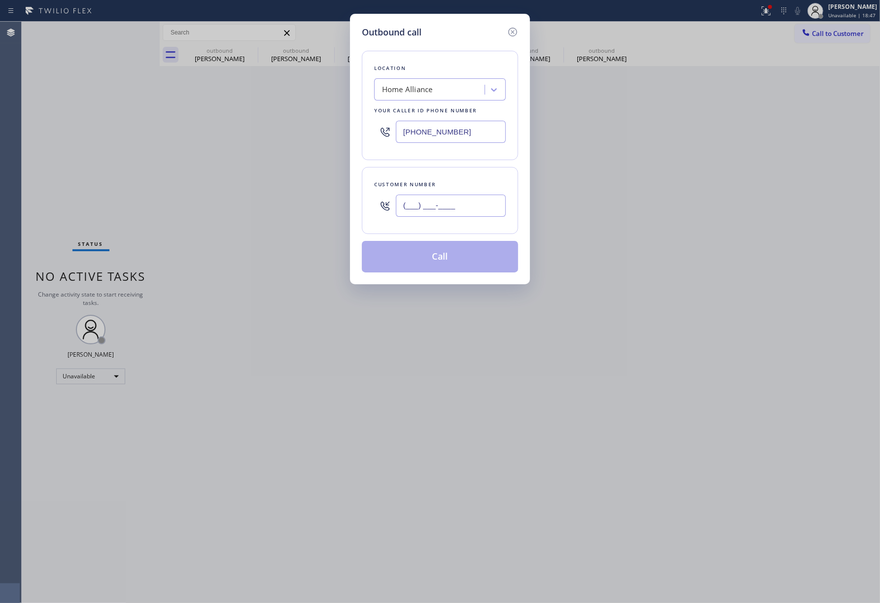
click at [462, 198] on input "(___) ___-____" at bounding box center [451, 206] width 110 height 22
paste input "954) 708-5556"
type input "[PHONE_NUMBER]"
click at [461, 178] on div "Customer number [PHONE_NUMBER]" at bounding box center [440, 200] width 156 height 67
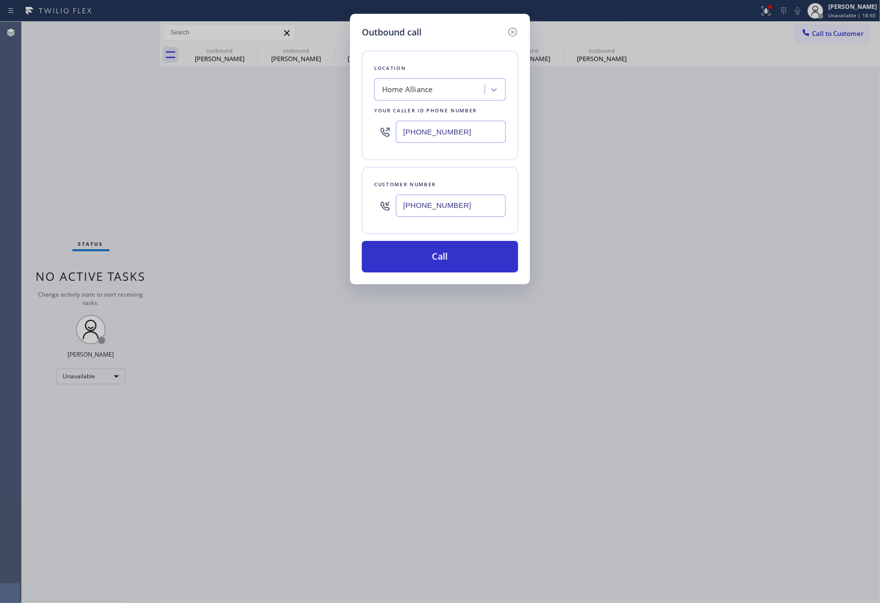
drag, startPoint x: 465, startPoint y: 132, endPoint x: 359, endPoint y: 121, distance: 106.6
click at [360, 126] on div "Outbound call Location Home Alliance Your caller id phone number [PHONE_NUMBER]…" at bounding box center [440, 149] width 180 height 271
paste input "55) 731-4952"
type input "[PHONE_NUMBER]"
click at [403, 60] on div "Location Home Alliance Your caller id phone number [PHONE_NUMBER]" at bounding box center [440, 105] width 156 height 109
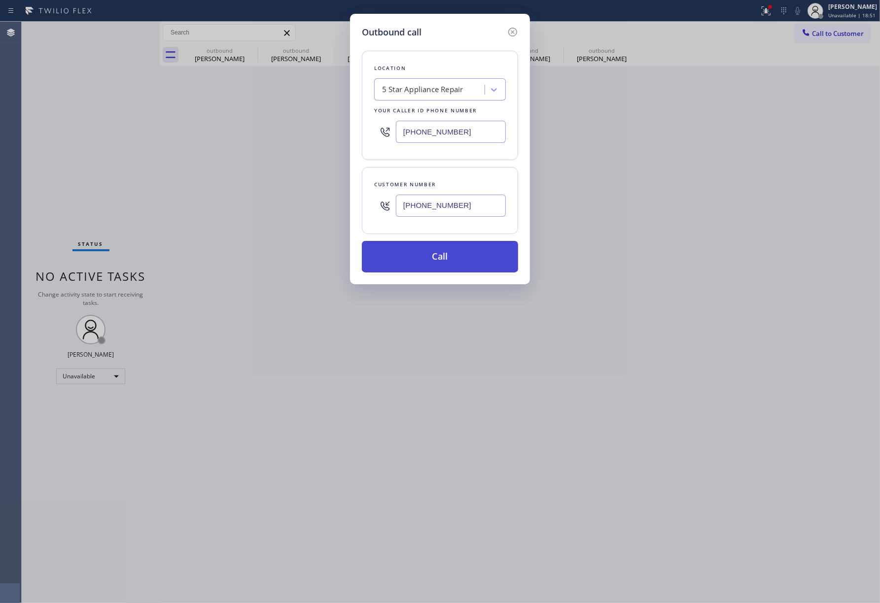
click at [417, 254] on button "Call" at bounding box center [440, 257] width 156 height 32
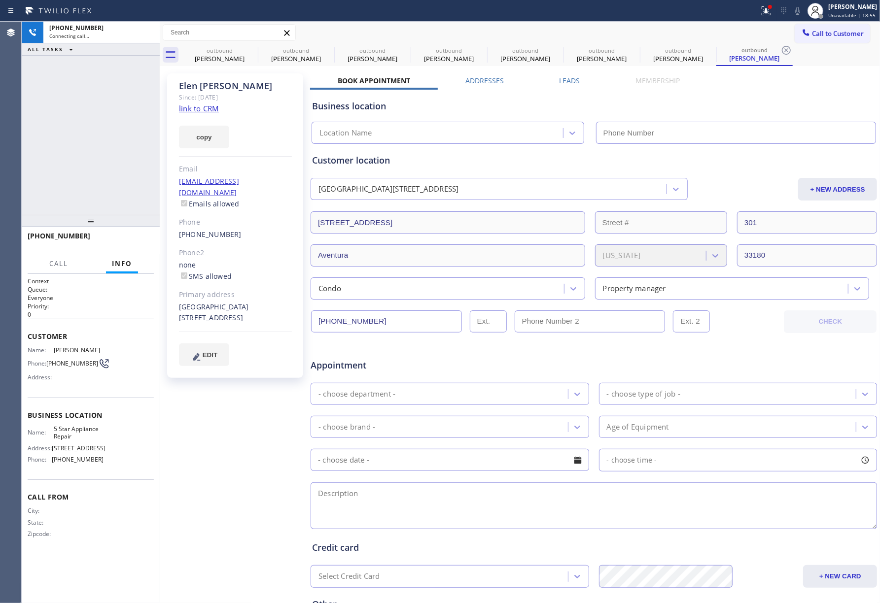
type input "[PHONE_NUMBER]"
click at [114, 235] on button "HANG UP" at bounding box center [131, 241] width 46 height 14
click at [114, 184] on div "[PHONE_NUMBER] Live | 00:18 ALL TASKS ALL TASKS ACTIVE TASKS TASKS IN WRAP UP" at bounding box center [91, 118] width 138 height 193
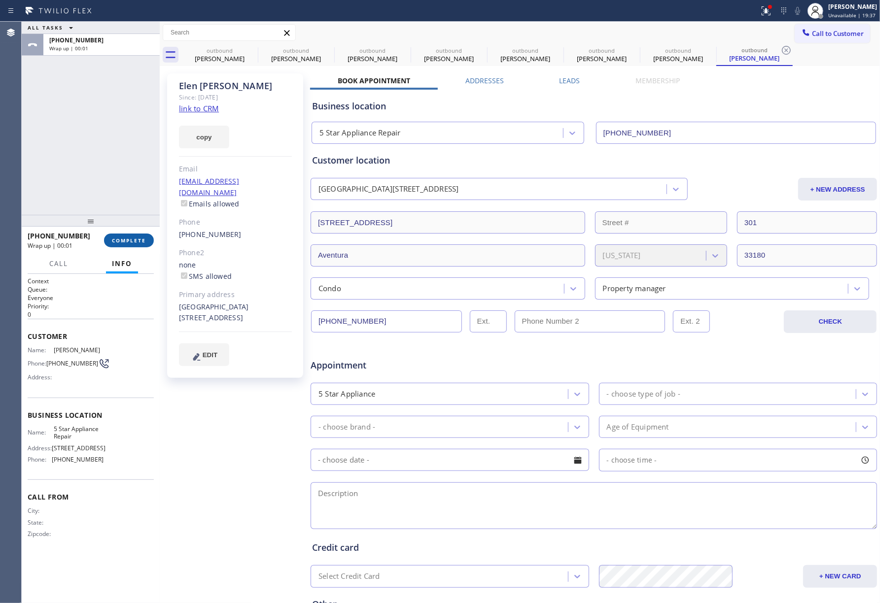
click at [137, 234] on button "COMPLETE" at bounding box center [129, 241] width 50 height 14
click at [111, 176] on div "ALL TASKS ALL TASKS ACTIVE TASKS TASKS IN WRAP UP [PHONE_NUMBER] Wrap up | 00:01" at bounding box center [91, 118] width 138 height 193
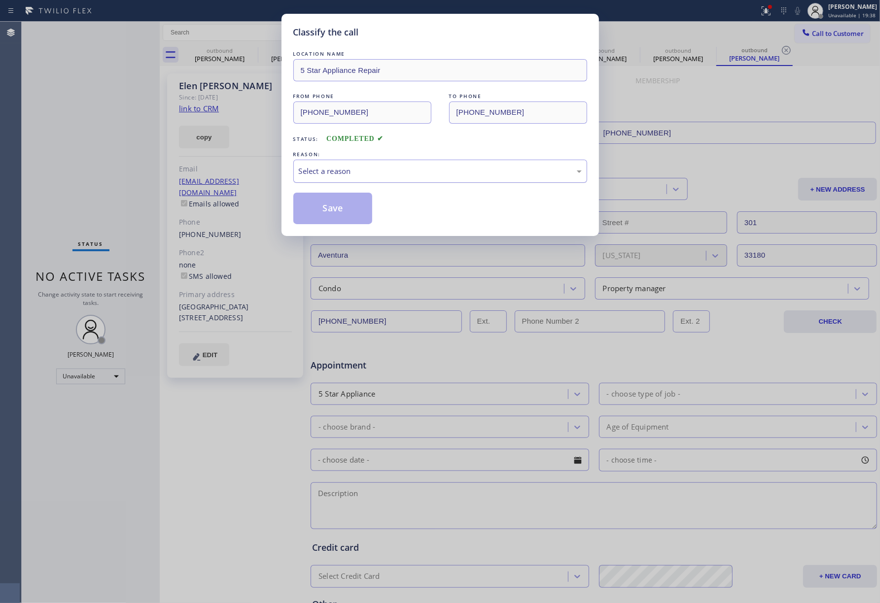
click at [376, 166] on div "Select a reason" at bounding box center [440, 171] width 283 height 11
click at [353, 213] on button "Save" at bounding box center [332, 209] width 79 height 32
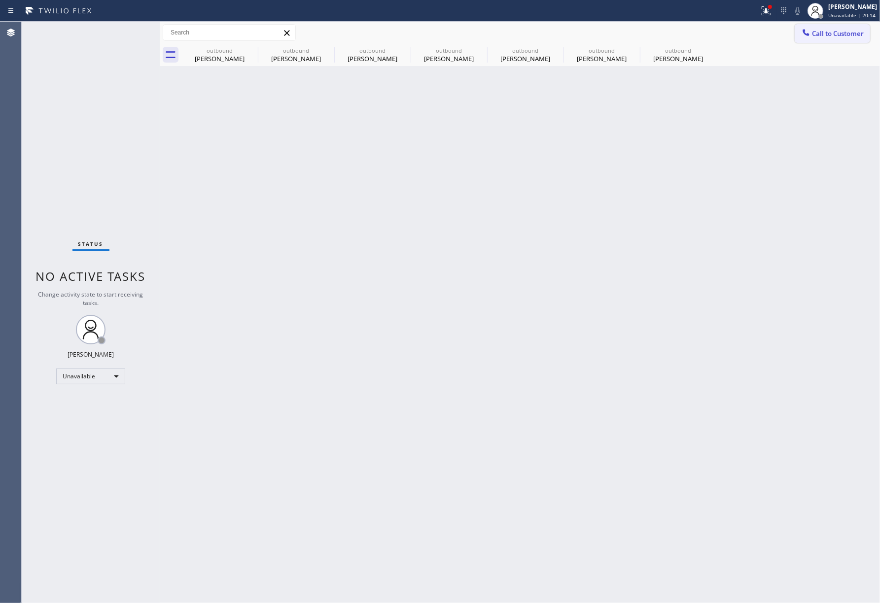
click at [850, 33] on span "Call to Customer" at bounding box center [838, 33] width 52 height 9
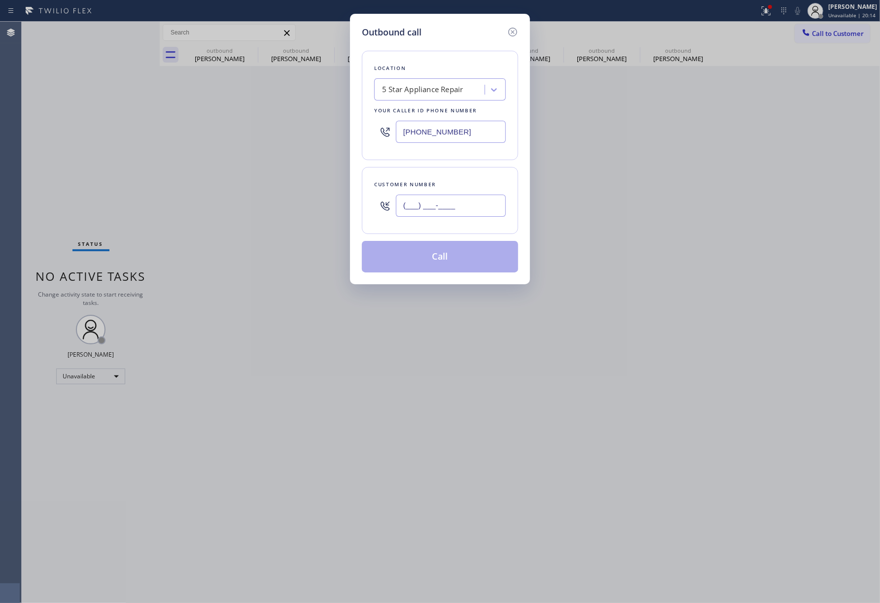
click at [426, 209] on input "(___) ___-____" at bounding box center [451, 206] width 110 height 22
paste input "678) 207-9526"
type input "[PHONE_NUMBER]"
click at [434, 172] on div "Customer number [PHONE_NUMBER]" at bounding box center [440, 200] width 156 height 67
click at [461, 259] on button "Call" at bounding box center [440, 257] width 156 height 32
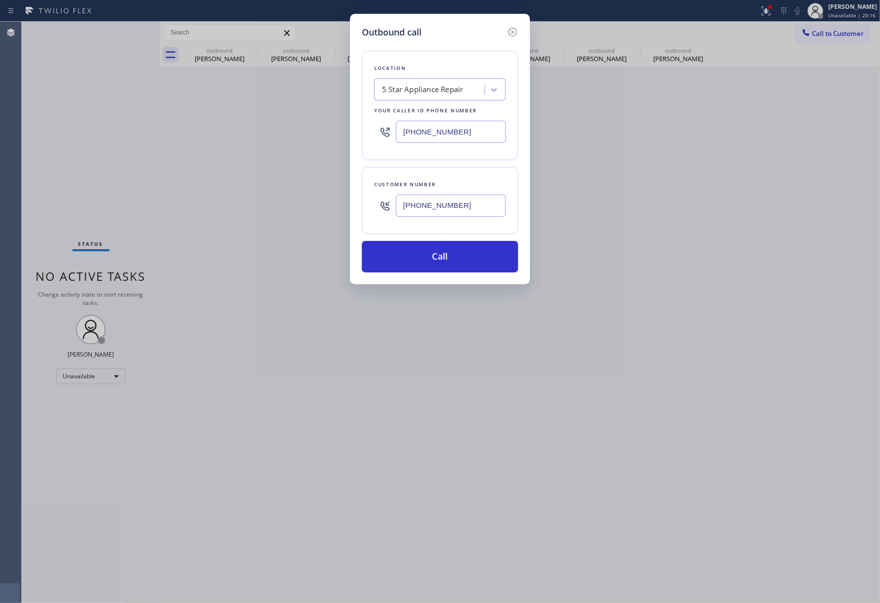
click at [749, 302] on div "Outbound call Location 5 Star Appliance Repair Your caller id phone number [PHO…" at bounding box center [440, 301] width 880 height 603
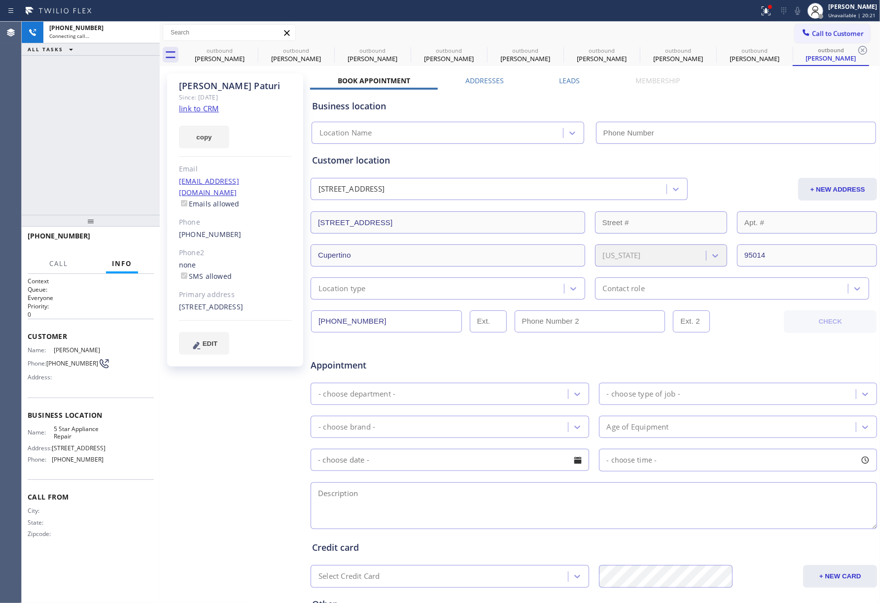
type input "[PHONE_NUMBER]"
click at [236, 448] on div "[PERSON_NAME] Since: [DATE] link to CRM copy Email [EMAIL_ADDRESS][DOMAIN_NAME]…" at bounding box center [236, 388] width 148 height 639
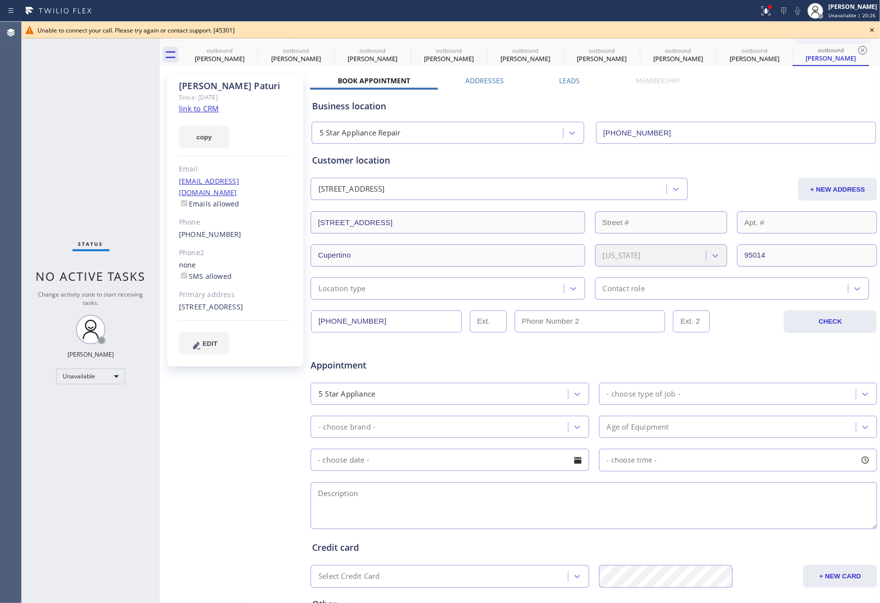
scroll to position [108, 0]
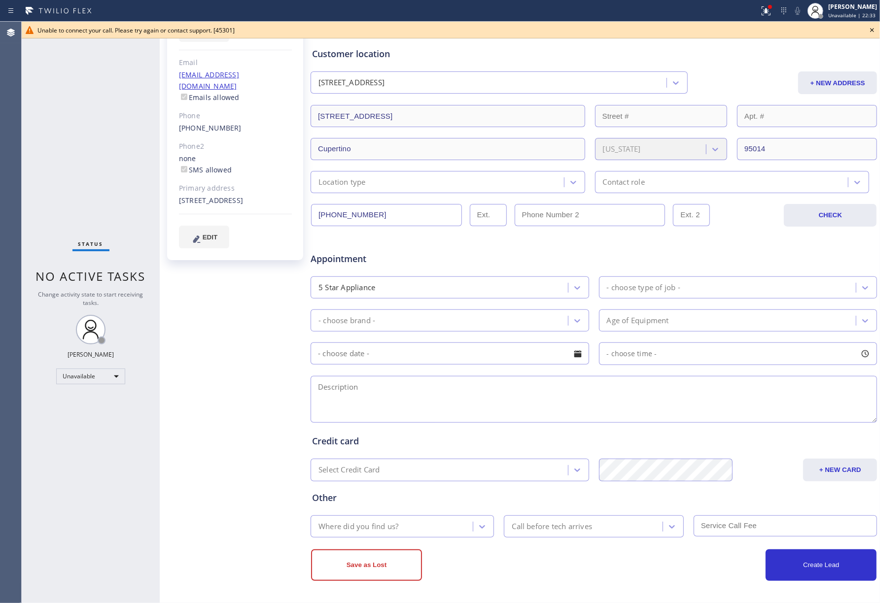
click at [215, 342] on div "[PERSON_NAME] Since: [DATE] link to CRM copy Email [EMAIL_ADDRESS][DOMAIN_NAME]…" at bounding box center [236, 281] width 148 height 639
click at [868, 28] on icon at bounding box center [872, 30] width 12 height 12
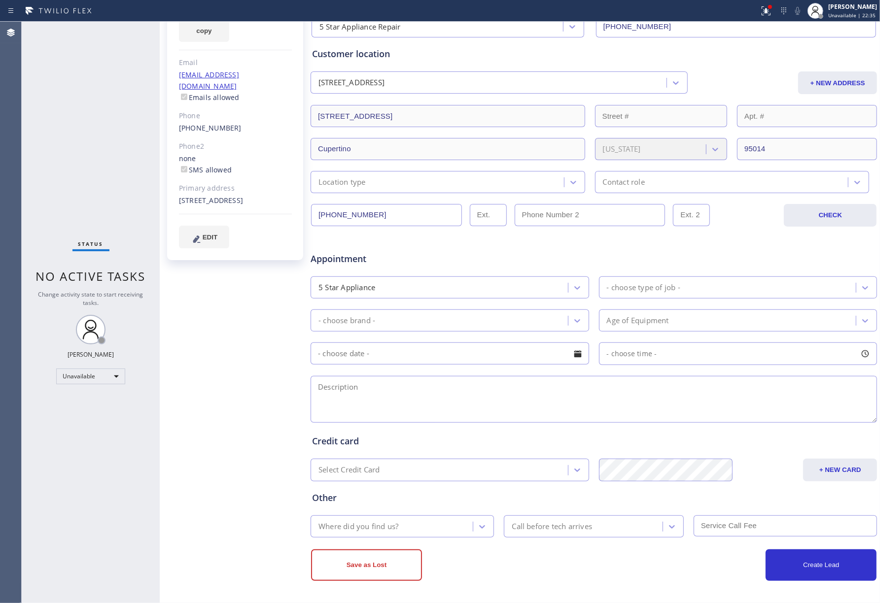
scroll to position [0, 0]
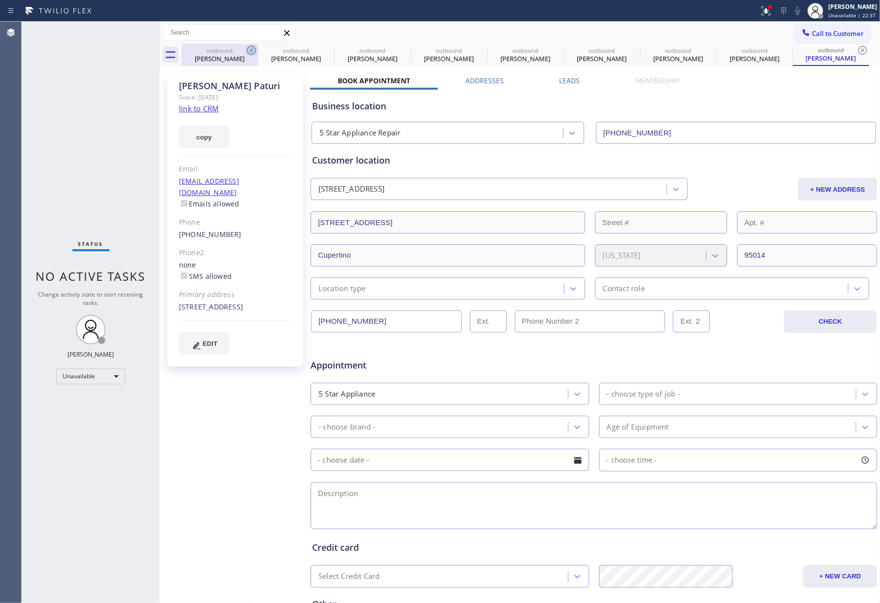
click at [250, 52] on icon at bounding box center [251, 50] width 12 height 12
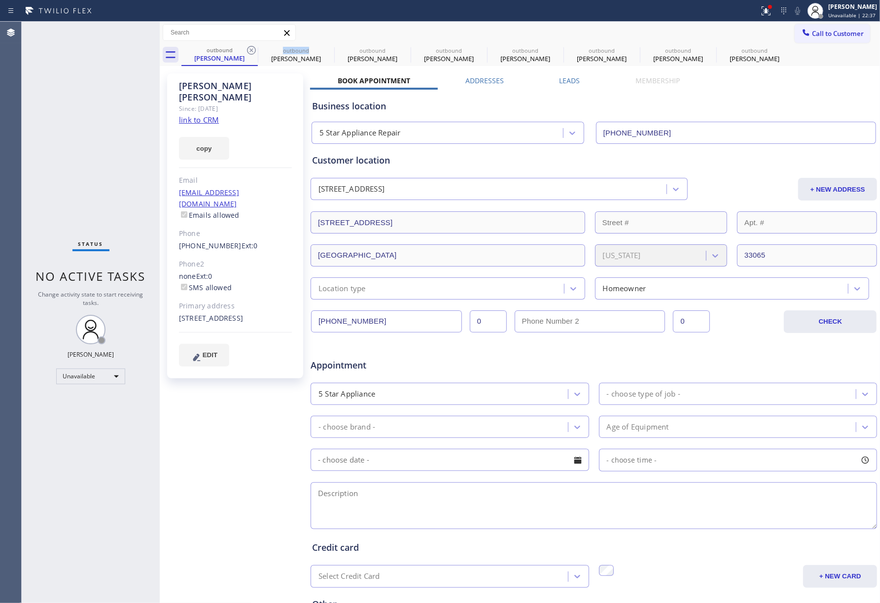
click at [250, 52] on icon at bounding box center [251, 50] width 12 height 12
click at [0, 0] on icon at bounding box center [0, 0] width 0 height 0
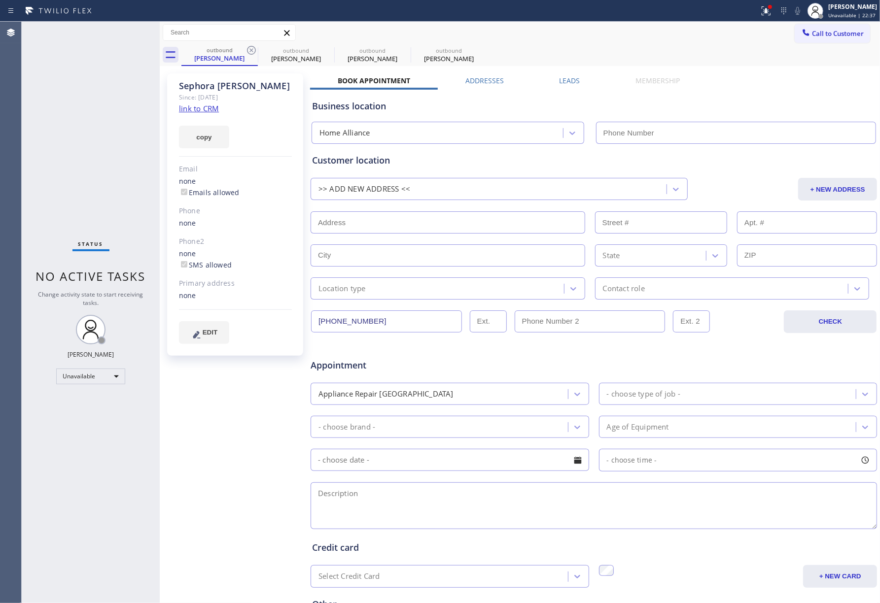
type input "[PHONE_NUMBER]"
click at [250, 52] on icon at bounding box center [251, 50] width 12 height 12
type input "[PHONE_NUMBER]"
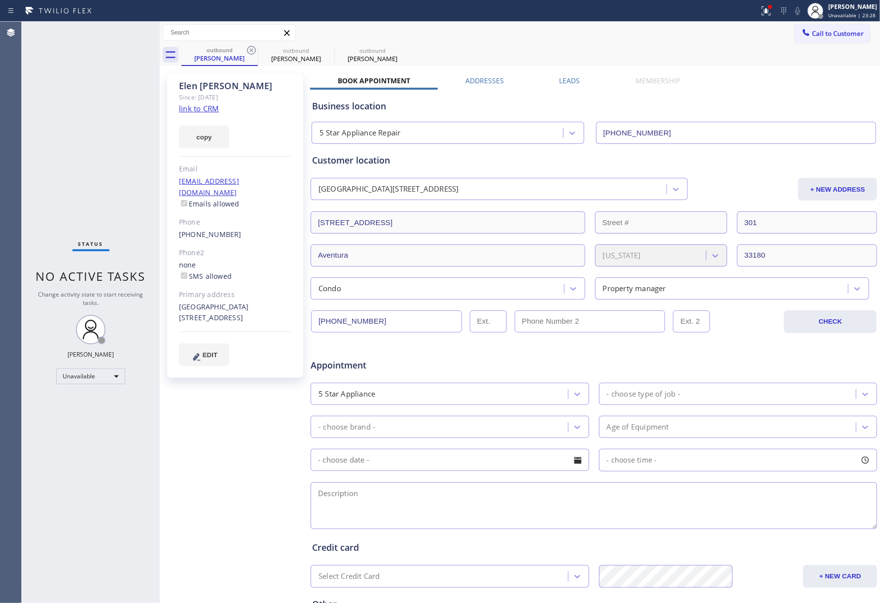
click at [58, 145] on div "Status No active tasks Change activity state to start receiving tasks. [PERSON_…" at bounding box center [91, 313] width 138 height 582
click at [828, 37] on span "Call to Customer" at bounding box center [838, 33] width 52 height 9
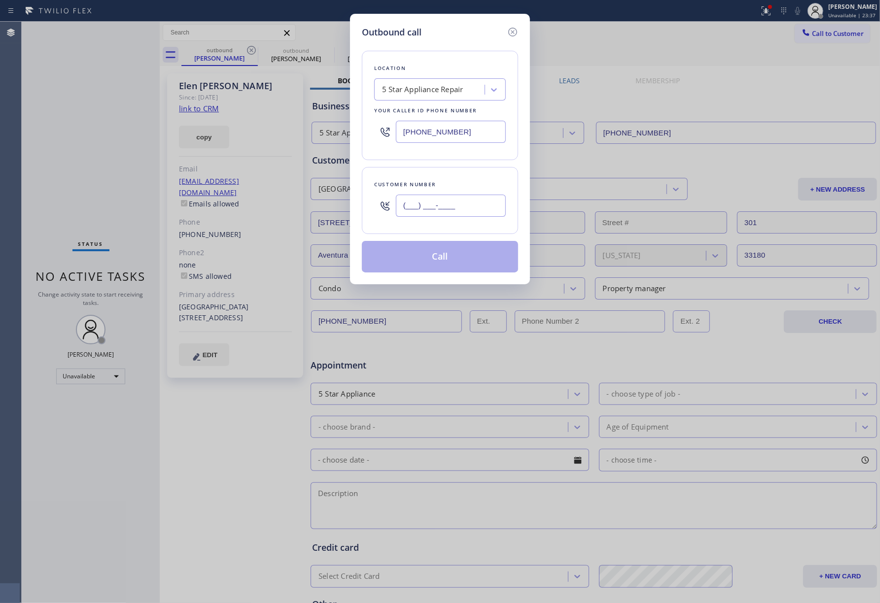
click at [442, 213] on input "(___) ___-____" at bounding box center [451, 206] width 110 height 22
paste input "206) 380-1571"
type input "[PHONE_NUMBER]"
click at [449, 189] on div "Customer number" at bounding box center [440, 184] width 132 height 10
click at [448, 250] on button "Call" at bounding box center [440, 257] width 156 height 32
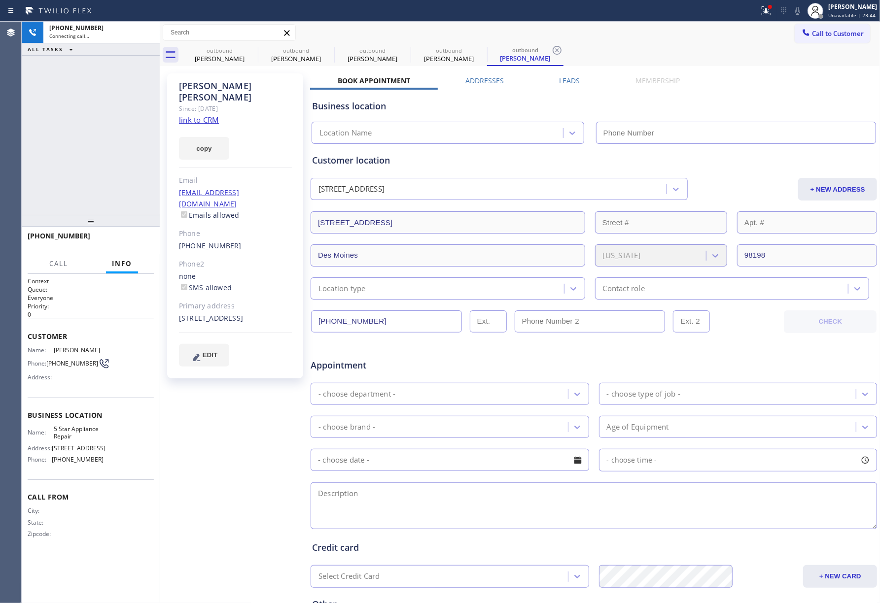
type input "[PHONE_NUMBER]"
click at [137, 240] on span "HANG UP" at bounding box center [131, 240] width 30 height 7
drag, startPoint x: 121, startPoint y: 200, endPoint x: 122, endPoint y: 210, distance: 10.0
click at [121, 204] on div "[PHONE_NUMBER] Live | 00:19 ALL TASKS ALL TASKS ACTIVE TASKS TASKS IN WRAP UP" at bounding box center [91, 118] width 138 height 193
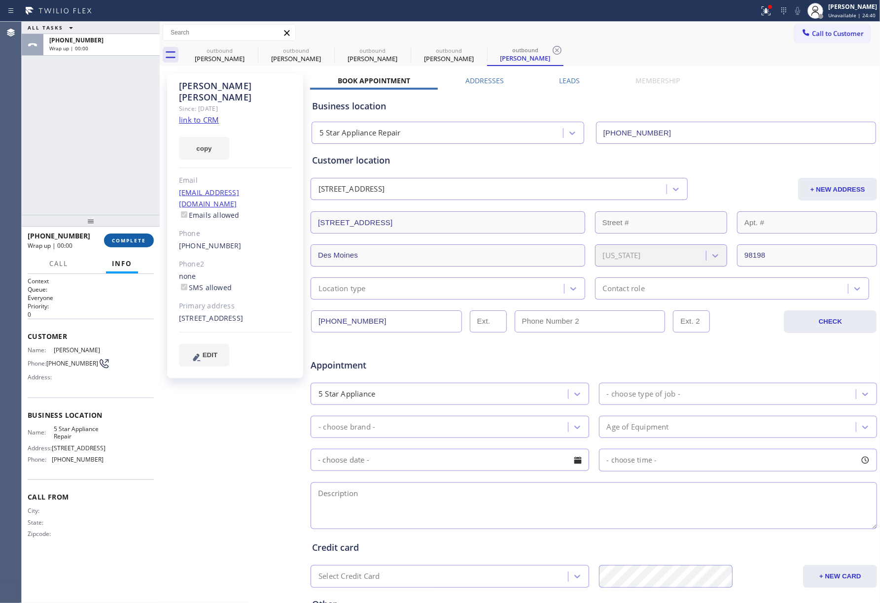
click at [125, 238] on span "COMPLETE" at bounding box center [129, 240] width 34 height 7
click at [110, 191] on div "ALL TASKS ALL TASKS ACTIVE TASKS TASKS IN WRAP UP [PHONE_NUMBER] Wrap up | 00:00" at bounding box center [91, 118] width 138 height 193
click at [110, 191] on div "ALL TASKS ALL TASKS ACTIVE TASKS TASKS IN WRAP UP [PHONE_NUMBER] Wrap up | 00:01" at bounding box center [91, 118] width 138 height 193
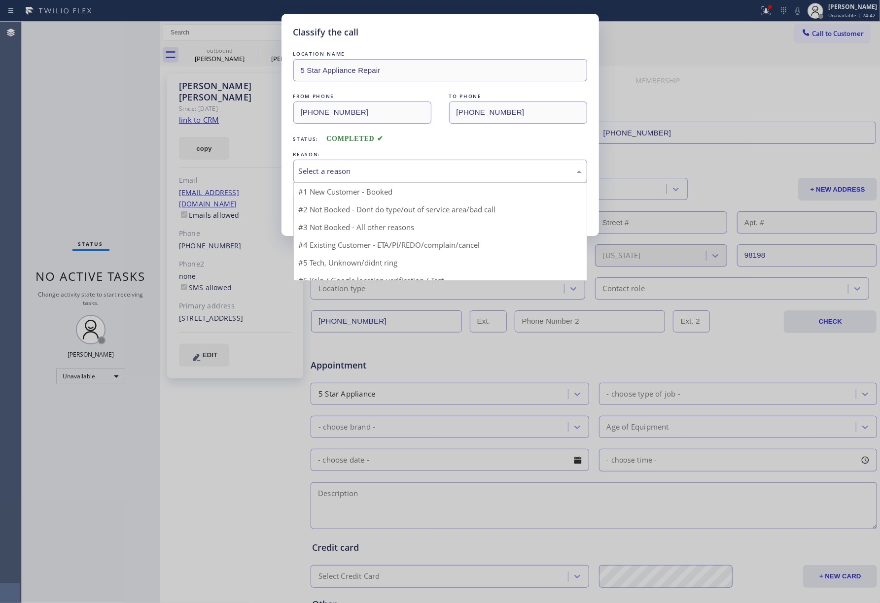
click at [401, 169] on div "Select a reason" at bounding box center [440, 171] width 283 height 11
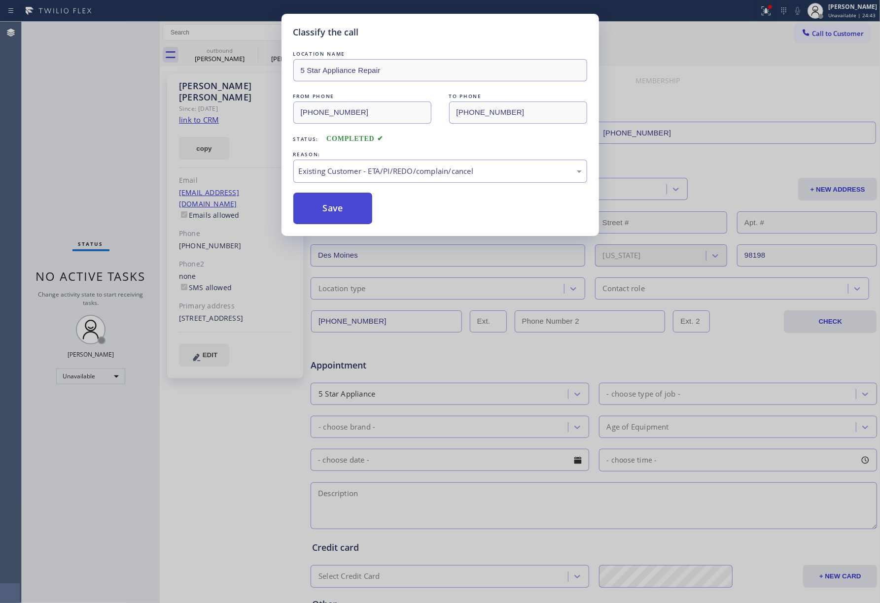
click at [328, 221] on button "Save" at bounding box center [332, 209] width 79 height 32
click at [322, 200] on button "Save" at bounding box center [332, 209] width 79 height 32
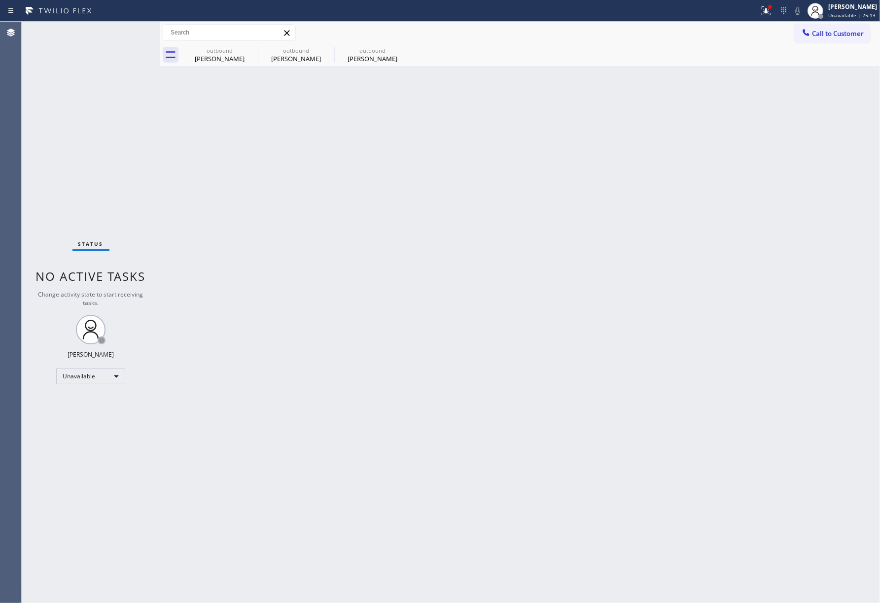
click at [413, 186] on div "Back to Dashboard Change Sender ID Customers Technicians Select a contact Outbo…" at bounding box center [520, 313] width 720 height 582
drag, startPoint x: 413, startPoint y: 186, endPoint x: 413, endPoint y: 177, distance: 8.9
click at [413, 177] on div "Back to Dashboard Change Sender ID Customers Technicians Select a contact Outbo…" at bounding box center [520, 313] width 720 height 582
click at [846, 28] on button "Call to Customer" at bounding box center [831, 33] width 75 height 19
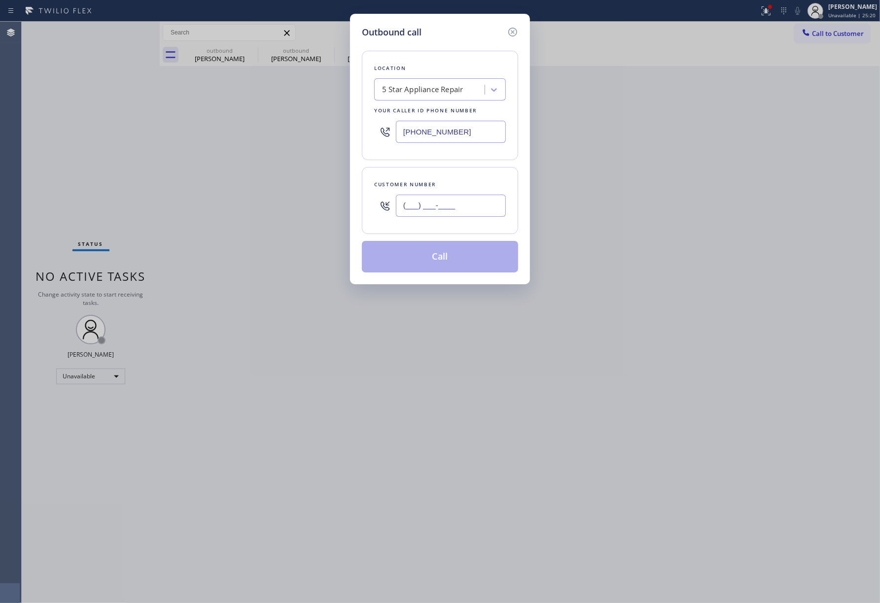
click at [433, 213] on input "(___) ___-____" at bounding box center [451, 206] width 110 height 22
paste input "305) 297-2611"
type input "[PHONE_NUMBER]"
click at [436, 176] on div "Customer number [PHONE_NUMBER]" at bounding box center [440, 200] width 156 height 67
click at [442, 251] on button "Call" at bounding box center [440, 257] width 156 height 32
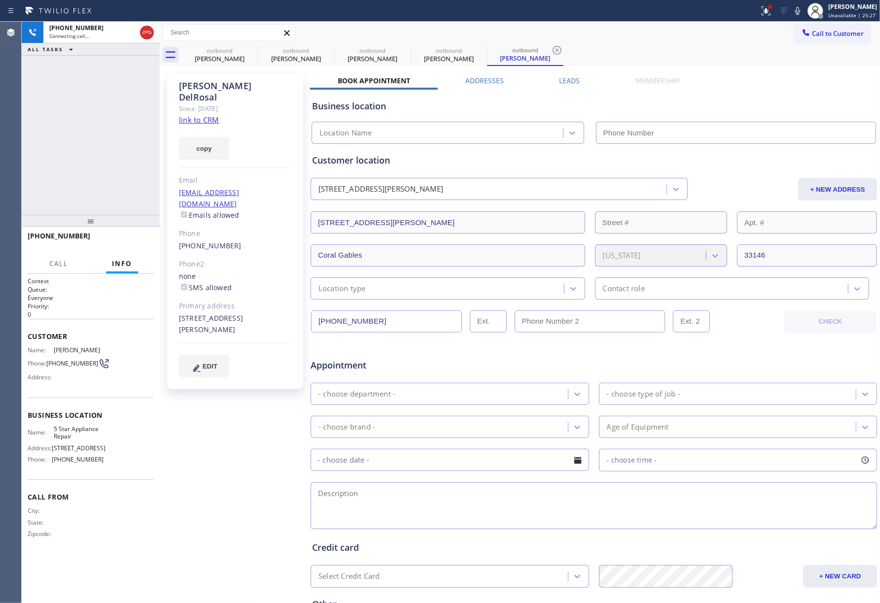
type input "[PHONE_NUMBER]"
click at [256, 487] on div "[PERSON_NAME] Since: [DATE] link to CRM copy Email [EMAIL_ADDRESS][DOMAIN_NAME]…" at bounding box center [236, 388] width 148 height 639
click at [127, 235] on button "HANG UP" at bounding box center [131, 241] width 46 height 14
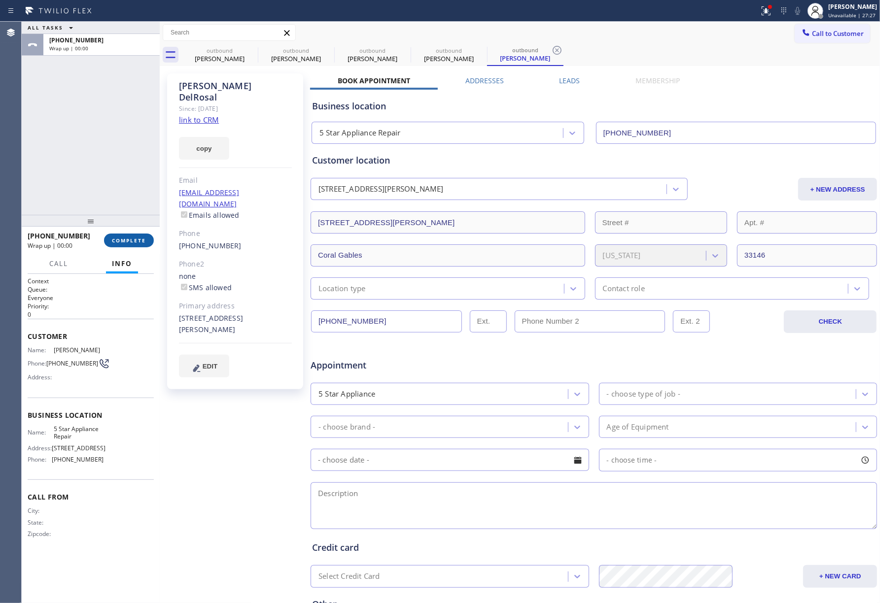
click at [129, 241] on span "COMPLETE" at bounding box center [129, 240] width 34 height 7
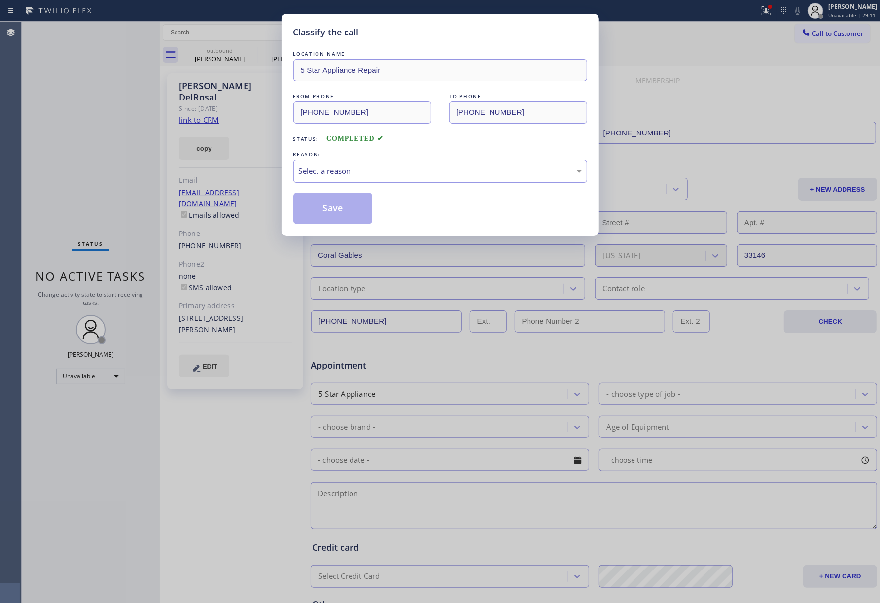
click at [393, 181] on div "Select a reason" at bounding box center [440, 171] width 294 height 23
click at [350, 211] on button "Save" at bounding box center [332, 209] width 79 height 32
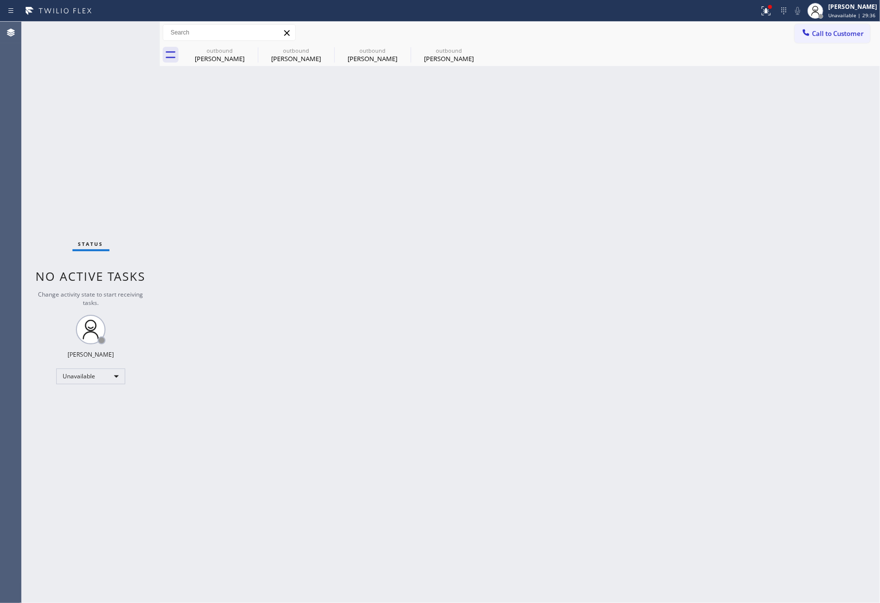
click at [394, 344] on div "Back to Dashboard Change Sender ID Customers Technicians Select a contact Outbo…" at bounding box center [520, 313] width 720 height 582
click at [219, 48] on div "outbound" at bounding box center [219, 50] width 74 height 7
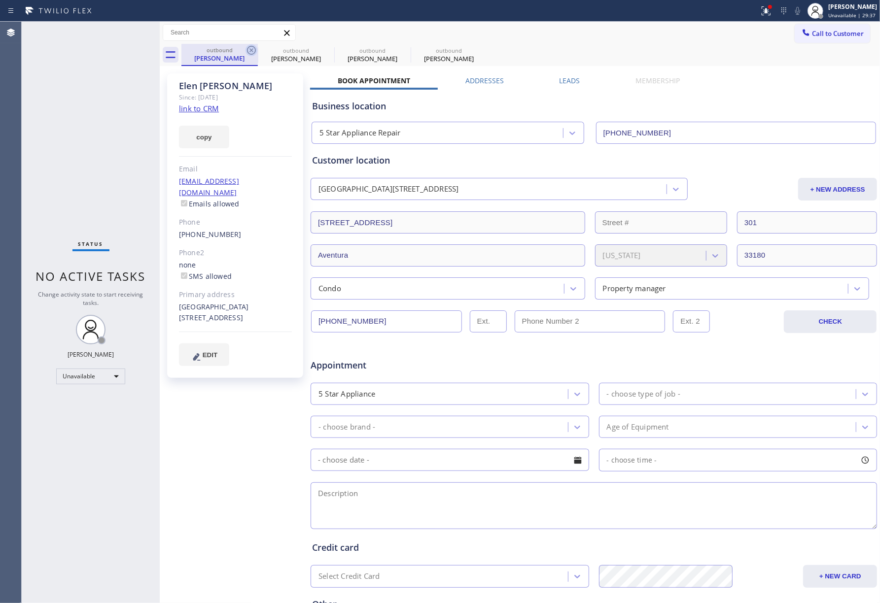
click at [247, 53] on icon at bounding box center [251, 50] width 12 height 12
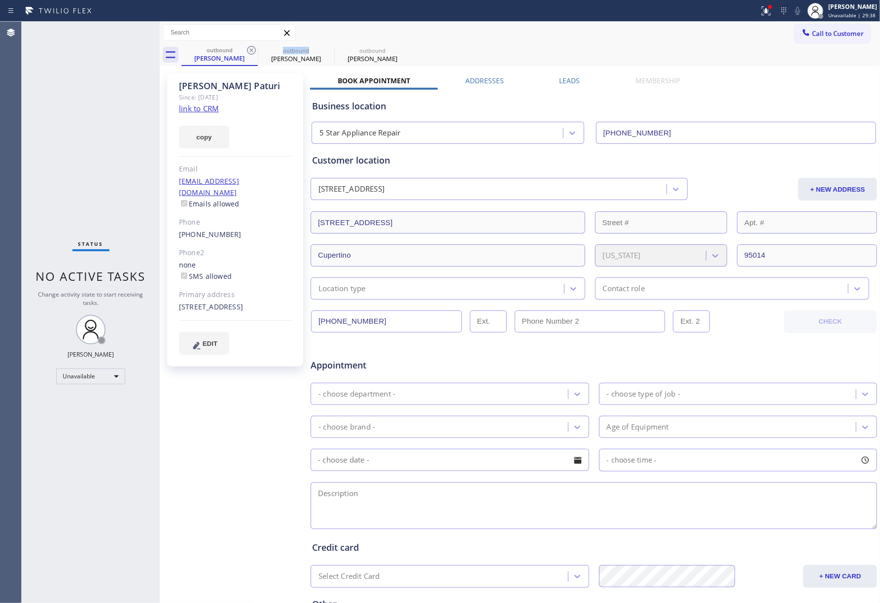
drag, startPoint x: 247, startPoint y: 53, endPoint x: 253, endPoint y: 4, distance: 49.6
click at [247, 53] on icon at bounding box center [251, 50] width 12 height 12
click at [0, 0] on icon at bounding box center [0, 0] width 0 height 0
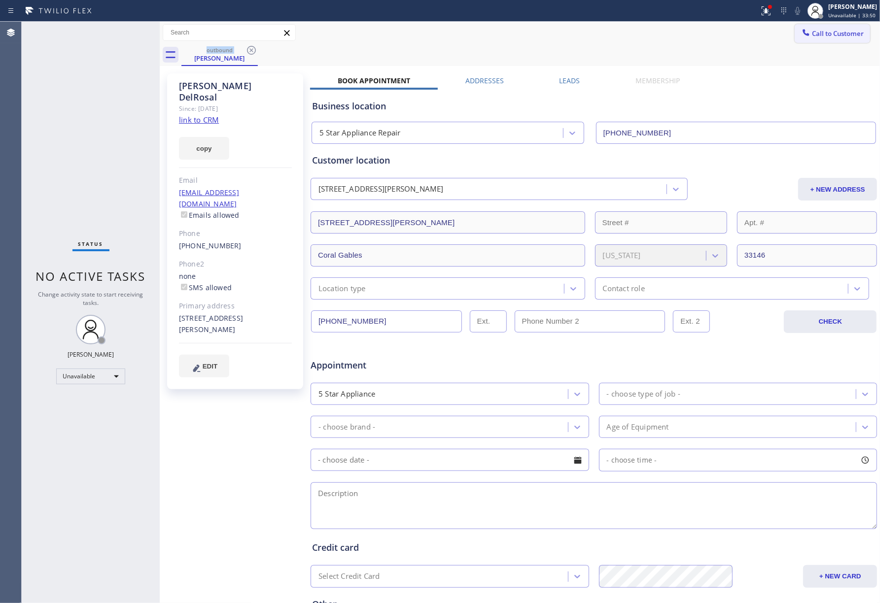
click at [844, 34] on span "Call to Customer" at bounding box center [838, 33] width 52 height 9
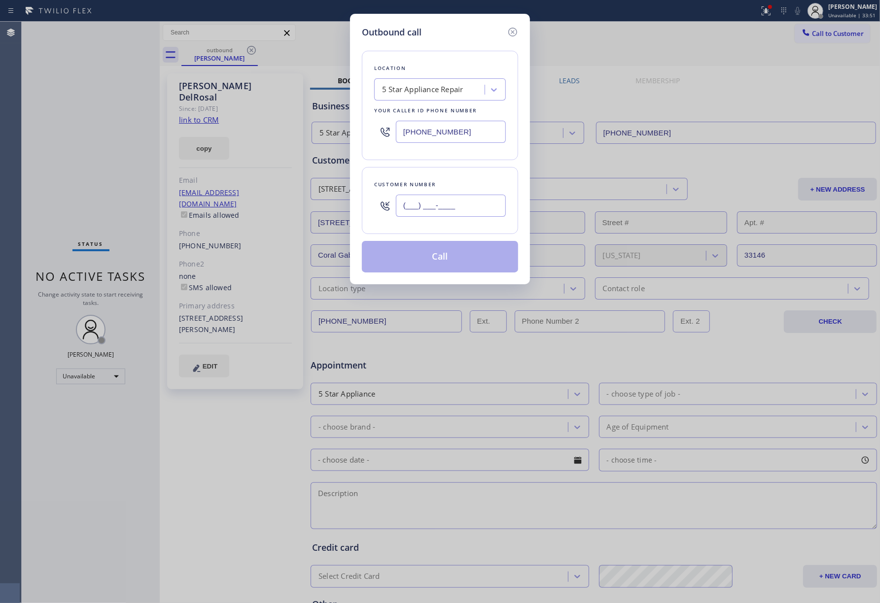
click at [465, 213] on input "(___) ___-____" at bounding box center [451, 206] width 110 height 22
paste input "323) 602-7639"
type input "[PHONE_NUMBER]"
click at [470, 182] on div "Customer number" at bounding box center [440, 184] width 132 height 10
click at [454, 262] on button "Call" at bounding box center [440, 257] width 156 height 32
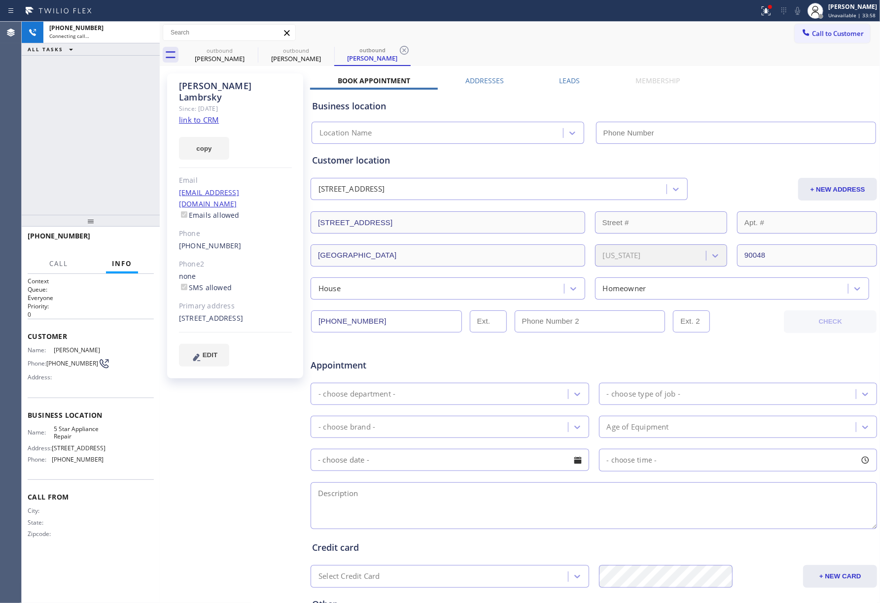
type input "[PHONE_NUMBER]"
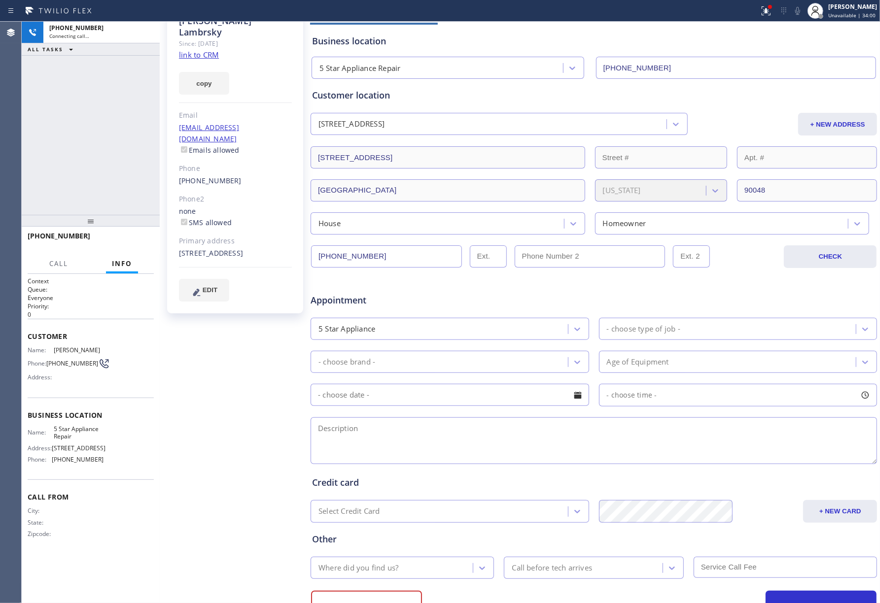
scroll to position [108, 0]
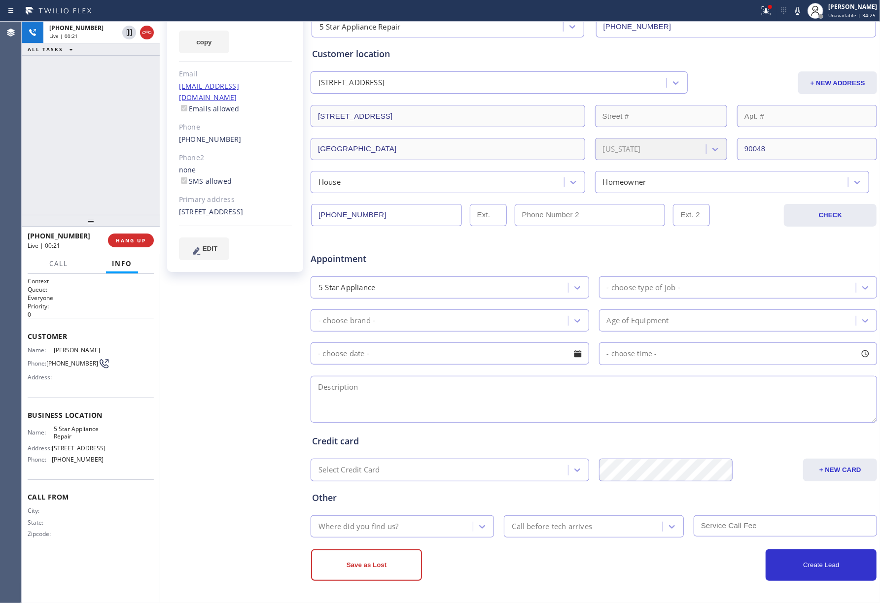
click at [56, 578] on div "Context Queue: Everyone Priority: 0 Customer Name: [PERSON_NAME] Phone: [PHONE_…" at bounding box center [91, 438] width 126 height 323
click at [134, 246] on button "HANG UP" at bounding box center [131, 241] width 46 height 14
click at [133, 239] on span "HANG UP" at bounding box center [131, 240] width 30 height 7
click at [100, 155] on div "ALL TASKS ALL TASKS ACTIVE TASKS TASKS IN WRAP UP [PHONE_NUMBER] Wrap up | 00:00" at bounding box center [91, 118] width 138 height 193
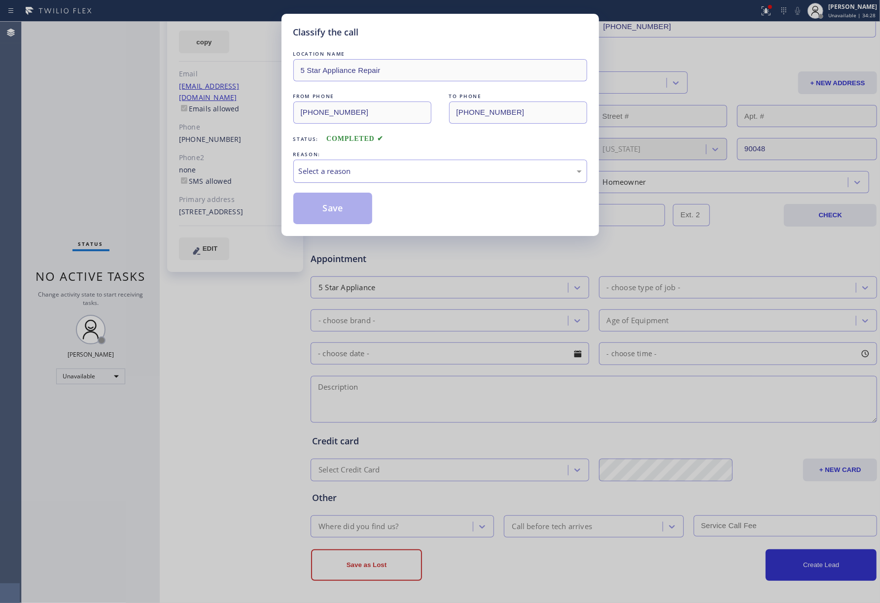
drag, startPoint x: 388, startPoint y: 170, endPoint x: 384, endPoint y: 176, distance: 7.5
click at [387, 170] on div "Select a reason" at bounding box center [440, 171] width 283 height 11
click at [328, 209] on button "Save" at bounding box center [332, 209] width 79 height 32
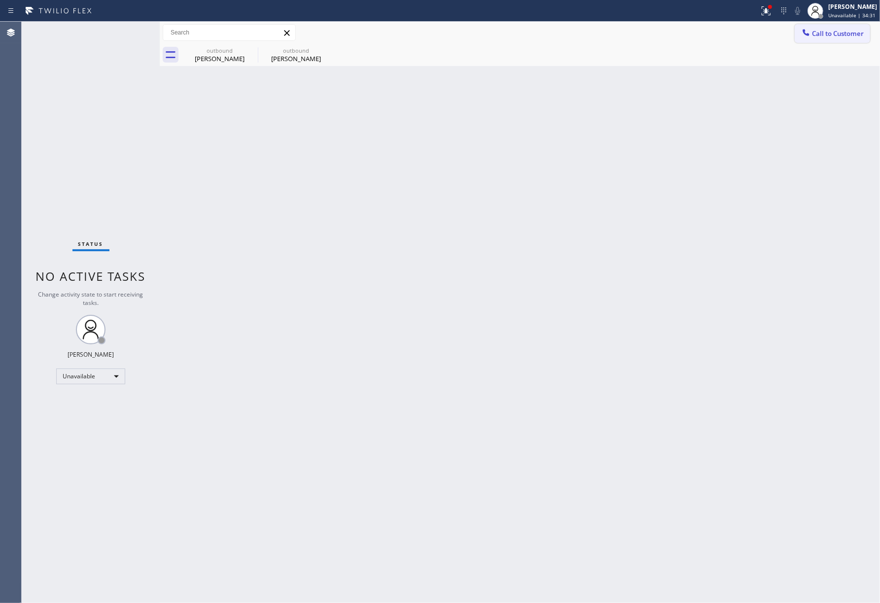
click at [842, 26] on button "Call to Customer" at bounding box center [831, 33] width 75 height 19
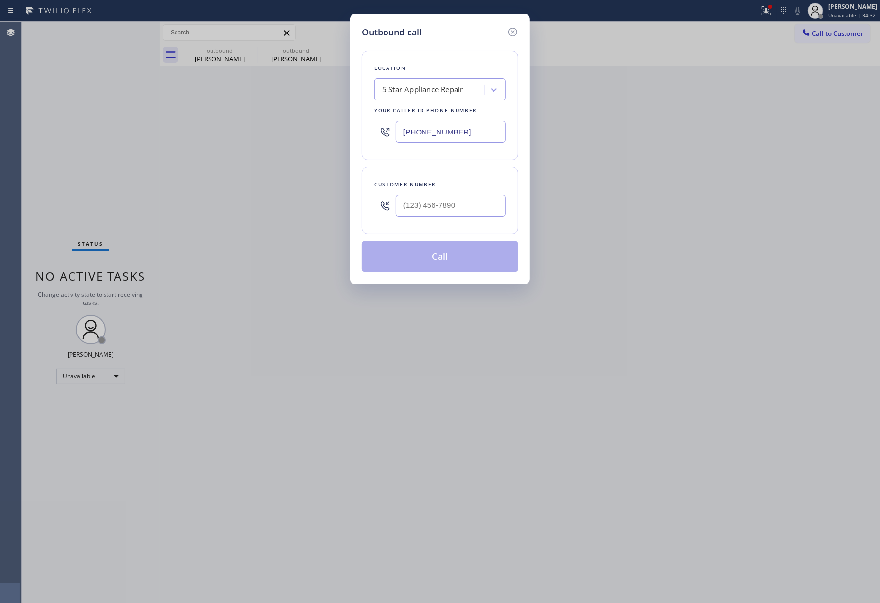
drag, startPoint x: 478, startPoint y: 130, endPoint x: 273, endPoint y: 183, distance: 211.8
click at [344, 130] on div "Outbound call Location 5 Star Appliance Repair Your caller id phone number [PHO…" at bounding box center [440, 301] width 880 height 603
paste input "650) 409-2894"
type input "[PHONE_NUMBER]"
click at [440, 209] on input "text" at bounding box center [451, 206] width 110 height 22
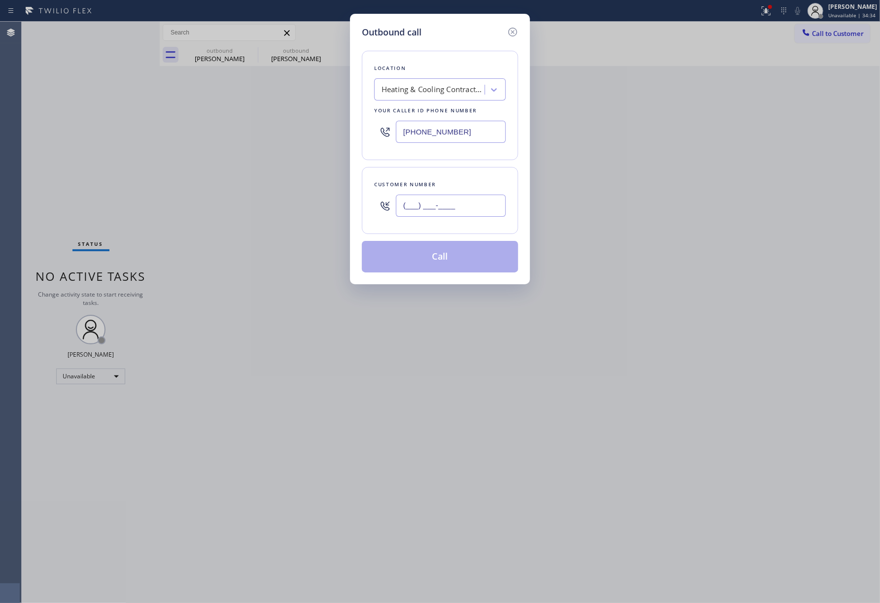
paste input "650) 525-7613"
type input "[PHONE_NUMBER]"
click at [448, 166] on div "Location Heating & Cooling Contractor Pros [GEOGRAPHIC_DATA] Your caller id pho…" at bounding box center [440, 156] width 156 height 234
click at [436, 259] on button "Call" at bounding box center [440, 257] width 156 height 32
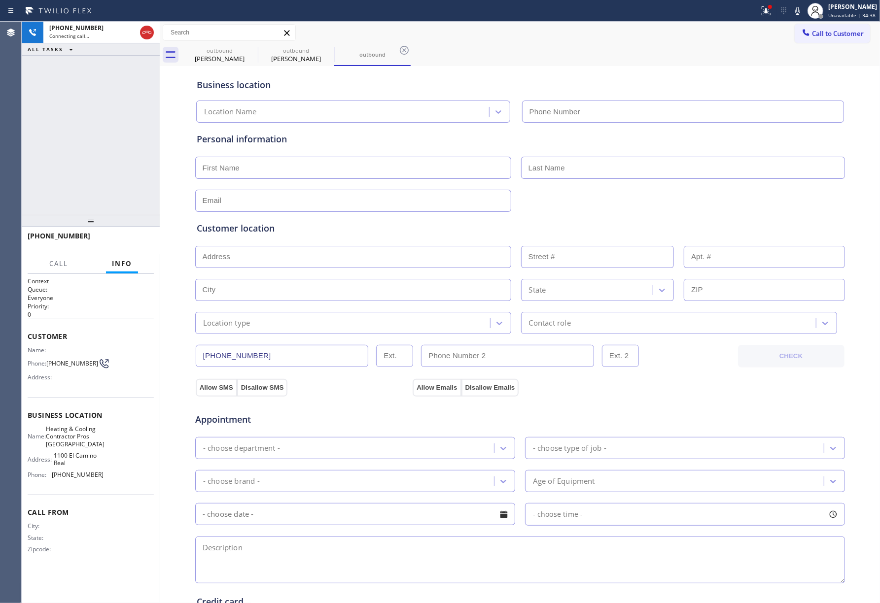
type input "[PHONE_NUMBER]"
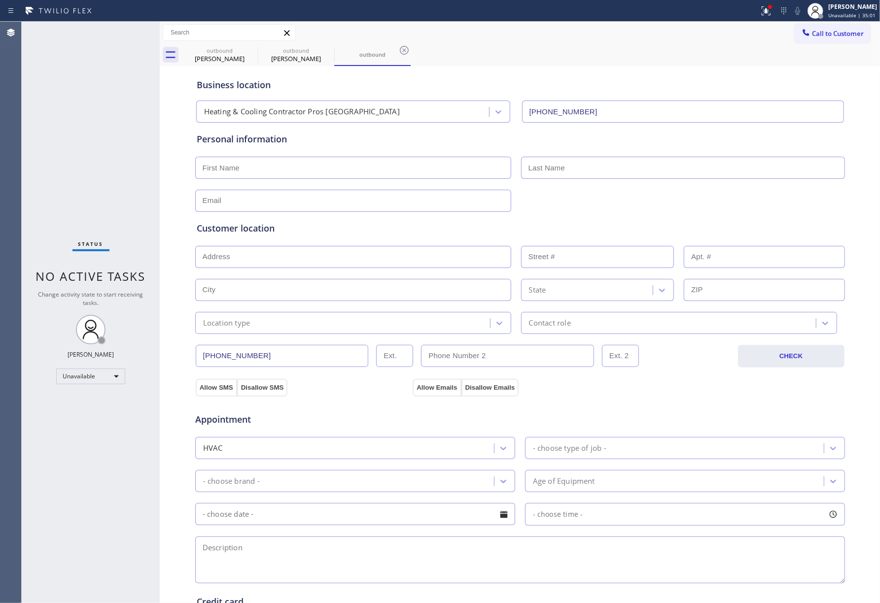
click at [65, 179] on div "Status No active tasks Change activity state to start receiving tasks. [PERSON_…" at bounding box center [91, 313] width 138 height 582
click at [828, 33] on span "Call to Customer" at bounding box center [838, 33] width 52 height 9
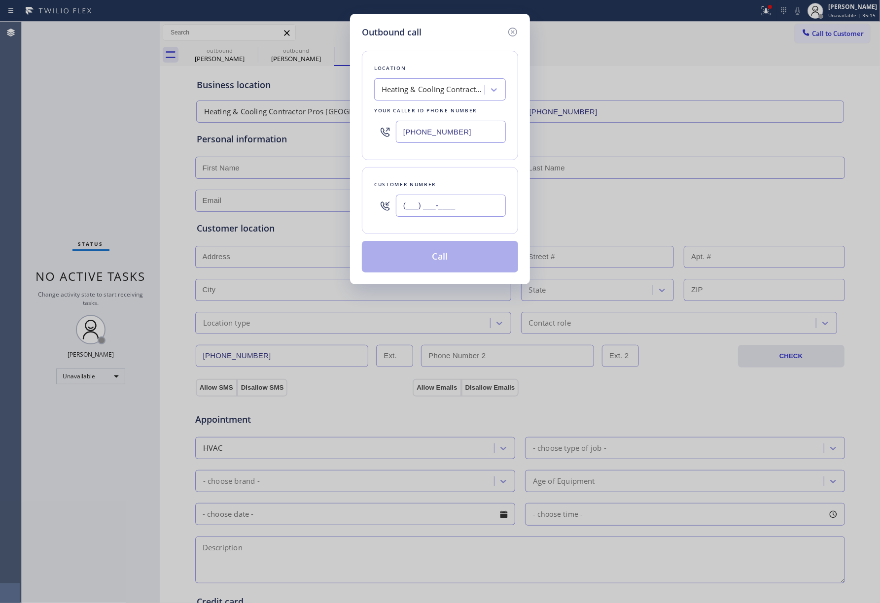
click at [488, 198] on input "(___) ___-____" at bounding box center [451, 206] width 110 height 22
paste input "973) 572-5172"
type input "[PHONE_NUMBER]"
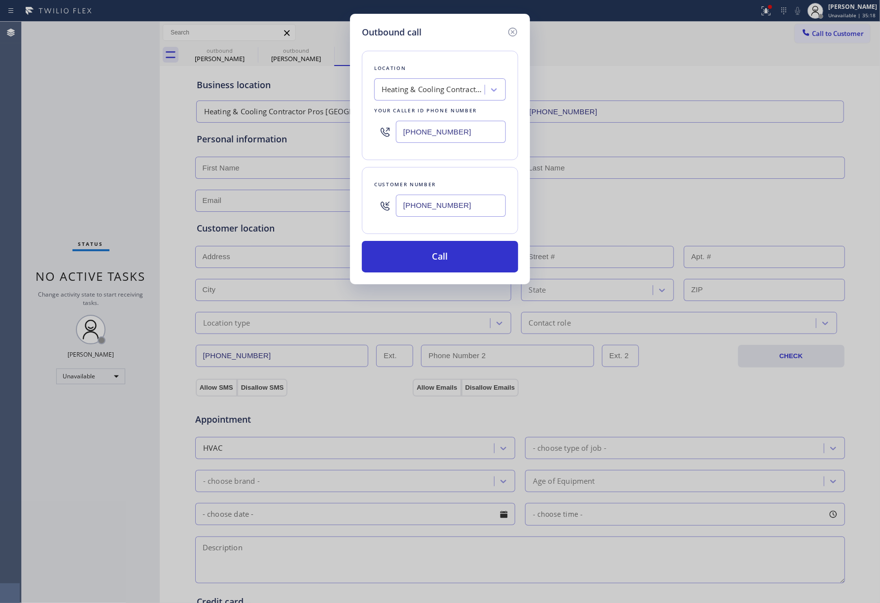
drag, startPoint x: 454, startPoint y: 142, endPoint x: 369, endPoint y: 131, distance: 85.5
click at [369, 131] on div "Location Heating & Cooling Contractor Pros [GEOGRAPHIC_DATA] Your caller id pho…" at bounding box center [440, 105] width 156 height 109
paste input "855) 731-4952"
type input "[PHONE_NUMBER]"
click at [490, 251] on button "Call" at bounding box center [440, 257] width 156 height 32
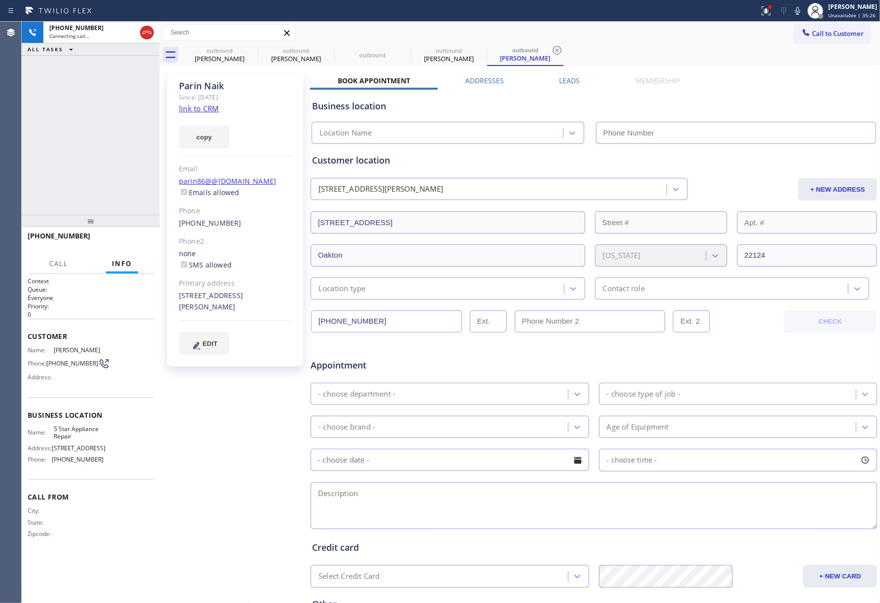
type input "[PHONE_NUMBER]"
click at [125, 246] on button "HANG UP" at bounding box center [131, 241] width 46 height 14
click at [129, 239] on span "HANG UP" at bounding box center [131, 240] width 30 height 7
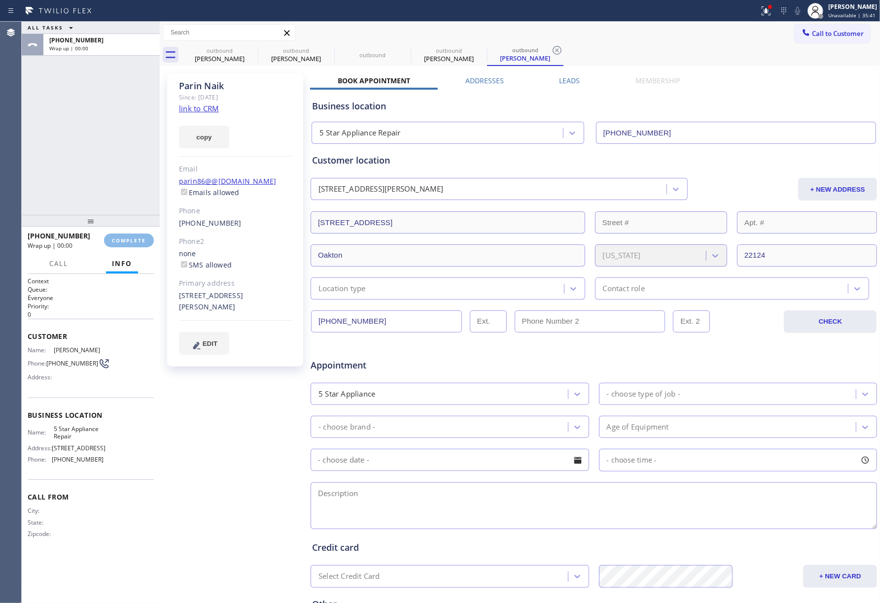
click at [103, 162] on div "ALL TASKS ALL TASKS ACTIVE TASKS TASKS IN WRAP UP [PHONE_NUMBER] Wrap up | 00:00" at bounding box center [91, 118] width 138 height 193
click at [120, 241] on span "COMPLETE" at bounding box center [129, 240] width 34 height 7
click at [97, 174] on div "ALL TASKS ALL TASKS ACTIVE TASKS TASKS IN WRAP UP [PHONE_NUMBER] Wrap up | 00:01" at bounding box center [91, 118] width 138 height 193
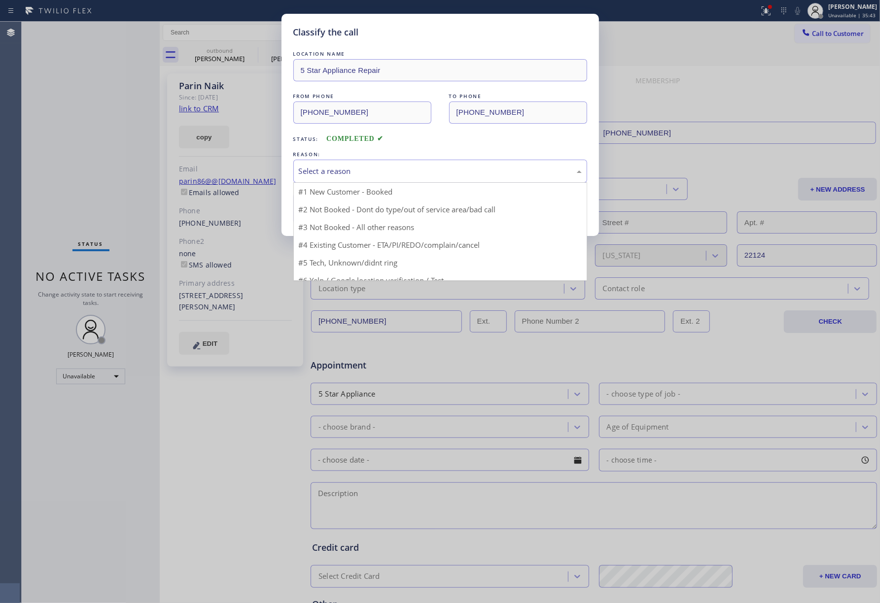
click at [320, 162] on div "Select a reason" at bounding box center [440, 171] width 294 height 23
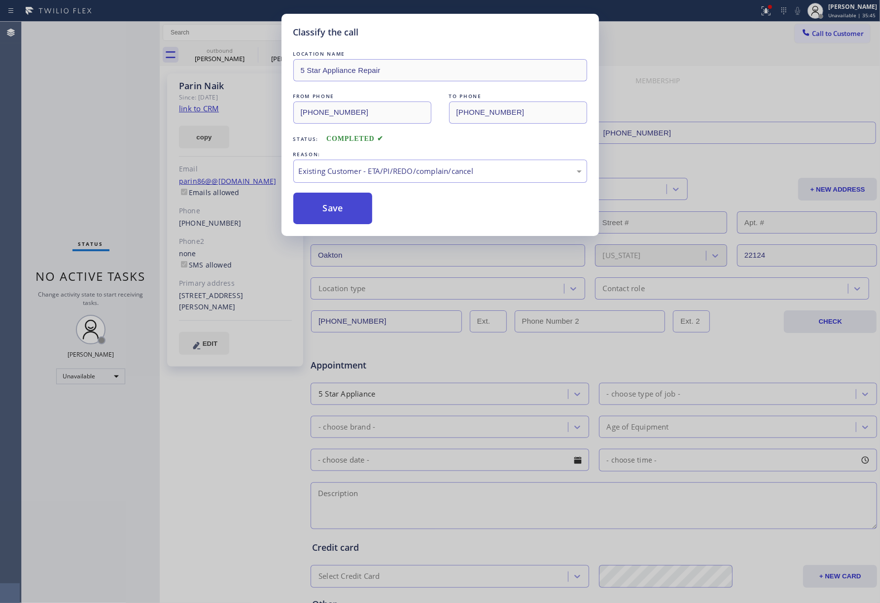
click at [324, 202] on button "Save" at bounding box center [332, 209] width 79 height 32
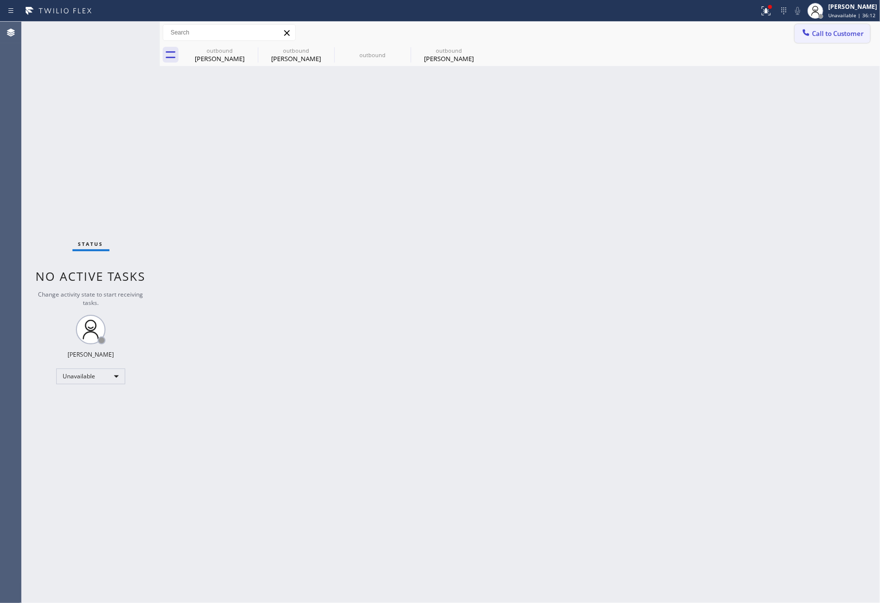
click at [841, 29] on span "Call to Customer" at bounding box center [838, 33] width 52 height 9
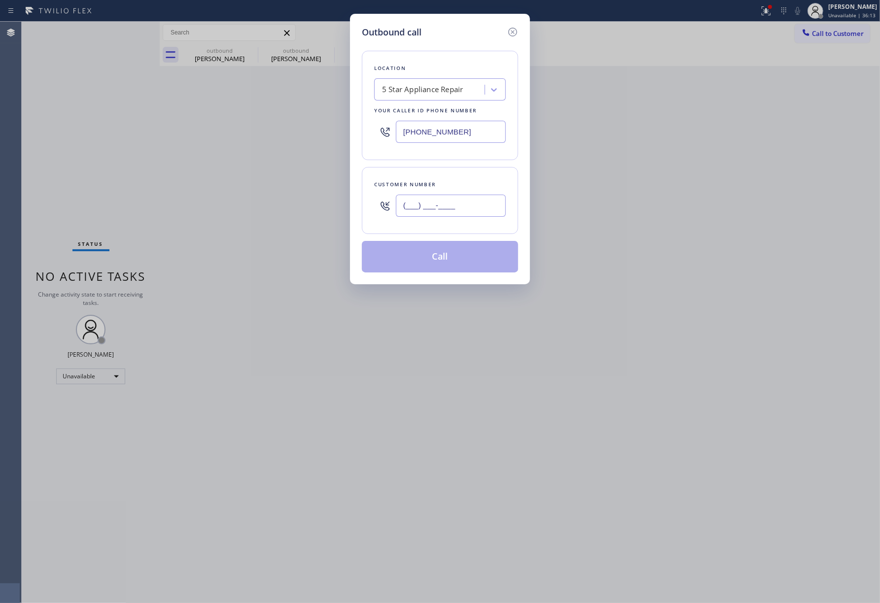
click at [416, 200] on input "(___) ___-____" at bounding box center [451, 206] width 110 height 22
paste input "917) 652-2785"
type input "[PHONE_NUMBER]"
click at [433, 188] on div "Customer number" at bounding box center [440, 184] width 132 height 10
click at [443, 249] on button "Call" at bounding box center [440, 257] width 156 height 32
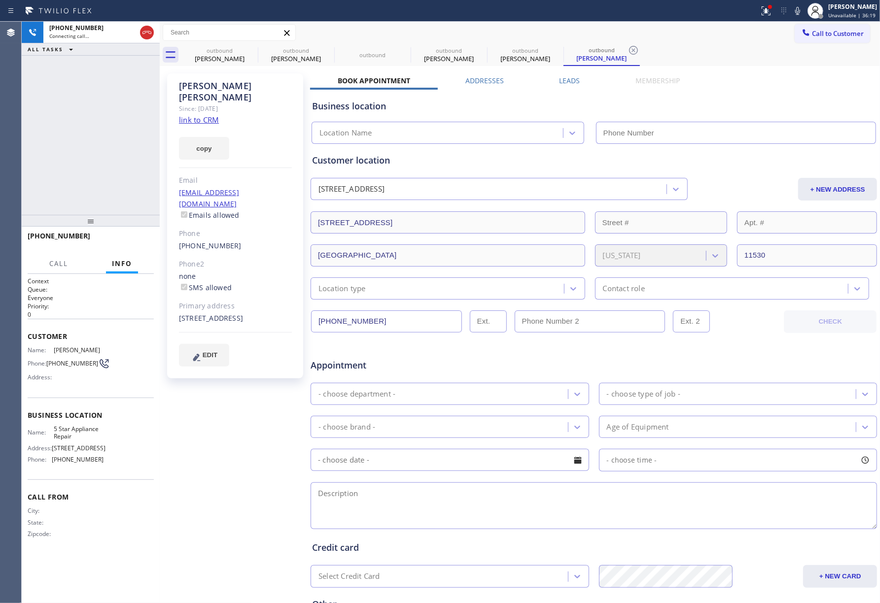
type input "[PHONE_NUMBER]"
drag, startPoint x: 140, startPoint y: 249, endPoint x: 125, endPoint y: 209, distance: 42.9
click at [140, 249] on div "[PHONE_NUMBER] Live | 00:04 HANG UP" at bounding box center [91, 241] width 126 height 26
click at [131, 239] on span "HANG UP" at bounding box center [131, 240] width 30 height 7
click at [130, 239] on span "HANG UP" at bounding box center [131, 240] width 30 height 7
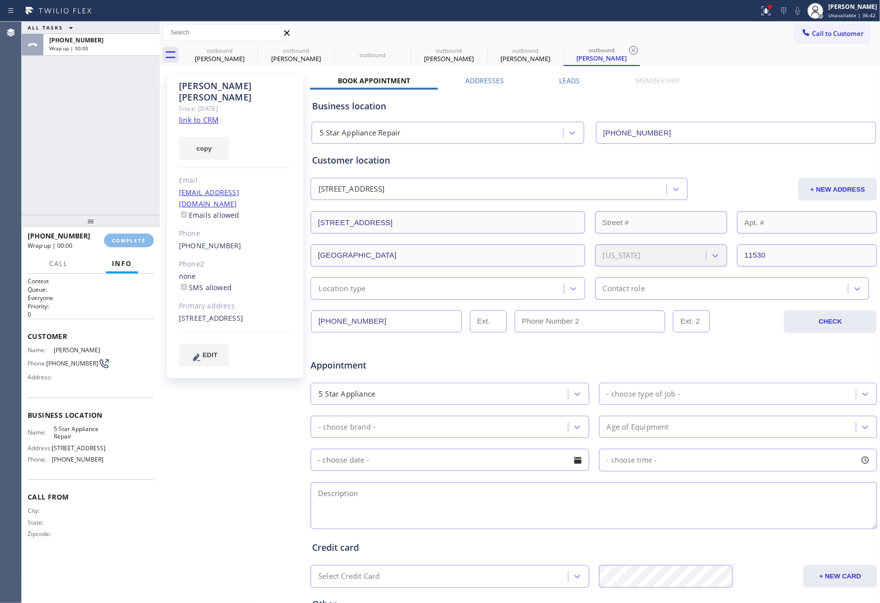
click at [109, 174] on div "ALL TASKS ALL TASKS ACTIVE TASKS TASKS IN WRAP UP [PHONE_NUMBER] Wrap up | 00:00" at bounding box center [91, 118] width 138 height 193
click at [130, 244] on button "COMPLETE" at bounding box center [129, 241] width 50 height 14
click at [107, 176] on div "ALL TASKS ALL TASKS ACTIVE TASKS TASKS IN WRAP UP [PHONE_NUMBER] Wrap up | 00:01" at bounding box center [91, 118] width 138 height 193
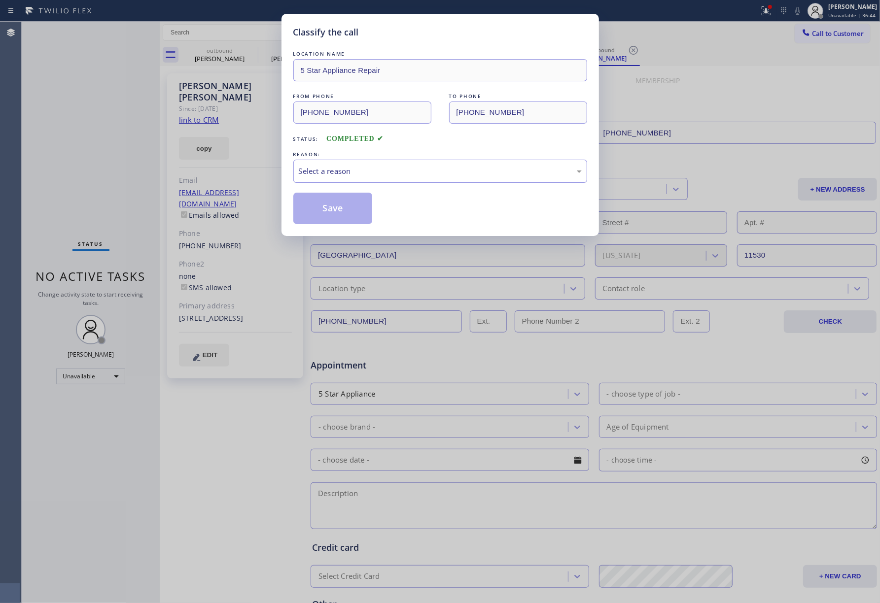
click at [337, 175] on div "Select a reason" at bounding box center [440, 171] width 283 height 11
drag, startPoint x: 337, startPoint y: 215, endPoint x: 276, endPoint y: 17, distance: 207.8
click at [337, 215] on button "Save" at bounding box center [332, 209] width 79 height 32
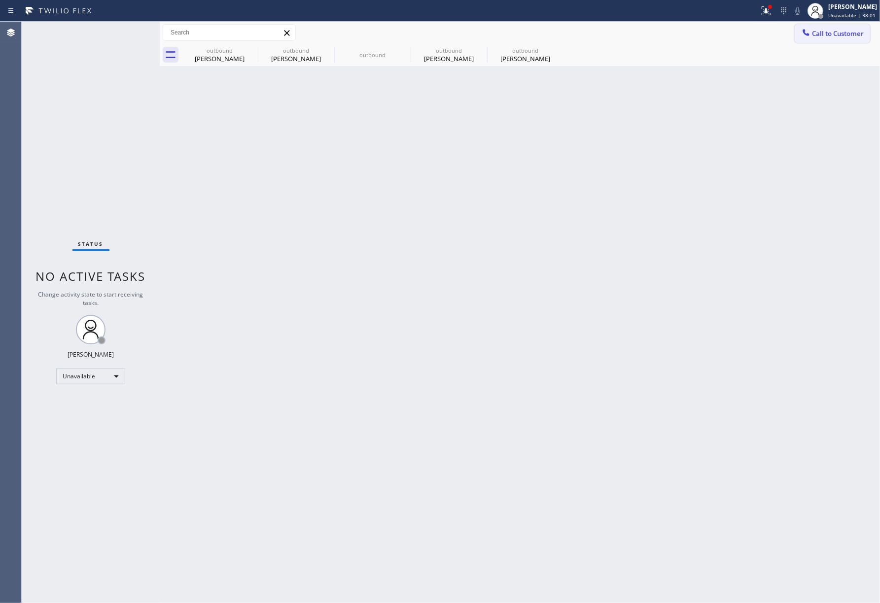
click at [811, 28] on div at bounding box center [806, 34] width 12 height 12
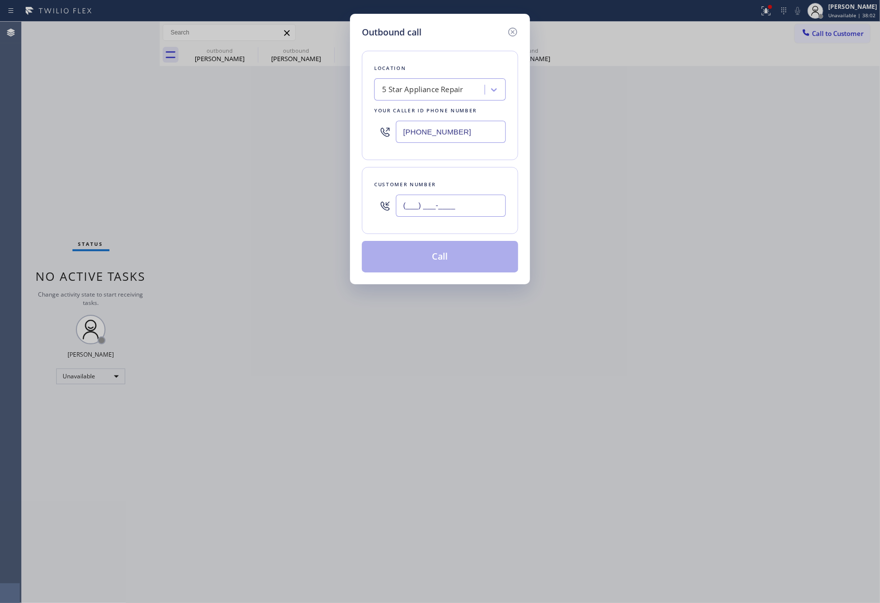
click at [416, 208] on input "(___) ___-____" at bounding box center [451, 206] width 110 height 22
paste input "310) 245-0088"
type input "[PHONE_NUMBER]"
click at [428, 188] on div "Customer number" at bounding box center [440, 184] width 132 height 10
click at [422, 264] on button "Call" at bounding box center [440, 257] width 156 height 32
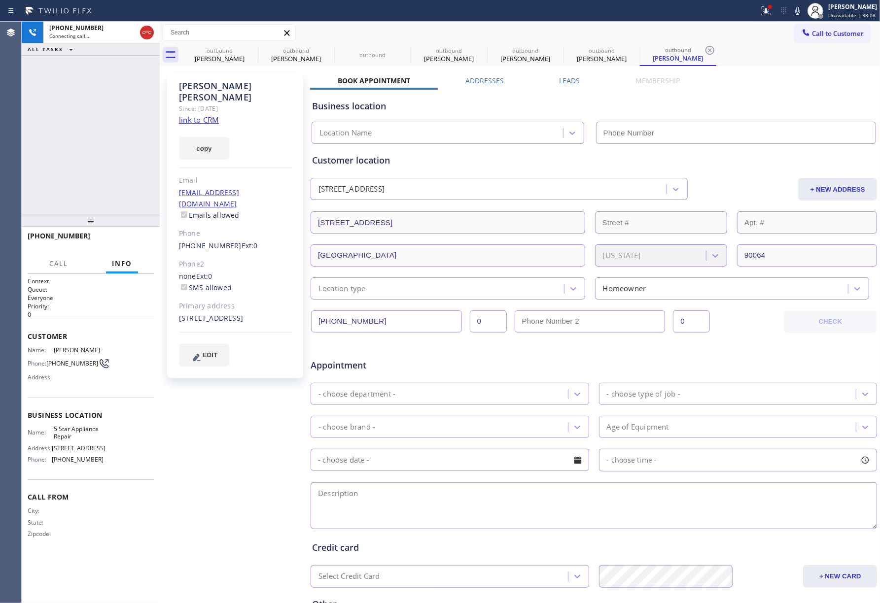
type input "[PHONE_NUMBER]"
click at [135, 238] on span "HANG UP" at bounding box center [131, 240] width 30 height 7
click at [133, 238] on span "HANG UP" at bounding box center [131, 240] width 30 height 7
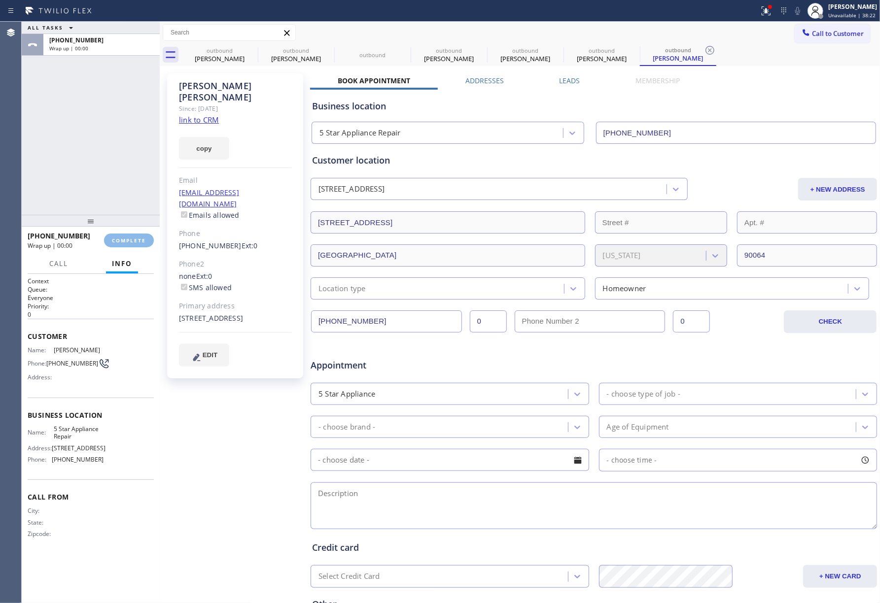
click at [121, 175] on div "ALL TASKS ALL TASKS ACTIVE TASKS TASKS IN WRAP UP [PHONE_NUMBER] Wrap up | 00:00" at bounding box center [91, 118] width 138 height 193
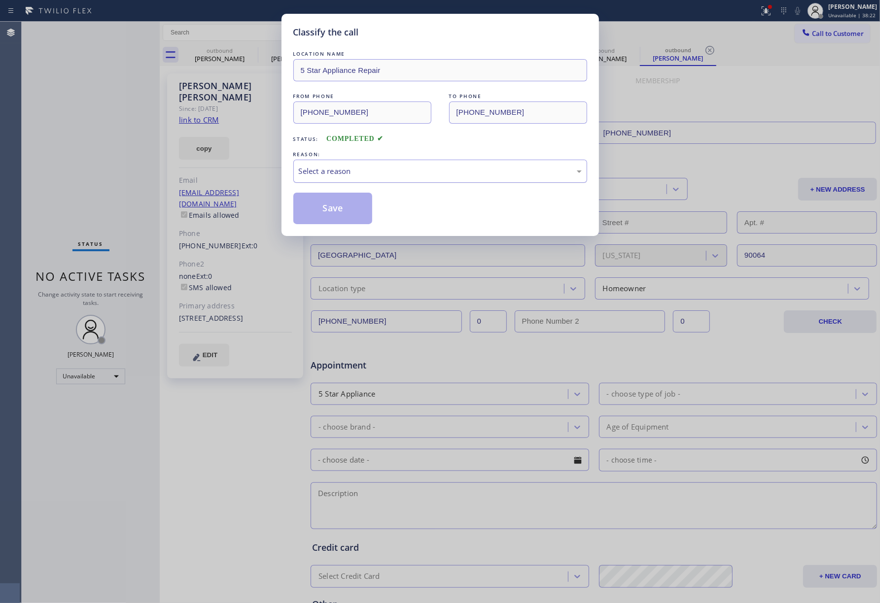
click at [379, 177] on div "Select a reason" at bounding box center [440, 171] width 283 height 11
click at [290, 201] on div "Classify the call LOCATION NAME 5 Star Appliance Repair FROM PHONE [PHONE_NUMBE…" at bounding box center [439, 125] width 317 height 222
click at [318, 204] on button "Save" at bounding box center [332, 209] width 79 height 32
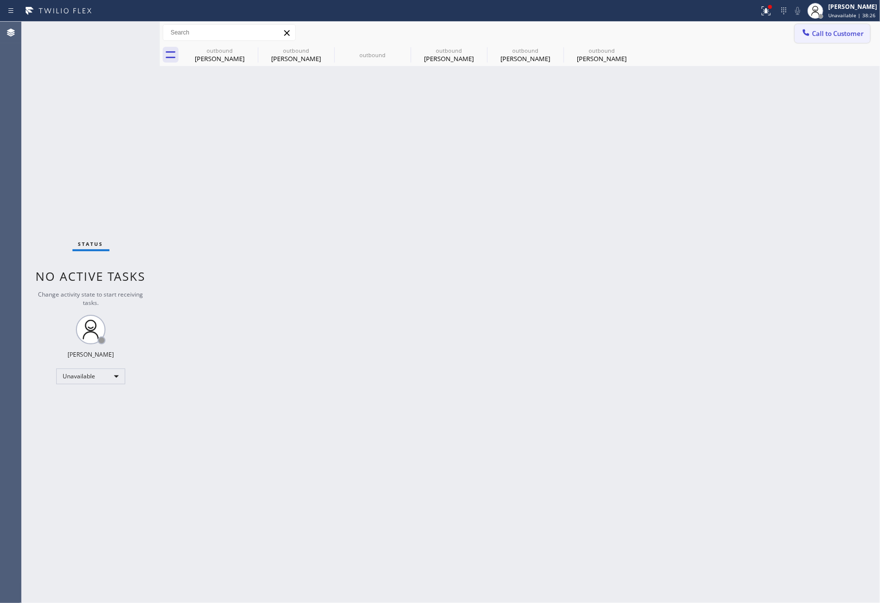
click at [827, 33] on span "Call to Customer" at bounding box center [838, 33] width 52 height 9
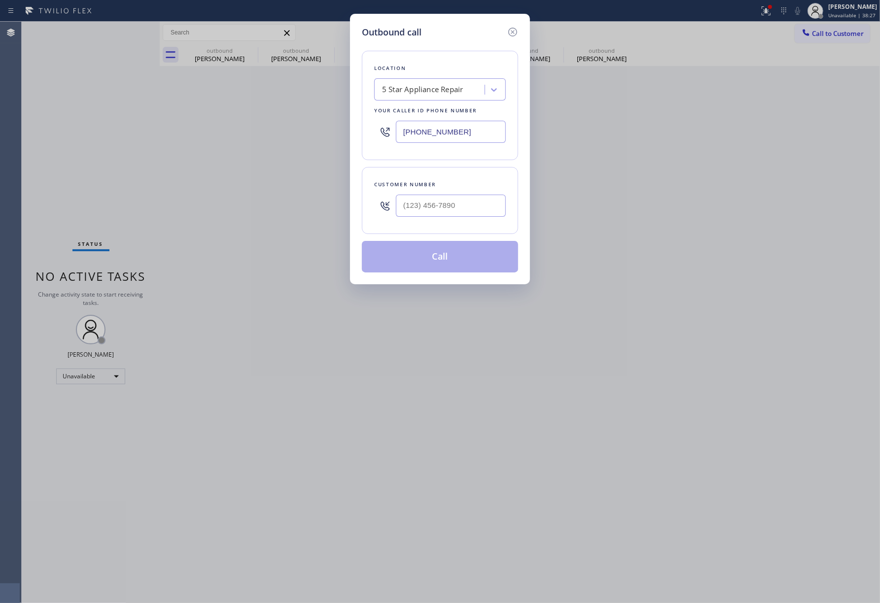
drag, startPoint x: 486, startPoint y: 128, endPoint x: 220, endPoint y: 178, distance: 270.8
click at [338, 146] on div "Outbound call Location 5 Star Appliance Repair Your caller id phone number [PHO…" at bounding box center [440, 301] width 880 height 603
paste input "650) 409-2894"
type input "[PHONE_NUMBER]"
click at [428, 202] on input "(___) ___-____" at bounding box center [451, 206] width 110 height 22
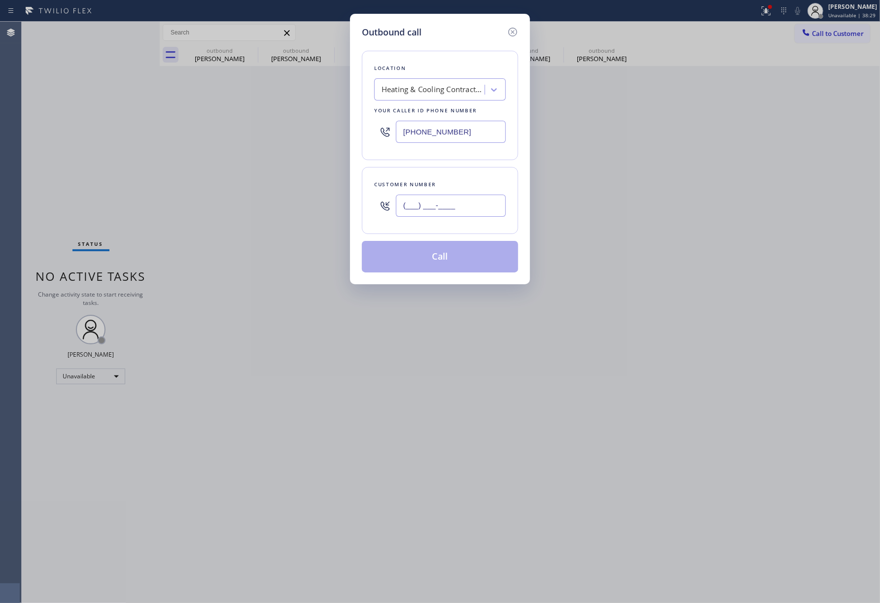
paste input "650) 525-7613"
type input "[PHONE_NUMBER]"
click at [439, 170] on div "Customer number [PHONE_NUMBER]" at bounding box center [440, 200] width 156 height 67
click at [436, 259] on button "Call" at bounding box center [440, 257] width 156 height 32
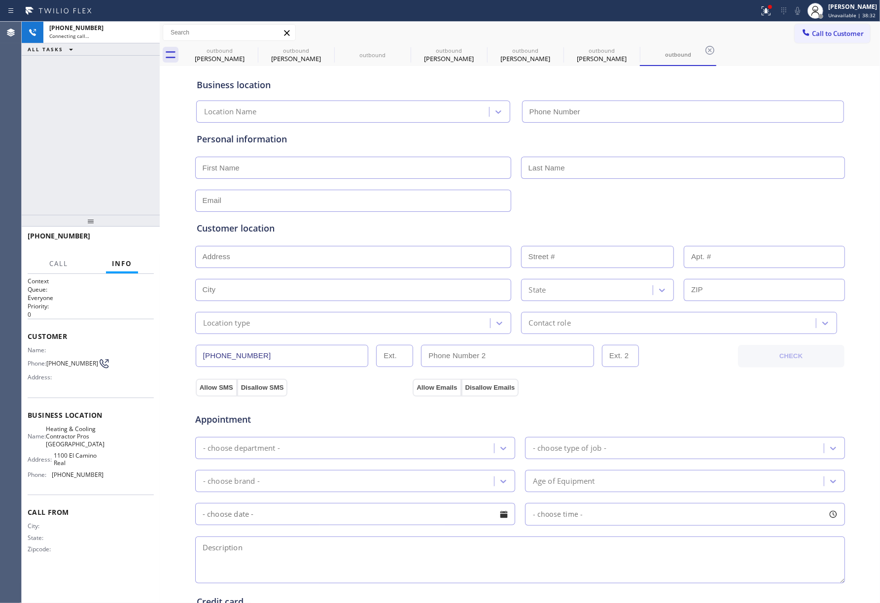
type input "[PHONE_NUMBER]"
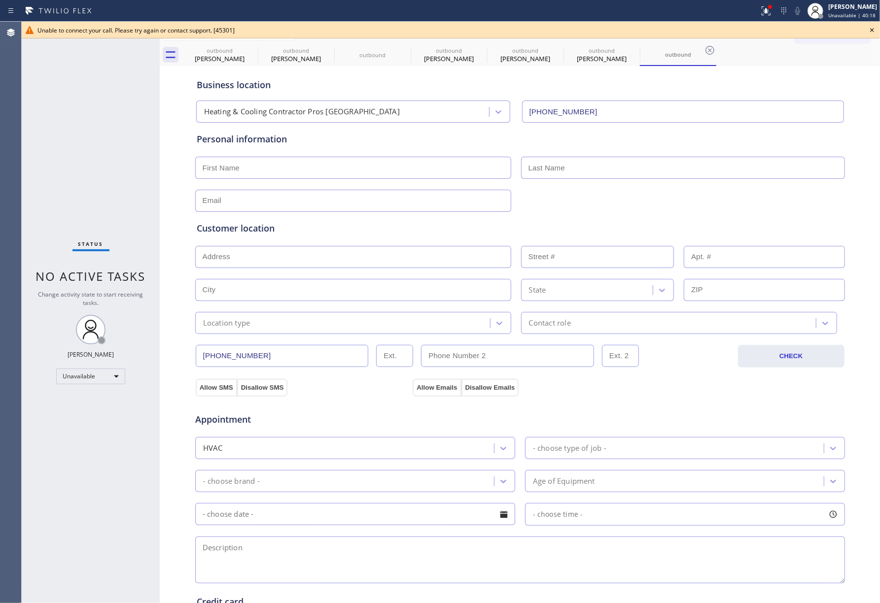
click at [36, 550] on div "Status No active tasks Change activity state to start receiving tasks. [PERSON_…" at bounding box center [91, 313] width 138 height 582
click at [117, 148] on div "Status No active tasks Change activity state to start receiving tasks. [PERSON_…" at bounding box center [91, 313] width 138 height 582
click at [136, 148] on div "Status No active tasks Change activity state to start receiving tasks. [PERSON_…" at bounding box center [91, 313] width 138 height 582
click at [105, 103] on div "Status No active tasks Change activity state to start receiving tasks. [PERSON_…" at bounding box center [91, 313] width 138 height 582
click at [54, 527] on div "Status No active tasks Change activity state to start receiving tasks. [PERSON_…" at bounding box center [91, 313] width 138 height 582
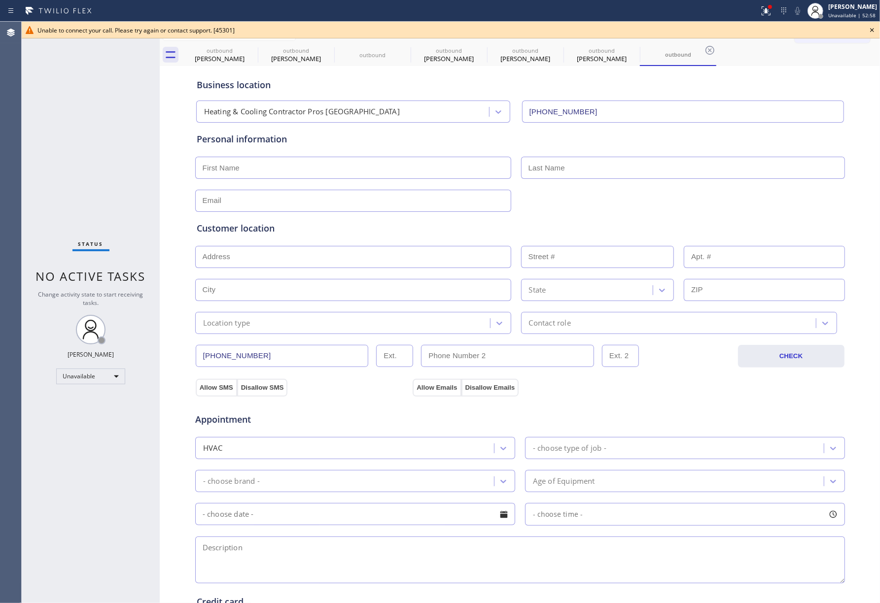
click at [875, 32] on icon at bounding box center [872, 30] width 12 height 12
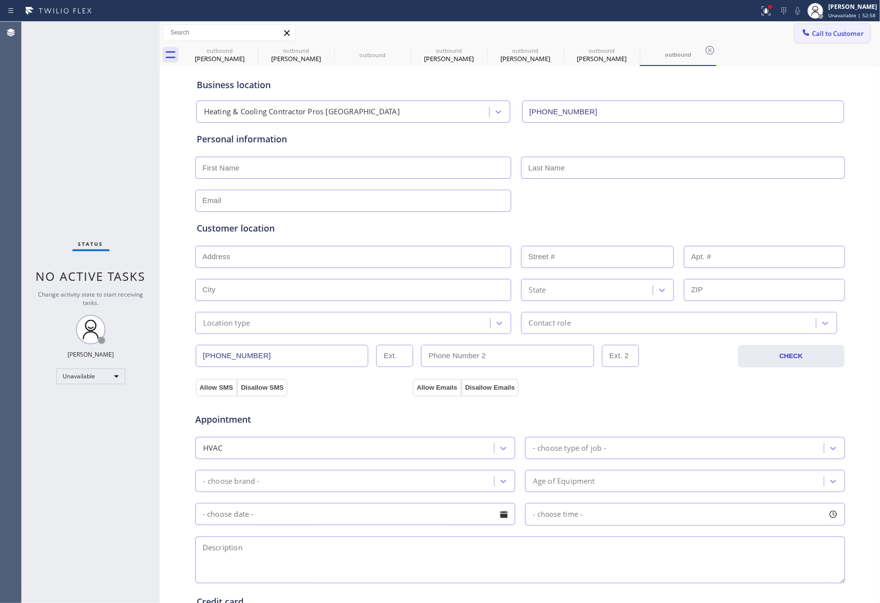
click at [850, 32] on span "Call to Customer" at bounding box center [838, 33] width 52 height 9
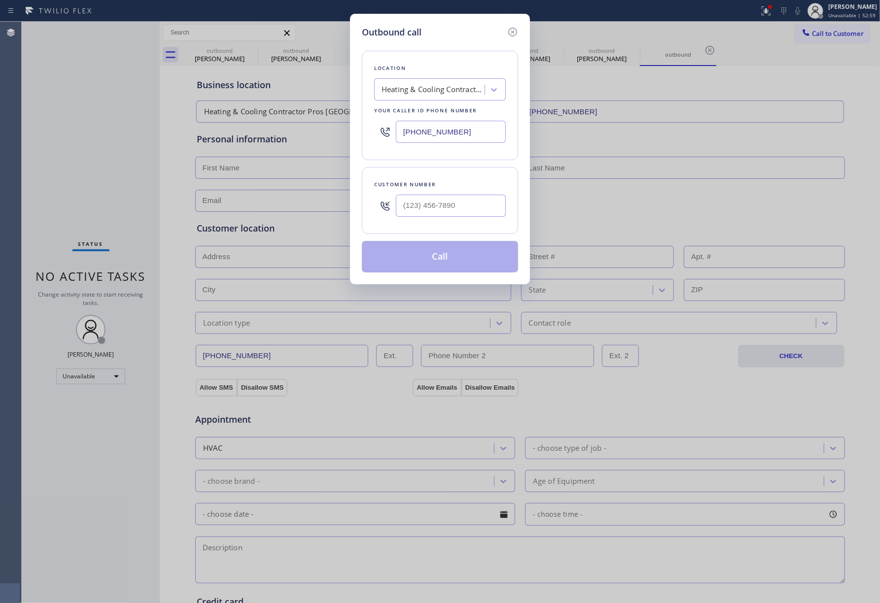
drag, startPoint x: 463, startPoint y: 137, endPoint x: 358, endPoint y: 136, distance: 105.5
click at [358, 136] on div "Outbound call Location Heating & Cooling Contractor Pros [GEOGRAPHIC_DATA] Your…" at bounding box center [440, 149] width 180 height 271
paste input "7) 888-9757"
type input "[PHONE_NUMBER]"
click at [444, 213] on input "(___) ___-____" at bounding box center [451, 206] width 110 height 22
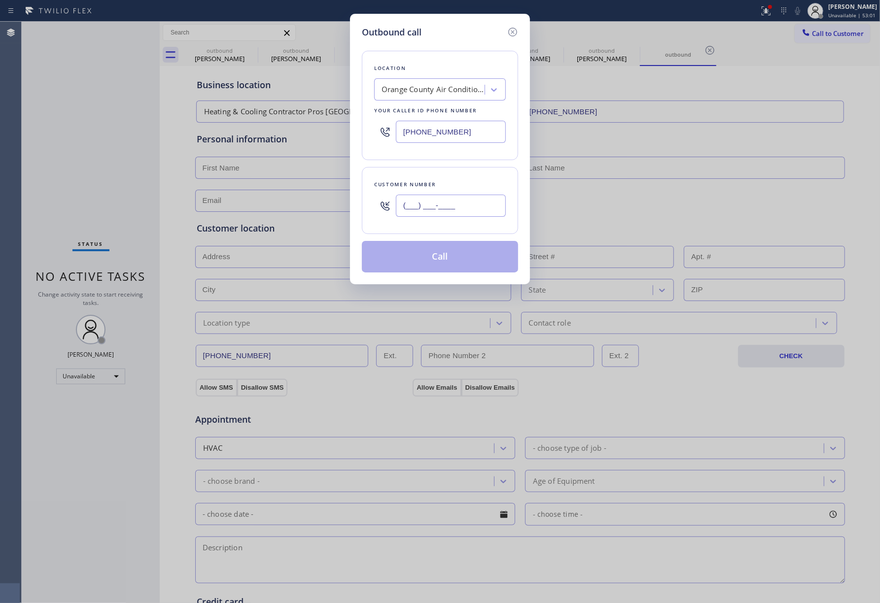
click at [444, 213] on input "(___) ___-____" at bounding box center [451, 206] width 110 height 22
paste input "9516"
click at [399, 211] on input "(___) ___-9516" at bounding box center [451, 206] width 110 height 22
paste input "951) 675-9769"
type input "[PHONE_NUMBER]"
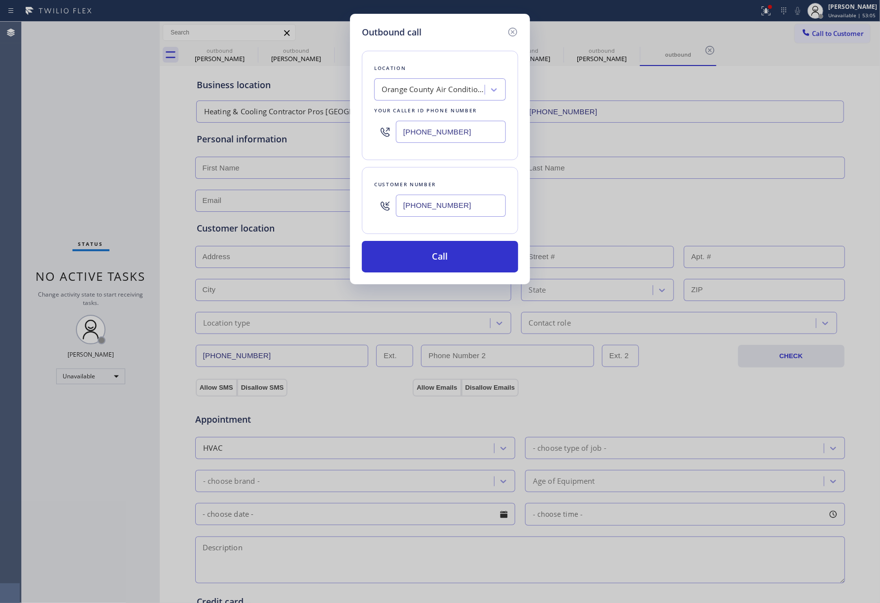
drag, startPoint x: 454, startPoint y: 250, endPoint x: 454, endPoint y: 288, distance: 37.5
click at [454, 250] on button "Call" at bounding box center [440, 257] width 156 height 32
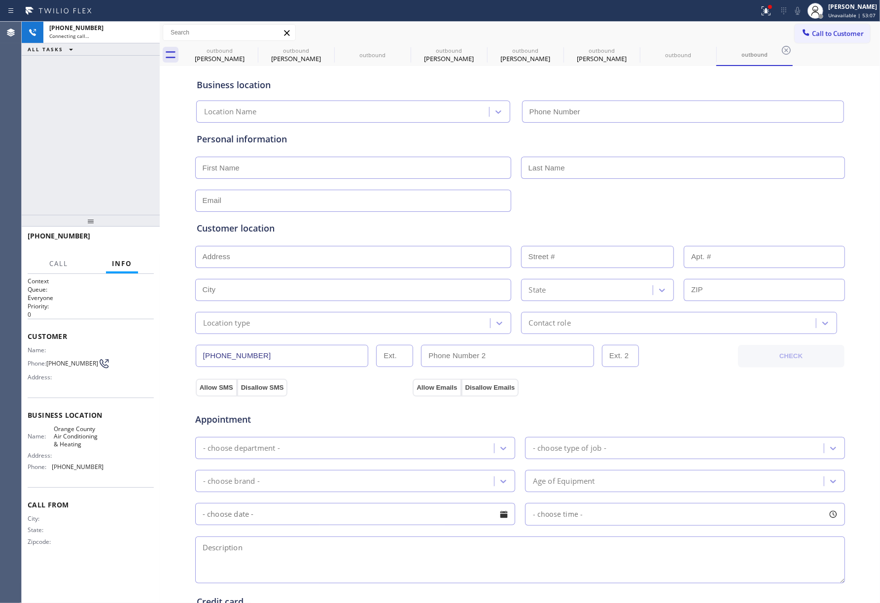
type input "[PHONE_NUMBER]"
drag, startPoint x: 59, startPoint y: 560, endPoint x: 82, endPoint y: 416, distance: 145.7
click at [59, 560] on div "Call From City: State: Zipcode:" at bounding box center [91, 524] width 126 height 74
click at [145, 238] on span "HANG UP" at bounding box center [131, 240] width 30 height 7
click at [131, 241] on span "HANG UP" at bounding box center [131, 240] width 30 height 7
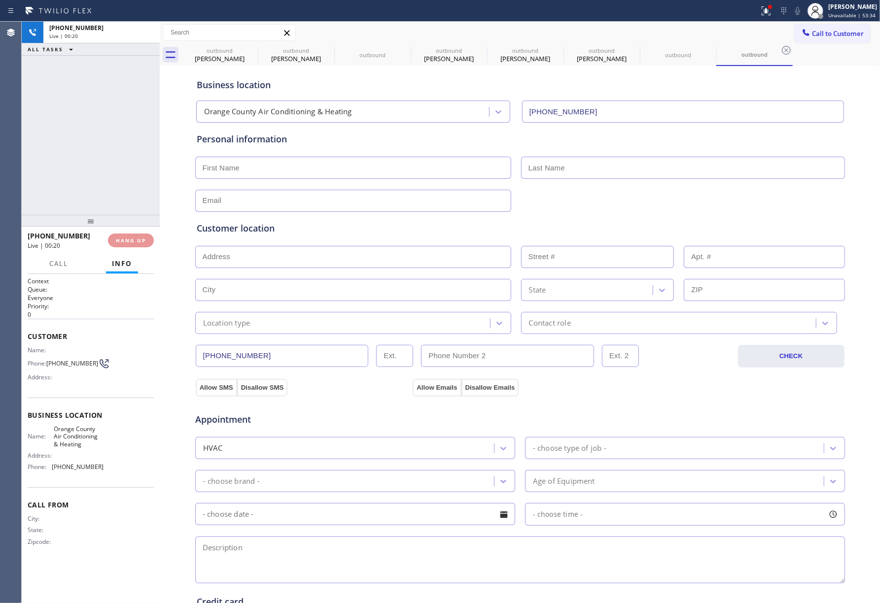
click at [111, 162] on div "[PHONE_NUMBER] Live | 00:20 ALL TASKS ALL TASKS ACTIVE TASKS TASKS IN WRAP UP" at bounding box center [91, 118] width 138 height 193
click at [111, 162] on div "ALL TASKS ALL TASKS ACTIVE TASKS TASKS IN WRAP UP [PHONE_NUMBER] Wrap up | 00:00" at bounding box center [91, 118] width 138 height 193
click at [133, 235] on button "COMPLETE" at bounding box center [129, 241] width 50 height 14
click at [116, 193] on div "ALL TASKS ALL TASKS ACTIVE TASKS TASKS IN WRAP UP [PHONE_NUMBER] Wrap up | 00:01" at bounding box center [91, 118] width 138 height 193
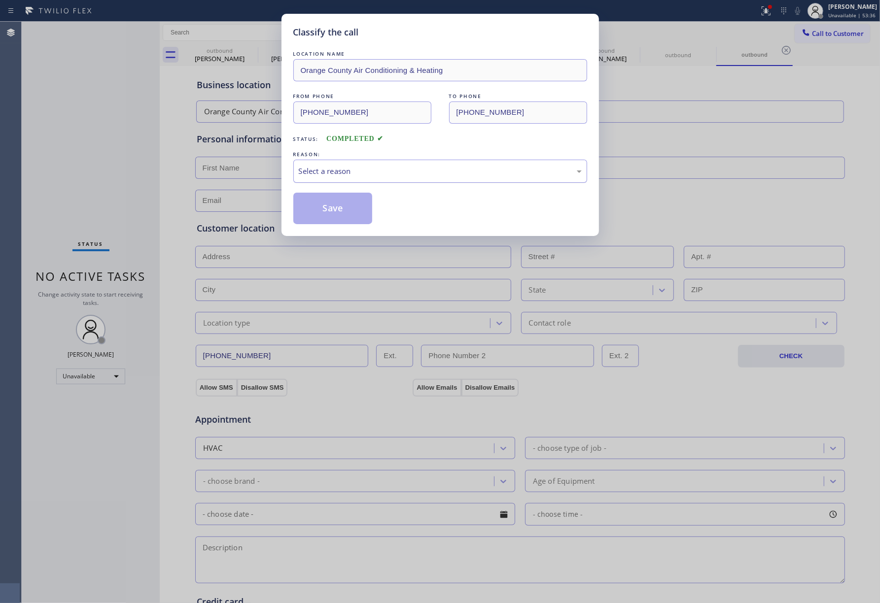
click at [310, 176] on div "Select a reason" at bounding box center [440, 171] width 283 height 11
click at [317, 207] on button "Save" at bounding box center [332, 209] width 79 height 32
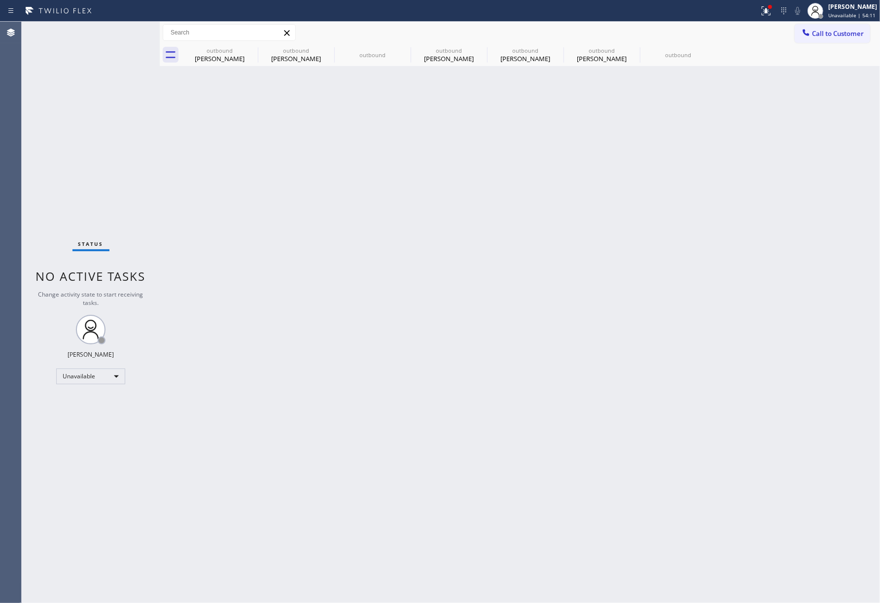
click at [34, 151] on div "Status No active tasks Change activity state to start receiving tasks. [PERSON_…" at bounding box center [91, 313] width 138 height 582
click at [316, 206] on div "Back to Dashboard Change Sender ID Customers Technicians Select a contact Outbo…" at bounding box center [520, 313] width 720 height 582
drag, startPoint x: 66, startPoint y: 187, endPoint x: 73, endPoint y: 184, distance: 7.5
click at [66, 187] on div "Status No active tasks Change activity state to start receiving tasks. [PERSON_…" at bounding box center [91, 313] width 138 height 582
click at [422, 250] on div "Back to Dashboard Change Sender ID Customers Technicians Select a contact Outbo…" at bounding box center [520, 313] width 720 height 582
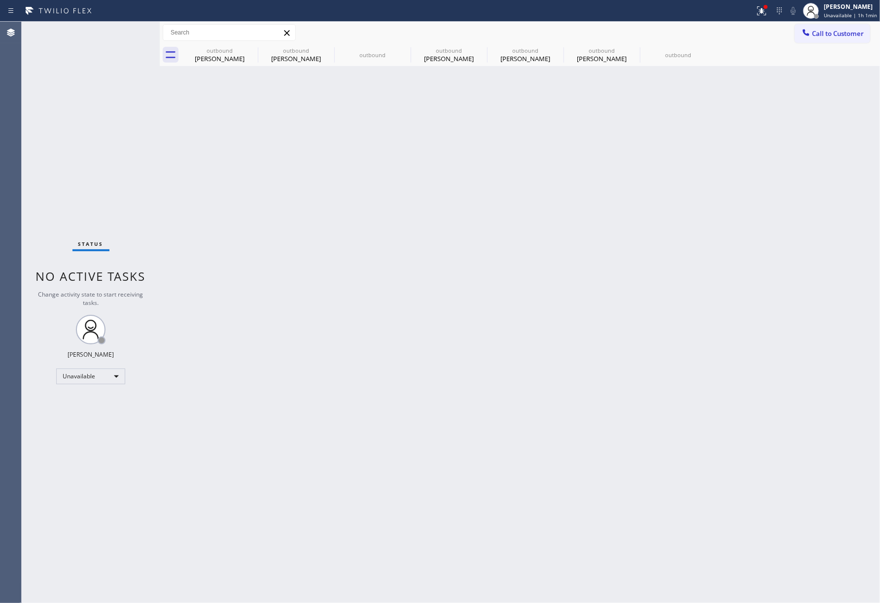
click at [359, 263] on div "Back to Dashboard Change Sender ID Customers Technicians Select a contact Outbo…" at bounding box center [520, 313] width 720 height 582
drag, startPoint x: 75, startPoint y: 95, endPoint x: 211, endPoint y: 161, distance: 151.7
click at [75, 95] on div "Status No active tasks Change activity state to start receiving tasks. [PERSON_…" at bounding box center [91, 313] width 138 height 582
click at [409, 166] on div "Back to Dashboard Change Sender ID Customers Technicians Select a contact Outbo…" at bounding box center [520, 313] width 720 height 582
drag, startPoint x: 463, startPoint y: 413, endPoint x: 441, endPoint y: 422, distance: 24.7
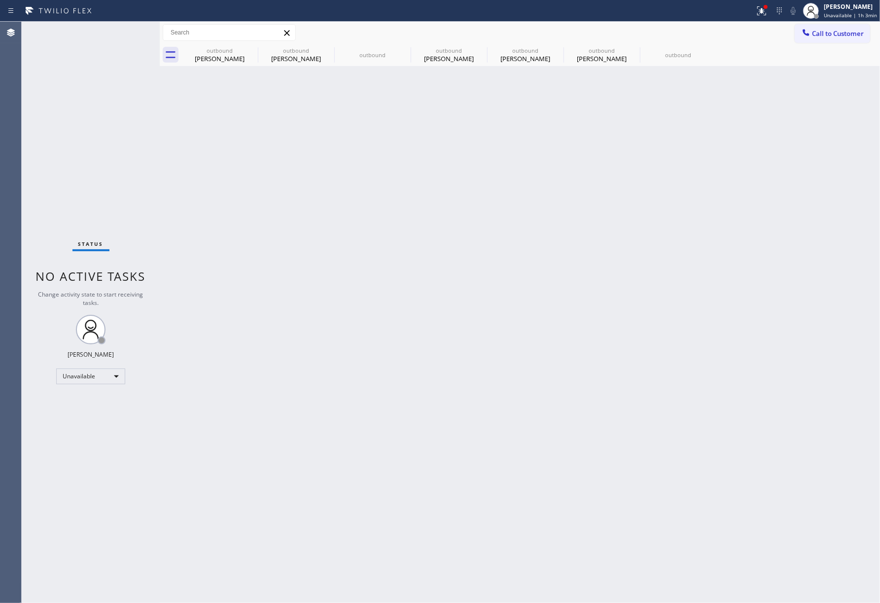
click at [463, 413] on div "Back to Dashboard Change Sender ID Customers Technicians Select a contact Outbo…" at bounding box center [520, 313] width 720 height 582
click at [77, 123] on div "Status No active tasks Change activity state to start receiving tasks. [PERSON_…" at bounding box center [91, 313] width 138 height 582
click at [44, 125] on div "Status No active tasks Change activity state to start receiving tasks. [PERSON_…" at bounding box center [91, 313] width 138 height 582
click at [837, 13] on span "Unavailable | 1h 7min" at bounding box center [850, 15] width 53 height 7
click at [822, 39] on button "Offline" at bounding box center [830, 39] width 99 height 13
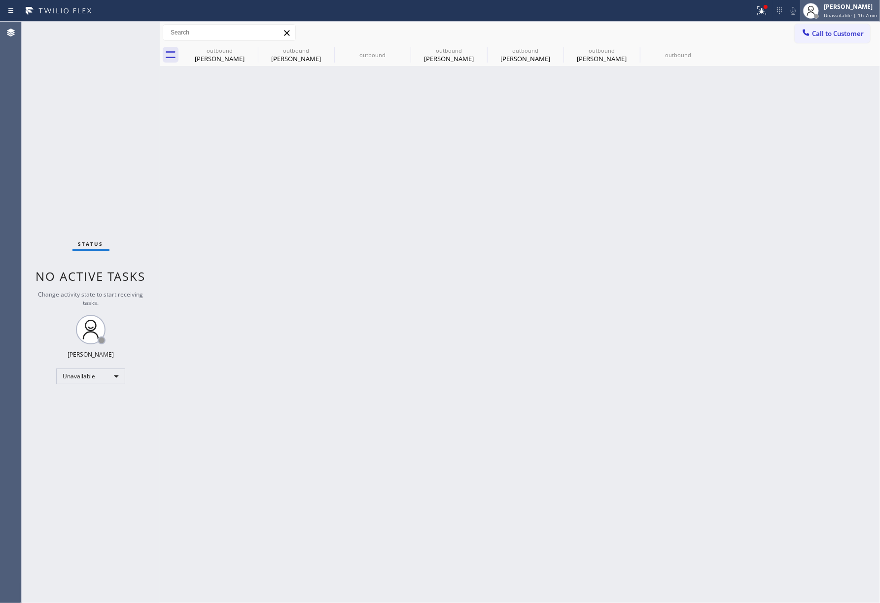
click at [844, 2] on div "[PERSON_NAME]" at bounding box center [850, 6] width 53 height 8
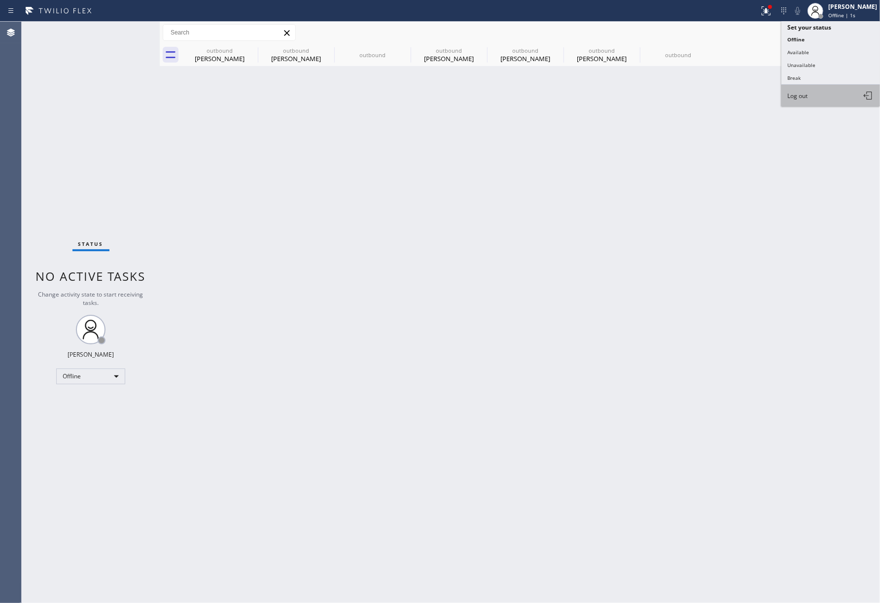
click at [809, 97] on button "Log out" at bounding box center [830, 96] width 99 height 22
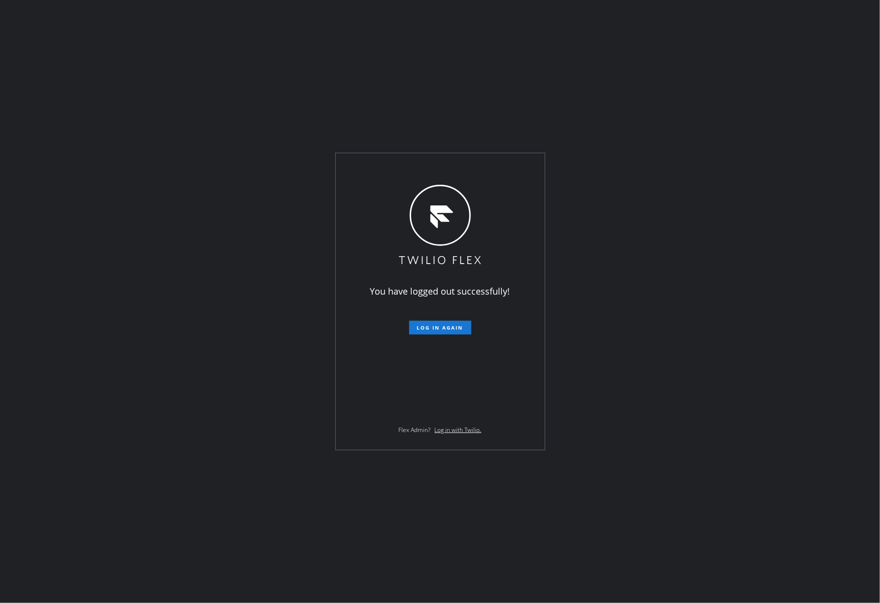
drag, startPoint x: 34, startPoint y: 300, endPoint x: 48, endPoint y: 302, distance: 14.0
click at [34, 301] on div "You have logged out successfully! Log in again Flex Admin? Log in with Twilio." at bounding box center [440, 301] width 880 height 603
click at [60, 411] on div "You have logged out successfully! Log in again Flex Admin? Log in with Twilio." at bounding box center [440, 301] width 880 height 603
